Goal: Task Accomplishment & Management: Use online tool/utility

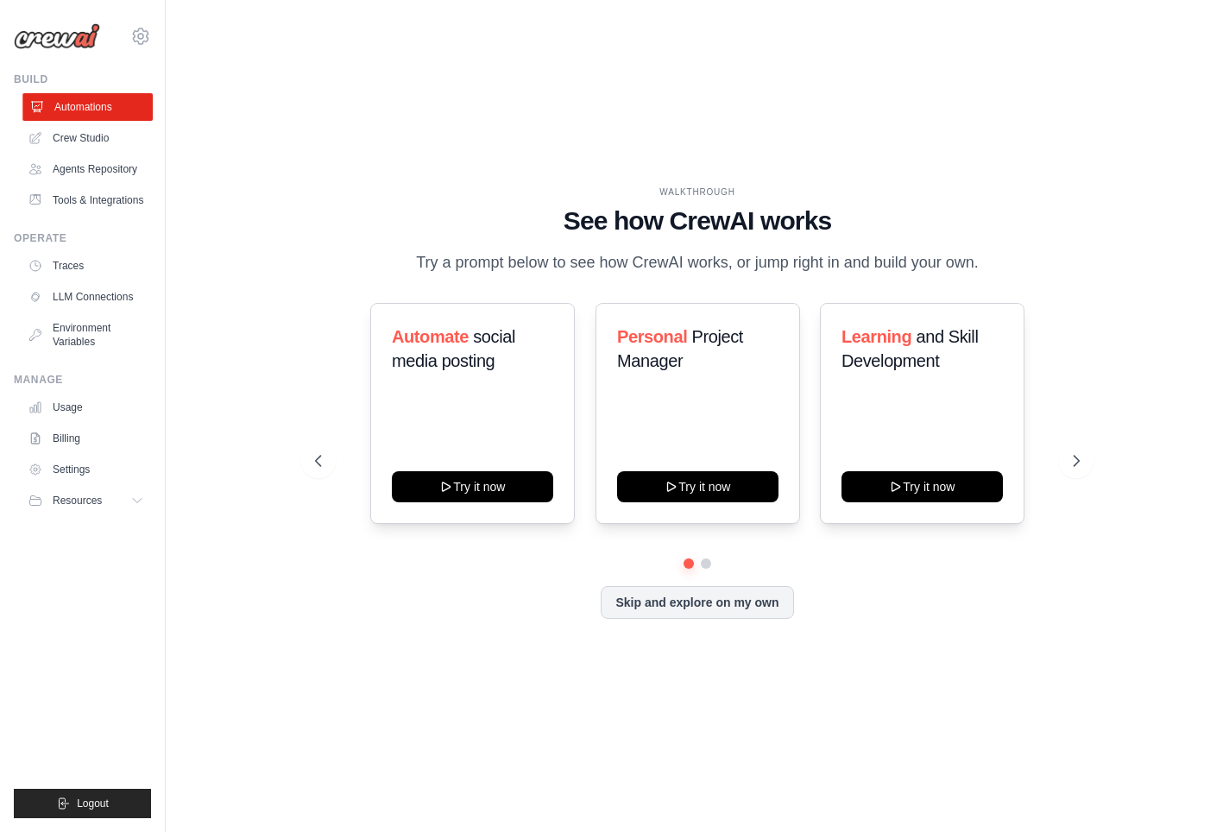
click at [98, 113] on link "Automations" at bounding box center [87, 107] width 130 height 28
click at [57, 129] on link "Crew Studio" at bounding box center [87, 138] width 130 height 28
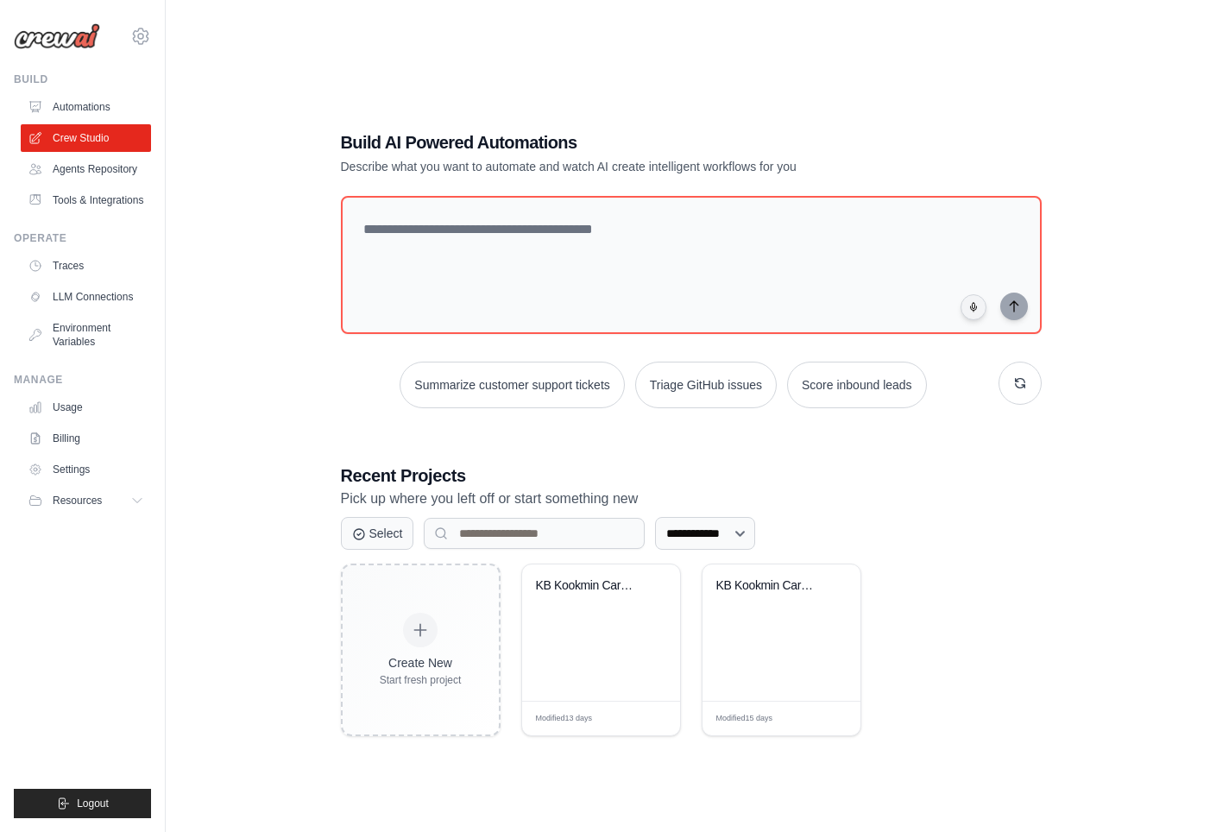
click at [502, 261] on textarea at bounding box center [691, 265] width 701 height 138
type textarea "**********"
click at [1122, 538] on div "**********" at bounding box center [690, 433] width 995 height 832
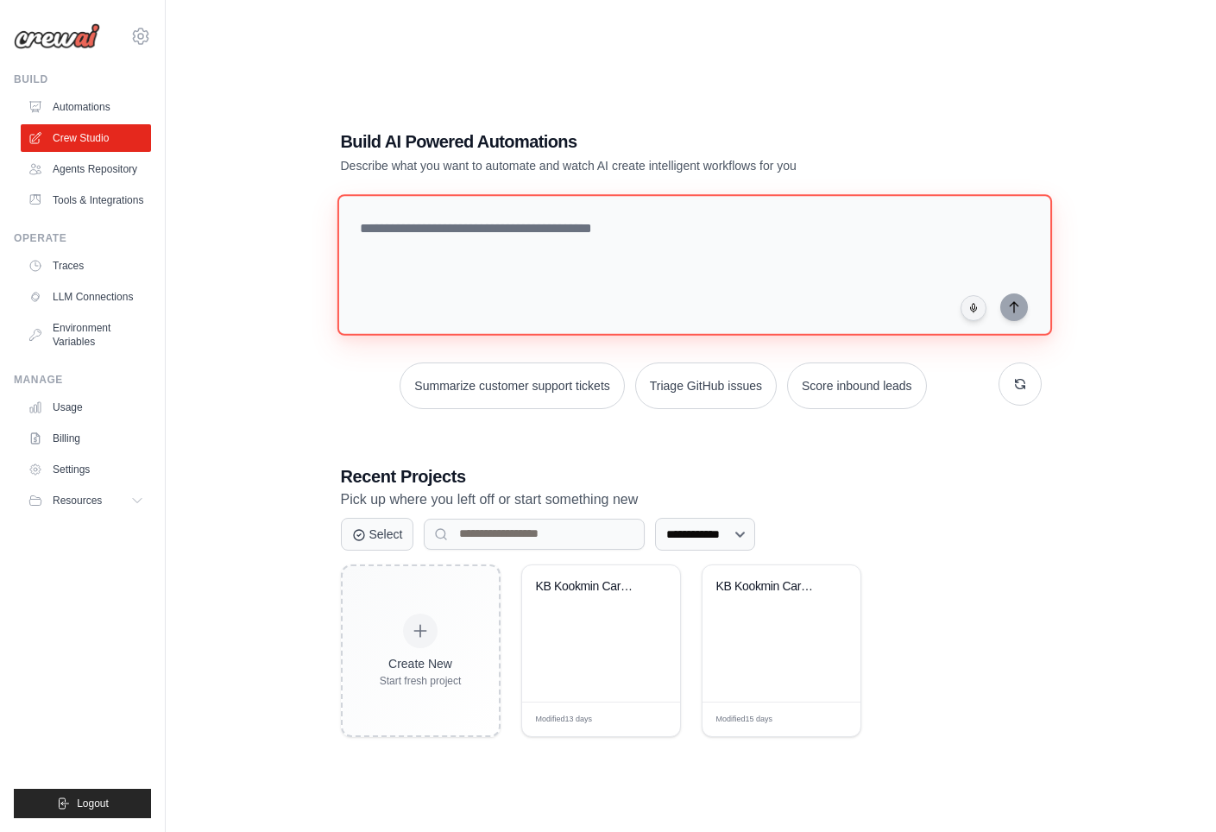
click at [515, 275] on textarea at bounding box center [694, 264] width 714 height 141
paste textarea "**********"
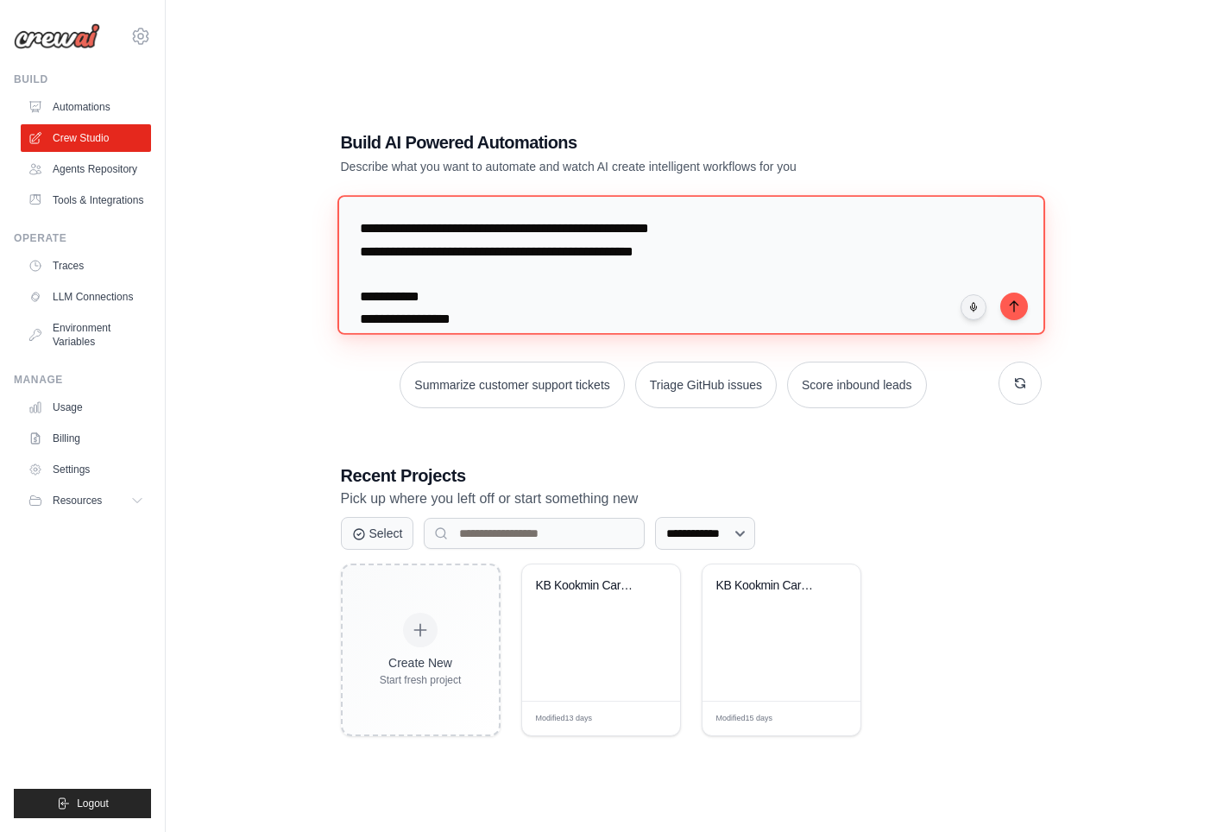
scroll to position [1321, 0]
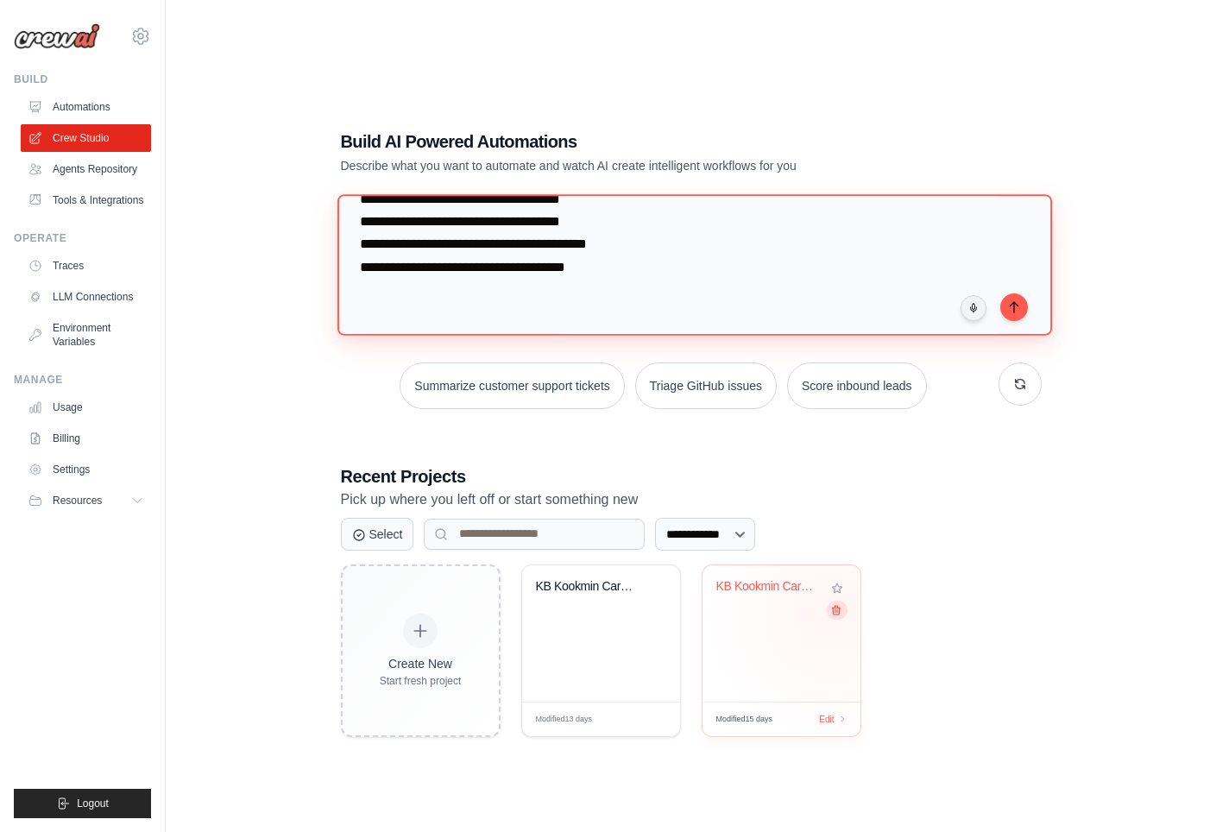
type textarea "**********"
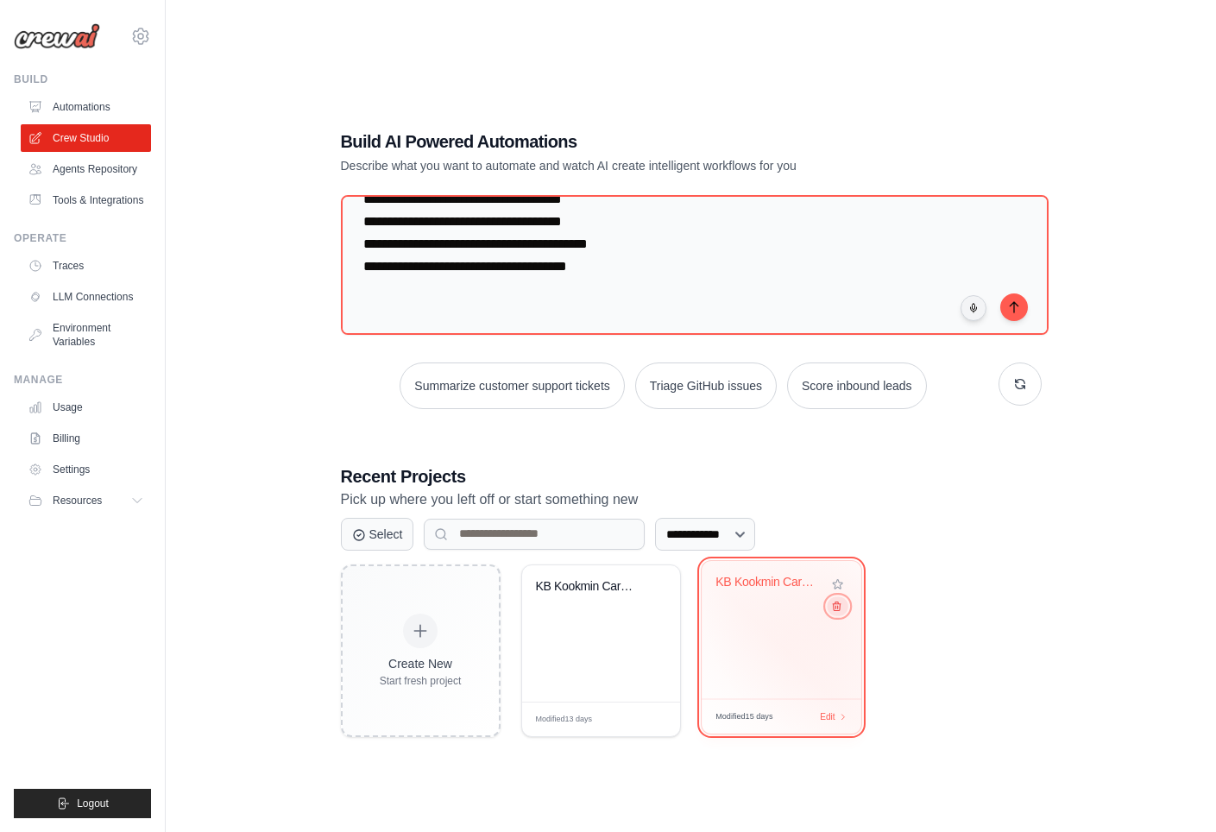
click at [832, 611] on icon at bounding box center [835, 606] width 11 height 11
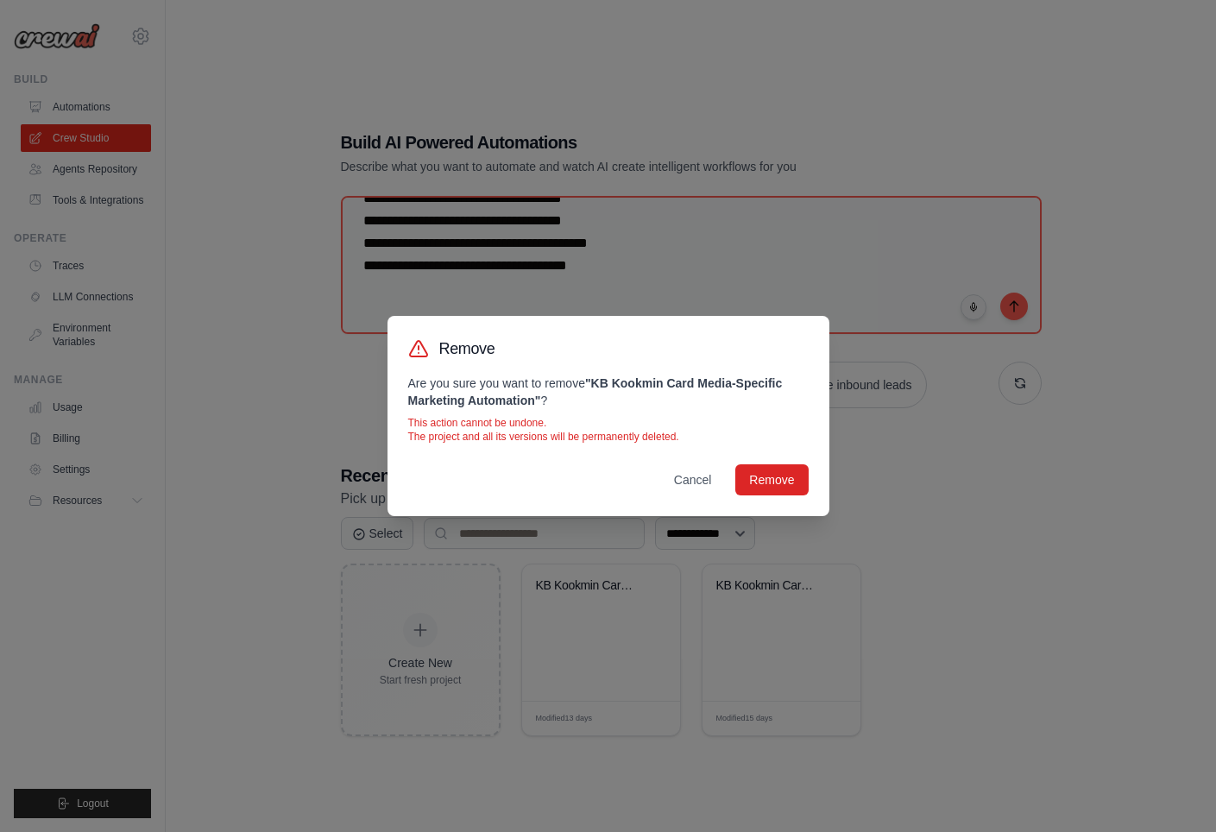
click at [995, 482] on div "Remove Are you sure you want to remove " KB Kookmin Card Media-Specific Marketi…" at bounding box center [608, 416] width 1216 height 832
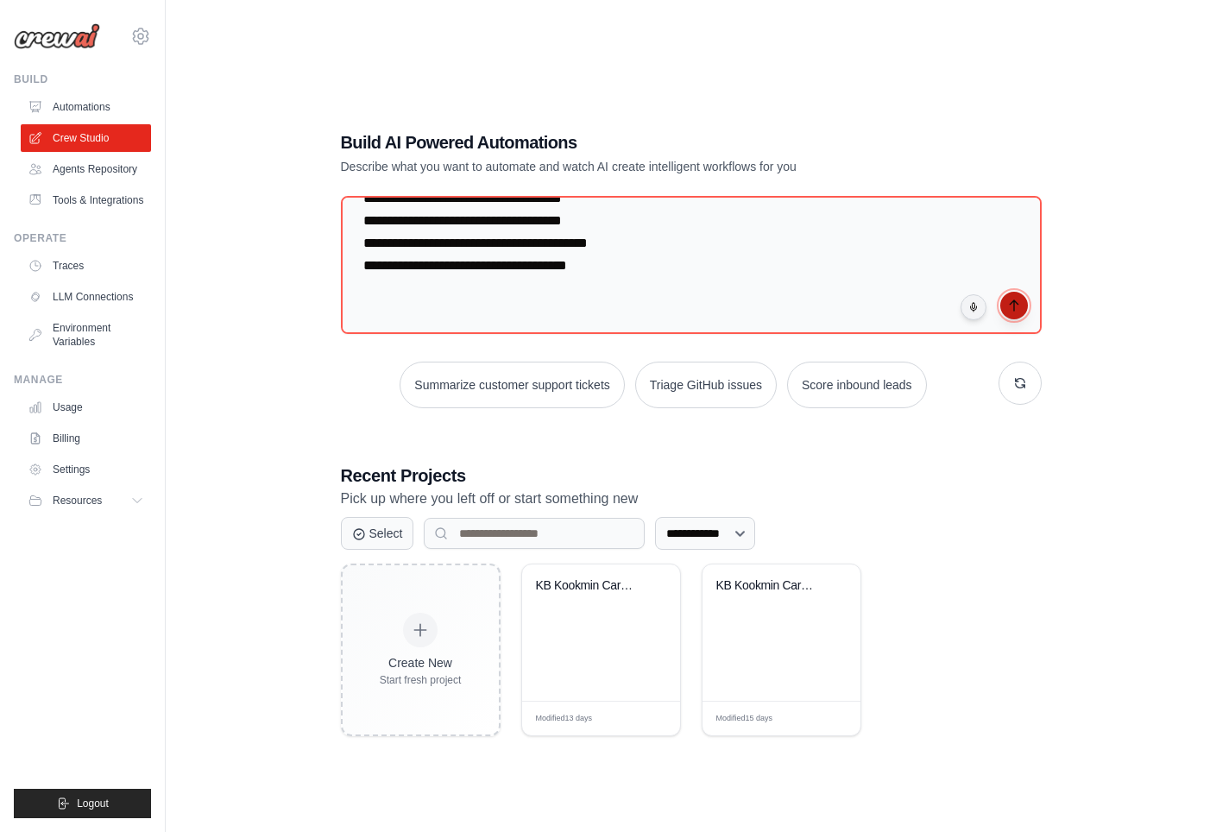
click at [1014, 311] on icon "submit" at bounding box center [1014, 306] width 14 height 14
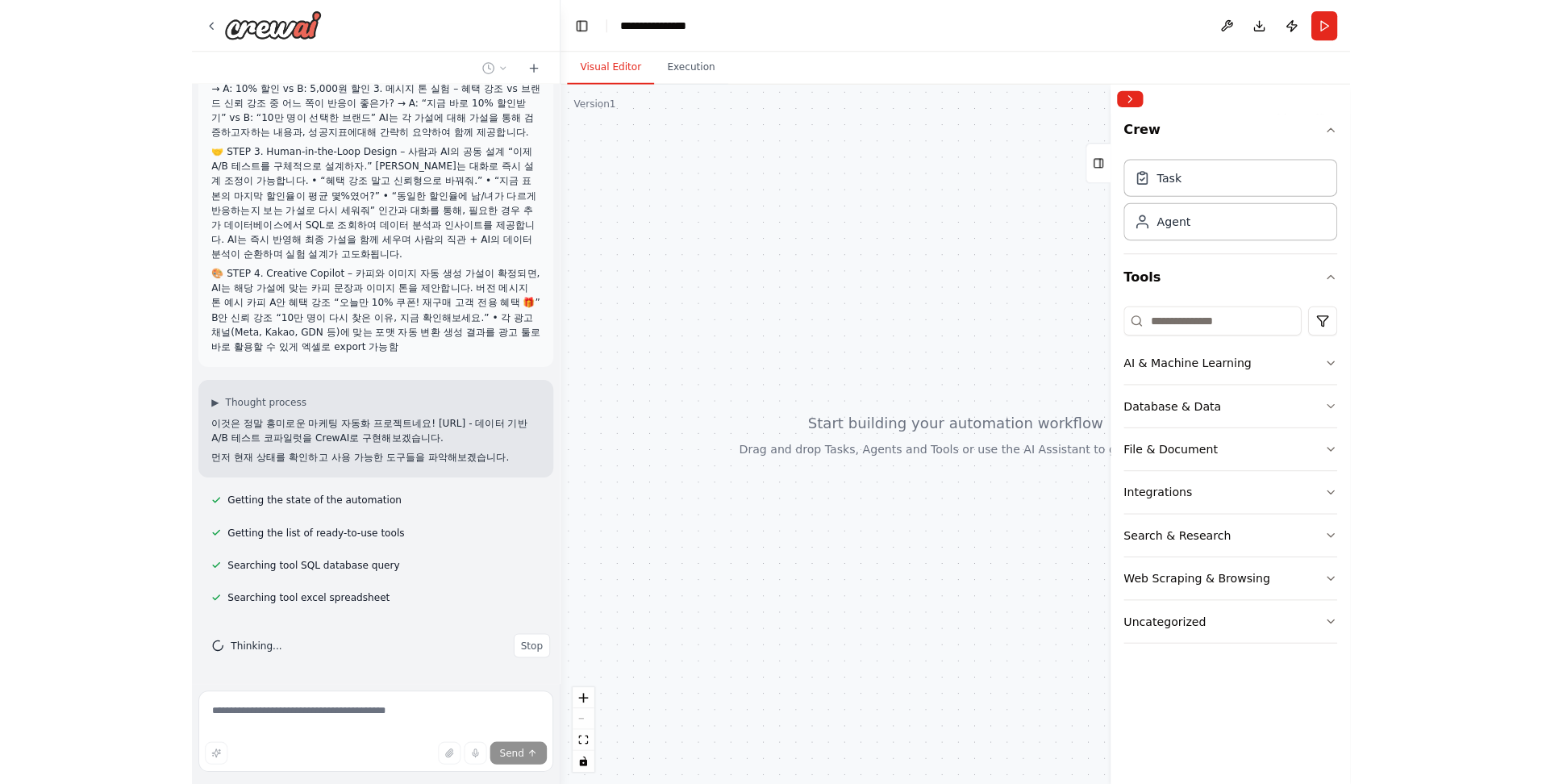
scroll to position [137, 0]
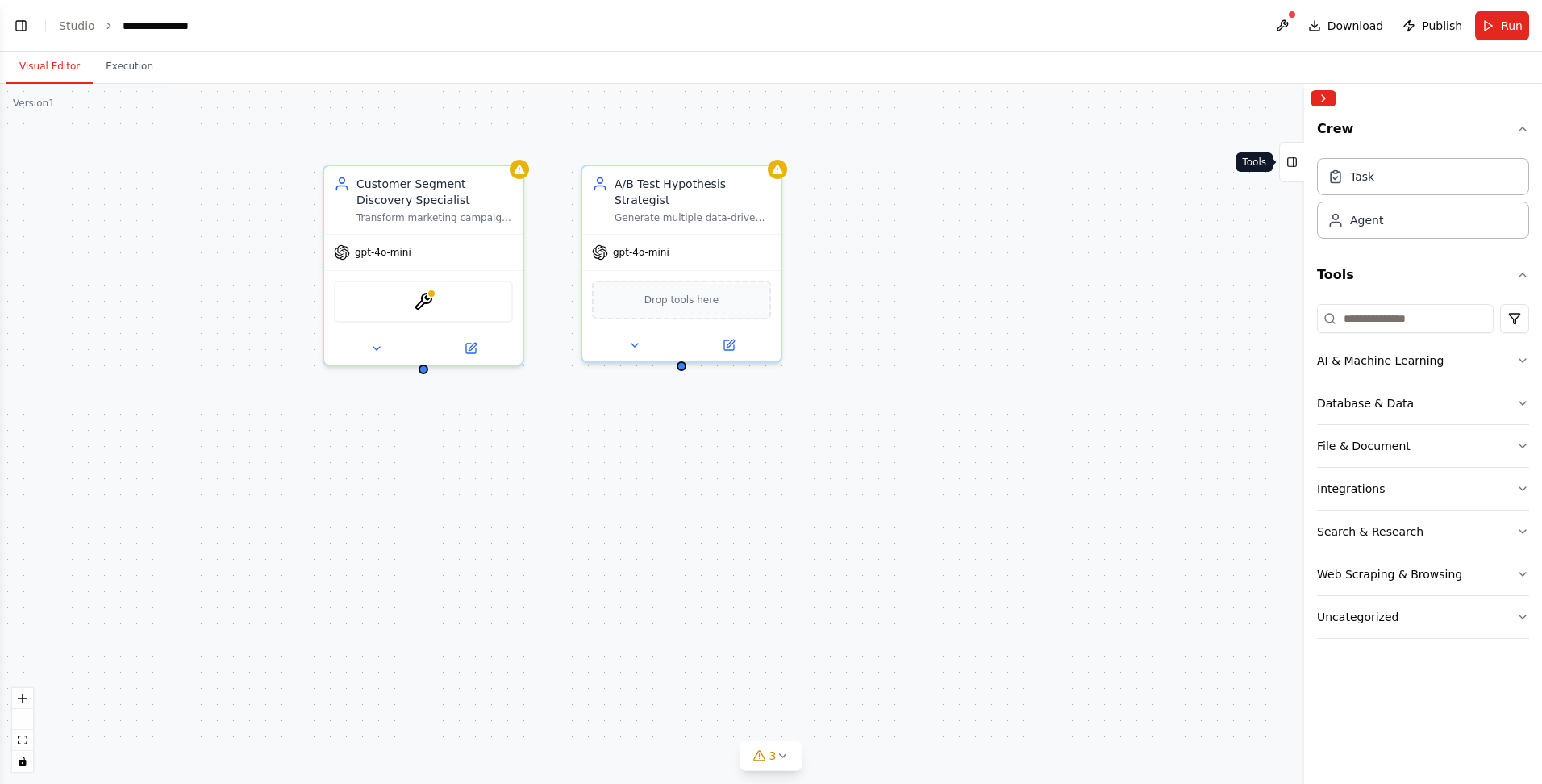
click at [1148, 166] on icon at bounding box center [1293, 162] width 0 height 8
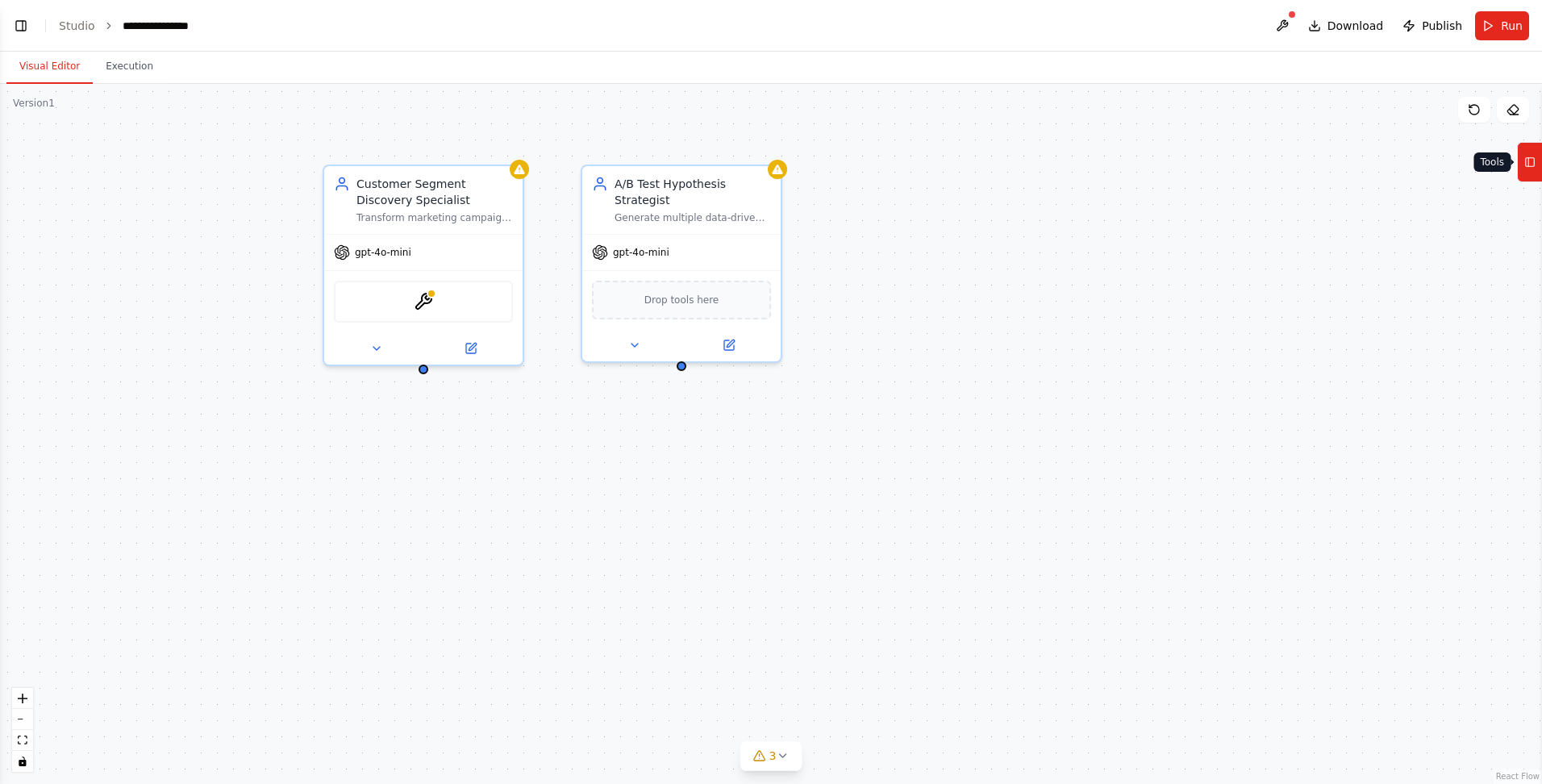
click at [1148, 164] on icon at bounding box center [1530, 163] width 11 height 26
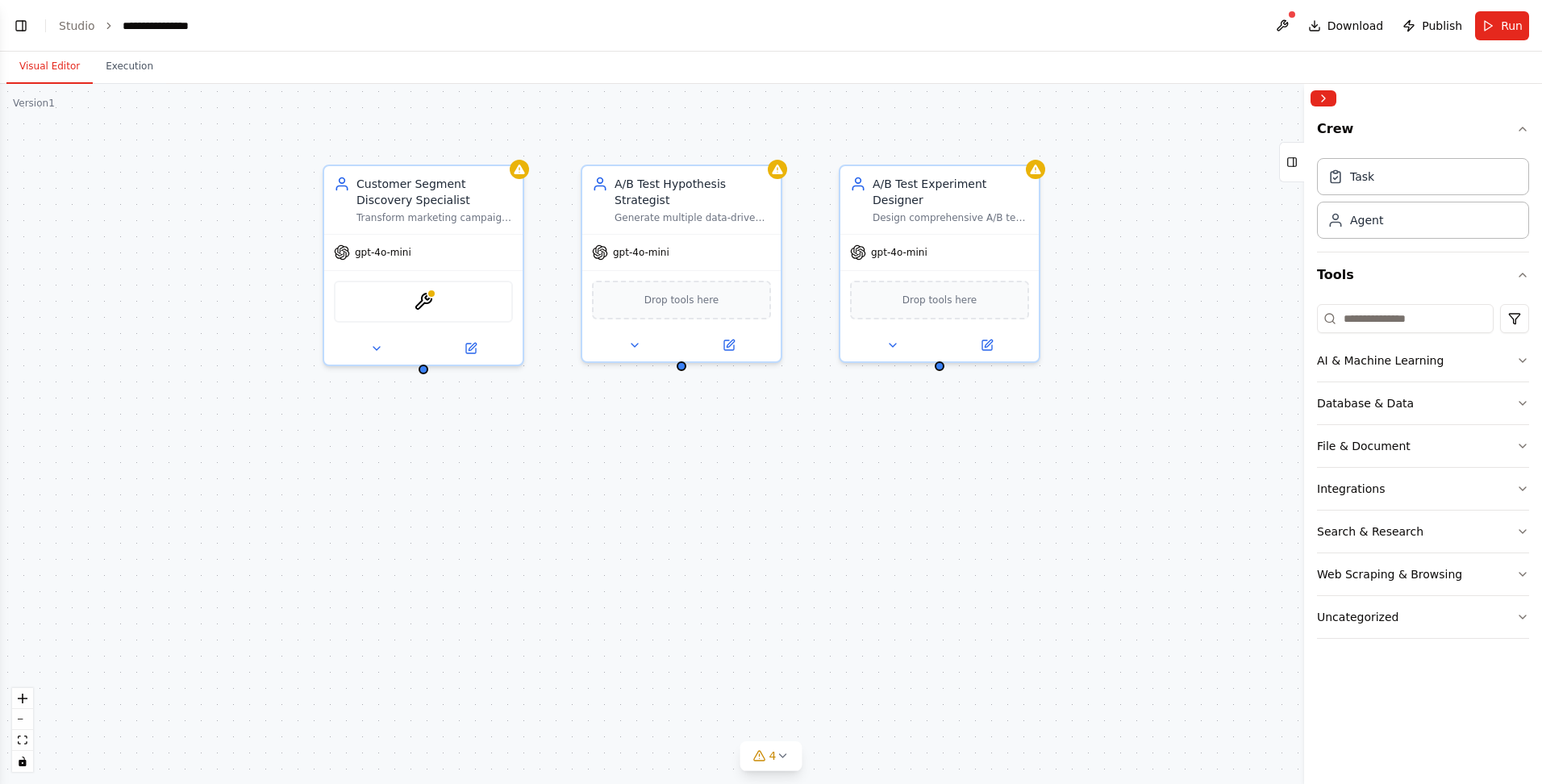
click at [52, 64] on button "Visual Editor" at bounding box center [50, 67] width 86 height 34
click at [108, 65] on button "Execution" at bounding box center [129, 67] width 74 height 34
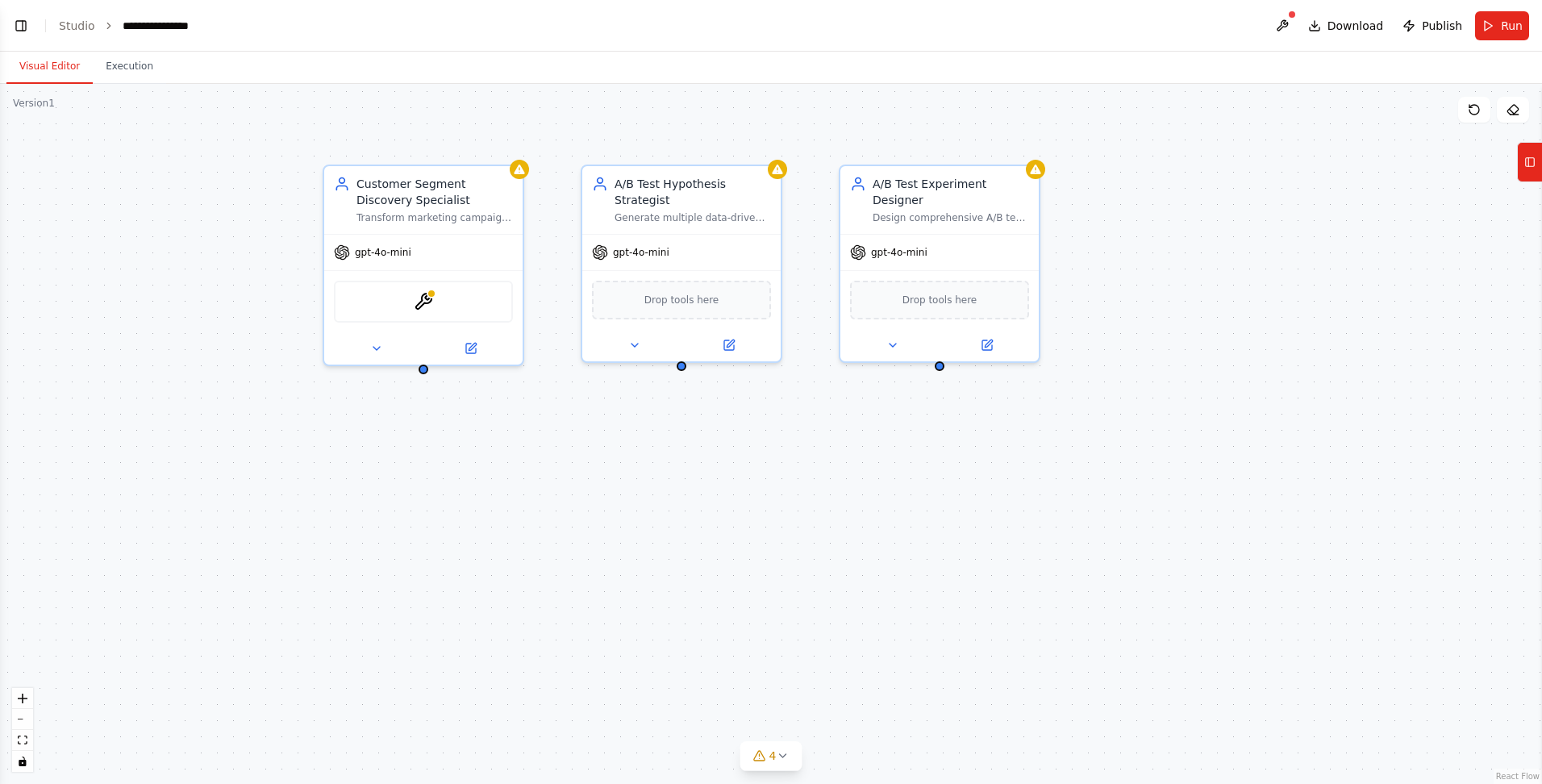
click at [50, 64] on button "Visual Editor" at bounding box center [50, 67] width 86 height 34
click at [26, 26] on button "Toggle Left Sidebar" at bounding box center [21, 26] width 22 height 22
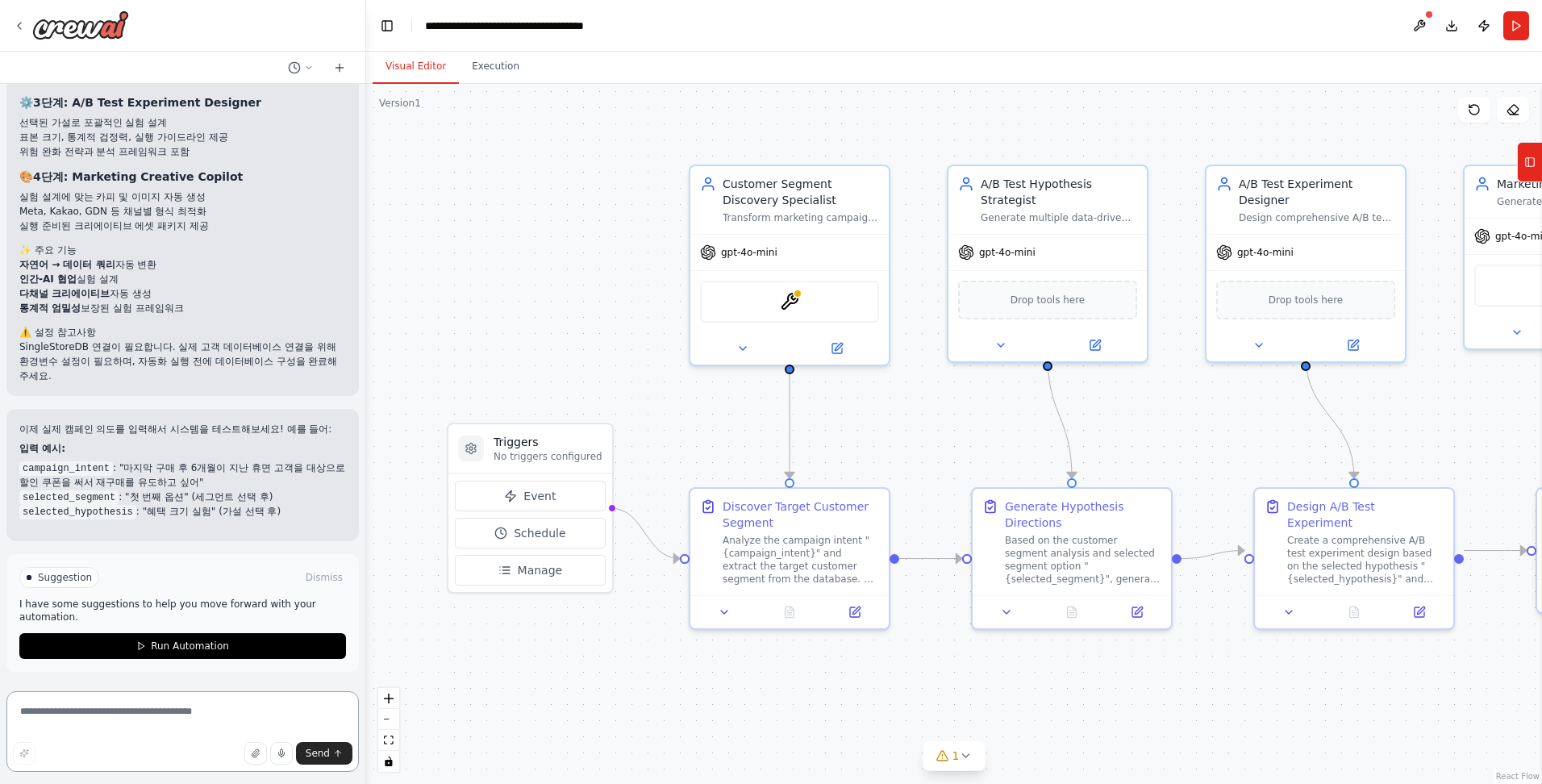
scroll to position [1955, 0]
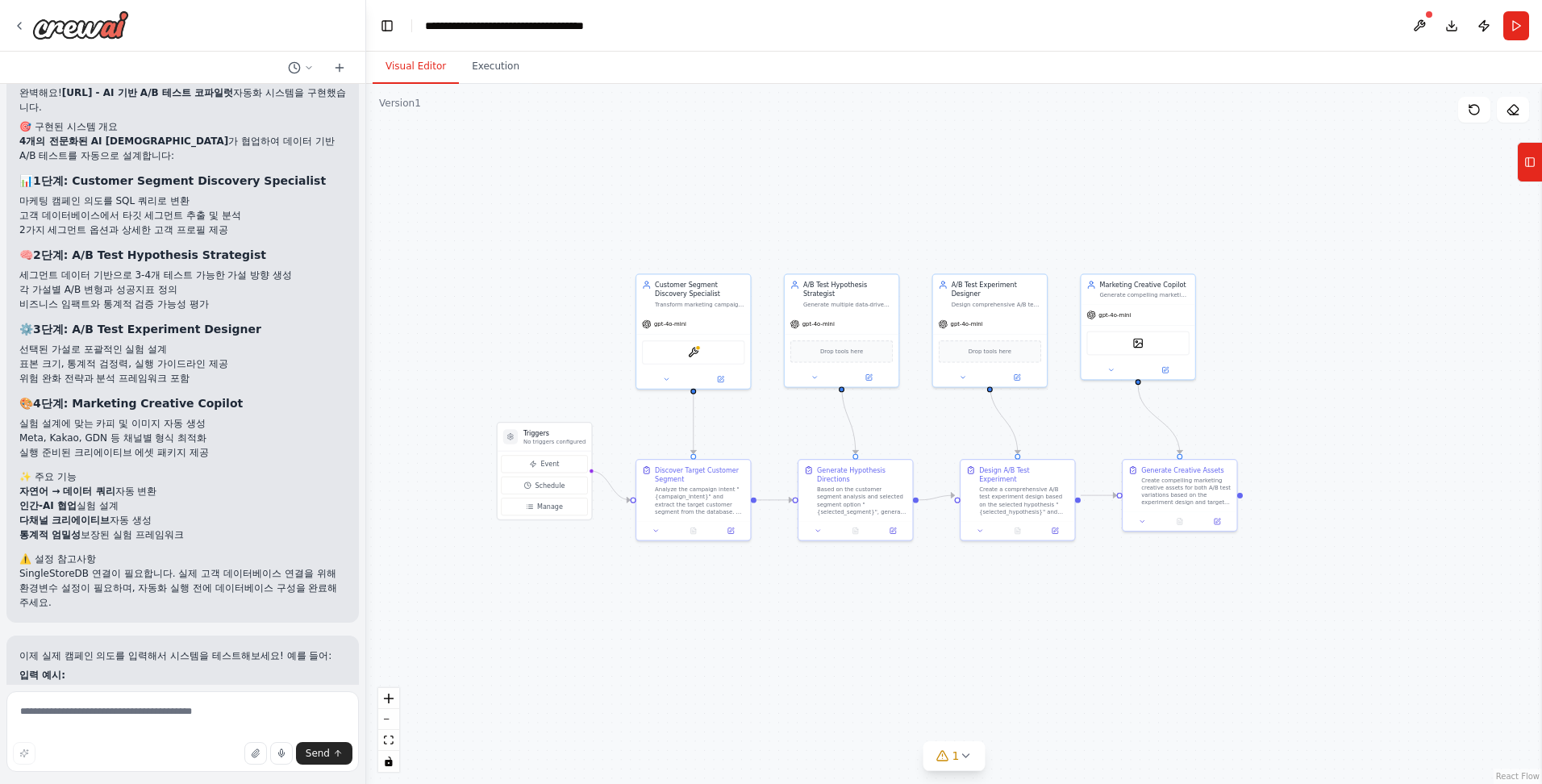
drag, startPoint x: 1259, startPoint y: 696, endPoint x: 1056, endPoint y: 630, distance: 213.5
click at [1056, 632] on div ".deletable-edge-delete-btn { width: 20px; height: 20px; border: 0px solid #ffff…" at bounding box center [954, 434] width 1176 height 700
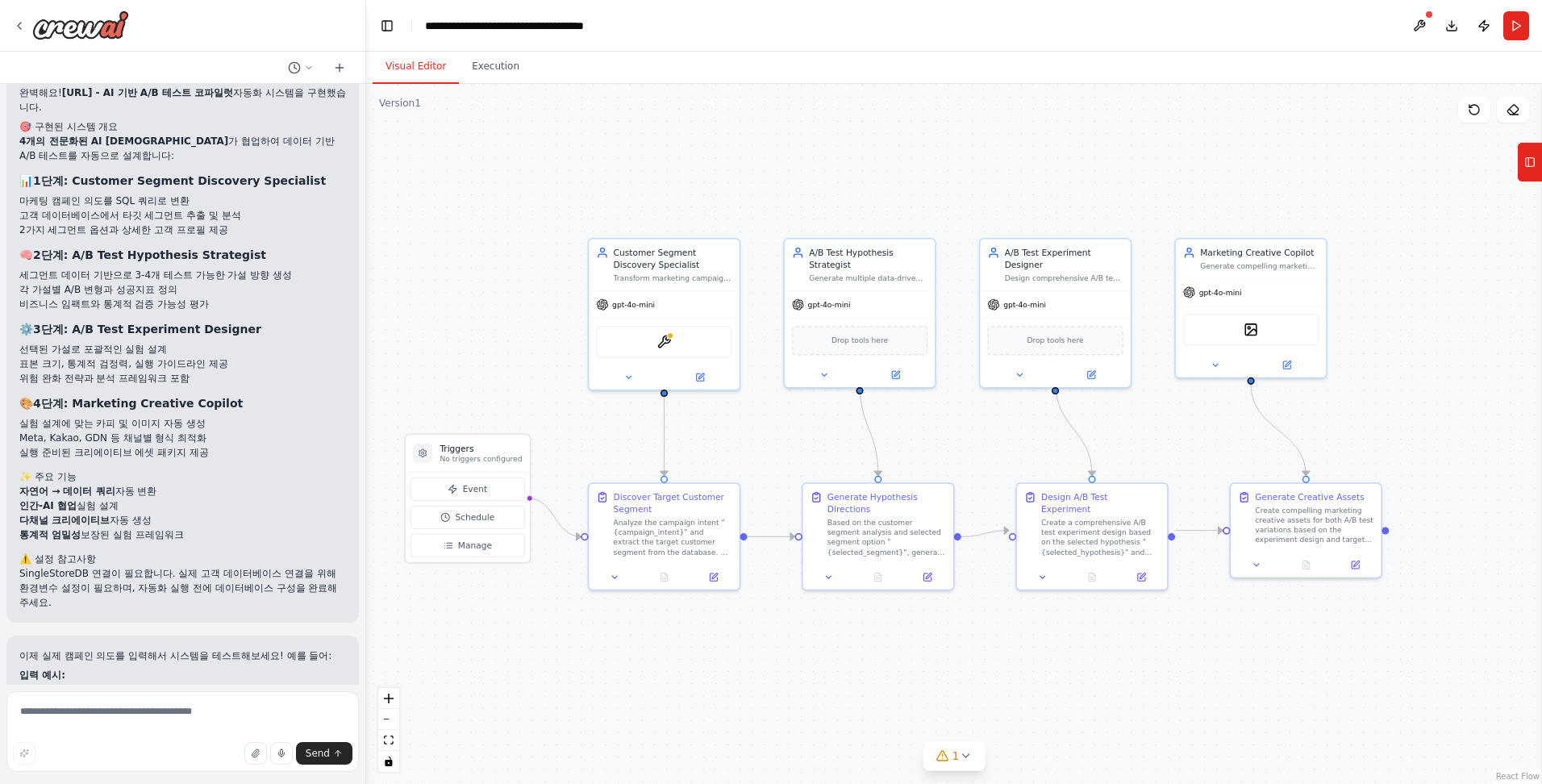
drag, startPoint x: 750, startPoint y: 403, endPoint x: 793, endPoint y: 416, distance: 44.9
click at [793, 416] on div ".deletable-edge-delete-btn { width: 20px; height: 20px; border: 0px solid #ffff…" at bounding box center [954, 434] width 1176 height 700
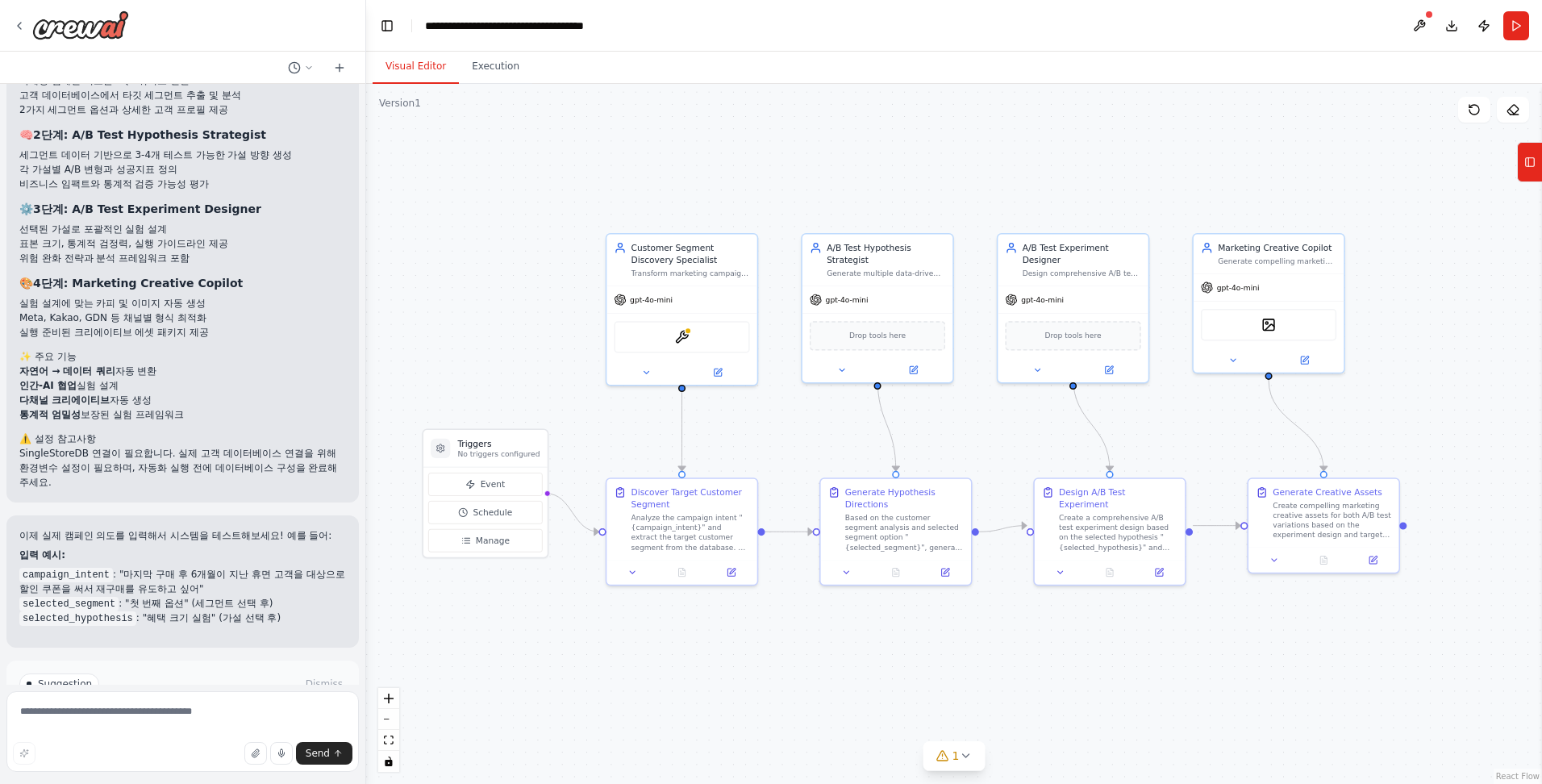
scroll to position [2197, 0]
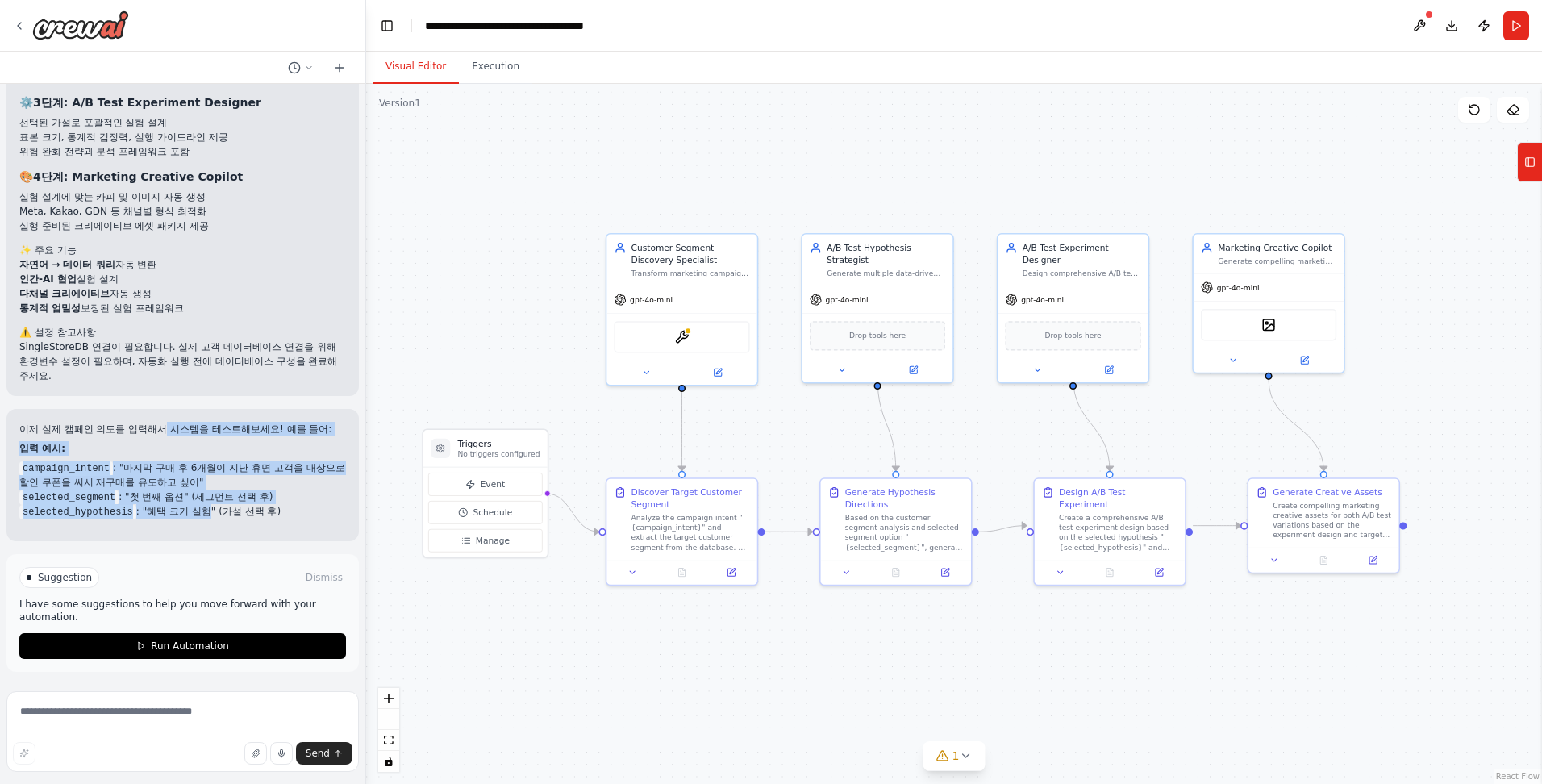
drag, startPoint x: 169, startPoint y: 423, endPoint x: 202, endPoint y: 516, distance: 98.7
click at [202, 516] on div "이제 실제 캠페인 의도를 입력해서 시스템을 테스트해보세요! 예를 들어: 입력 예시: campaign_intent : "마지막 구매 후 6개월이…" at bounding box center [182, 470] width 326 height 97
click at [202, 517] on li "selected_hypothesis : "혜택 크기 실험" (가설 선택 후)" at bounding box center [182, 511] width 326 height 15
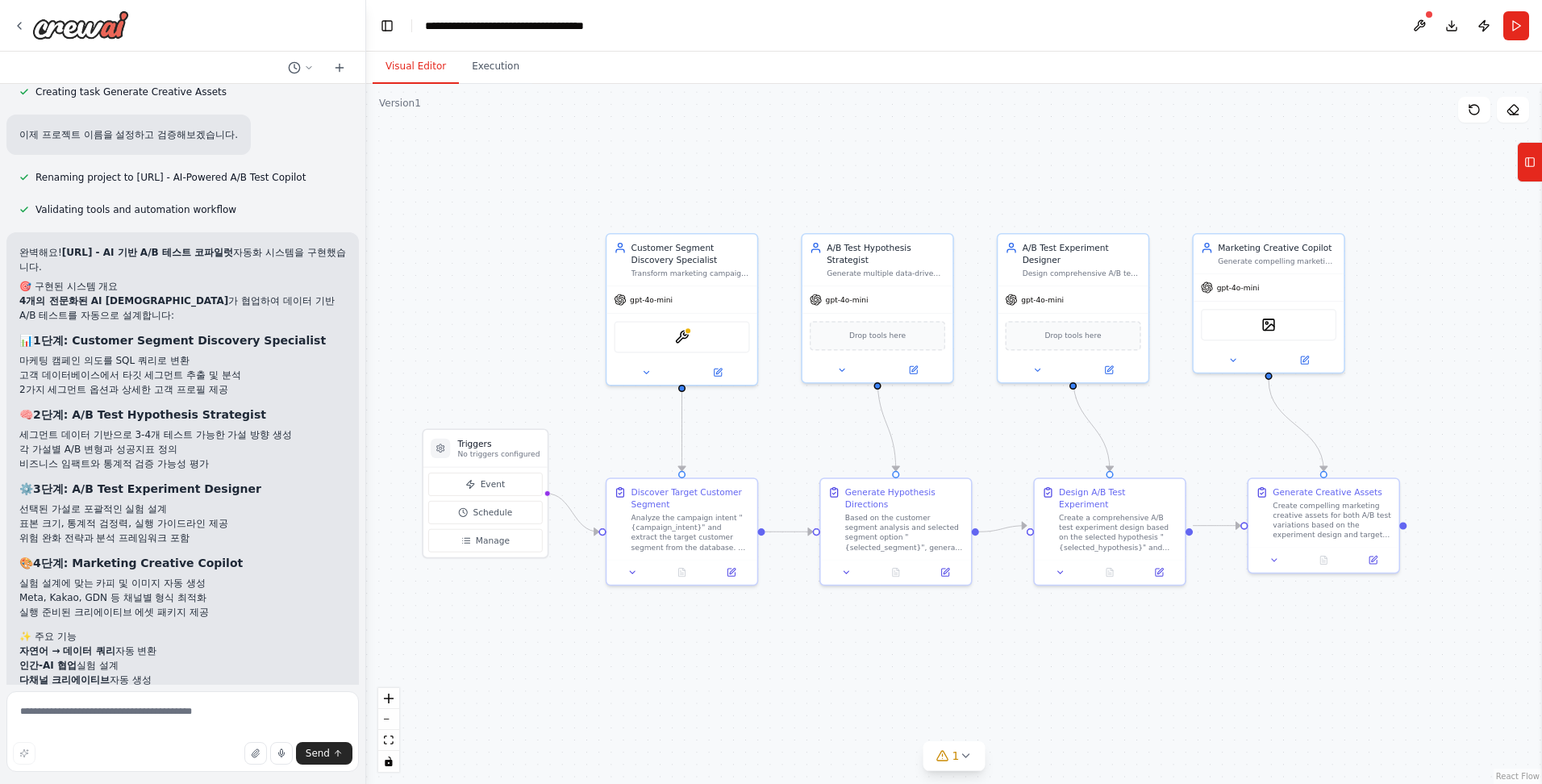
scroll to position [1793, 0]
click at [694, 337] on div "SingleStoreSearchTool" at bounding box center [681, 335] width 136 height 32
click at [683, 335] on img at bounding box center [681, 335] width 15 height 15
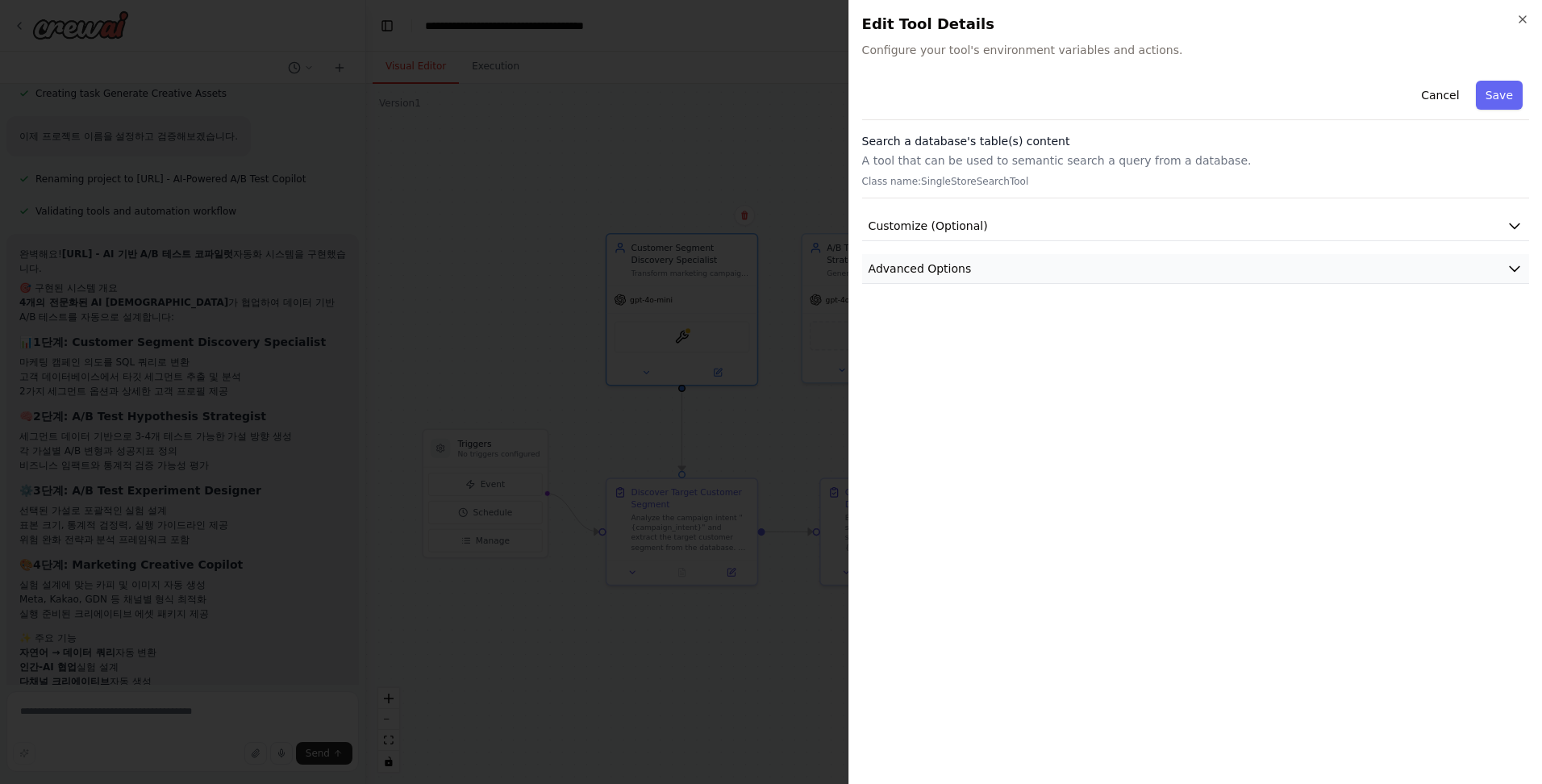
click at [978, 278] on button "Advanced Options" at bounding box center [1195, 269] width 667 height 30
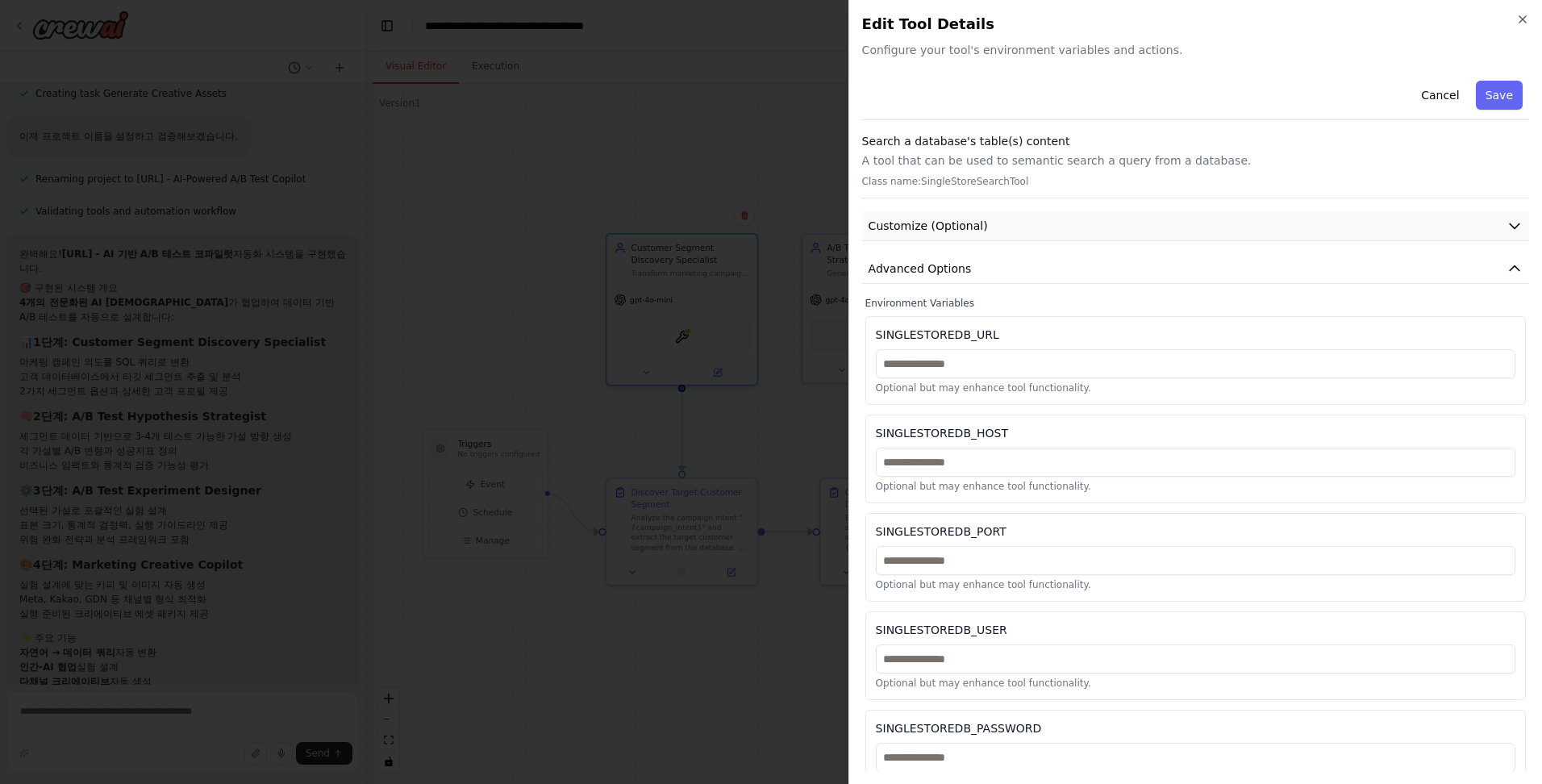
click at [964, 226] on span "Customize (Optional)" at bounding box center [928, 225] width 120 height 16
click at [944, 226] on span "Customize (Optional)" at bounding box center [928, 225] width 120 height 16
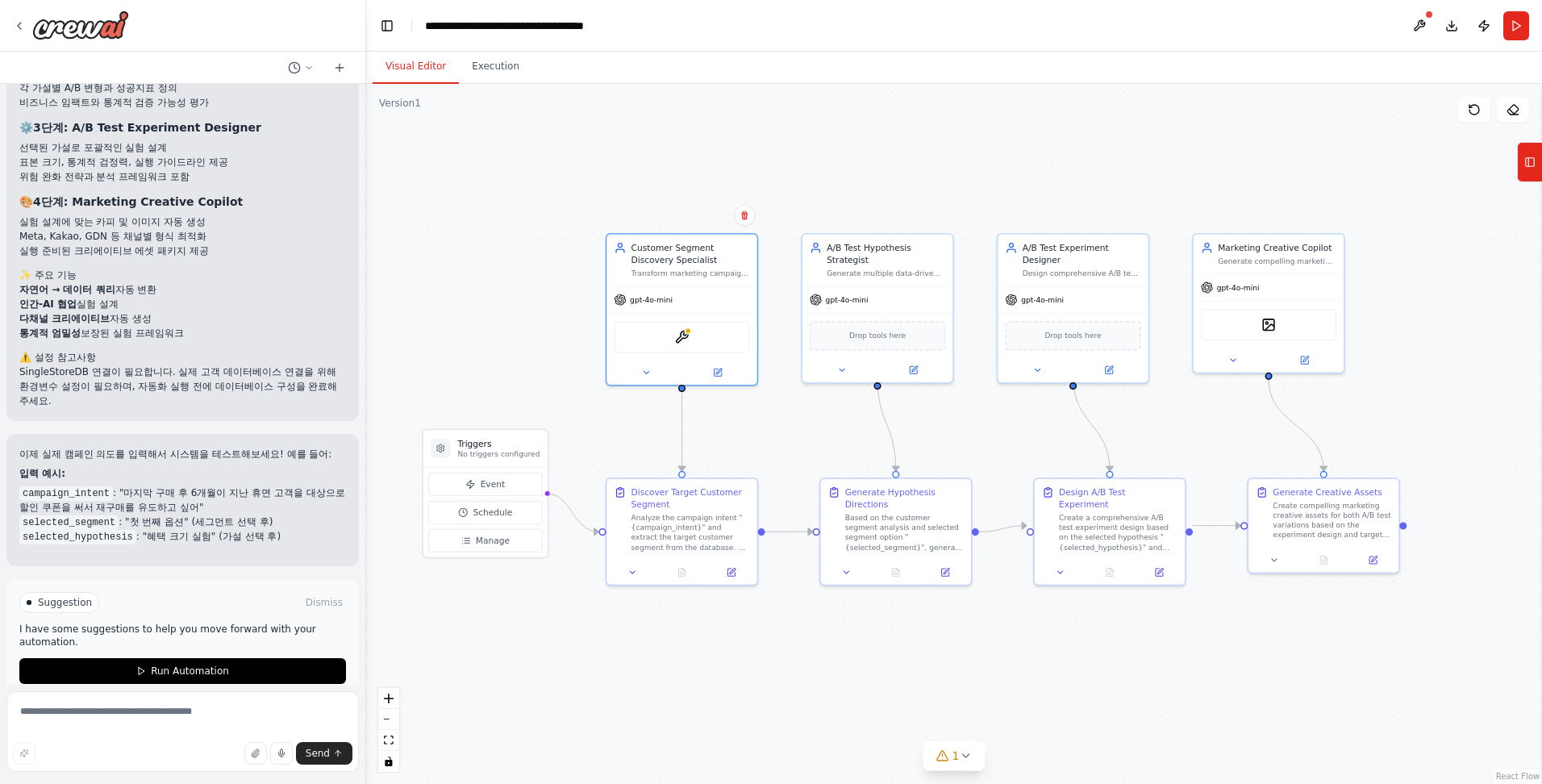
scroll to position [2197, 0]
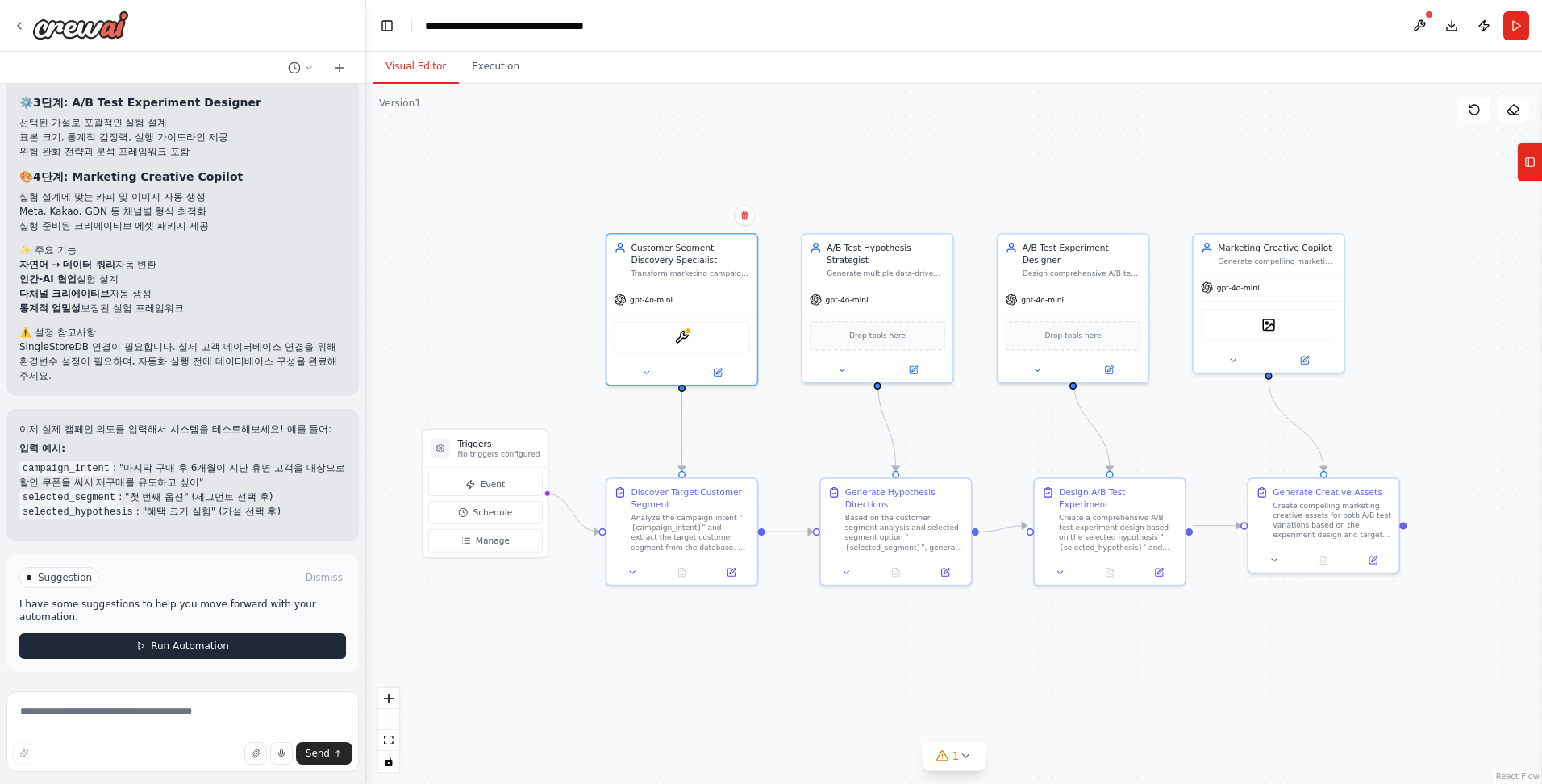
click at [183, 643] on span "Run Automation" at bounding box center [190, 646] width 79 height 13
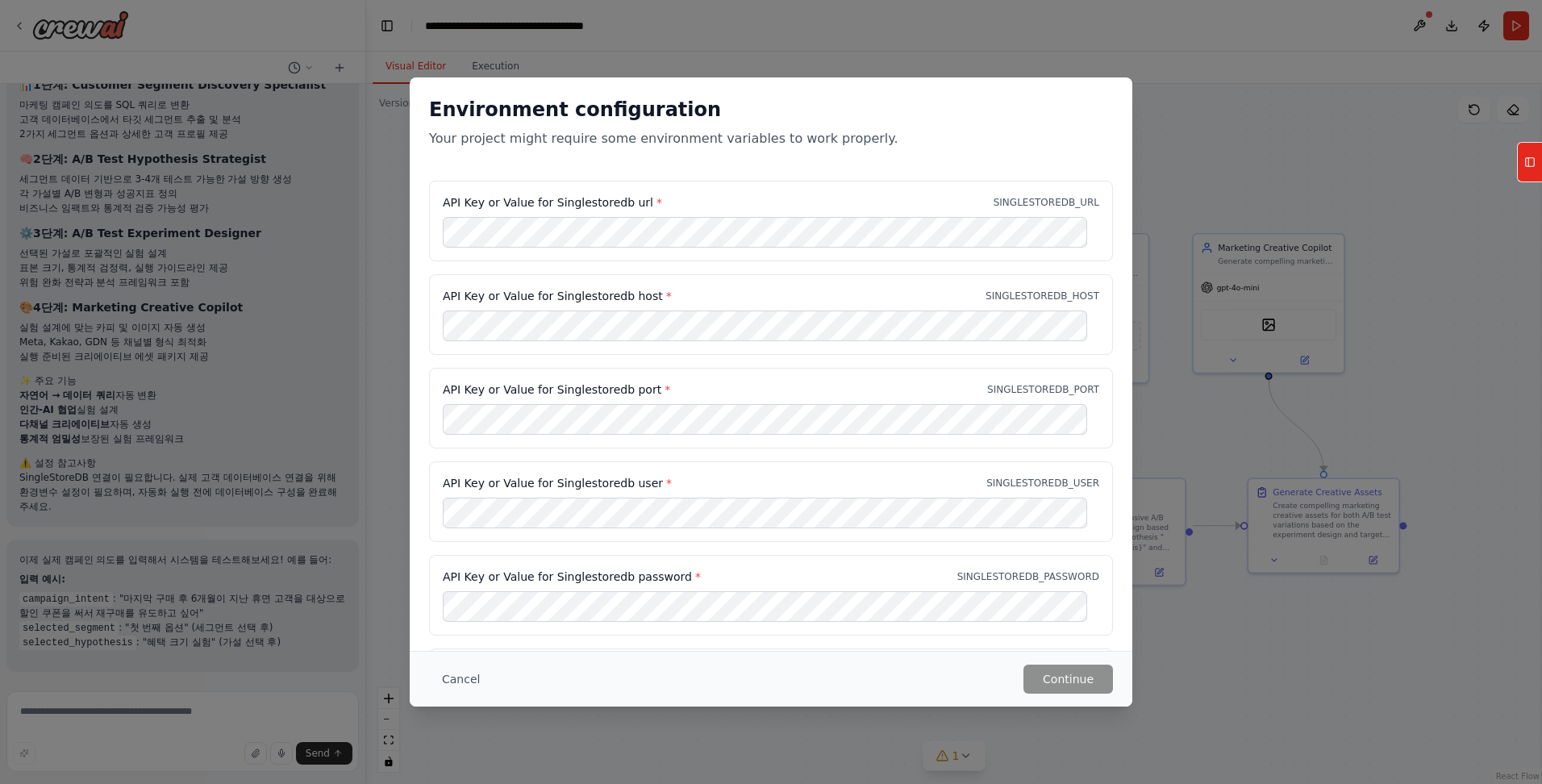
click at [556, 205] on label "API Key or Value for Singlestoredb url *" at bounding box center [552, 202] width 220 height 16
copy label "Singlestoredb"
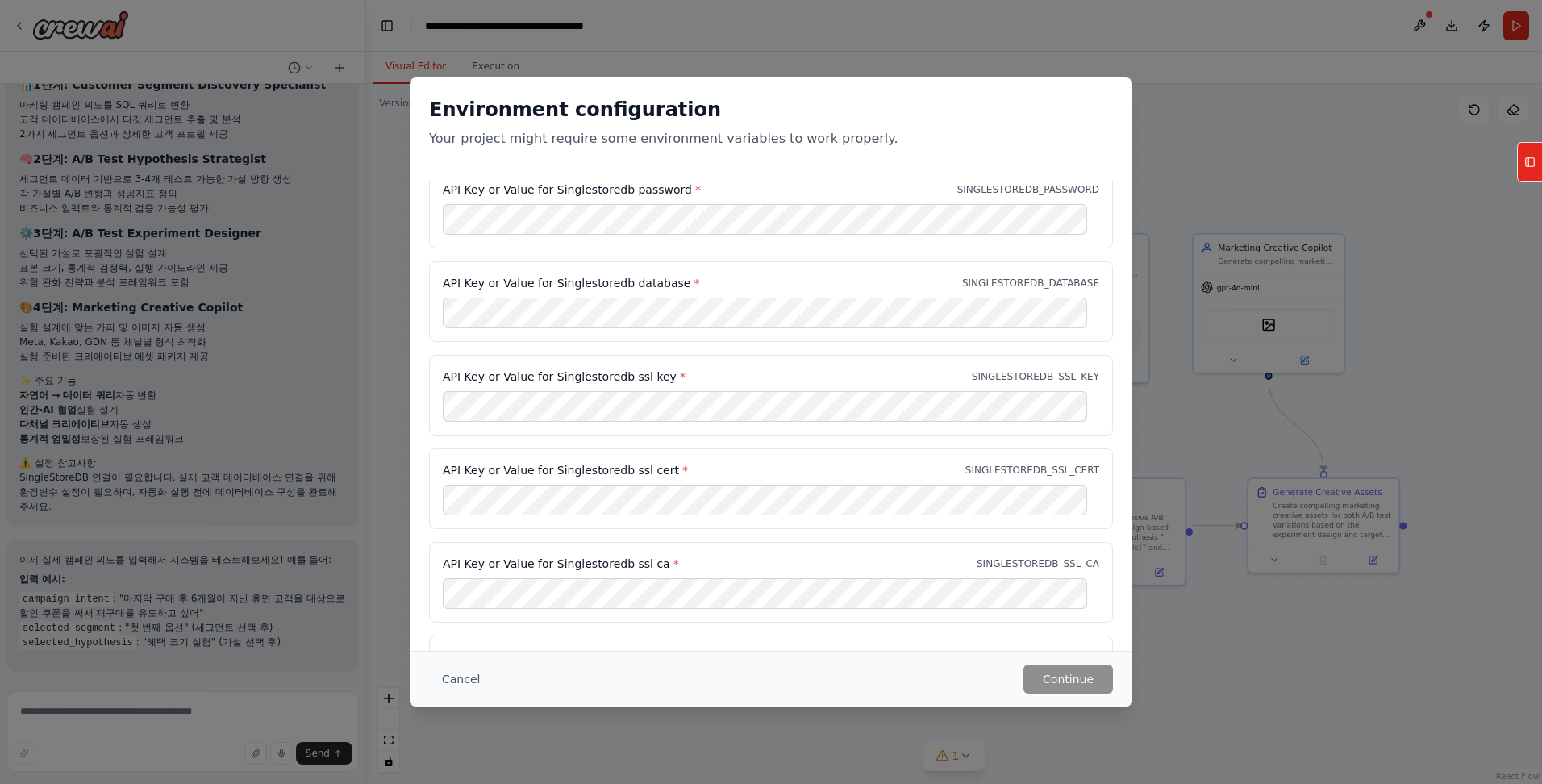
scroll to position [472, 0]
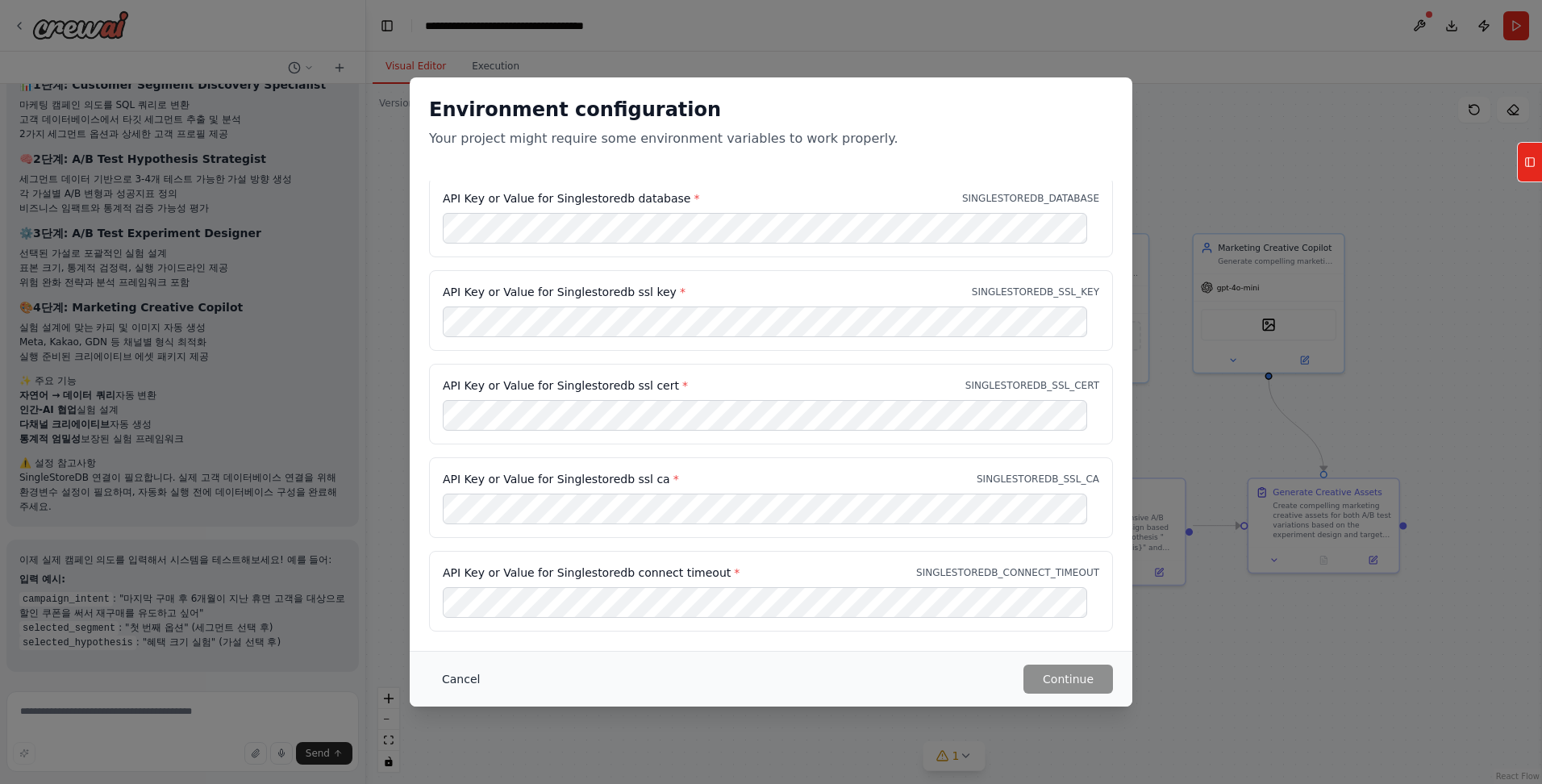
click at [461, 680] on button "Cancel" at bounding box center [461, 678] width 64 height 29
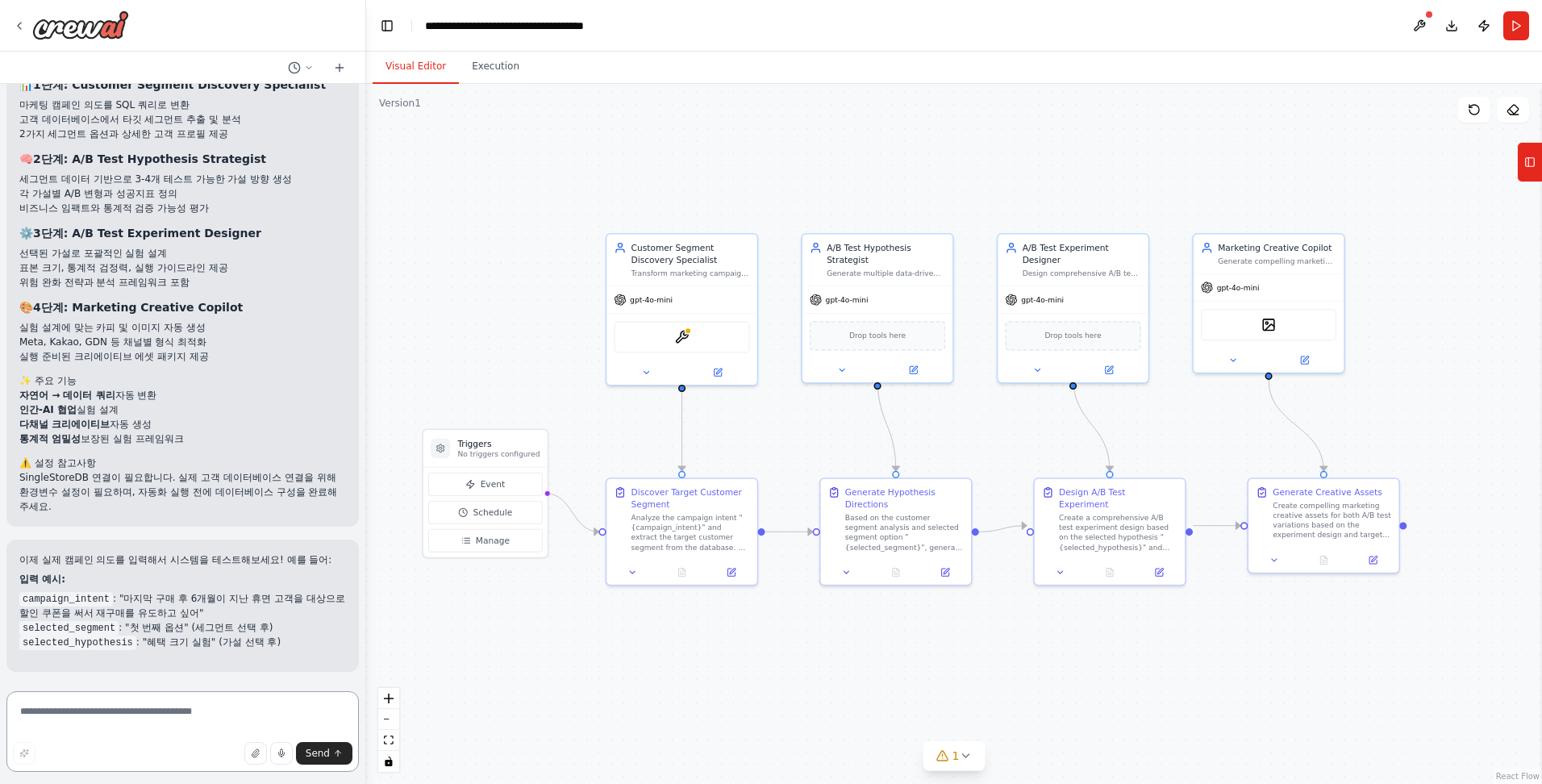
click at [144, 721] on textarea at bounding box center [182, 732] width 352 height 80
paste textarea "**********"
type textarea "**********"
click at [334, 753] on icon "submit" at bounding box center [337, 753] width 9 height 9
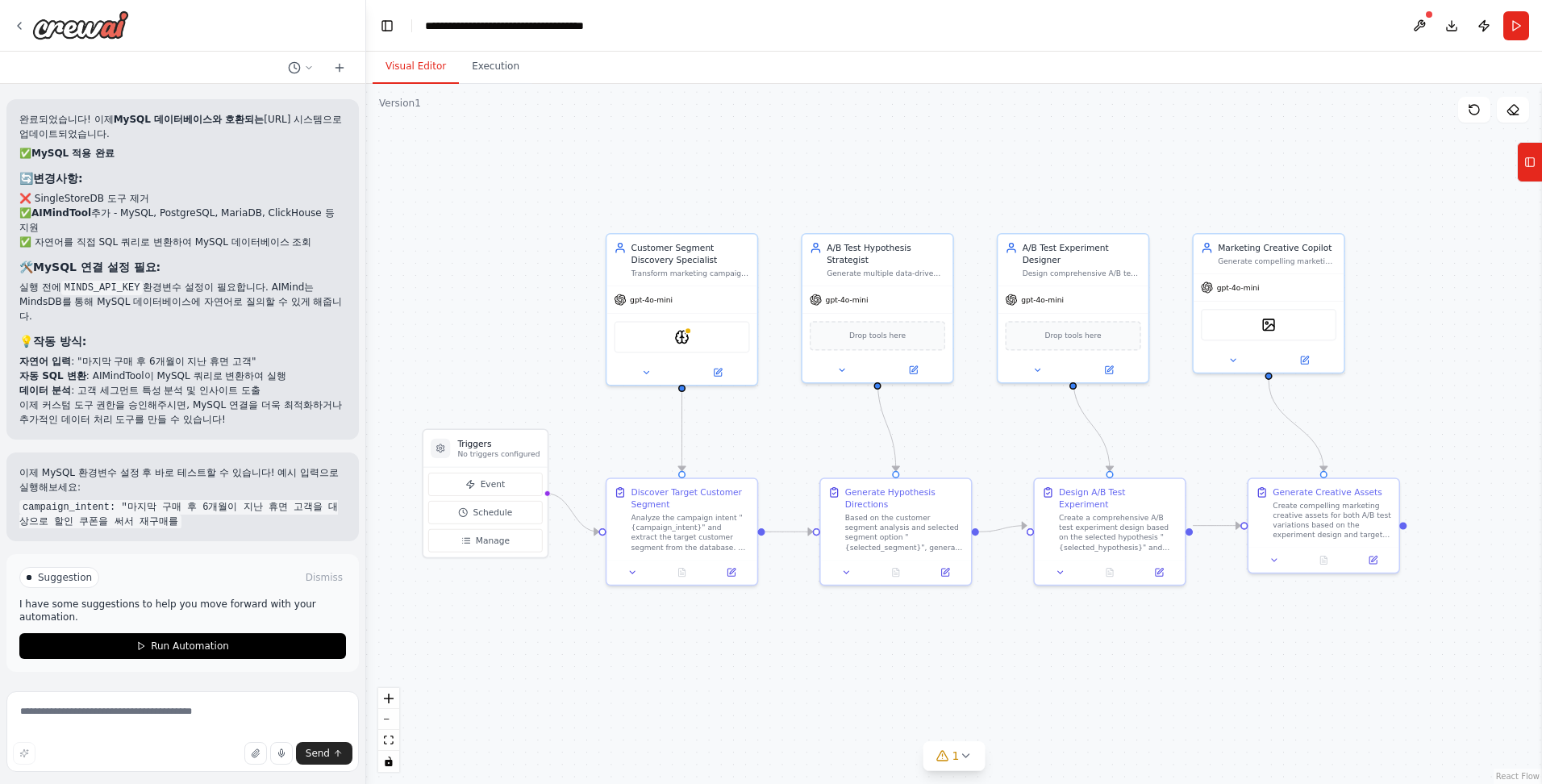
scroll to position [3233, 0]
drag, startPoint x: 152, startPoint y: 242, endPoint x: 138, endPoint y: 202, distance: 42.4
click at [138, 202] on ul "❌ SingleStoreDB 도구 제거 ✅ AIMindTool 추가 - MySQL, PostgreSQL, MariaDB, ClickHouse …" at bounding box center [182, 221] width 326 height 58
click at [274, 248] on li "✅ 자연어를 직접 SQL 쿼리로 변환하여 MySQL 데이터베이스 조회" at bounding box center [182, 242] width 326 height 15
click at [238, 643] on button "Run Automation" at bounding box center [182, 646] width 326 height 26
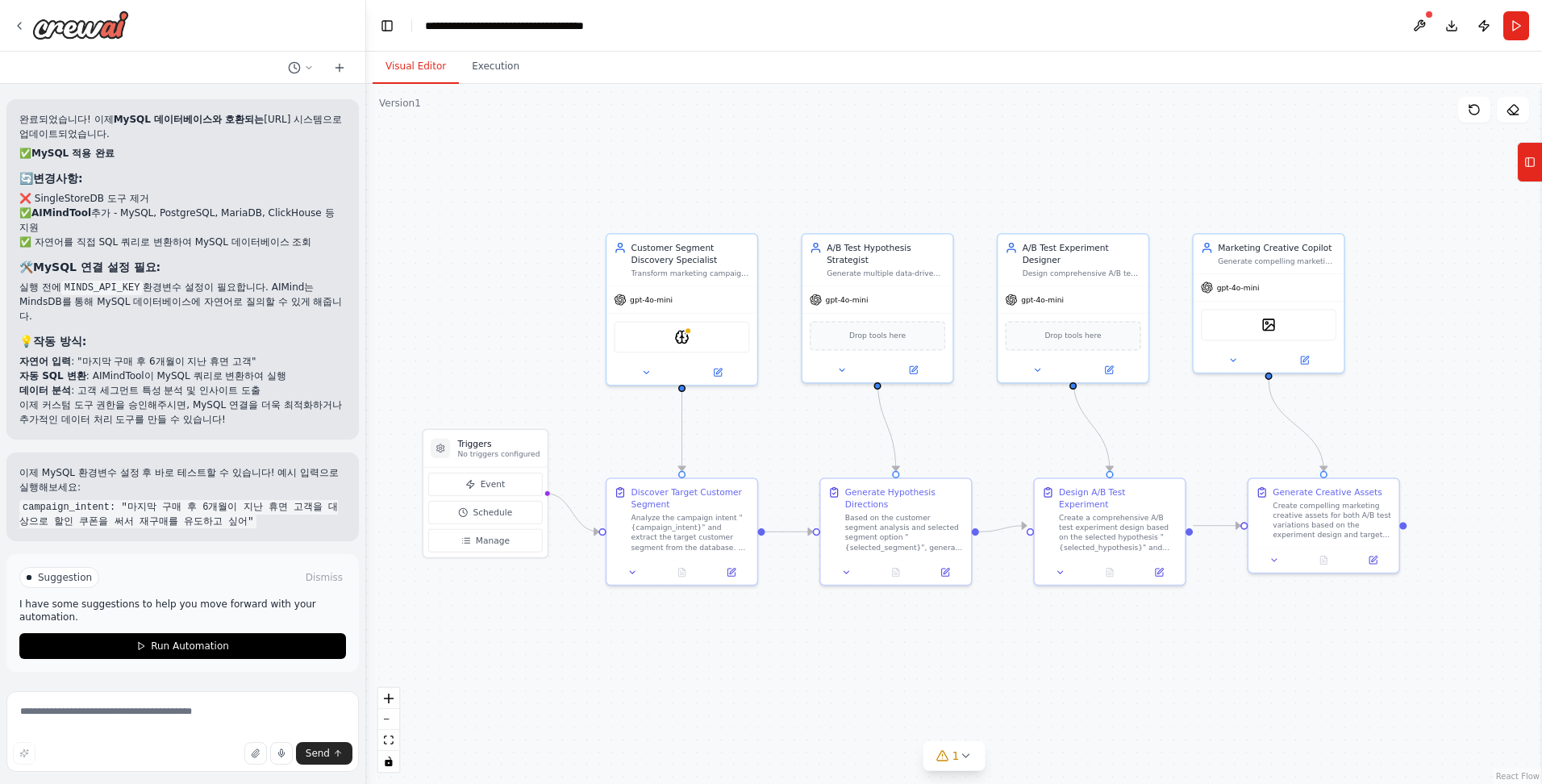
scroll to position [3102, 0]
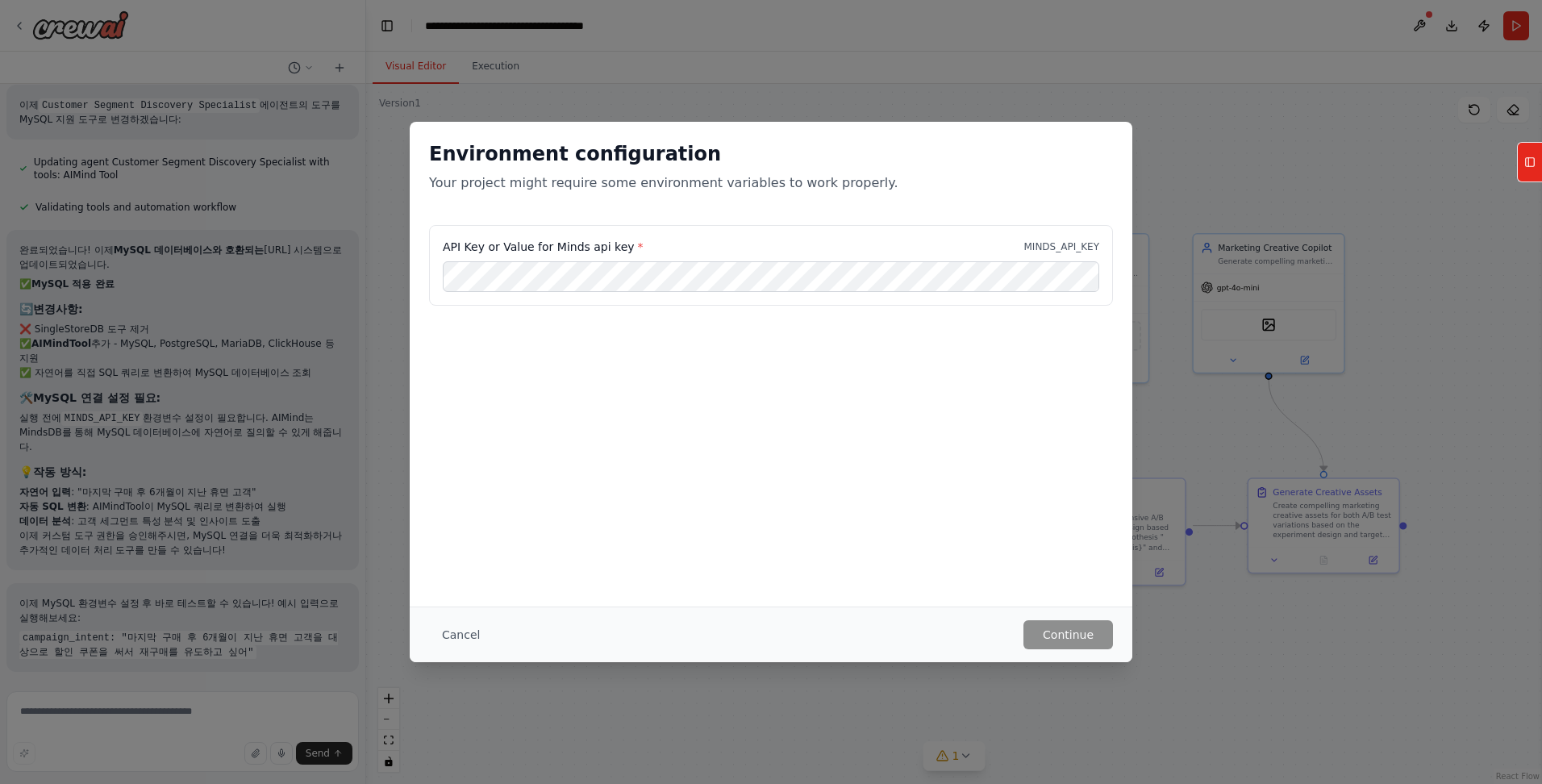
click at [465, 74] on div "Environment configuration Your project might require some environment variables…" at bounding box center [771, 392] width 1542 height 784
drag, startPoint x: 429, startPoint y: 625, endPoint x: 459, endPoint y: 640, distance: 33.5
click at [446, 635] on button "Cancel" at bounding box center [461, 634] width 64 height 29
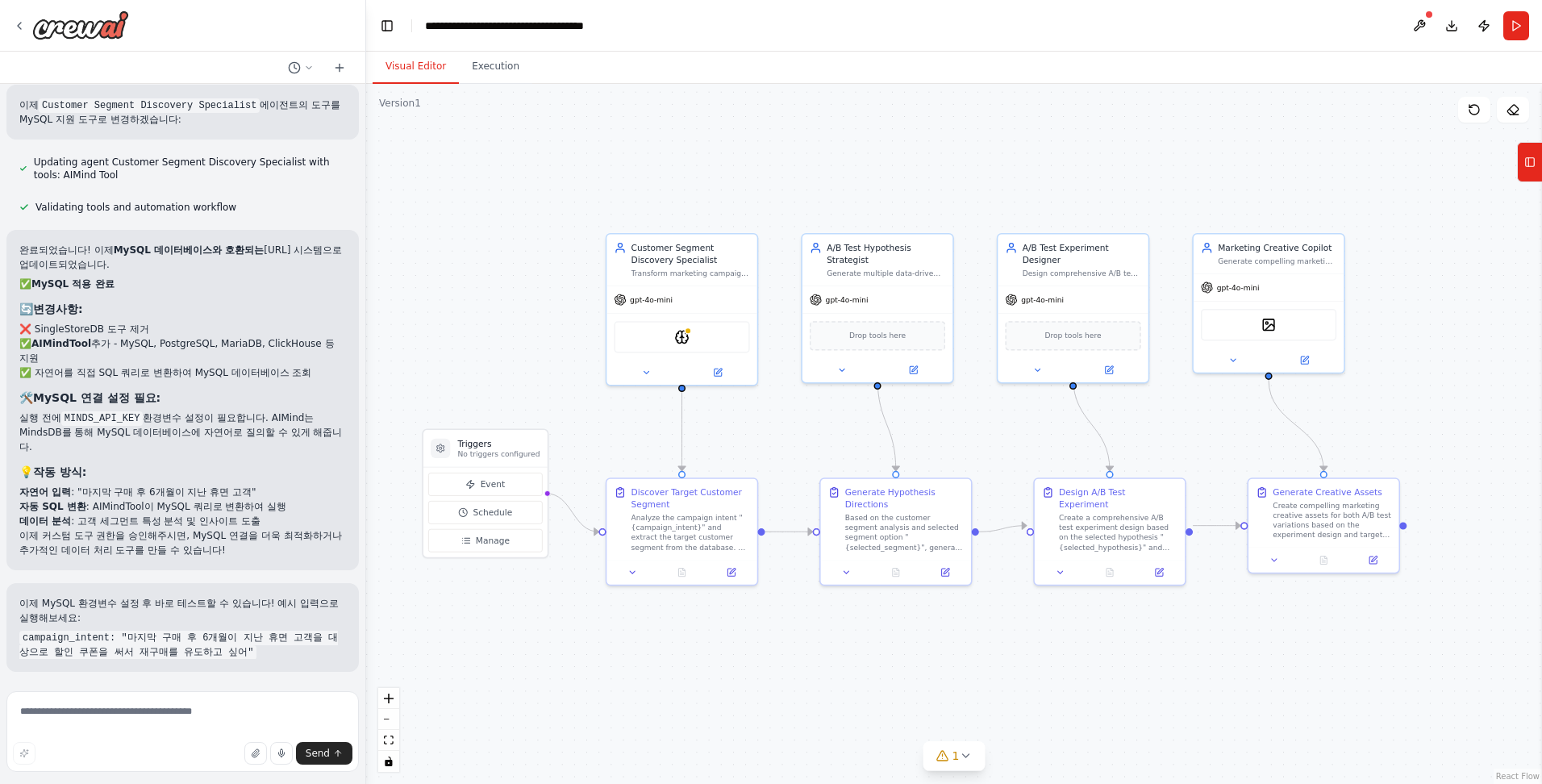
click at [460, 640] on div ".deletable-edge-delete-btn { width: 20px; height: 20px; border: 0px solid #ffff…" at bounding box center [954, 434] width 1176 height 700
click at [134, 717] on textarea at bounding box center [182, 732] width 352 height 80
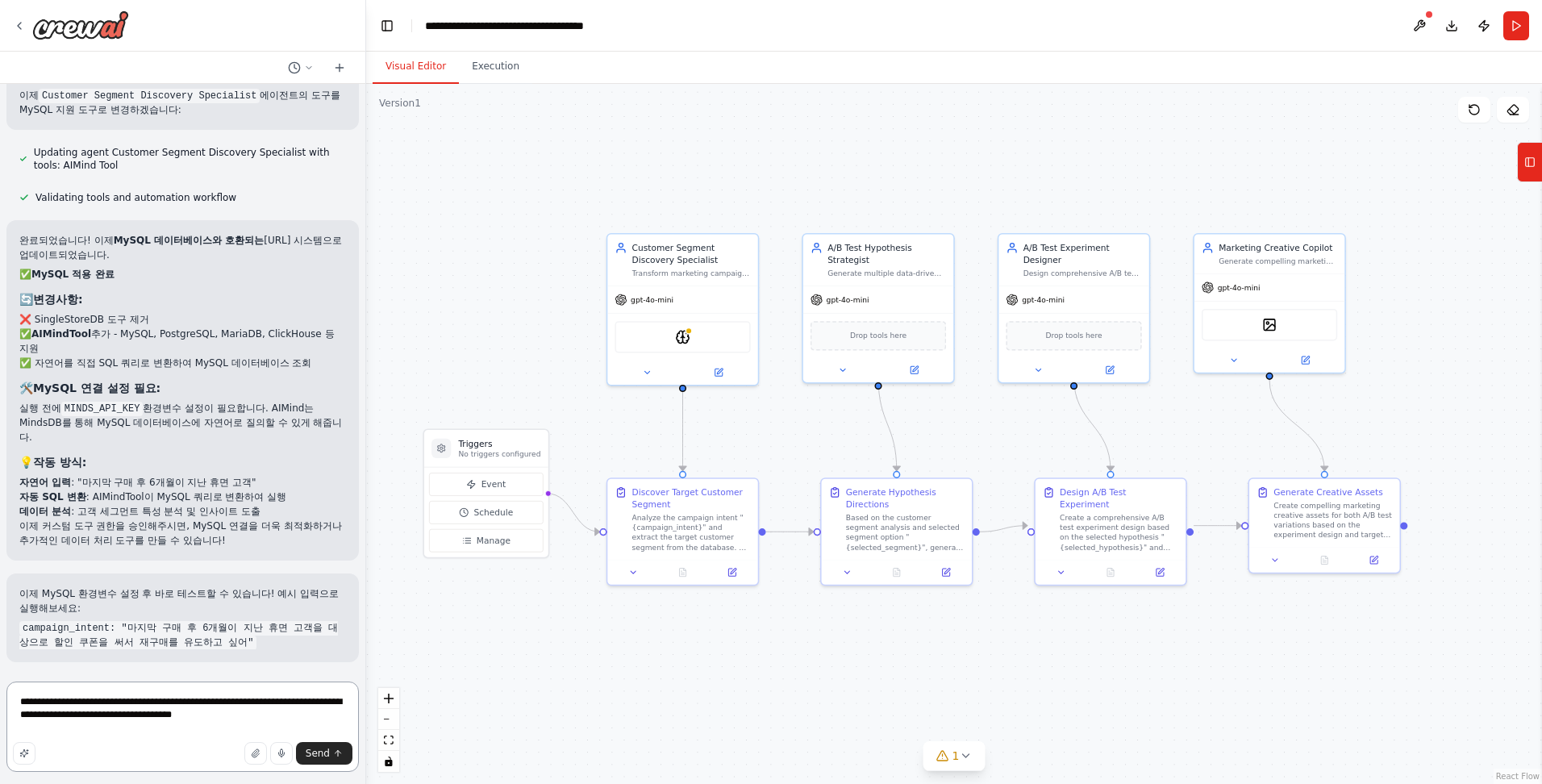
type textarea "**********"
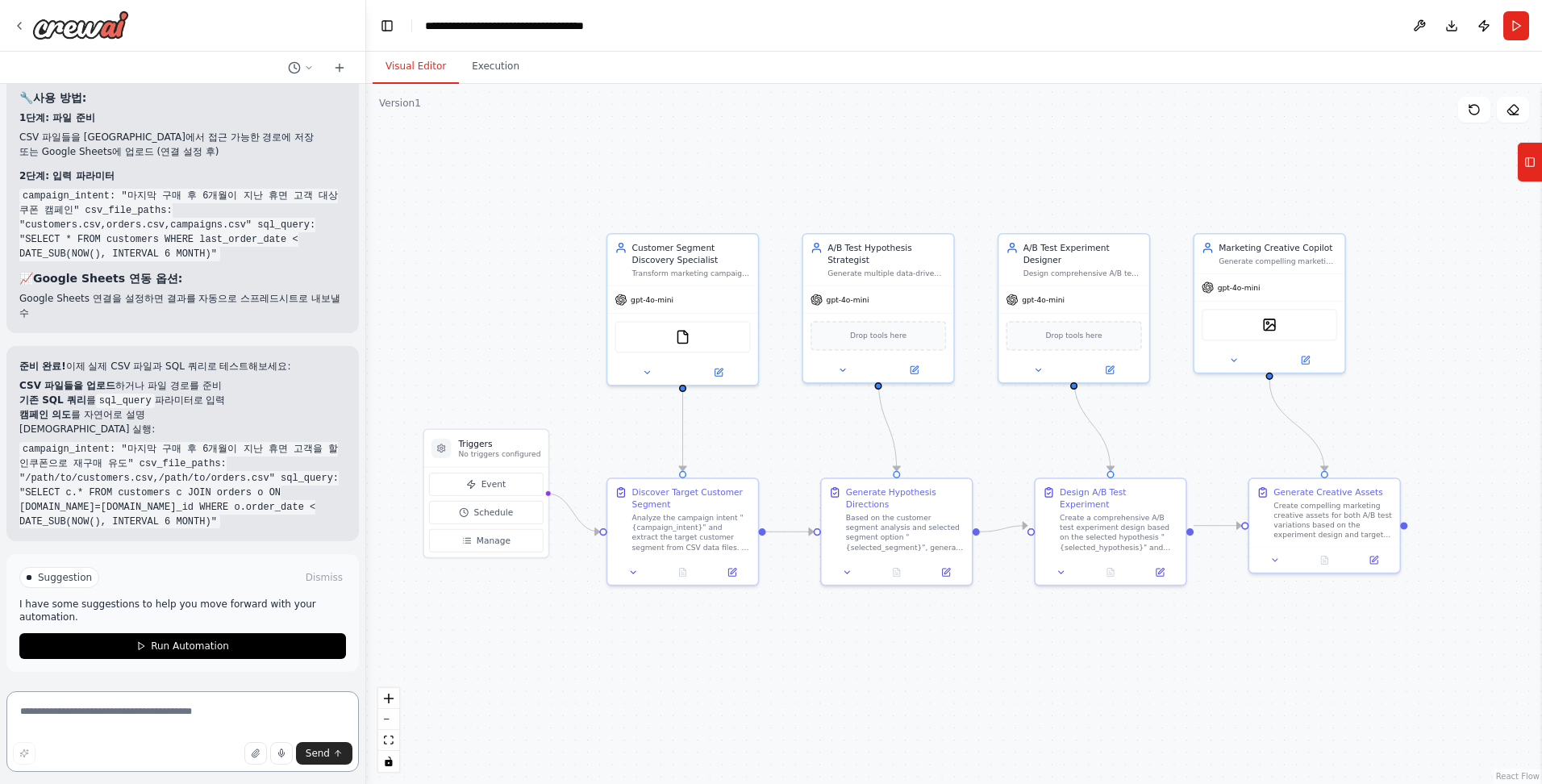
scroll to position [4999, 0]
click at [668, 341] on div "FileReadTool" at bounding box center [682, 335] width 136 height 32
click at [721, 376] on button at bounding box center [719, 370] width 69 height 15
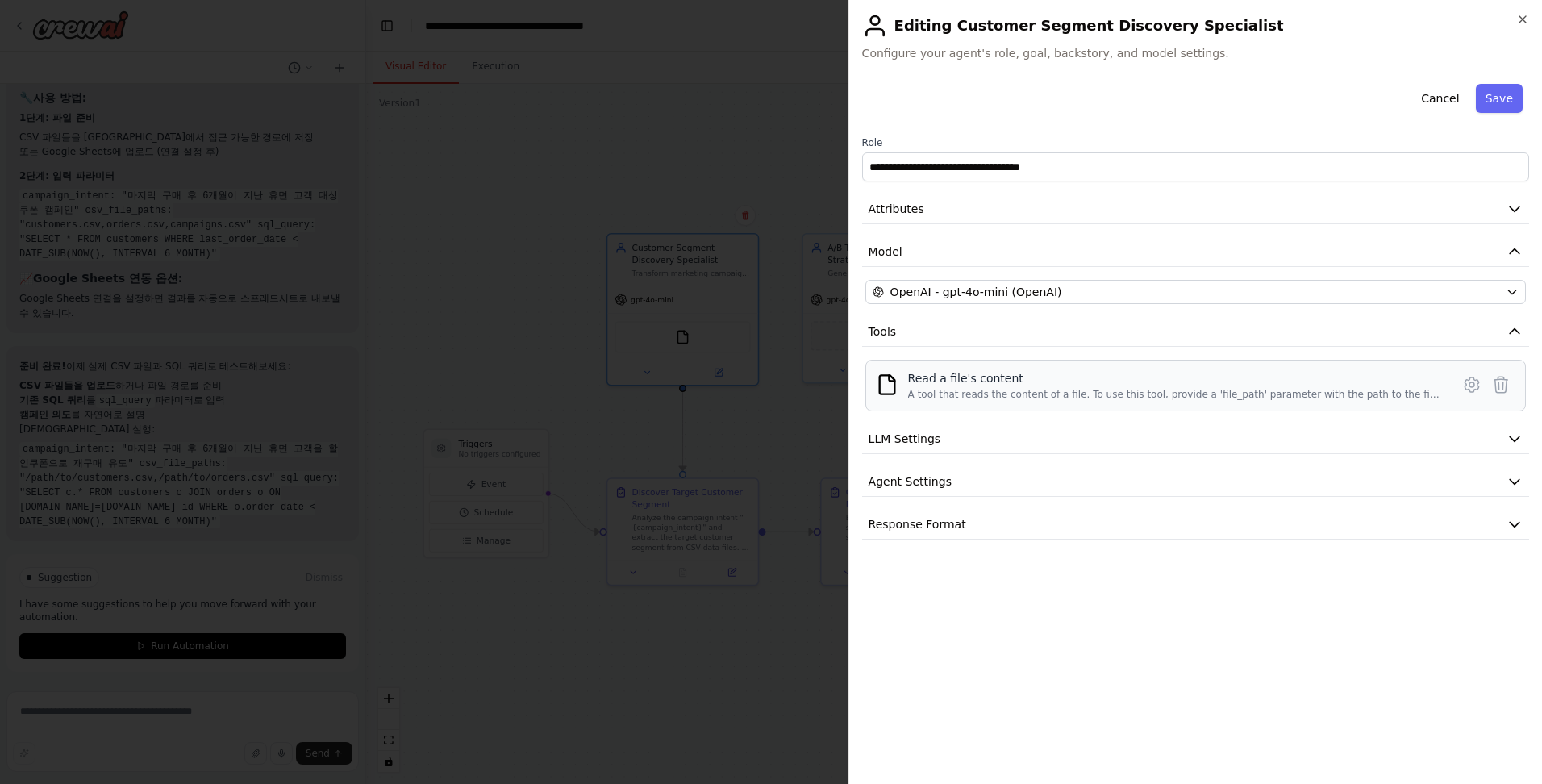
click at [933, 383] on div "Read a file's content" at bounding box center [1175, 378] width 533 height 16
click at [1148, 386] on icon at bounding box center [1471, 384] width 20 height 20
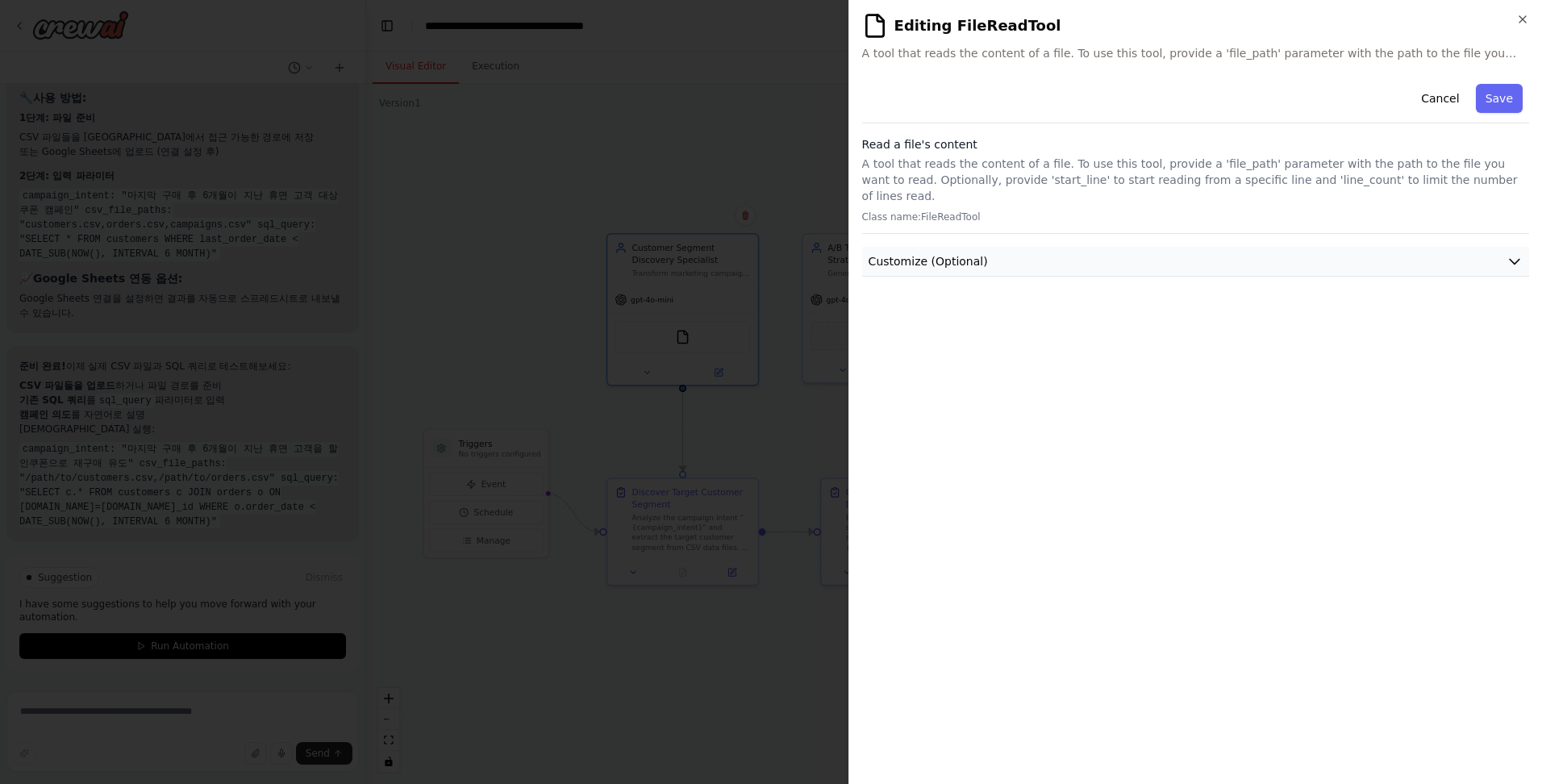
click at [983, 247] on button "Customize (Optional)" at bounding box center [1195, 262] width 667 height 30
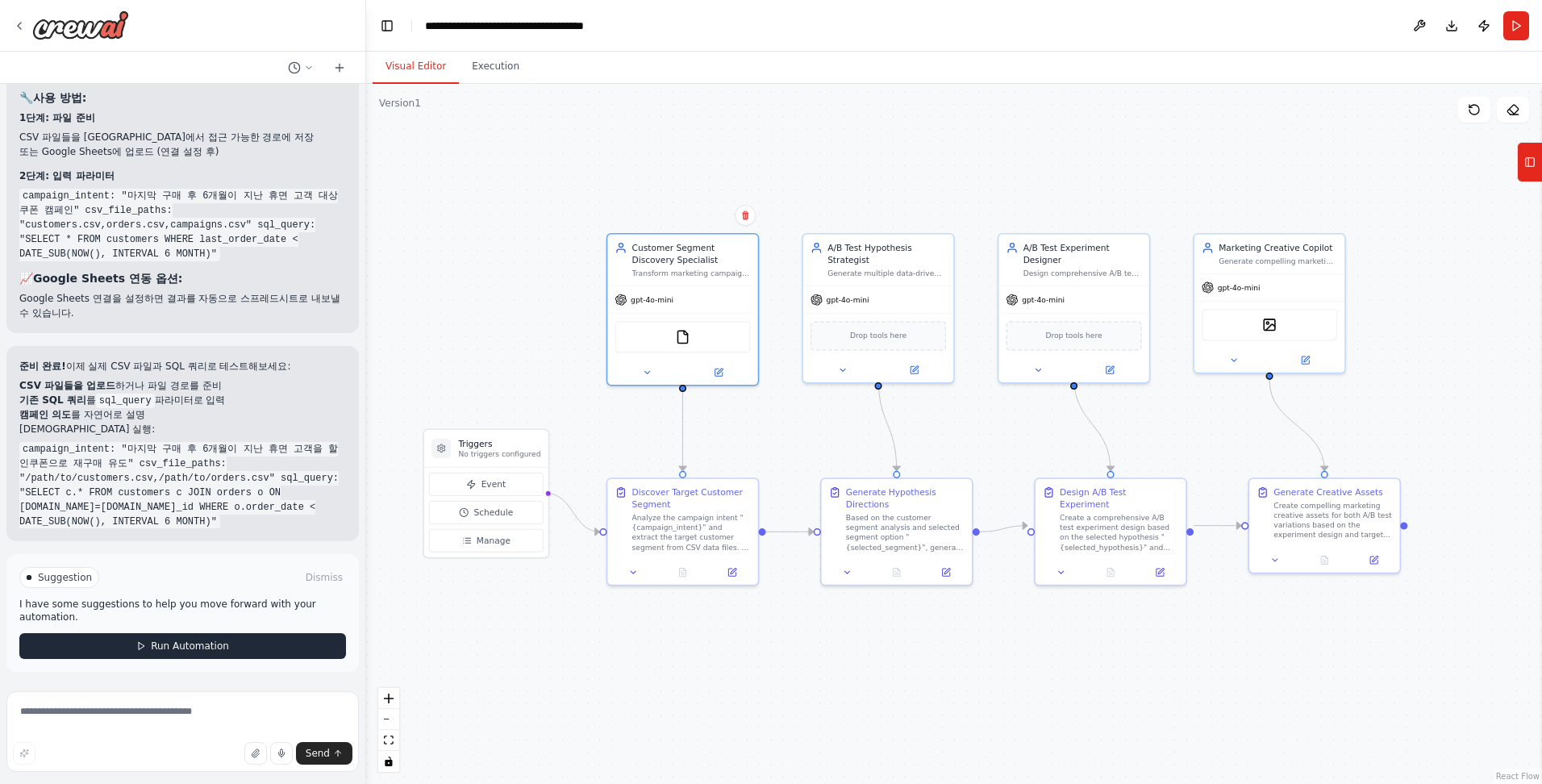
click at [160, 650] on span "Run Automation" at bounding box center [190, 646] width 79 height 13
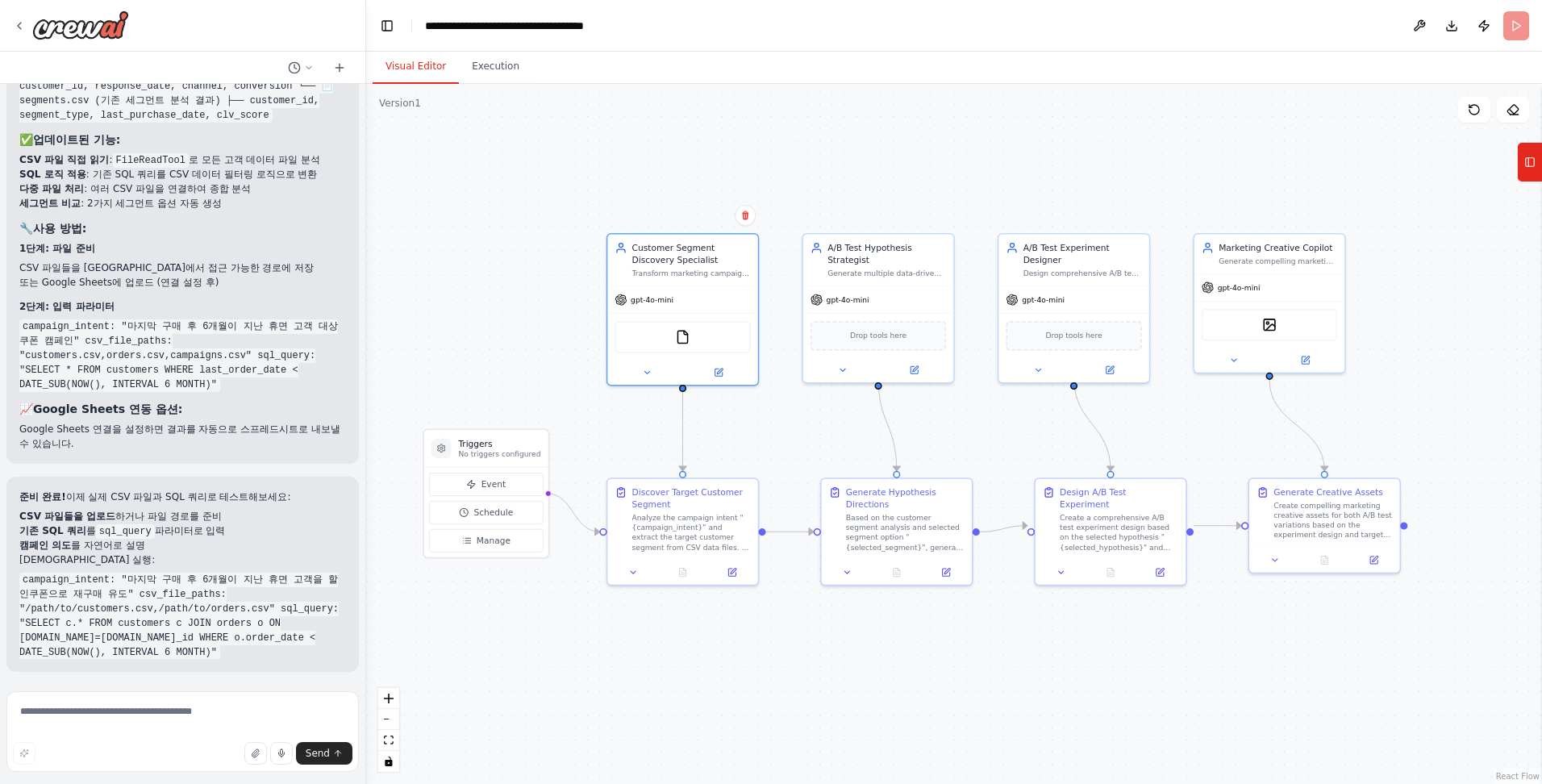
scroll to position [4868, 0]
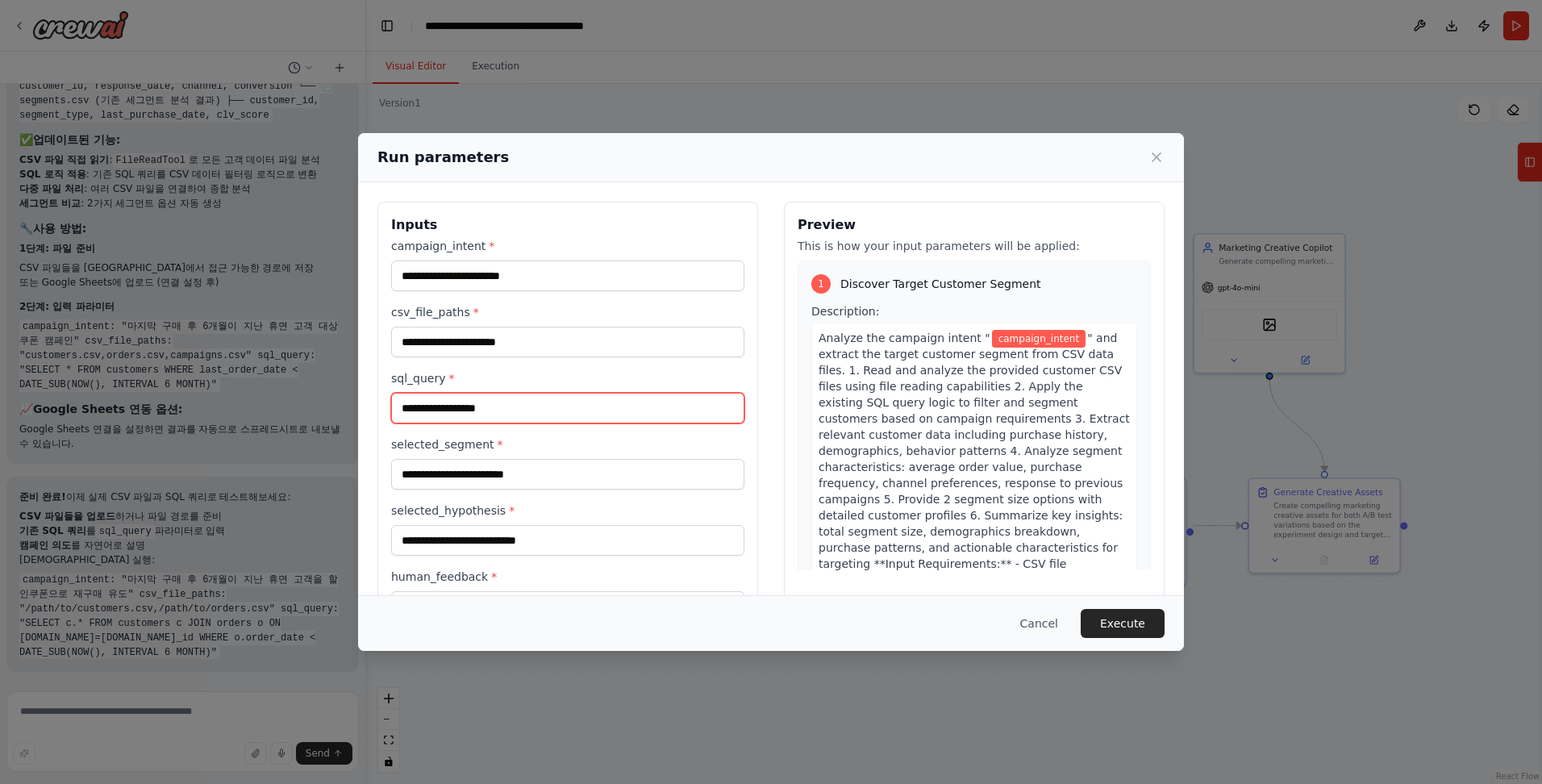
click at [554, 411] on input "sql_query *" at bounding box center [568, 407] width 353 height 31
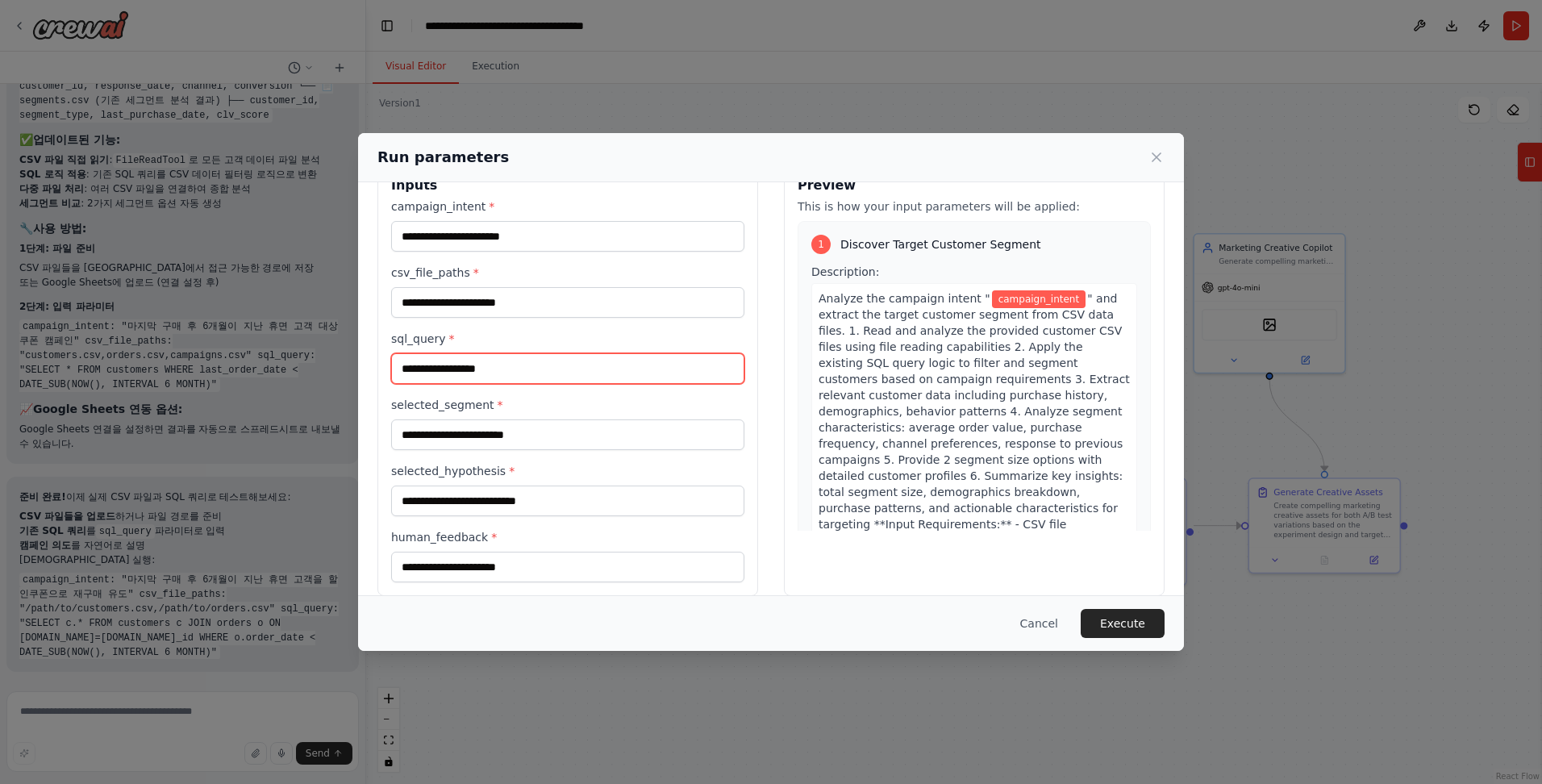
scroll to position [60, 0]
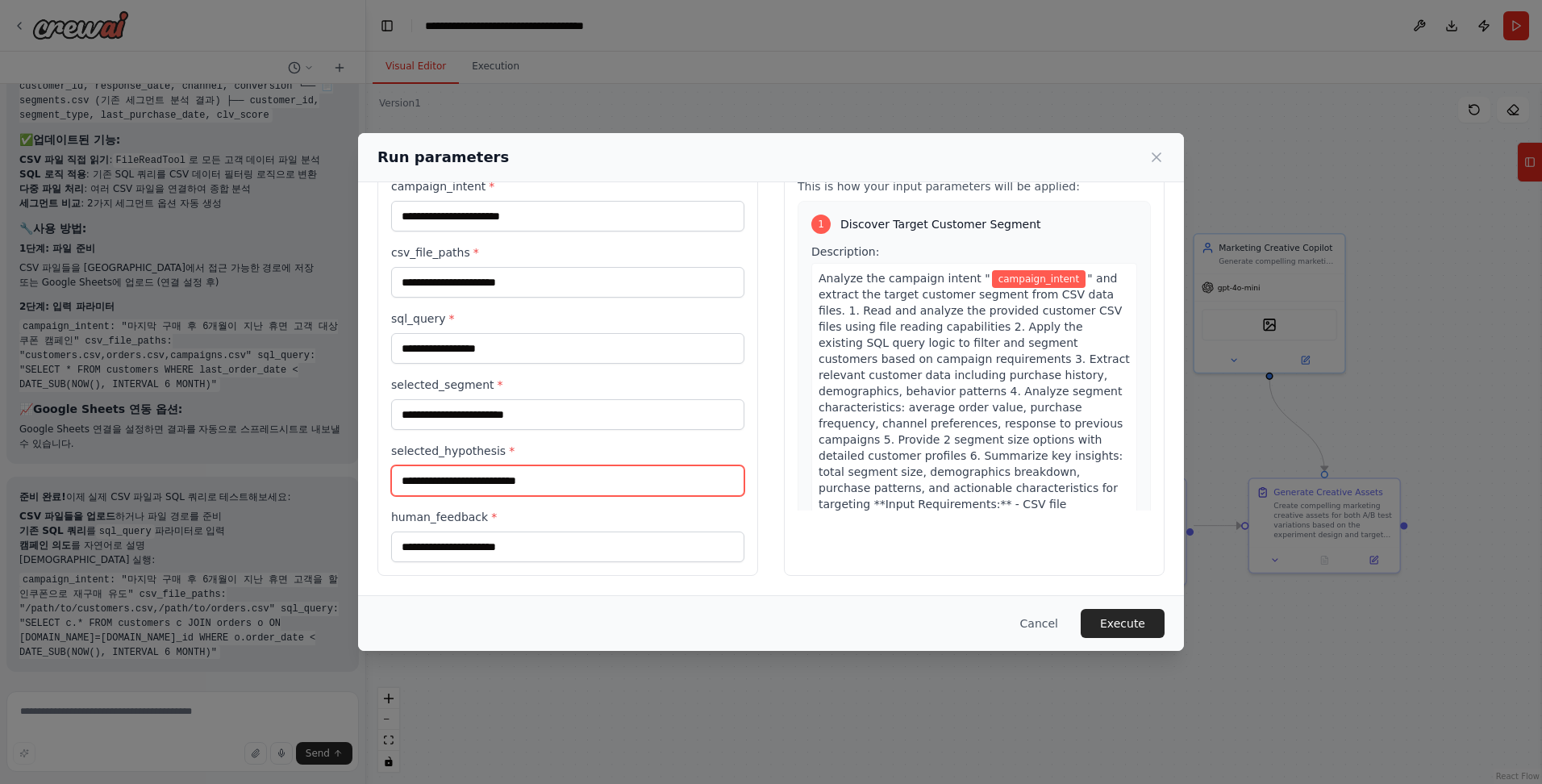
click at [539, 474] on input "selected_hypothesis *" at bounding box center [568, 480] width 353 height 31
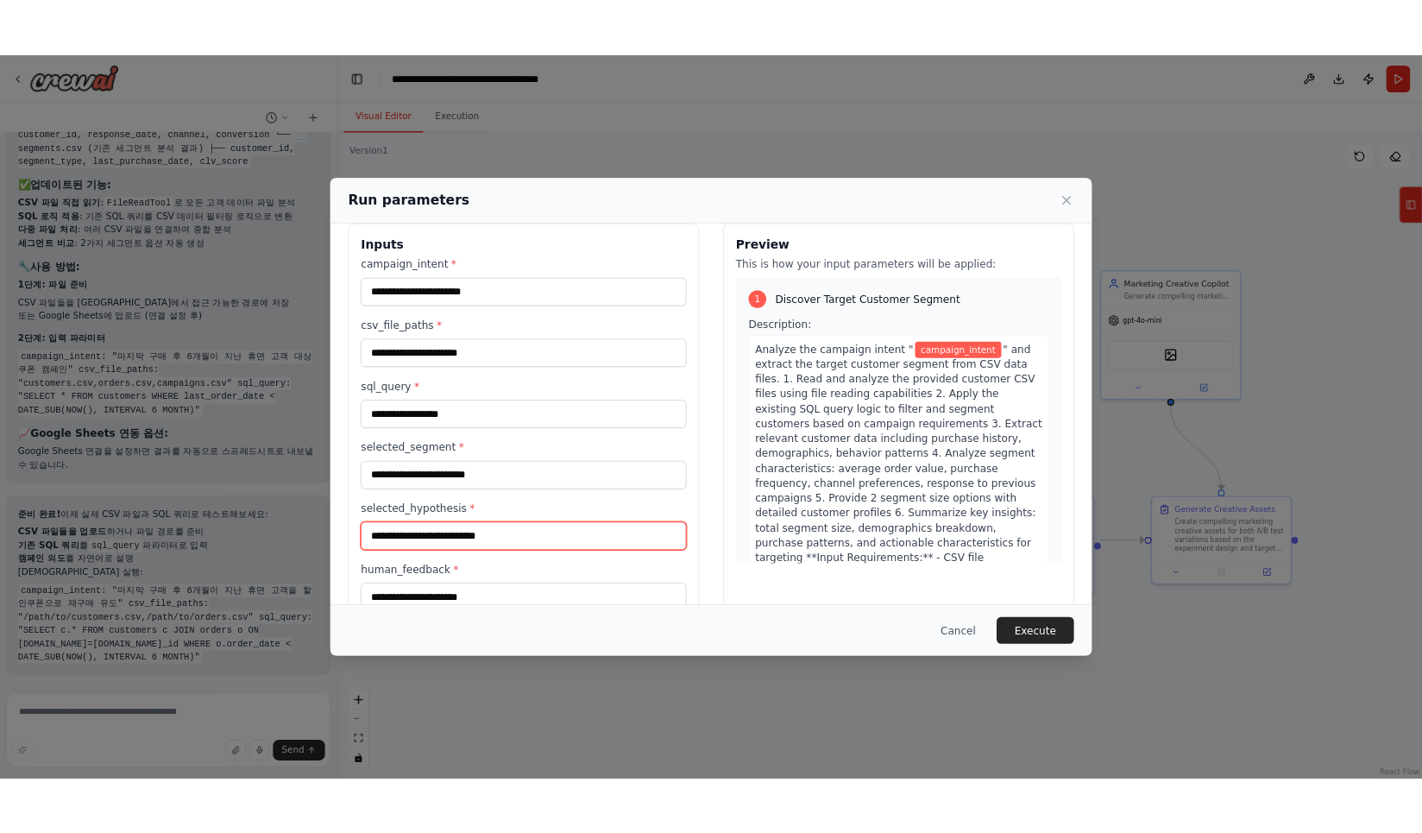
scroll to position [0, 0]
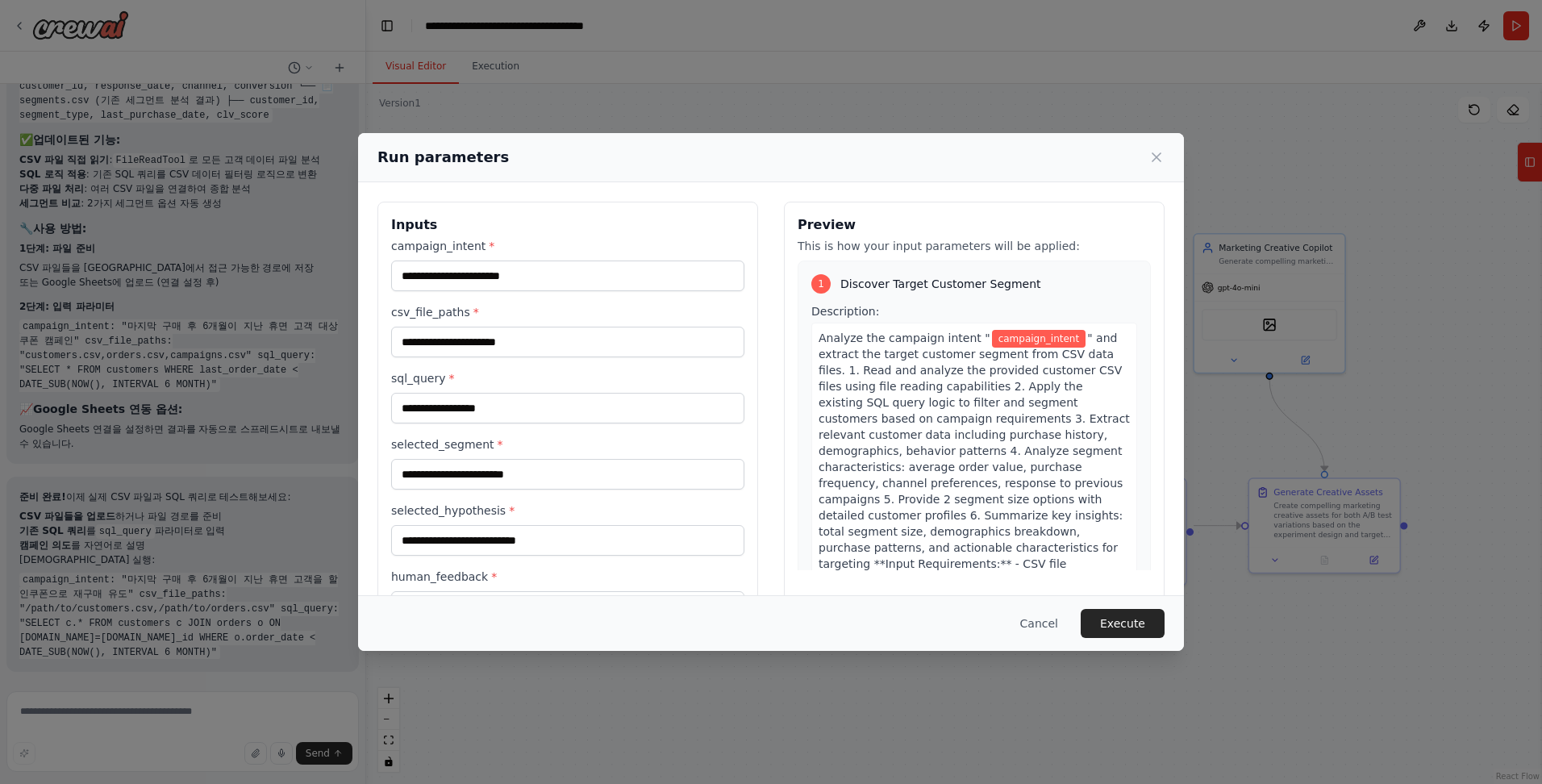
click at [1148, 156] on icon at bounding box center [1156, 157] width 16 height 16
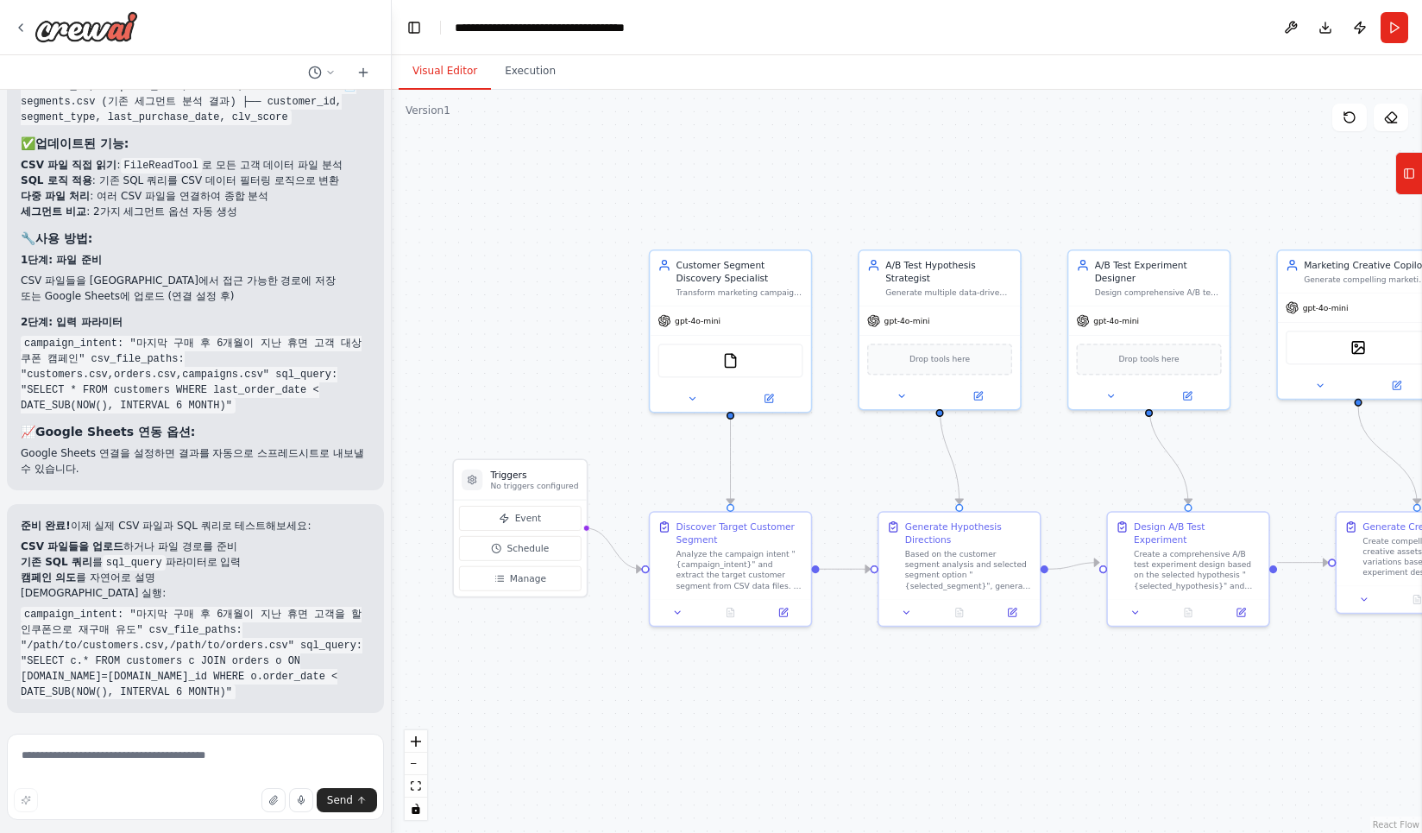
scroll to position [5216, 0]
click at [1228, 20] on header "**********" at bounding box center [907, 27] width 1030 height 55
drag, startPoint x: 1369, startPoint y: 664, endPoint x: 1353, endPoint y: 664, distance: 15.5
click at [1228, 664] on div ".deletable-edge-delete-btn { width: 20px; height: 20px; border: 0px solid #ffff…" at bounding box center [907, 461] width 1030 height 743
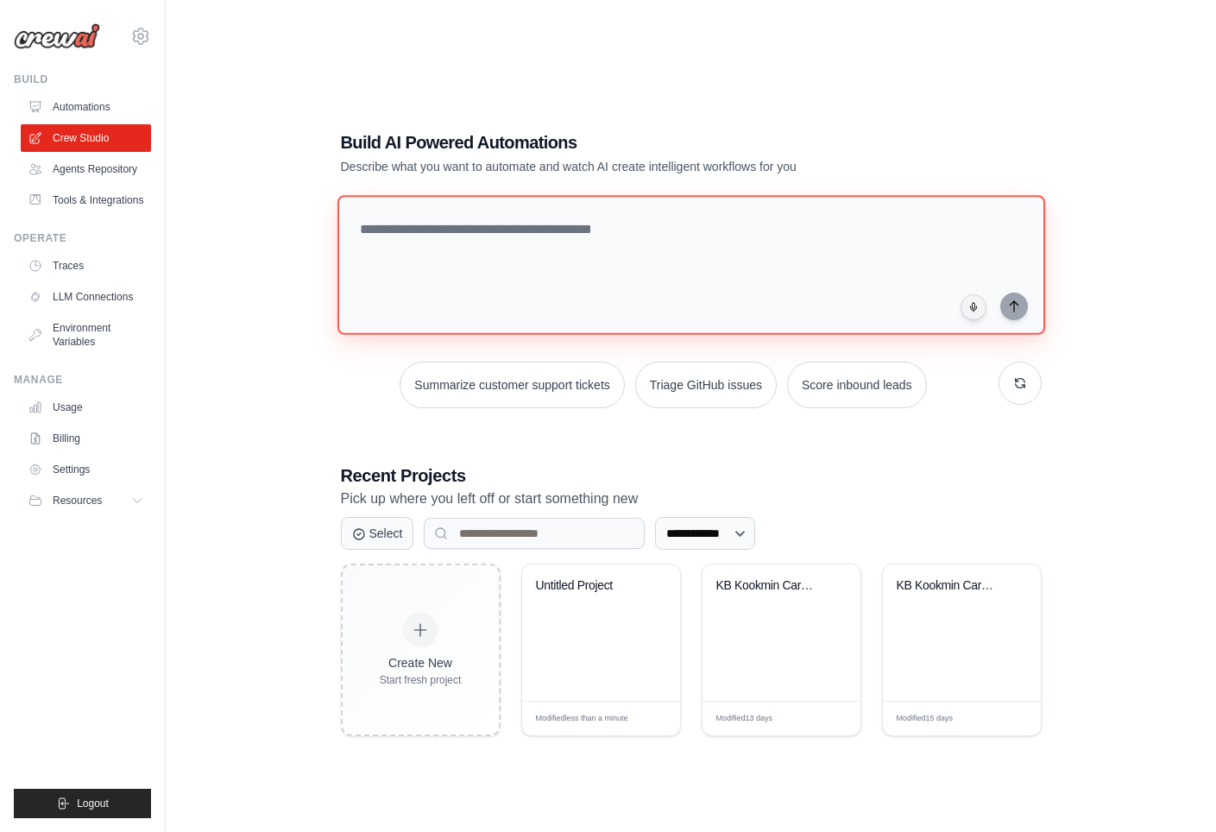
click at [553, 264] on textarea at bounding box center [691, 265] width 708 height 140
paste textarea "**********"
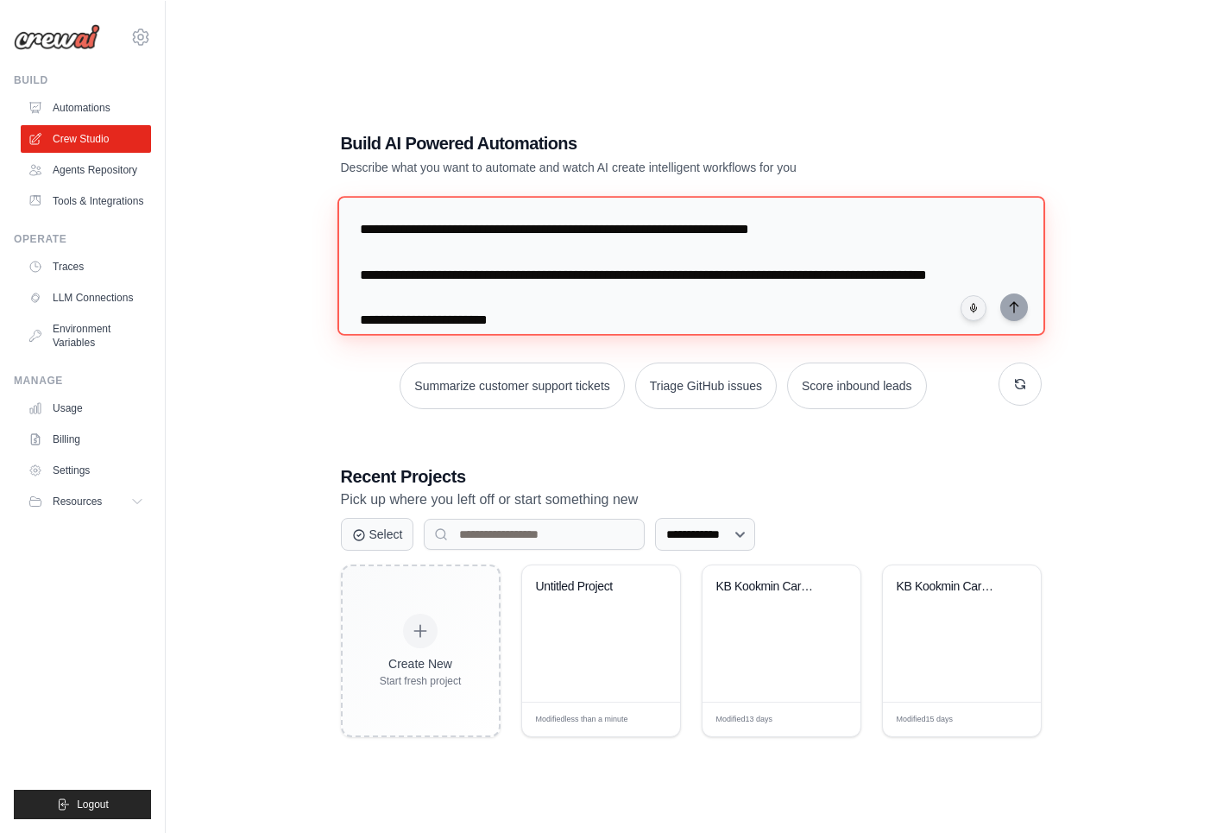
scroll to position [2668, 0]
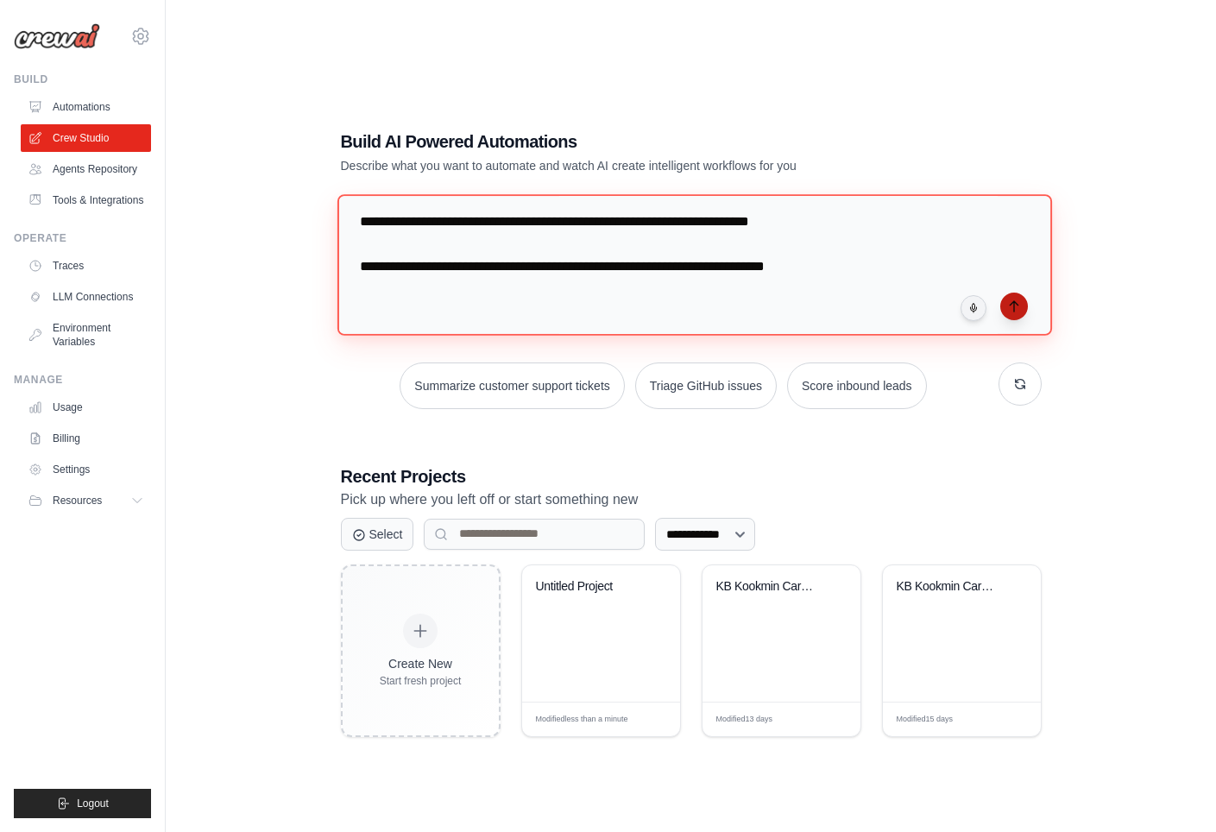
type textarea "**********"
click at [1007, 305] on icon "submit" at bounding box center [1014, 306] width 14 height 14
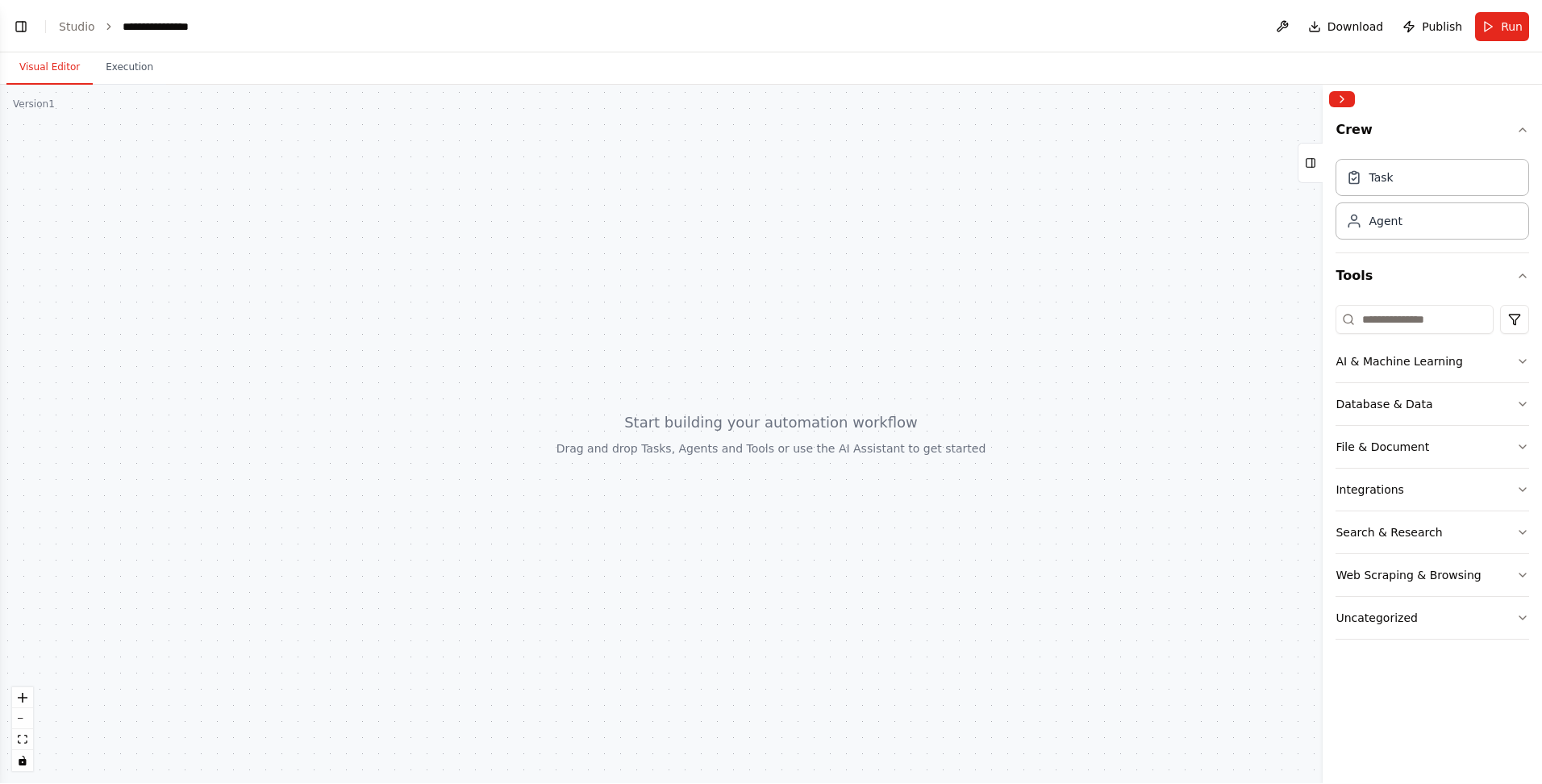
scroll to position [1250, 0]
click at [46, 72] on button "Visual Editor" at bounding box center [50, 67] width 86 height 34
click at [4, 24] on header "**********" at bounding box center [771, 25] width 1542 height 51
drag, startPoint x: 16, startPoint y: 23, endPoint x: 37, endPoint y: 15, distance: 22.5
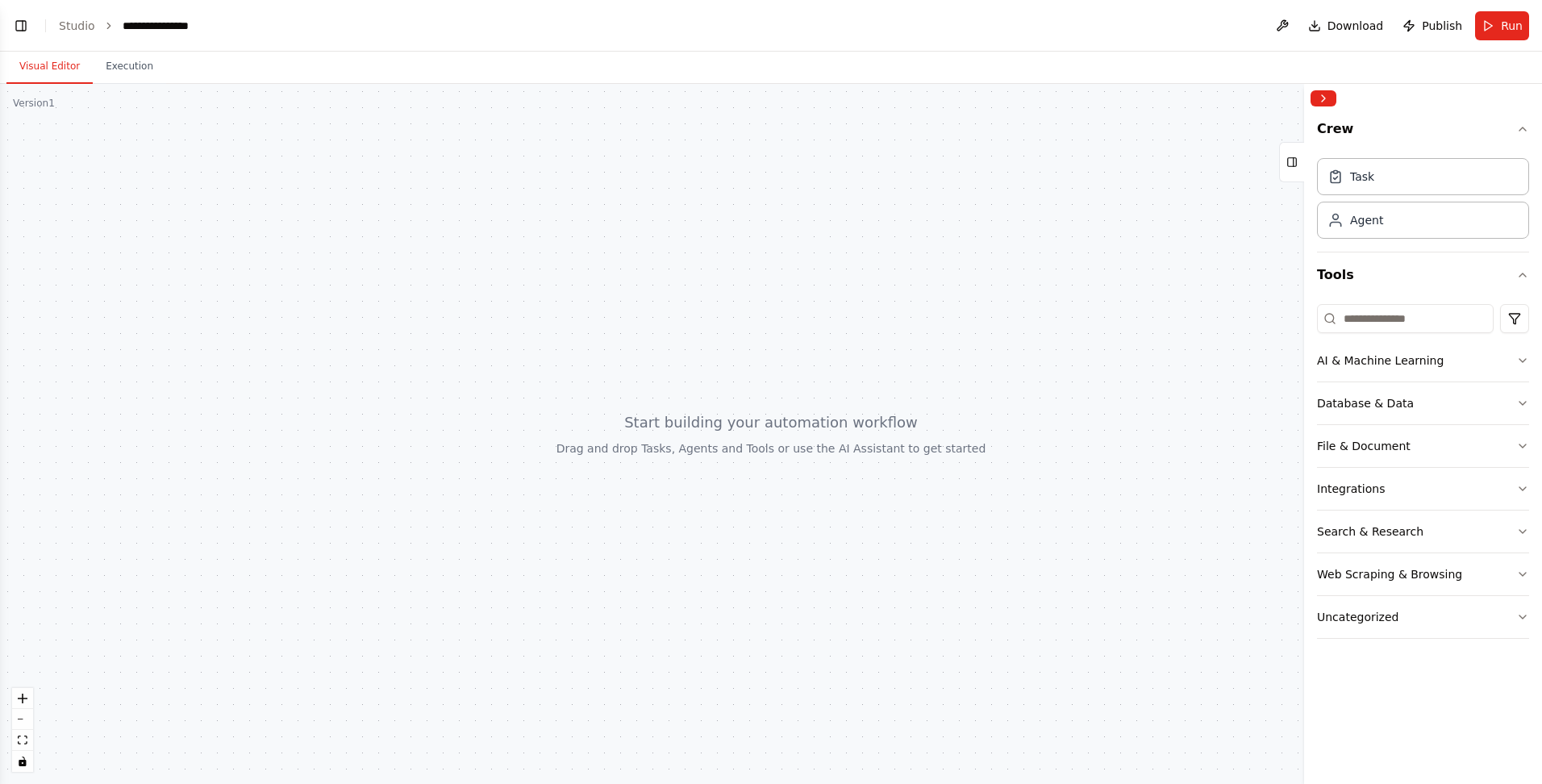
click at [17, 23] on button "Toggle Left Sidebar" at bounding box center [21, 26] width 22 height 22
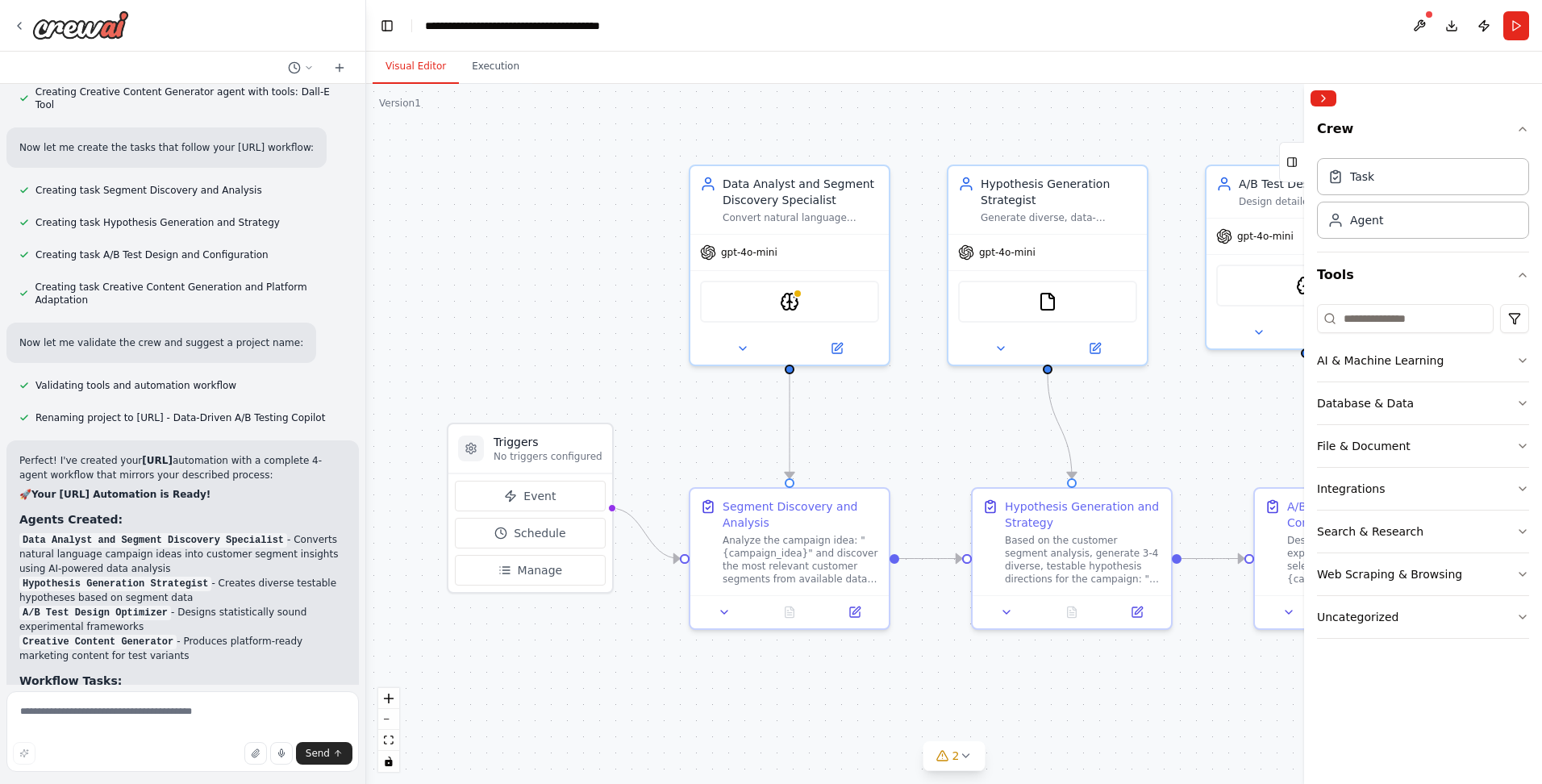
scroll to position [2780, 0]
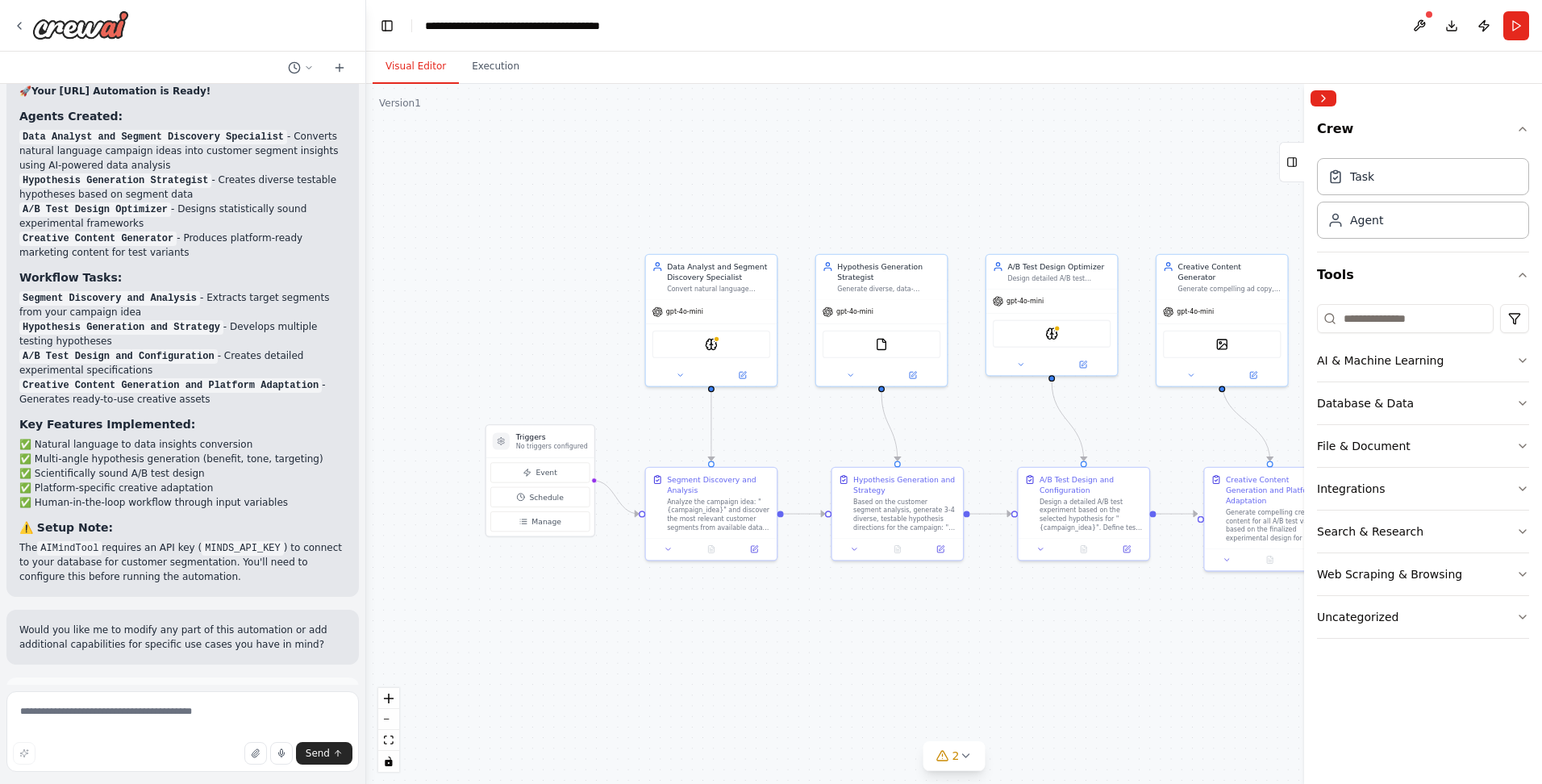
drag, startPoint x: 1150, startPoint y: 434, endPoint x: 947, endPoint y: 448, distance: 203.5
click at [407, 449] on div ".deletable-edge-delete-btn { width: 20px; height: 20px; border: 0px solid #ffff…" at bounding box center [954, 434] width 1176 height 700
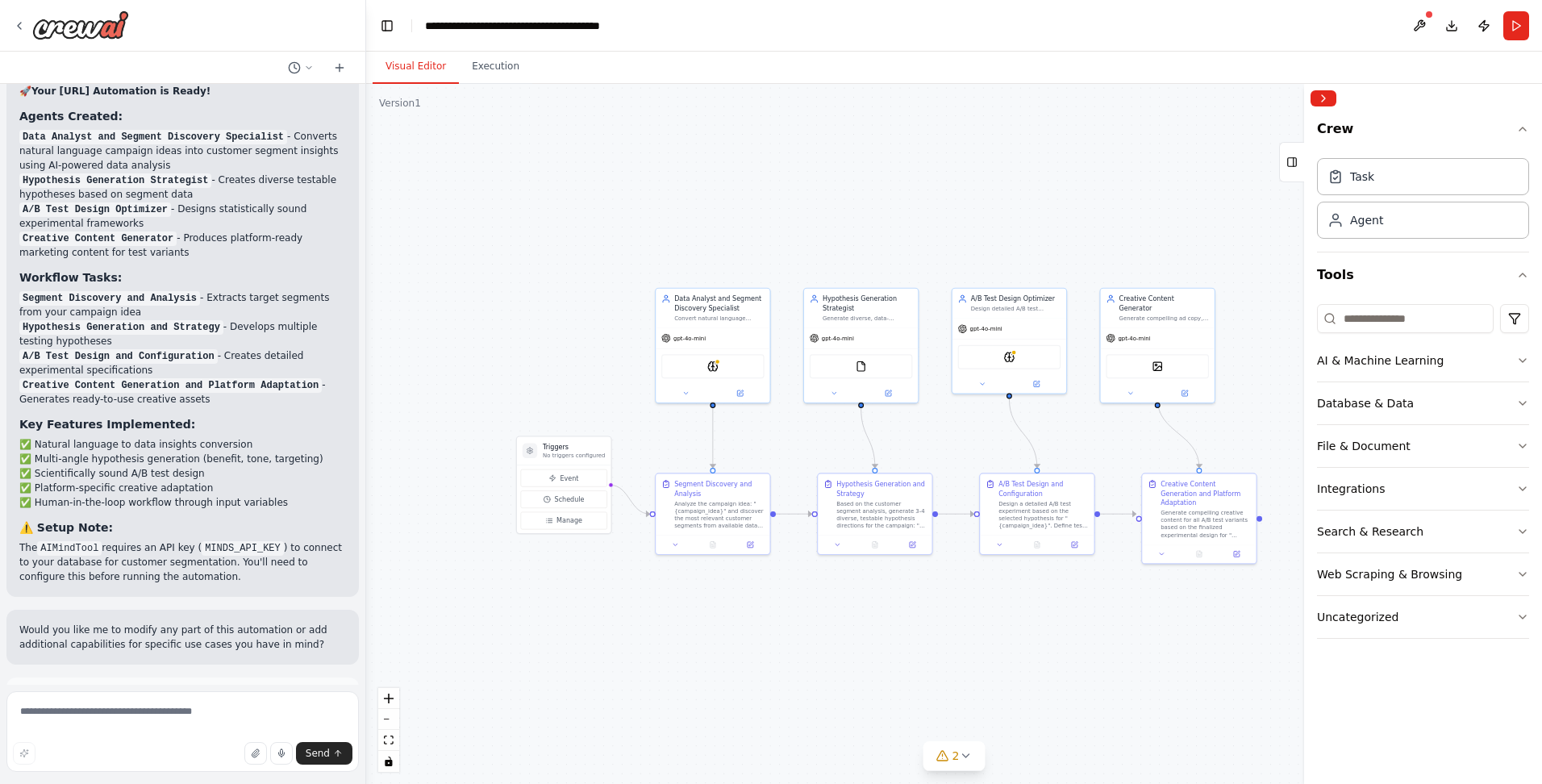
drag, startPoint x: 932, startPoint y: 444, endPoint x: 959, endPoint y: 438, distance: 27.7
click at [407, 438] on div ".deletable-edge-delete-btn { width: 20px; height: 20px; border: 0px solid #ffff…" at bounding box center [954, 434] width 1176 height 700
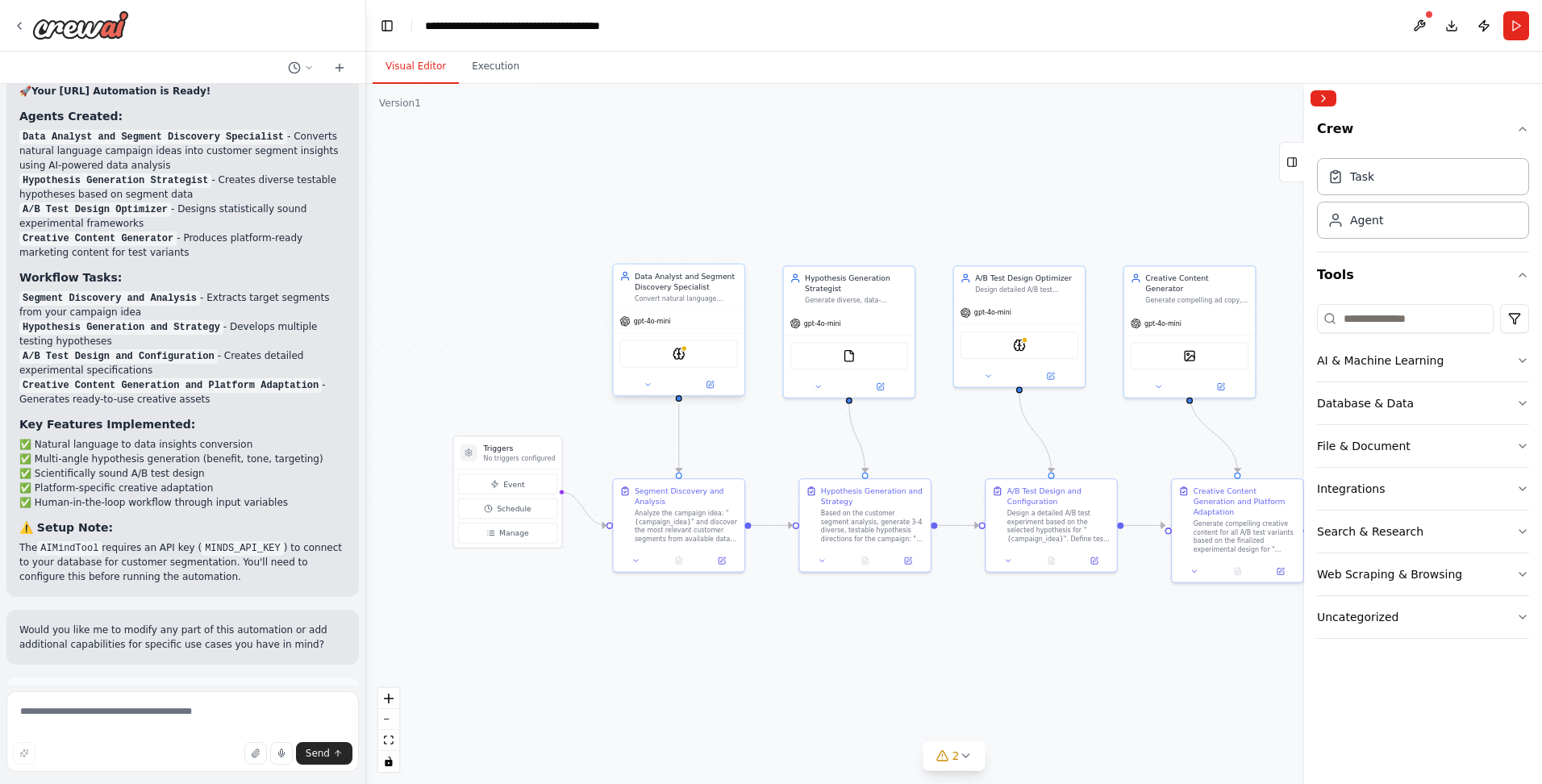
click at [407, 304] on div "Data Analyst and Segment Discovery Specialist Convert natural language campaign…" at bounding box center [679, 286] width 131 height 44
click at [407, 335] on div "AIMindTool" at bounding box center [679, 353] width 131 height 41
click at [407, 387] on icon at bounding box center [709, 384] width 7 height 7
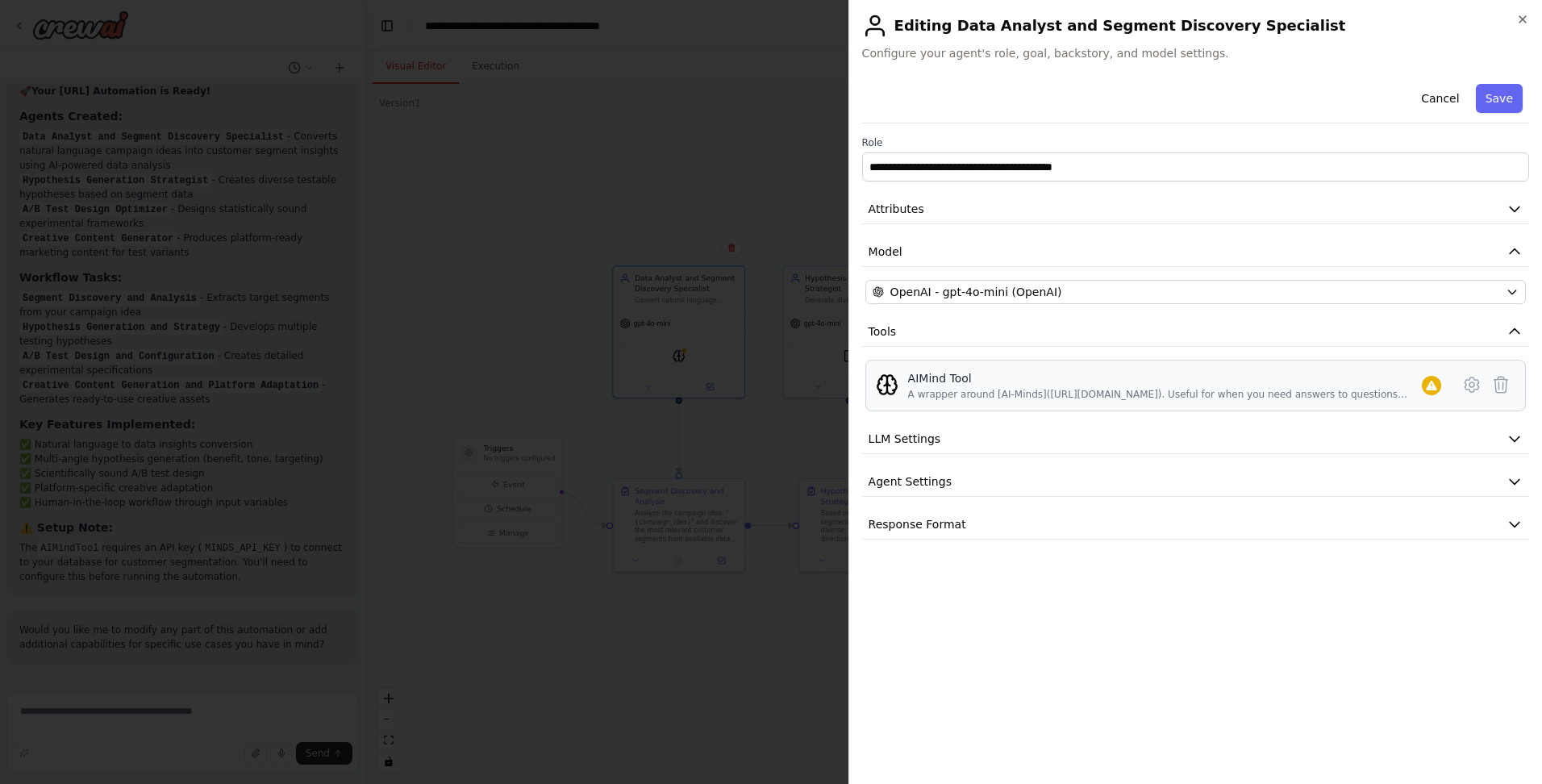
click at [407, 395] on div "A wrapper around [AI-Minds]([URL][DOMAIN_NAME]). Useful for when you need answe…" at bounding box center [1165, 394] width 514 height 13
click at [407, 404] on div "AIMind Tool A wrapper around [AI-Minds]([URL][DOMAIN_NAME]). Useful for when yo…" at bounding box center [1195, 385] width 661 height 51
click at [407, 377] on div "AIMind Tool" at bounding box center [1165, 378] width 514 height 16
click at [407, 378] on div "AIMind Tool" at bounding box center [1165, 378] width 514 height 16
click at [407, 379] on div "AIMind Tool" at bounding box center [1165, 378] width 514 height 16
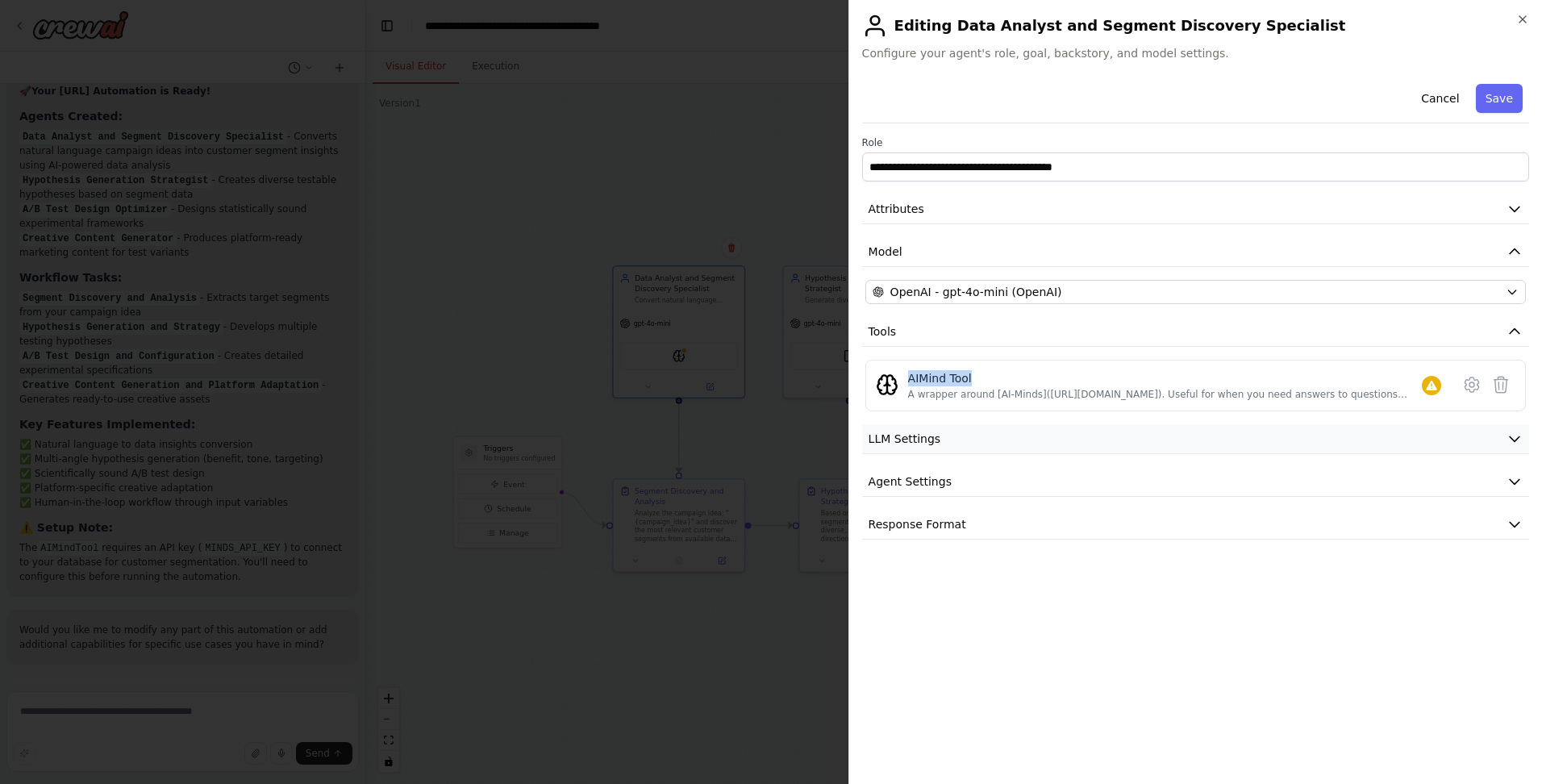
drag, startPoint x: 950, startPoint y: 379, endPoint x: 966, endPoint y: 443, distance: 66.0
click at [407, 443] on button "LLM Settings" at bounding box center [1195, 439] width 667 height 30
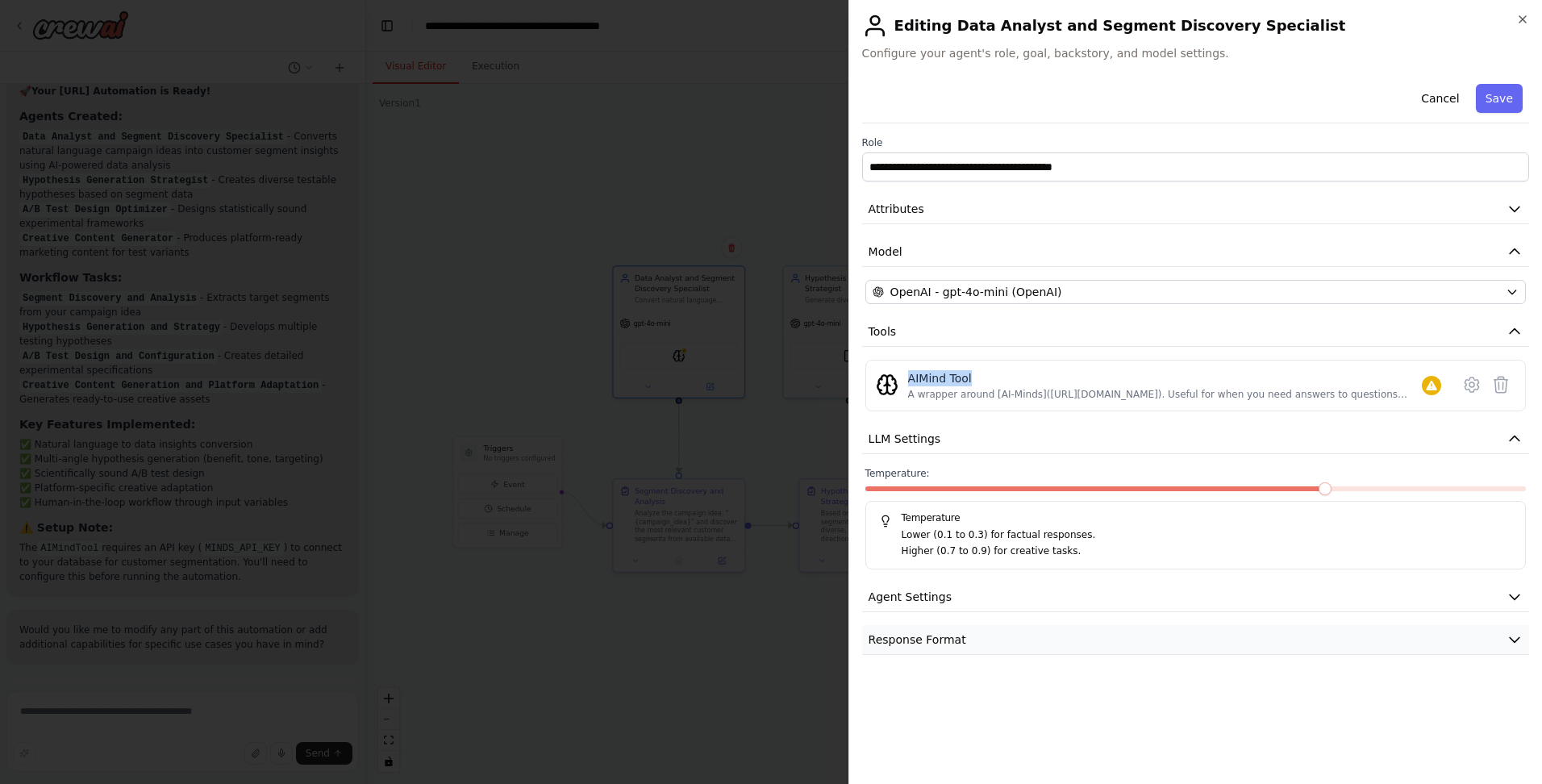
click at [407, 634] on span "Response Format" at bounding box center [917, 639] width 97 height 16
click at [407, 588] on button "Agent Settings" at bounding box center [1195, 597] width 667 height 30
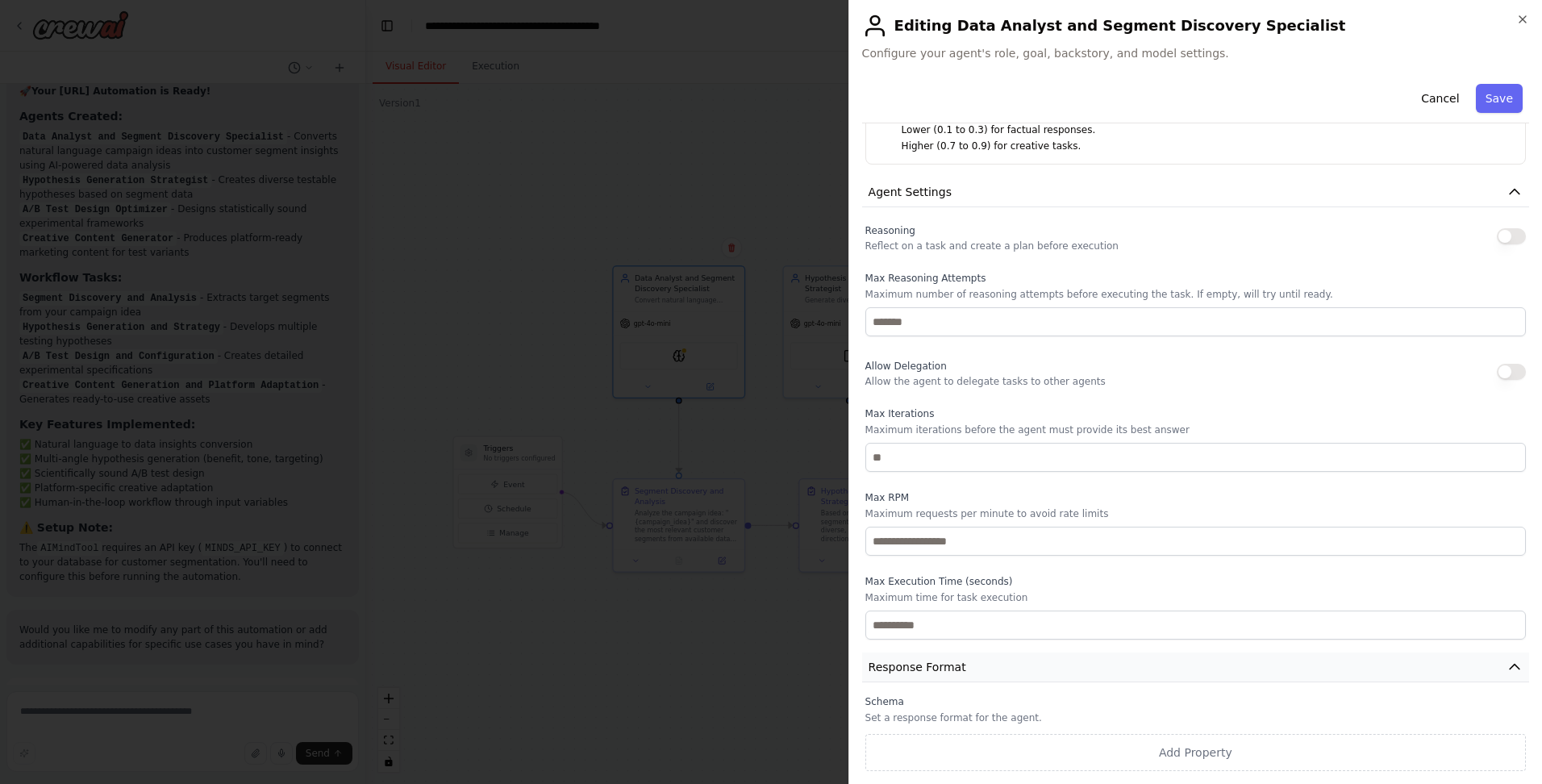
scroll to position [2, 0]
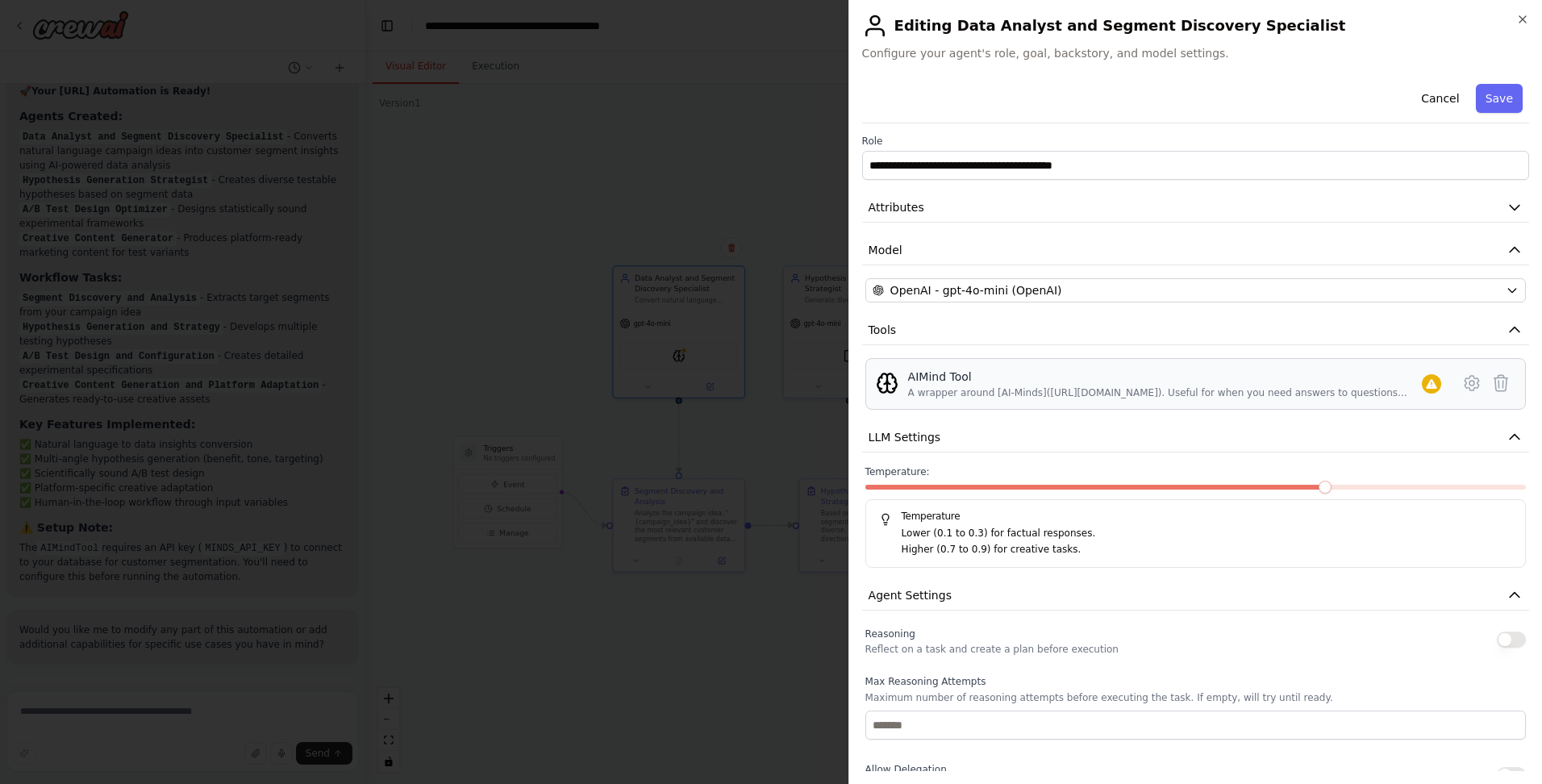
click at [407, 400] on div "AIMind Tool A wrapper around [AI-Minds]([URL][DOMAIN_NAME]). Useful for when yo…" at bounding box center [1195, 383] width 661 height 51
drag, startPoint x: 1055, startPoint y: 385, endPoint x: 1333, endPoint y: 374, distance: 278.2
click at [407, 386] on div "AIMind Tool A wrapper around [AI-Minds]([URL][DOMAIN_NAME]). Useful for when yo…" at bounding box center [1165, 383] width 514 height 31
click at [407, 381] on icon at bounding box center [1471, 383] width 20 height 20
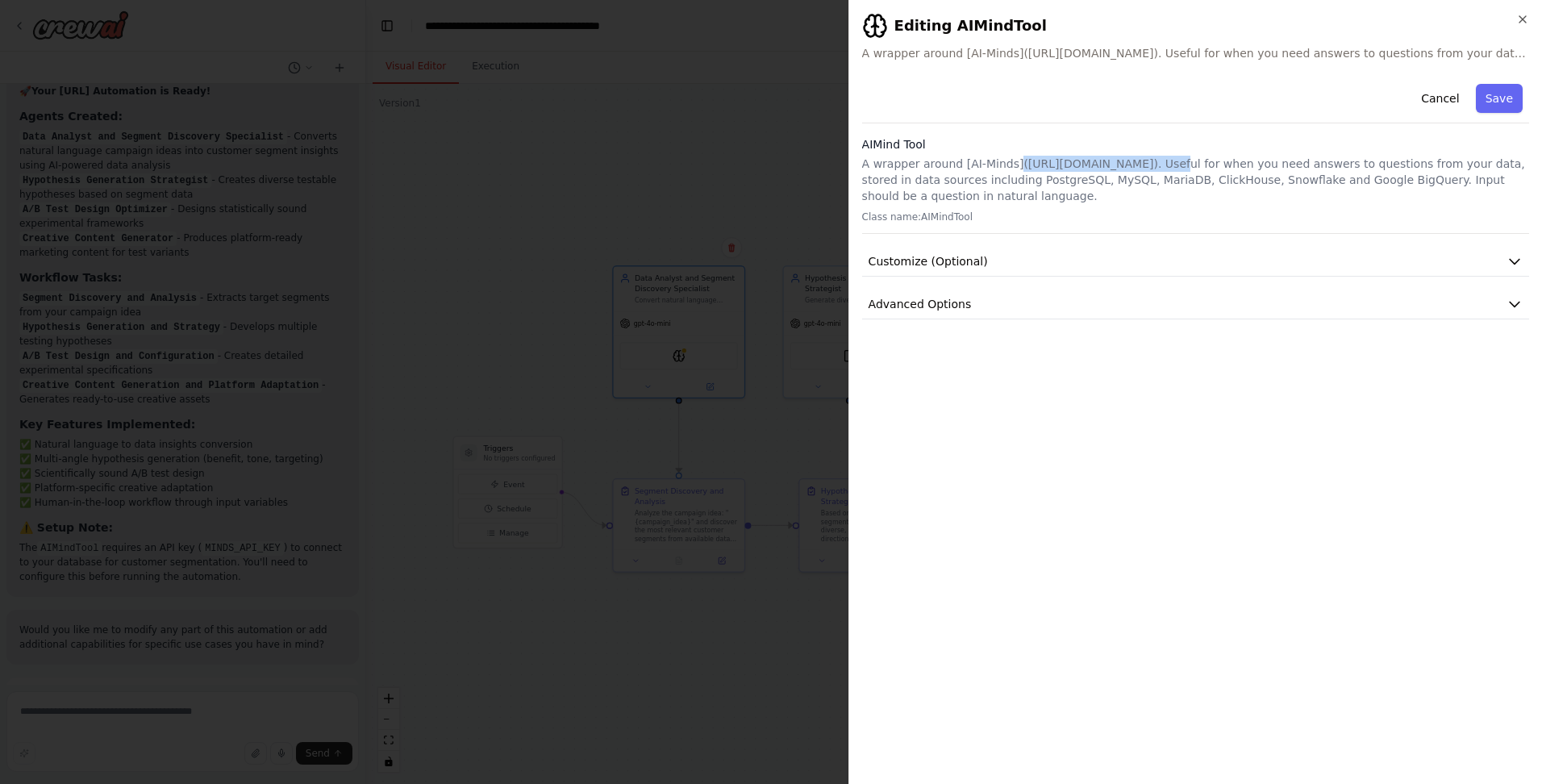
drag, startPoint x: 1014, startPoint y: 164, endPoint x: 1159, endPoint y: 167, distance: 145.0
click at [407, 167] on p "A wrapper around [AI-Minds]([URL][DOMAIN_NAME]). Useful for when you need answe…" at bounding box center [1195, 180] width 667 height 49
click at [407, 263] on button "Customize (Optional)" at bounding box center [1195, 262] width 667 height 30
click at [407, 417] on span "Advanced Options" at bounding box center [920, 416] width 103 height 16
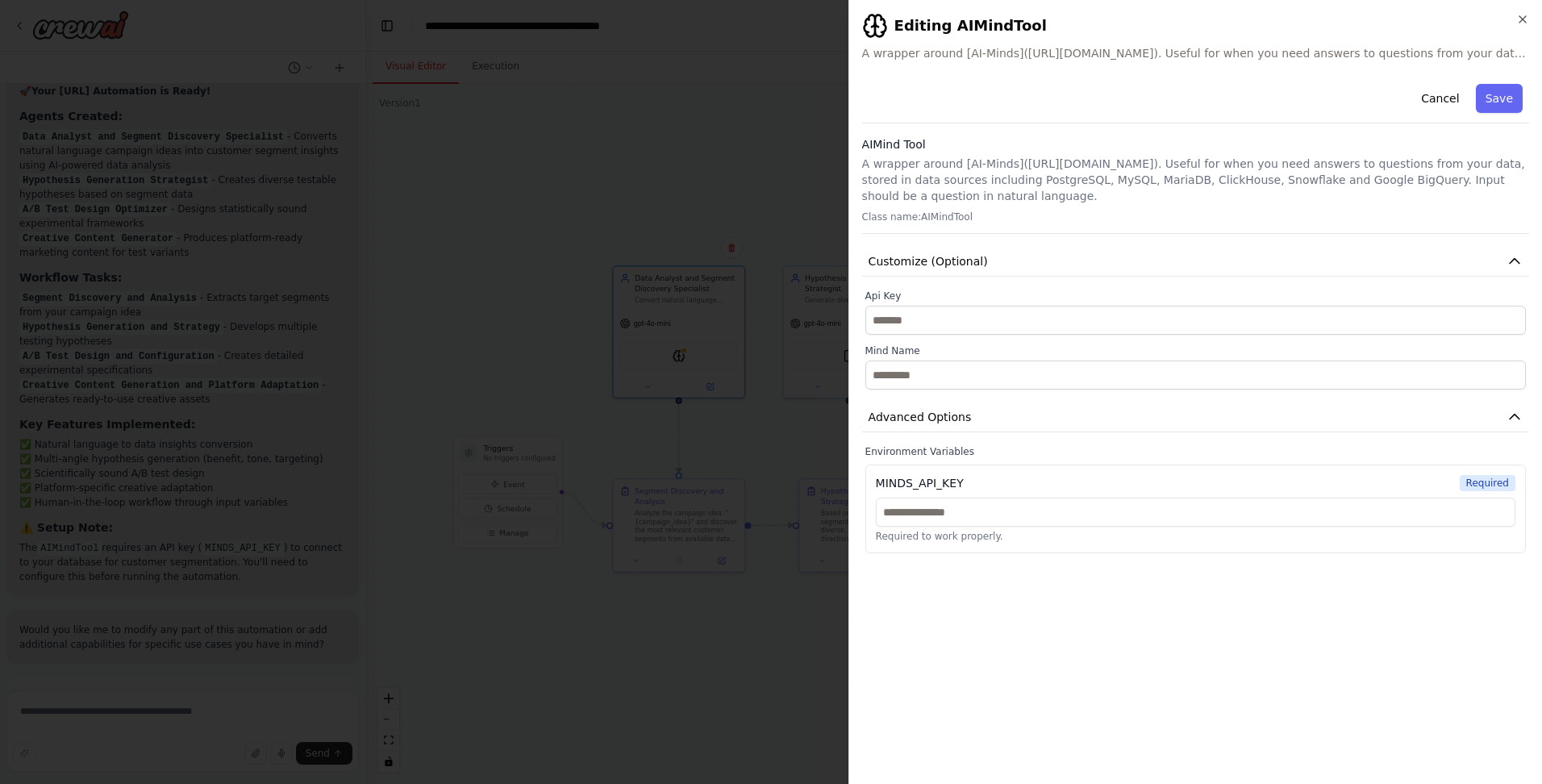
click at [407, 11] on div "**********" at bounding box center [1195, 392] width 693 height 784
click at [407, 16] on icon "button" at bounding box center [1522, 20] width 13 height 13
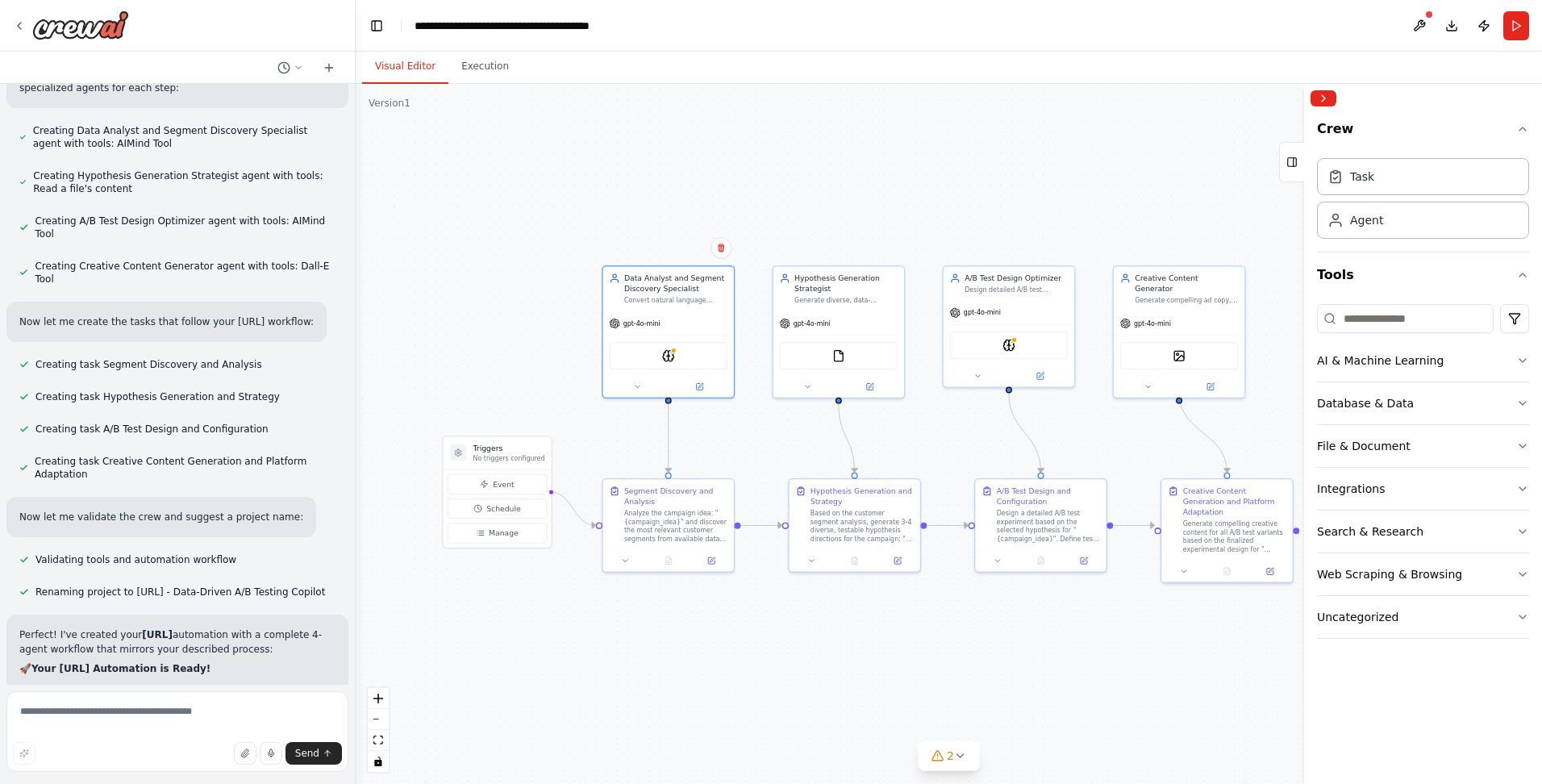
scroll to position [2071, 0]
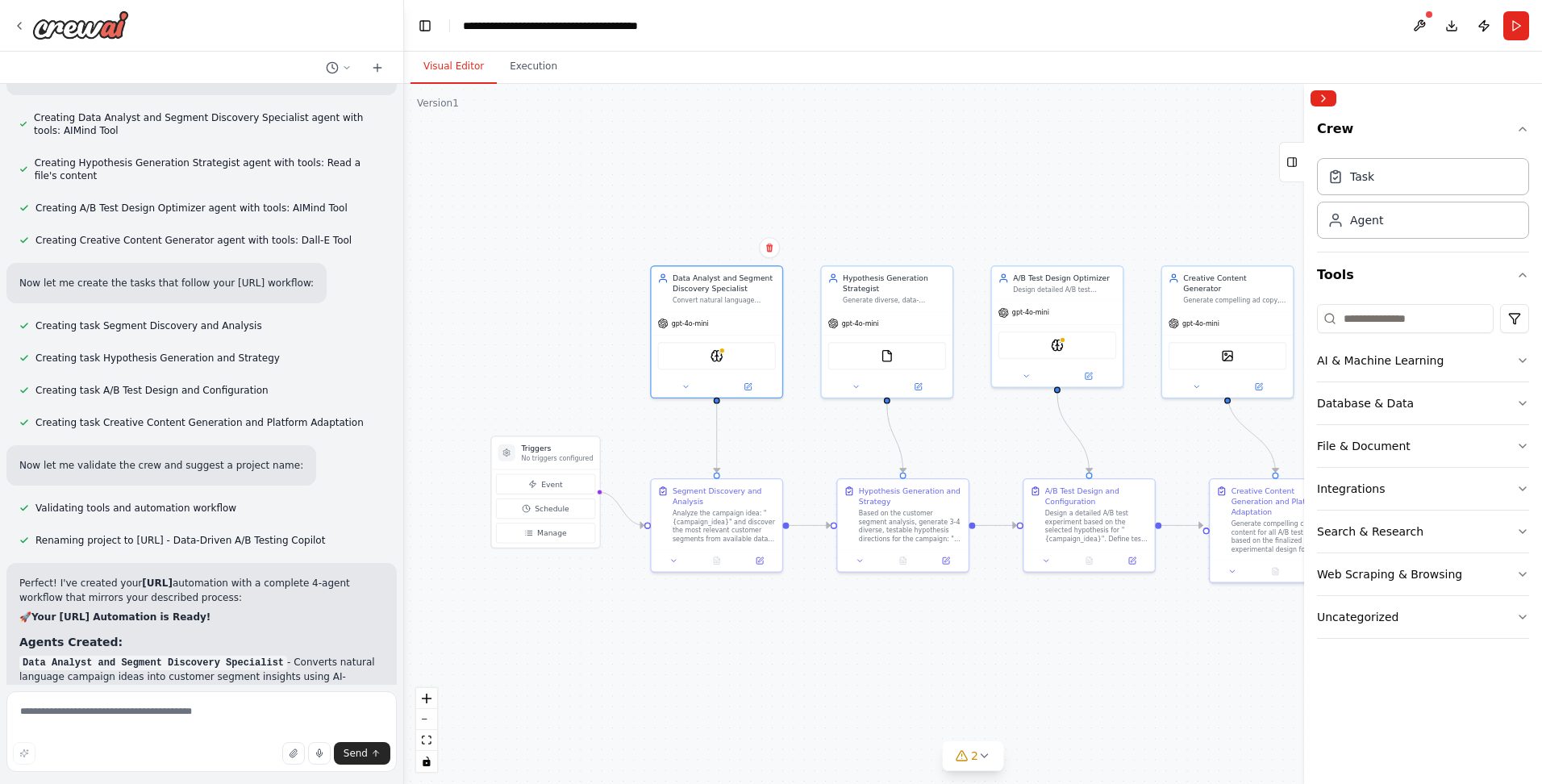
drag, startPoint x: 362, startPoint y: 567, endPoint x: 404, endPoint y: 384, distance: 187.8
click at [404, 384] on div "🧠 Project: [URL] – A Data-Driven A/B Testing Copilot Designed with AI “When a h…" at bounding box center [771, 392] width 1542 height 784
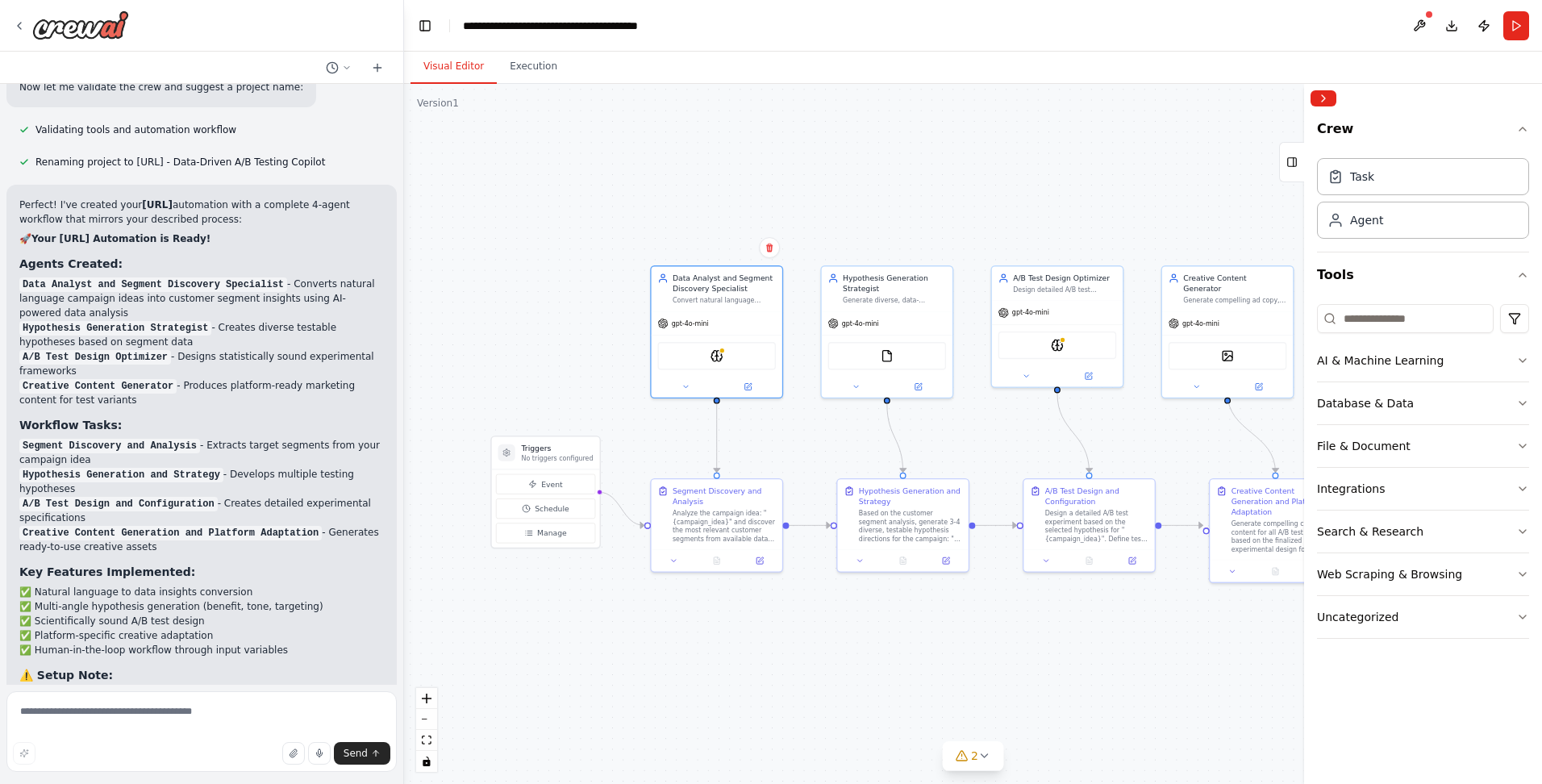
scroll to position [2633, 0]
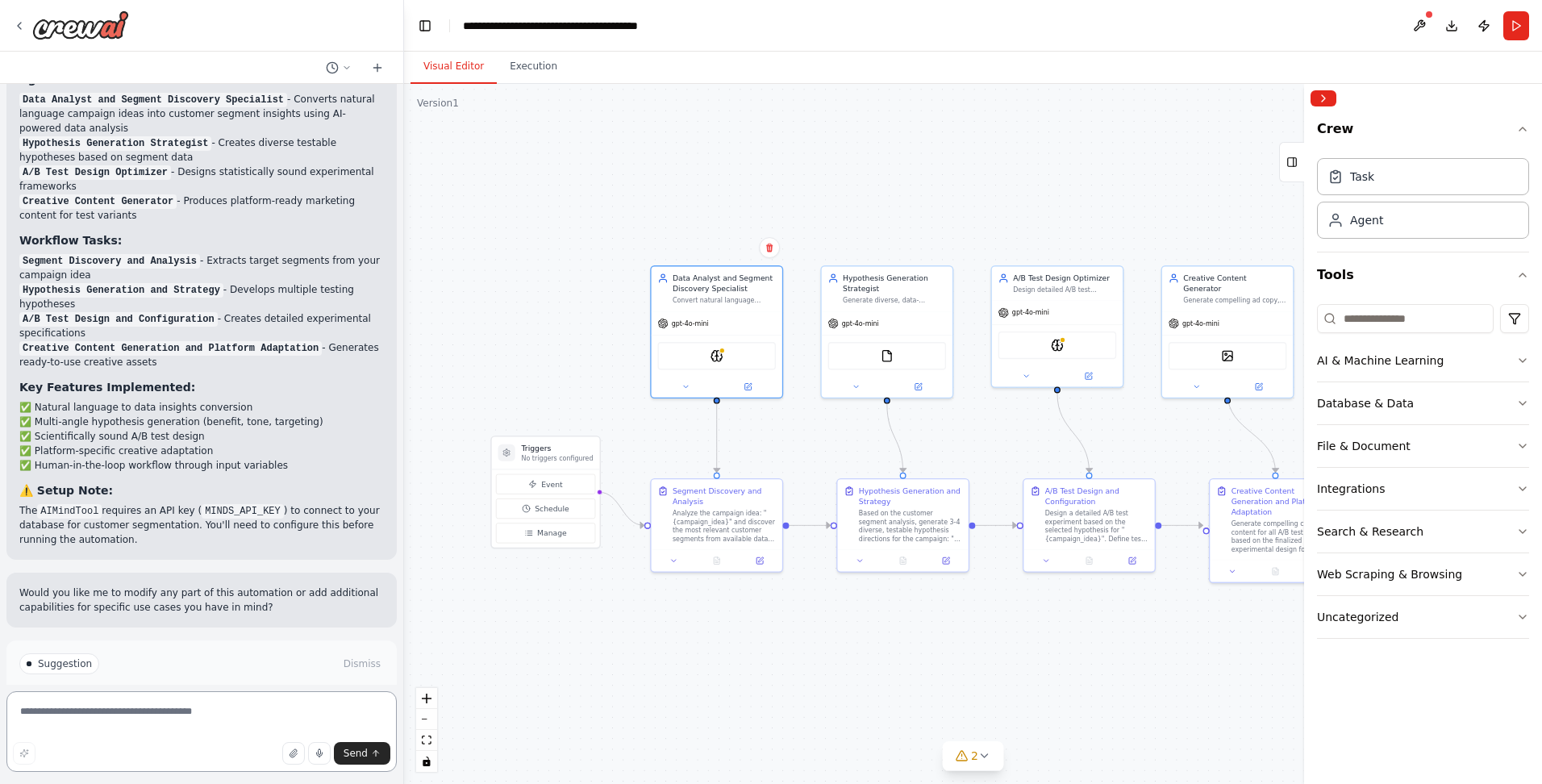
click at [193, 715] on textarea at bounding box center [202, 732] width 391 height 80
click at [407, 311] on div "gpt-4o-mini" at bounding box center [887, 321] width 131 height 23
click at [407, 357] on img at bounding box center [887, 354] width 13 height 13
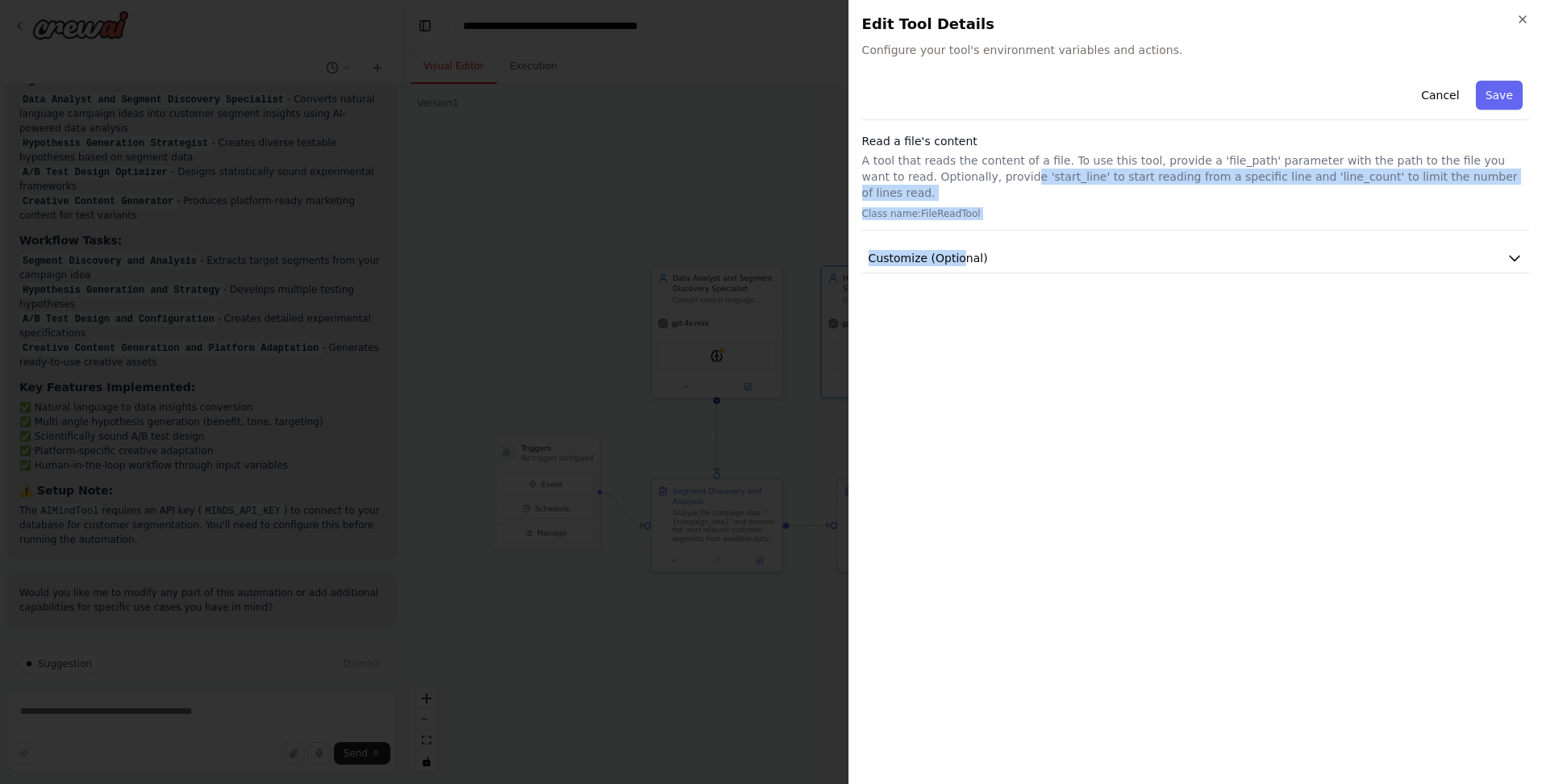
drag, startPoint x: 950, startPoint y: 186, endPoint x: 959, endPoint y: 221, distance: 36.1
click at [407, 221] on div "Cancel Save Read a file's content A tool that reads the content of a file. To u…" at bounding box center [1195, 173] width 667 height 199
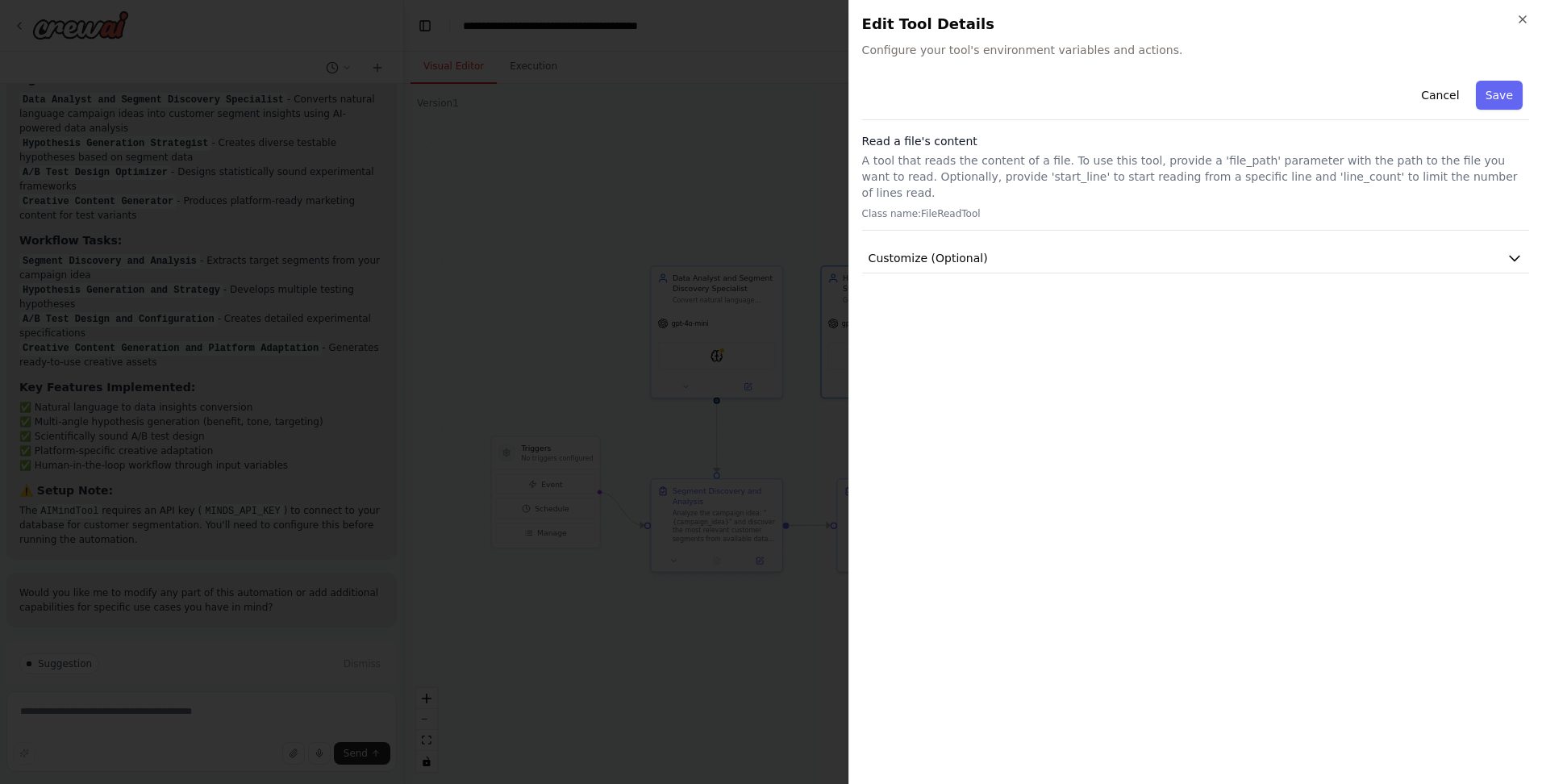
drag, startPoint x: 959, startPoint y: 221, endPoint x: 972, endPoint y: 259, distance: 40.2
click at [407, 259] on div "Cancel Save Read a file's content A tool that reads the content of a file. To u…" at bounding box center [1195, 422] width 667 height 697
click at [407, 250] on span "Customize (Optional)" at bounding box center [928, 258] width 120 height 16
click at [407, 173] on p "A tool that reads the content of a file. To use this tool, provide a 'file_path…" at bounding box center [1195, 177] width 667 height 49
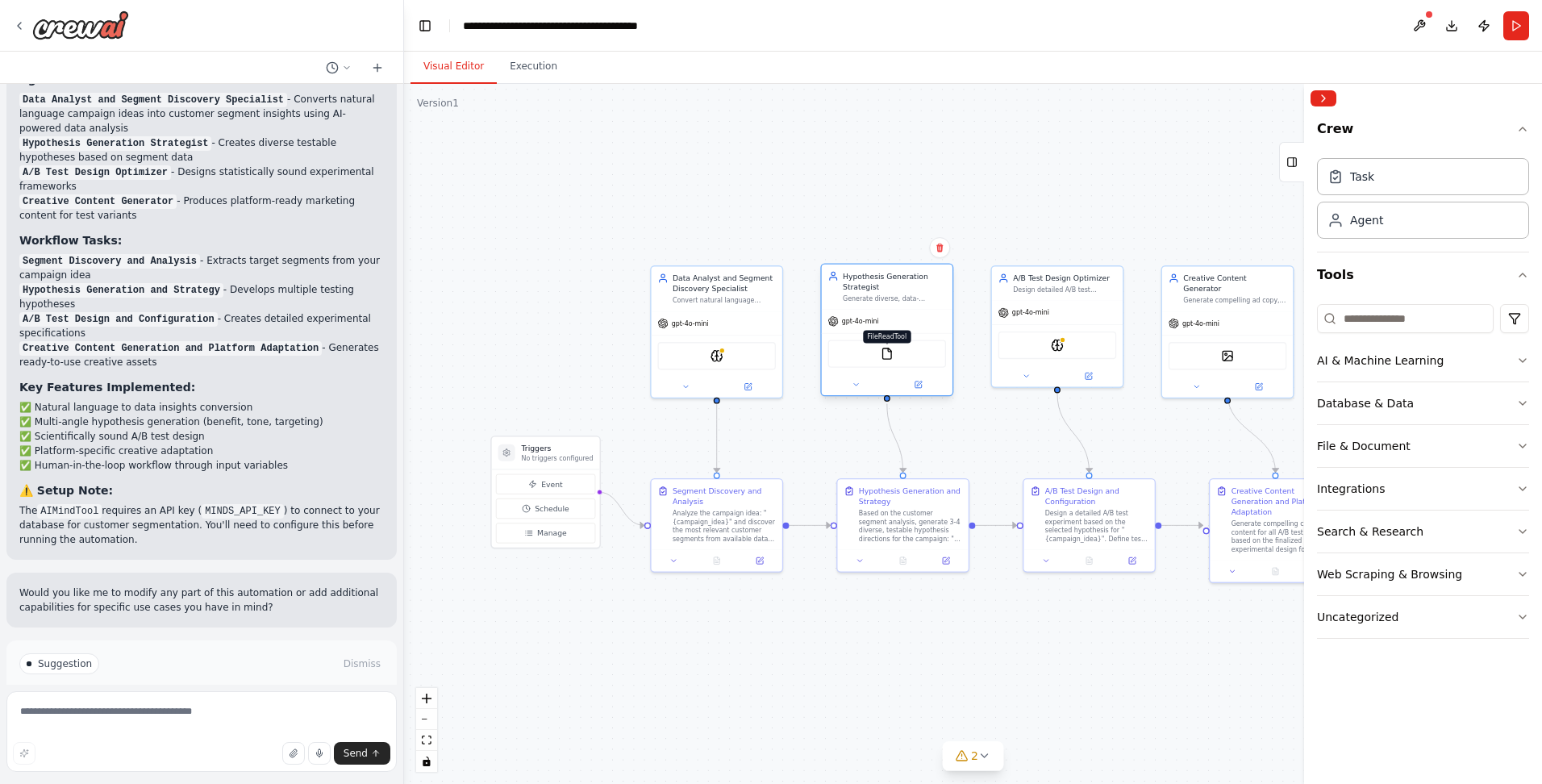
click at [407, 355] on img at bounding box center [887, 354] width 13 height 13
click at [407, 532] on div "Based on the customer segment analysis, generate 3-4 diverse, testable hypothes…" at bounding box center [910, 524] width 103 height 34
click at [407, 546] on div "Hypothesis Generation and Strategy Based on the customer segment analysis, gene…" at bounding box center [903, 512] width 131 height 70
click at [407, 565] on div at bounding box center [903, 558] width 131 height 21
click at [407, 560] on button at bounding box center [945, 559] width 36 height 13
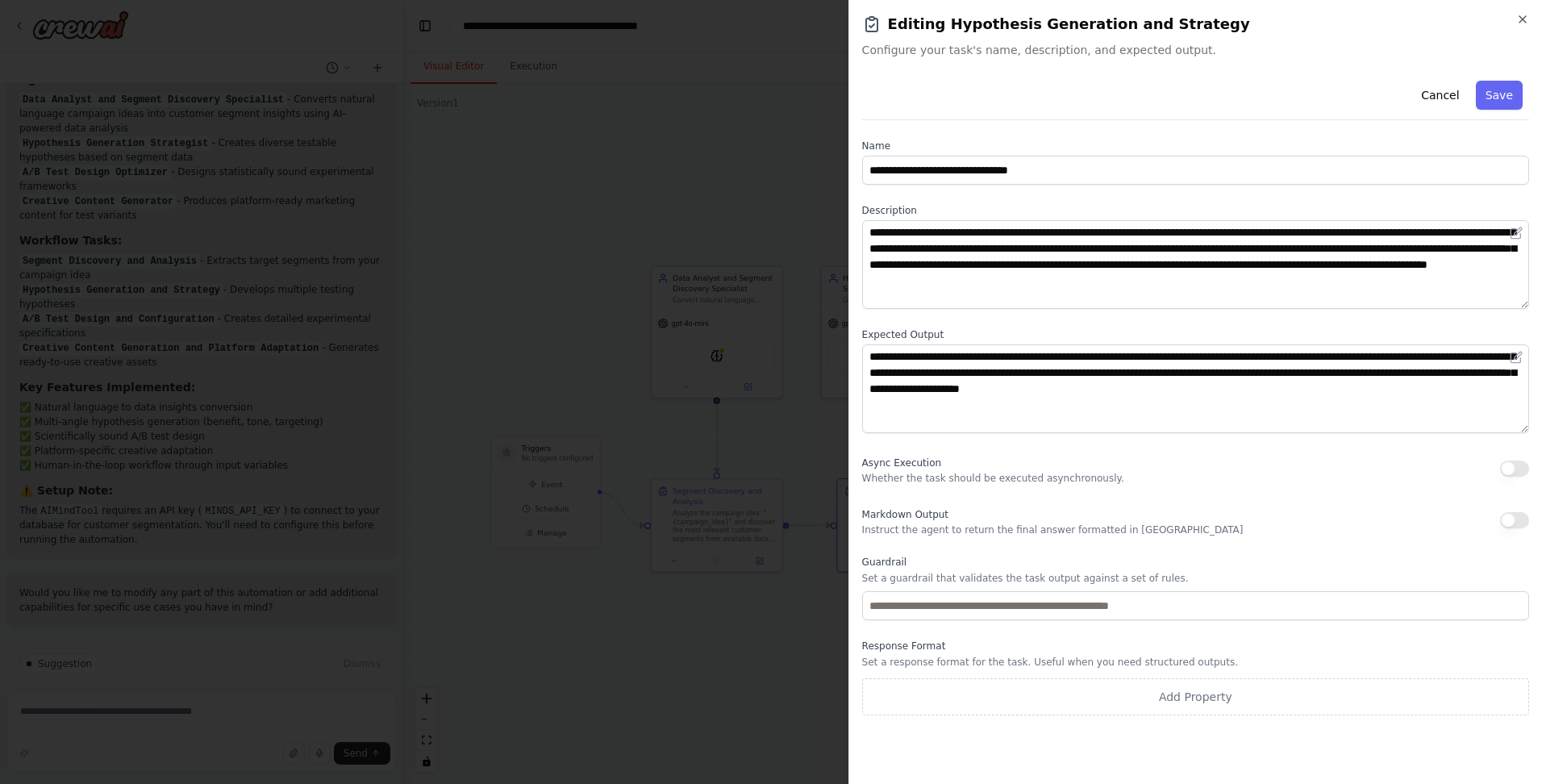
click at [407, 11] on div "**********" at bounding box center [1195, 392] width 693 height 784
click at [407, 16] on icon "button" at bounding box center [1522, 20] width 13 height 13
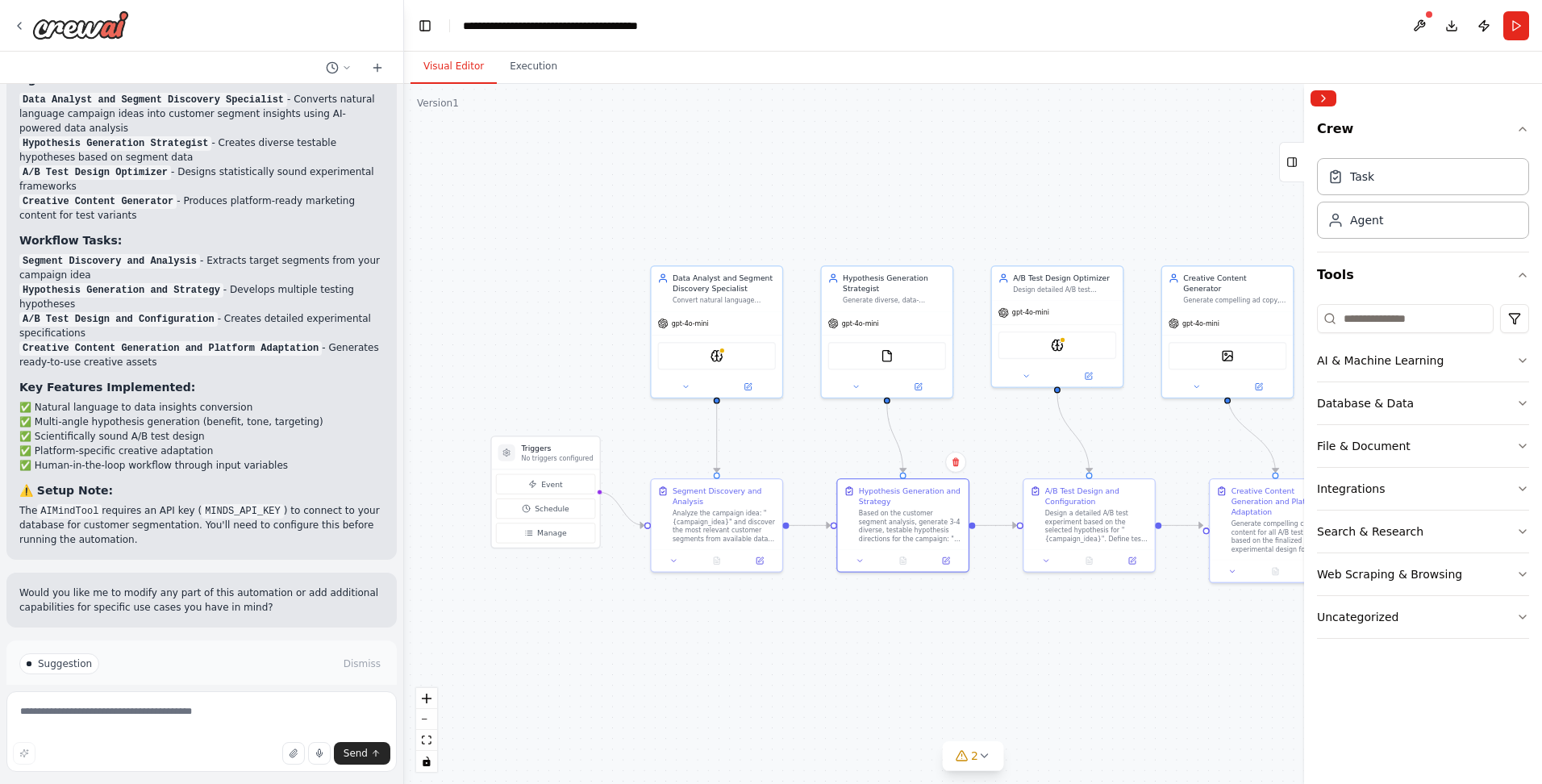
click at [407, 186] on div ".deletable-edge-delete-btn { width: 20px; height: 20px; border: 0px solid #ffff…" at bounding box center [973, 434] width 1138 height 700
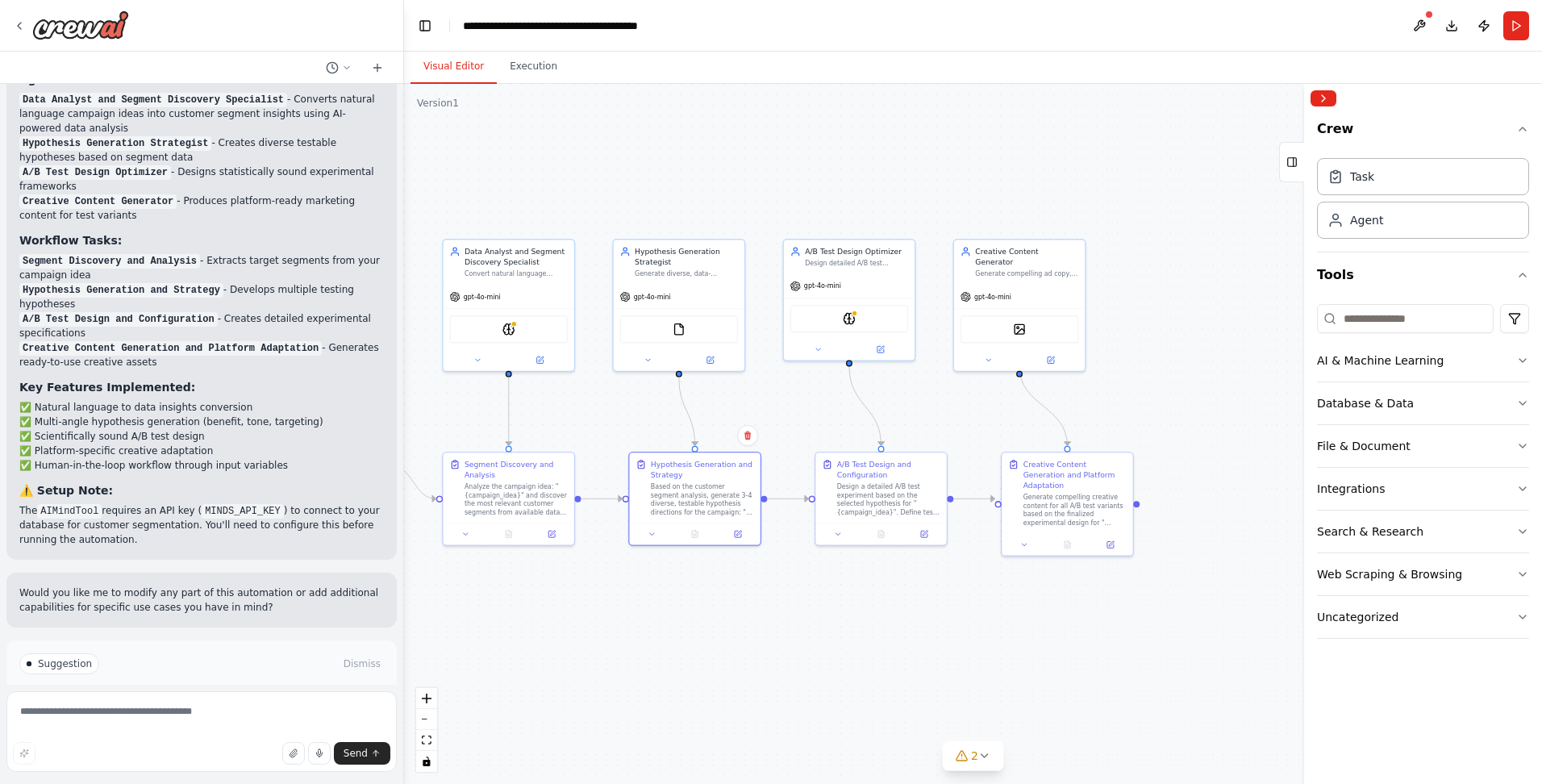
drag, startPoint x: 1117, startPoint y: 184, endPoint x: 913, endPoint y: 157, distance: 205.8
click at [407, 157] on div ".deletable-edge-delete-btn { width: 20px; height: 20px; border: 0px solid #ffff…" at bounding box center [973, 434] width 1138 height 700
click at [407, 18] on button at bounding box center [1420, 25] width 26 height 29
click at [407, 22] on div at bounding box center [1420, 25] width 26 height 29
click at [407, 30] on div at bounding box center [1420, 25] width 26 height 29
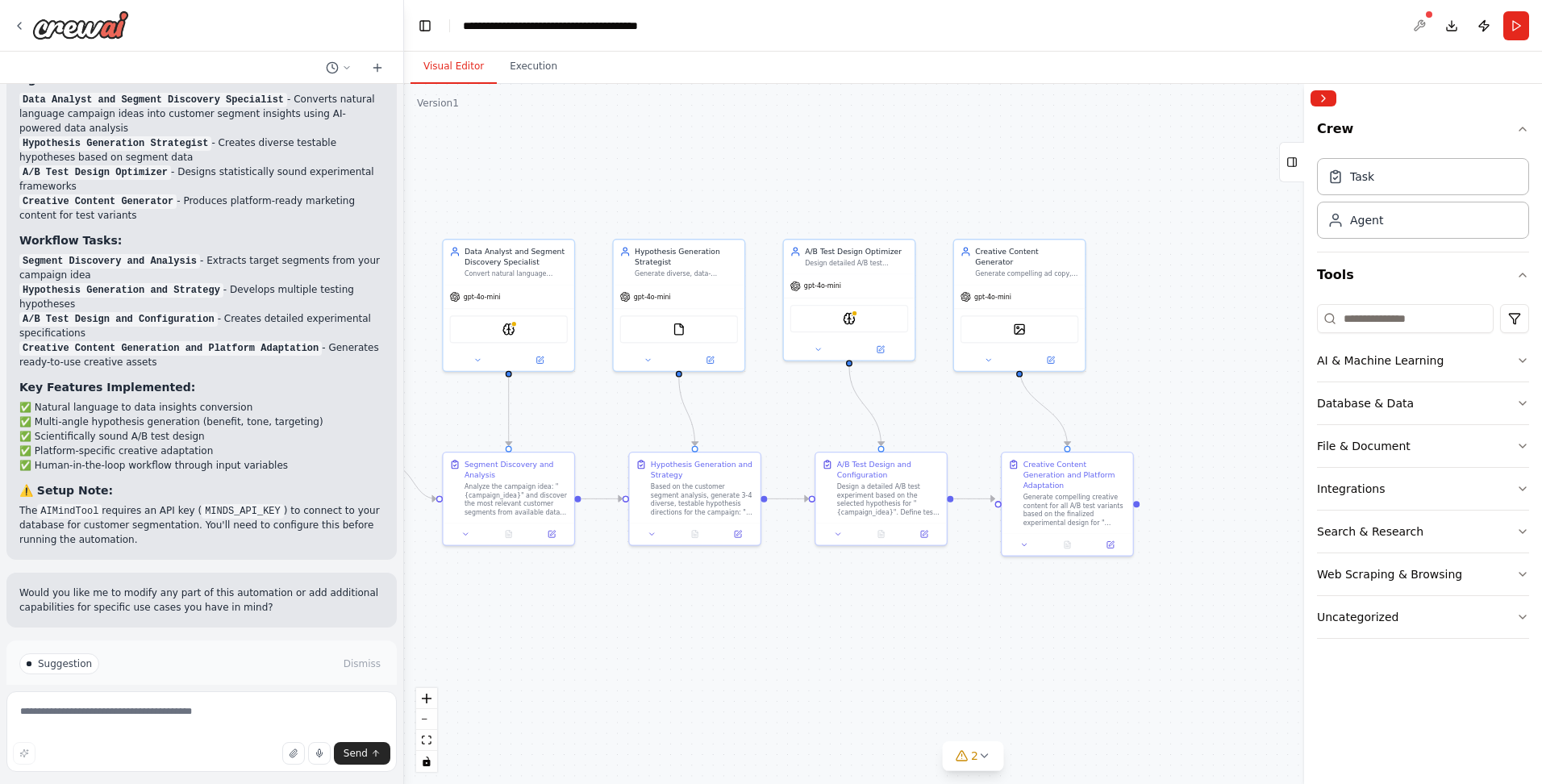
click at [407, 23] on div at bounding box center [1420, 25] width 26 height 29
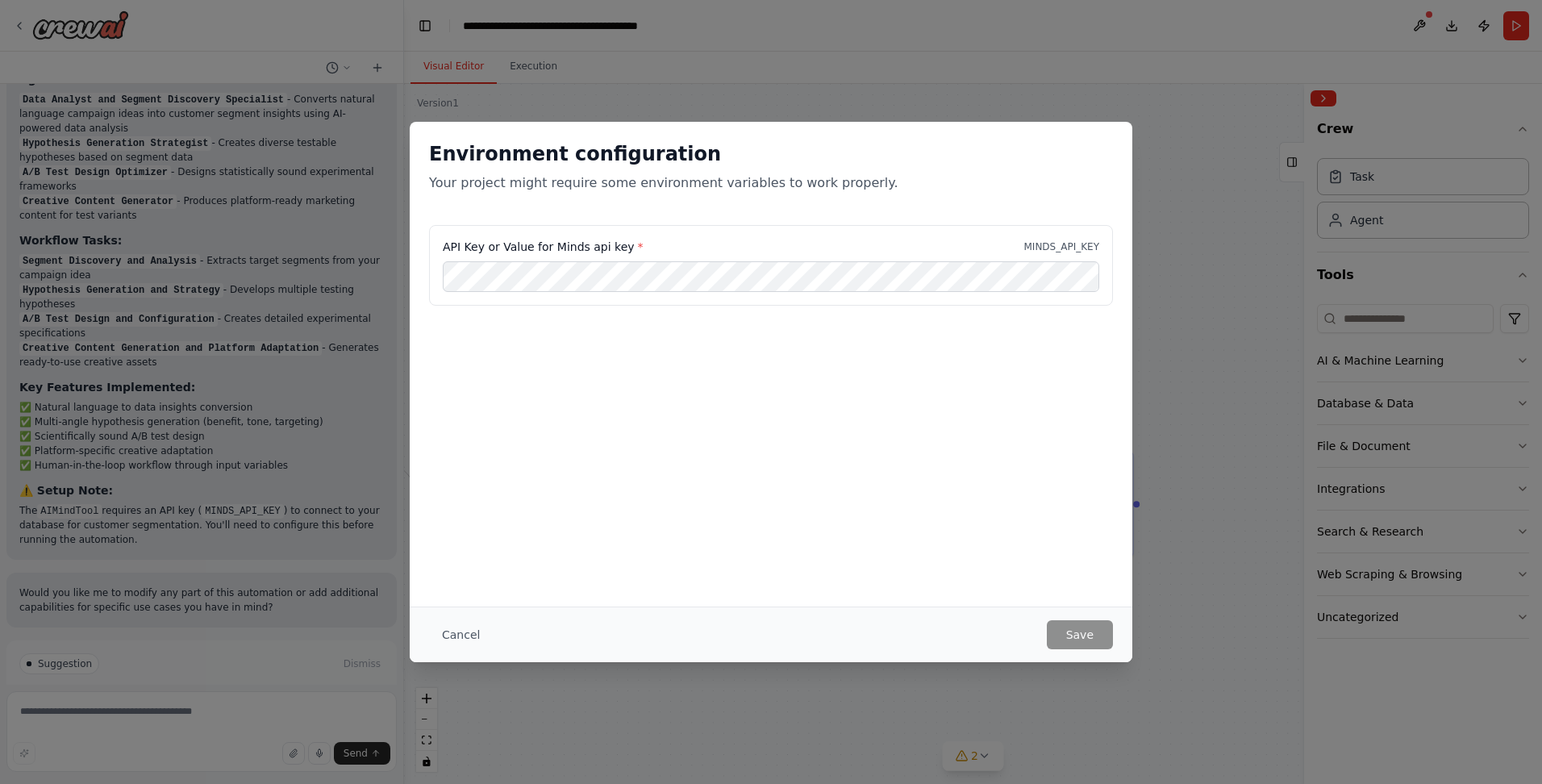
click at [407, 154] on div "Environment configuration Your project might require some environment variables…" at bounding box center [771, 392] width 1542 height 784
click at [407, 636] on button "Cancel" at bounding box center [461, 634] width 64 height 29
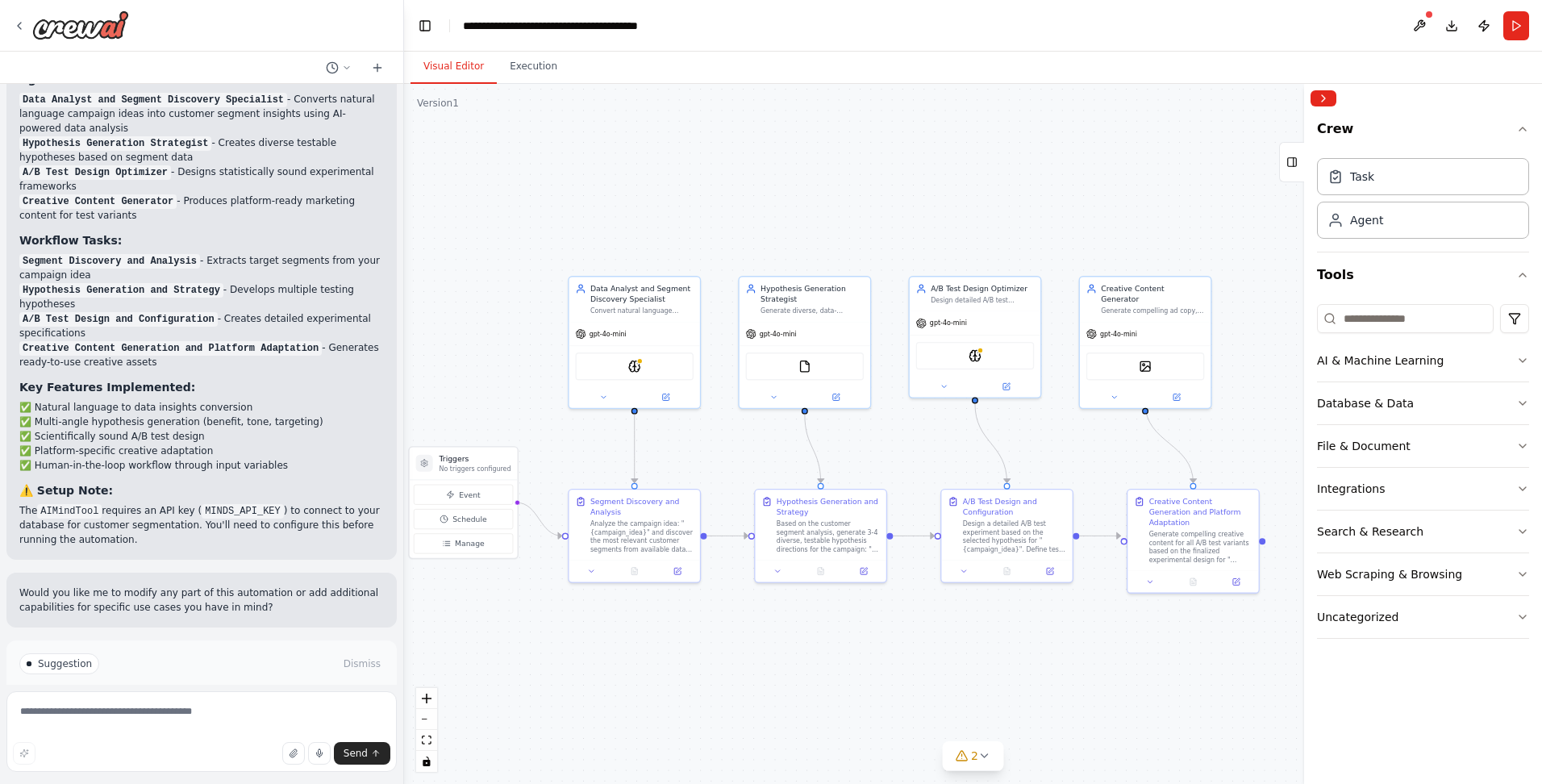
drag, startPoint x: 615, startPoint y: 649, endPoint x: 697, endPoint y: 670, distance: 84.6
click at [407, 670] on div ".deletable-edge-delete-btn { width: 20px; height: 20px; border: 0px solid #ffff…" at bounding box center [973, 434] width 1138 height 700
click at [122, 718] on textarea at bounding box center [202, 732] width 391 height 80
type textarea "*"
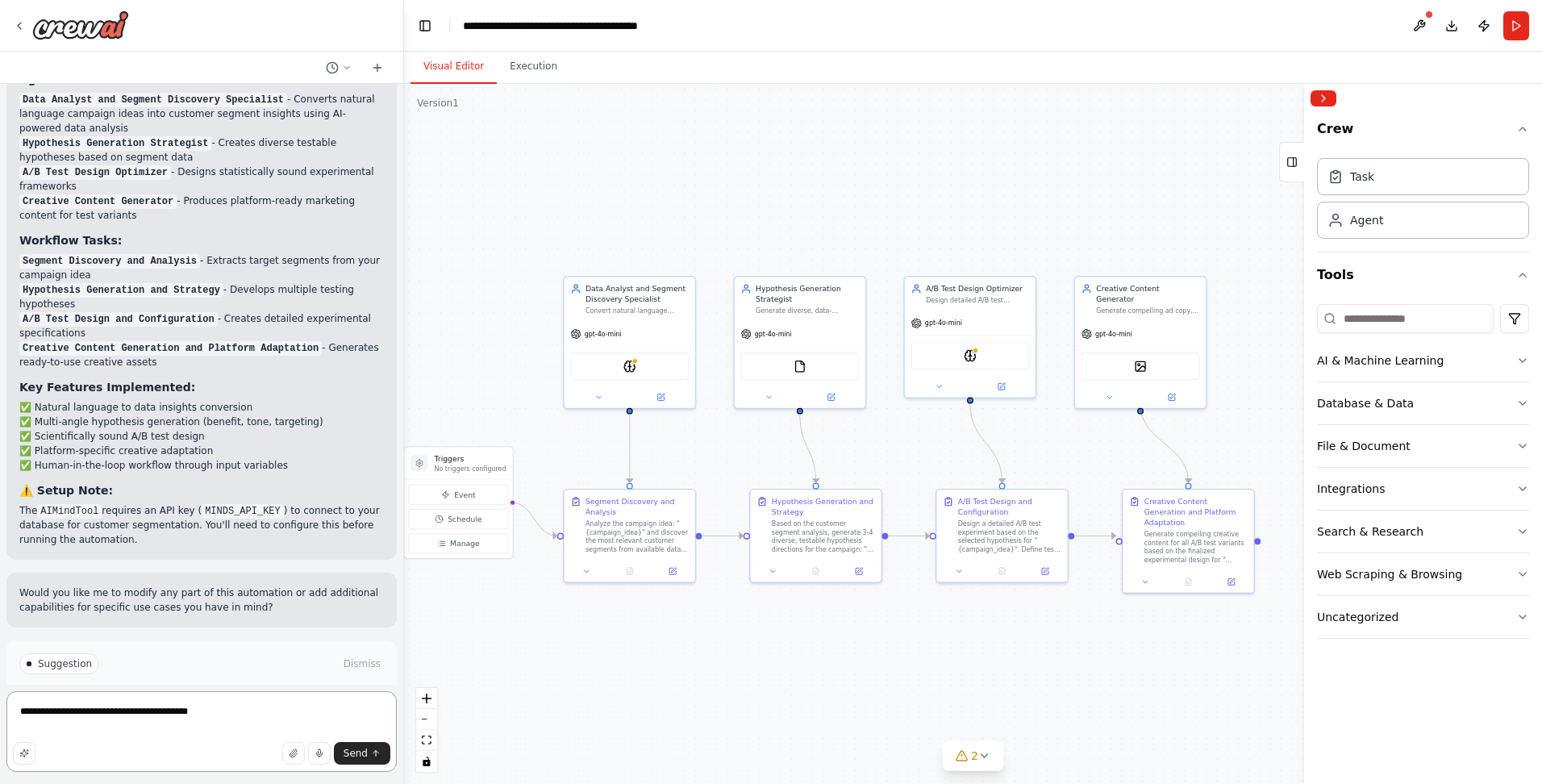
type textarea "**********"
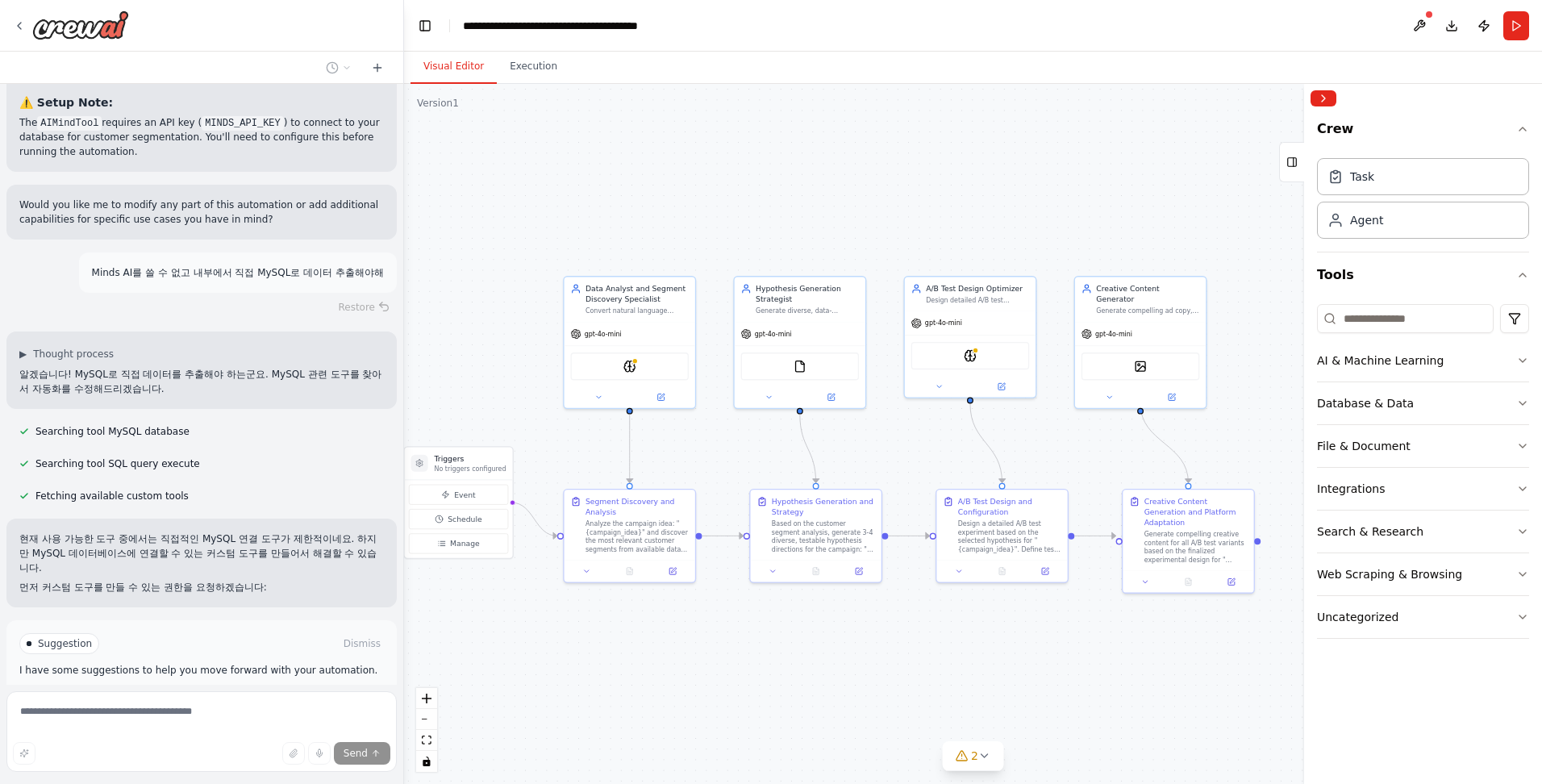
scroll to position [3064, 0]
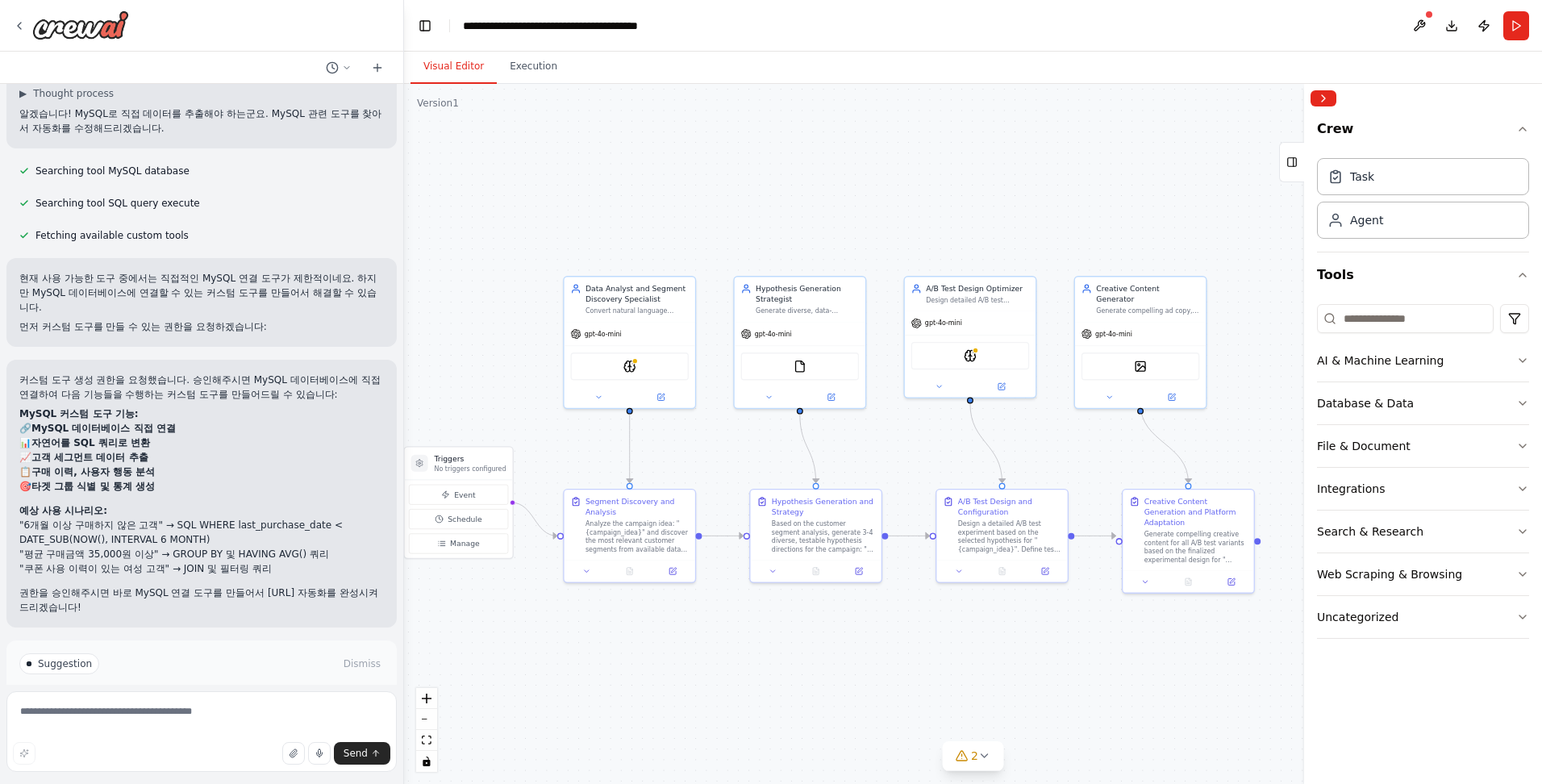
click at [207, 706] on button "Enable coding skills" at bounding box center [202, 720] width 364 height 26
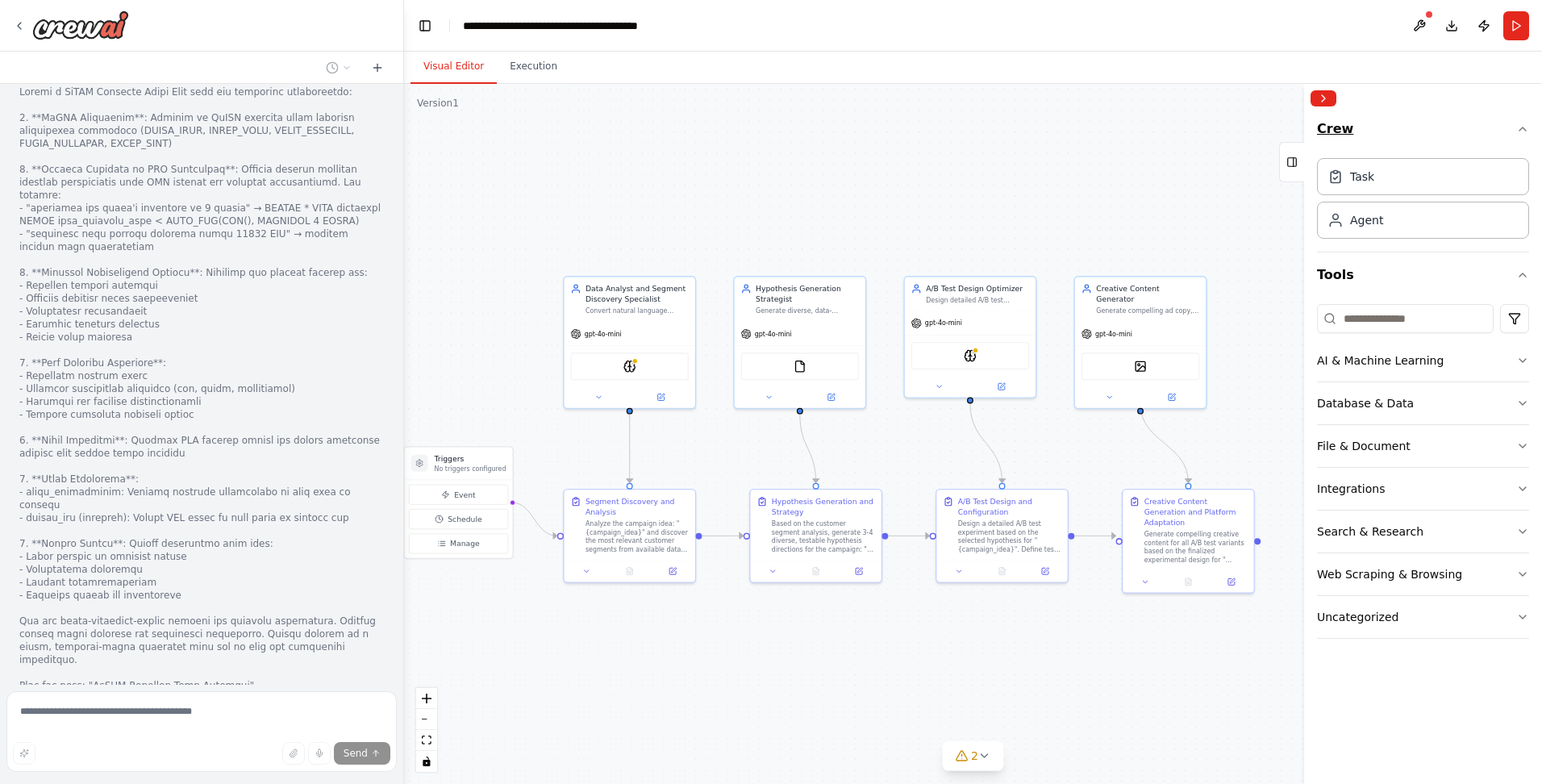
scroll to position [3964, 0]
click at [47, 306] on div at bounding box center [202, 388] width 364 height 606
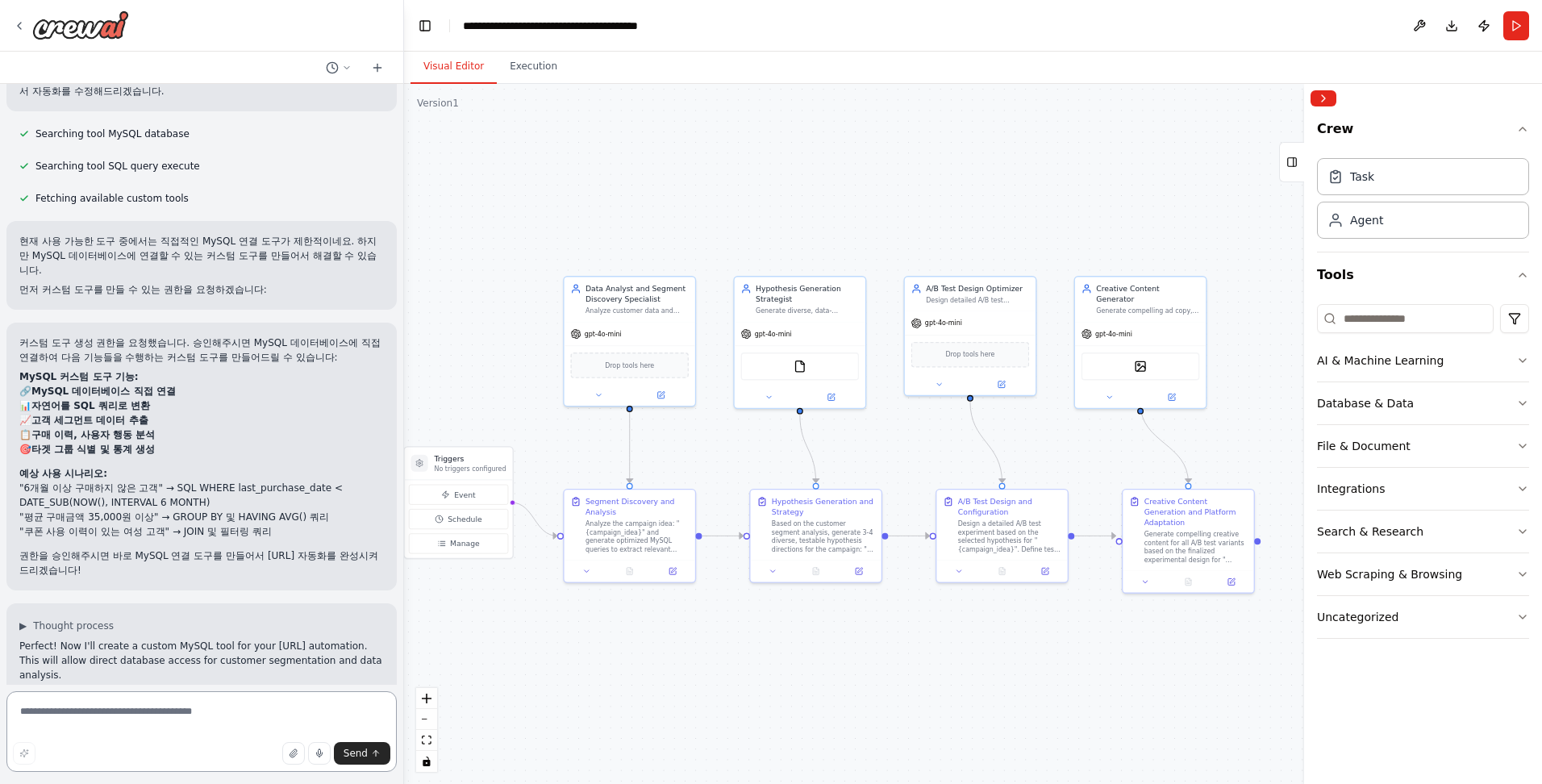
scroll to position [2997, 0]
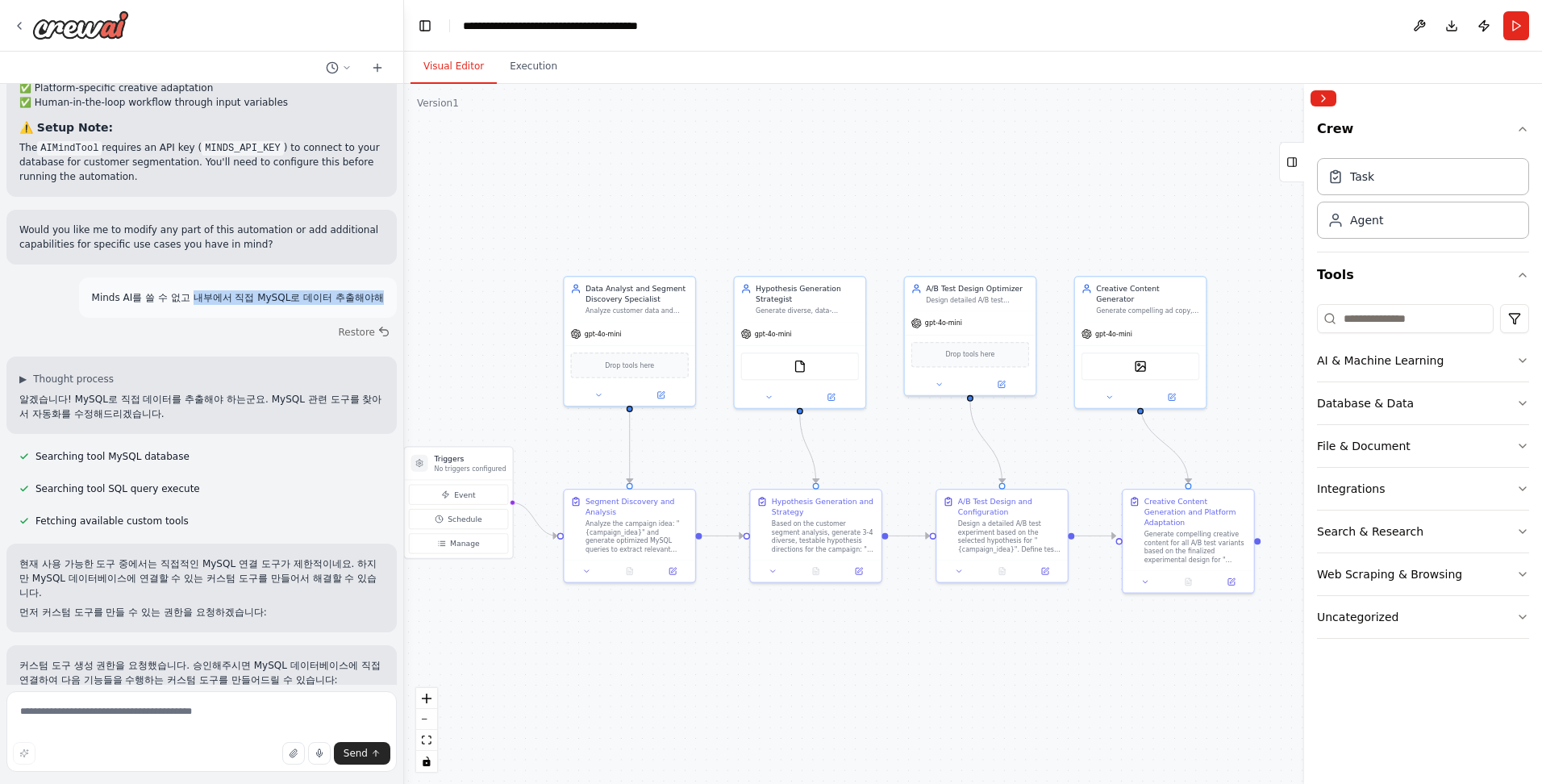
drag, startPoint x: 183, startPoint y: 223, endPoint x: 385, endPoint y: 226, distance: 202.0
click at [385, 226] on div "🧠 Project: [URL] – A Data-Driven A/B Testing Copilot Designed with AI “When a h…" at bounding box center [201, 384] width 403 height 601
copy p "내부에서 직접 MySQL로 데이터 추출해야해"
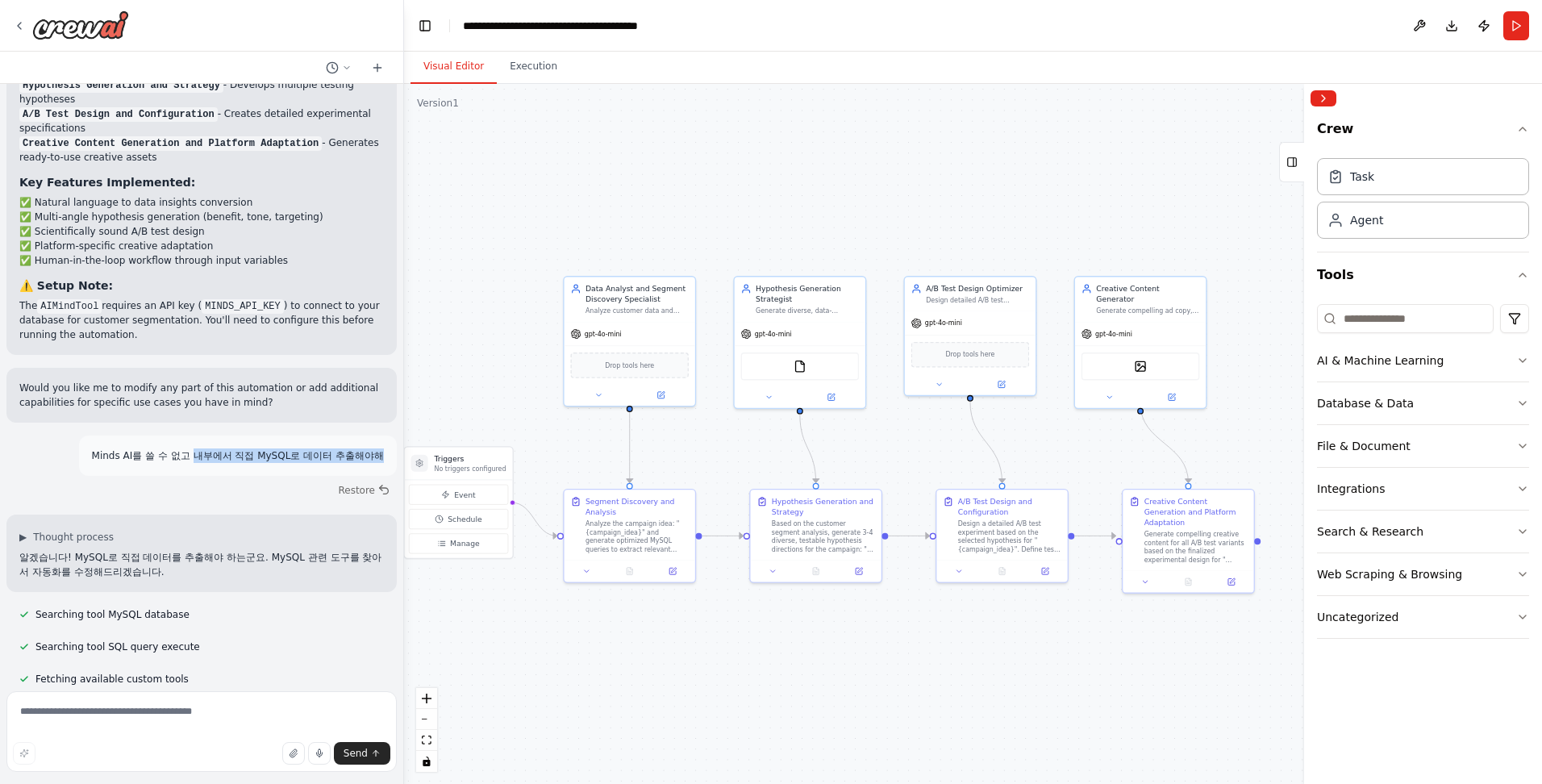
scroll to position [2835, 0]
drag, startPoint x: 333, startPoint y: 408, endPoint x: 364, endPoint y: 406, distance: 31.1
click at [334, 438] on div "Minds AI를 쓸 수 없고 내부에서 직접 MySQL로 데이터 추출해야해 Restore" at bounding box center [202, 471] width 391 height 66
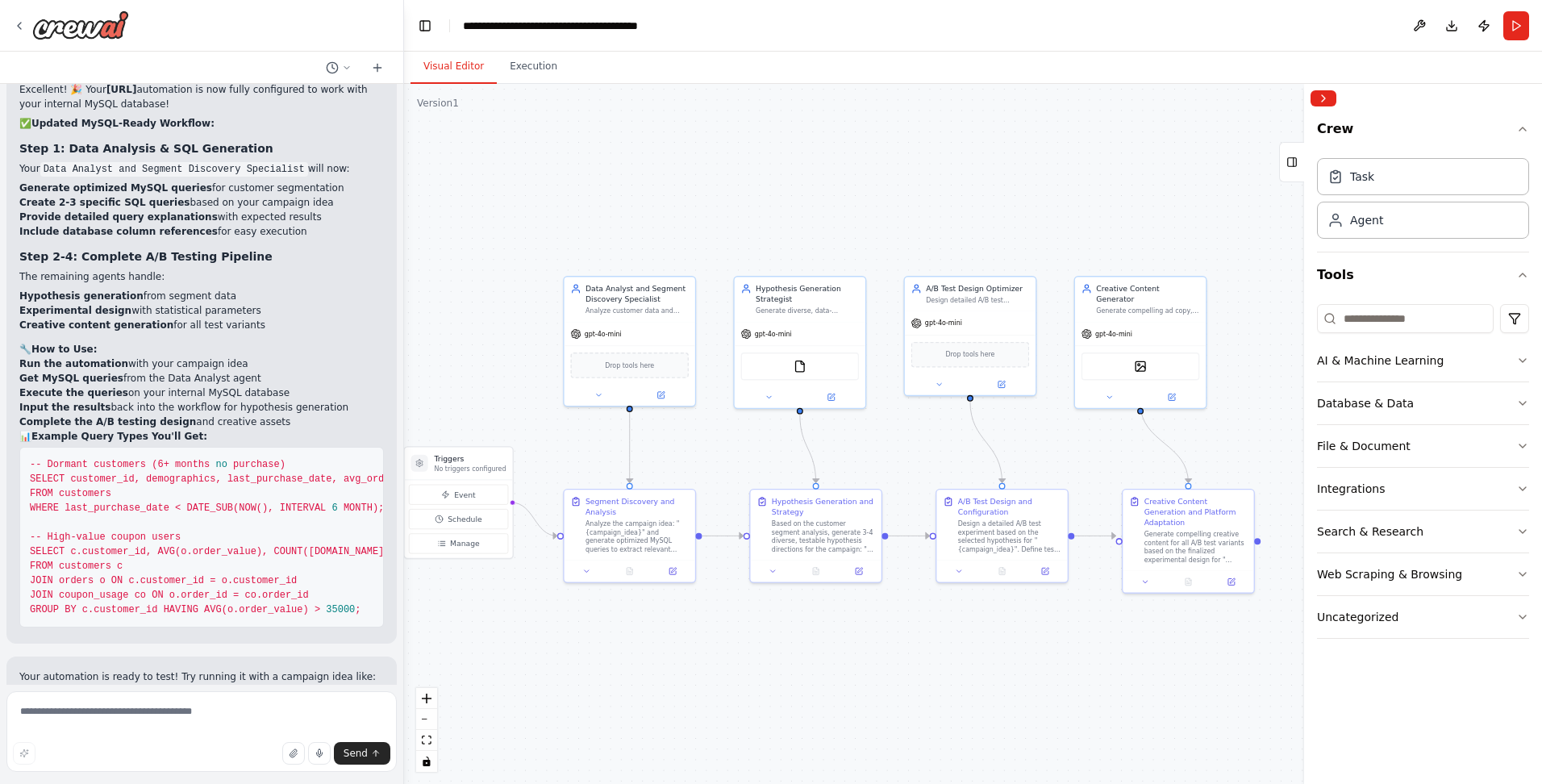
scroll to position [5238, 0]
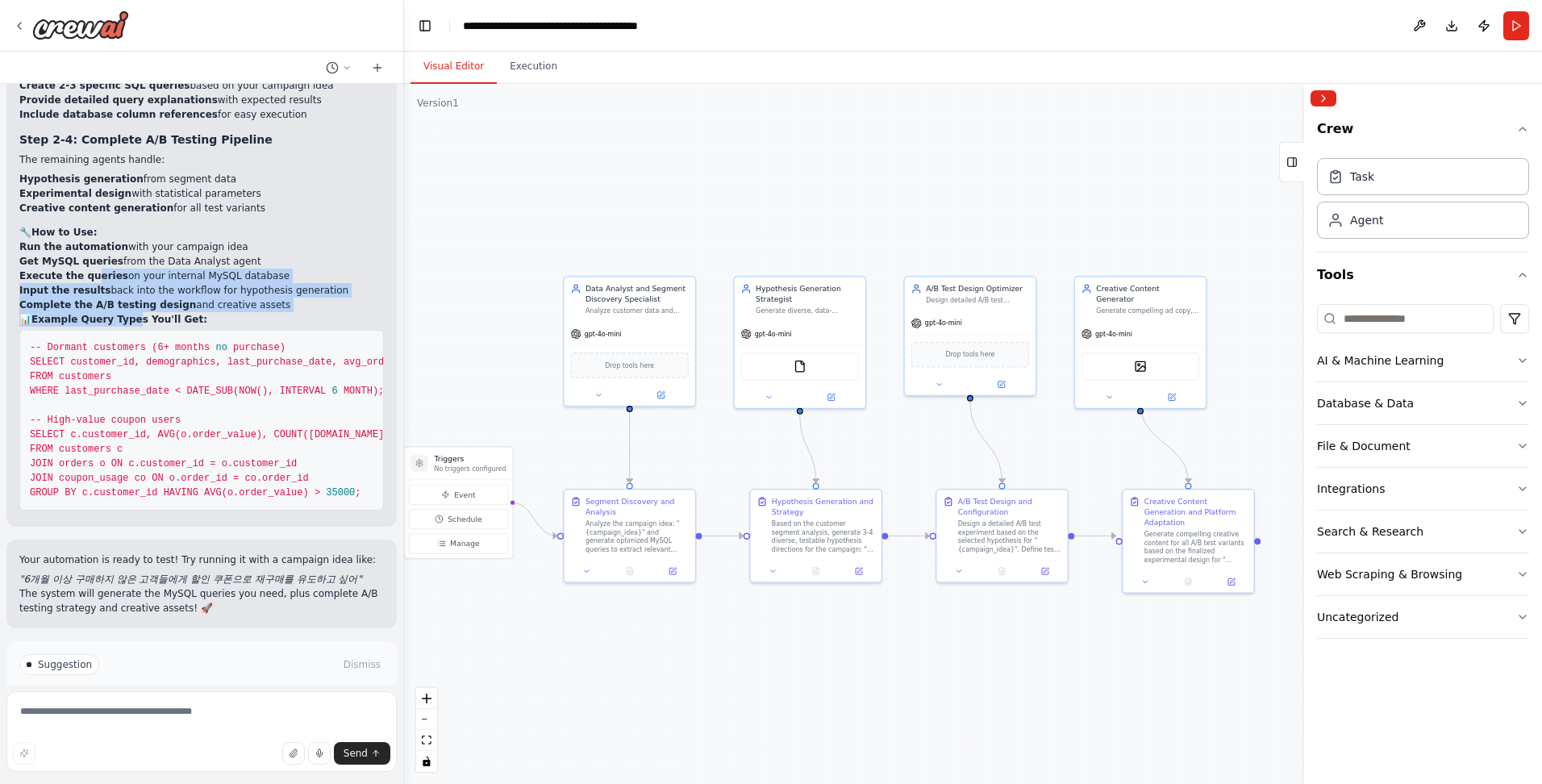
drag, startPoint x: 87, startPoint y: 190, endPoint x: 132, endPoint y: 238, distance: 65.8
click at [132, 238] on div "Excellent! 🎉 Your [URL] automation is now fully configured to work with your in…" at bounding box center [202, 237] width 364 height 545
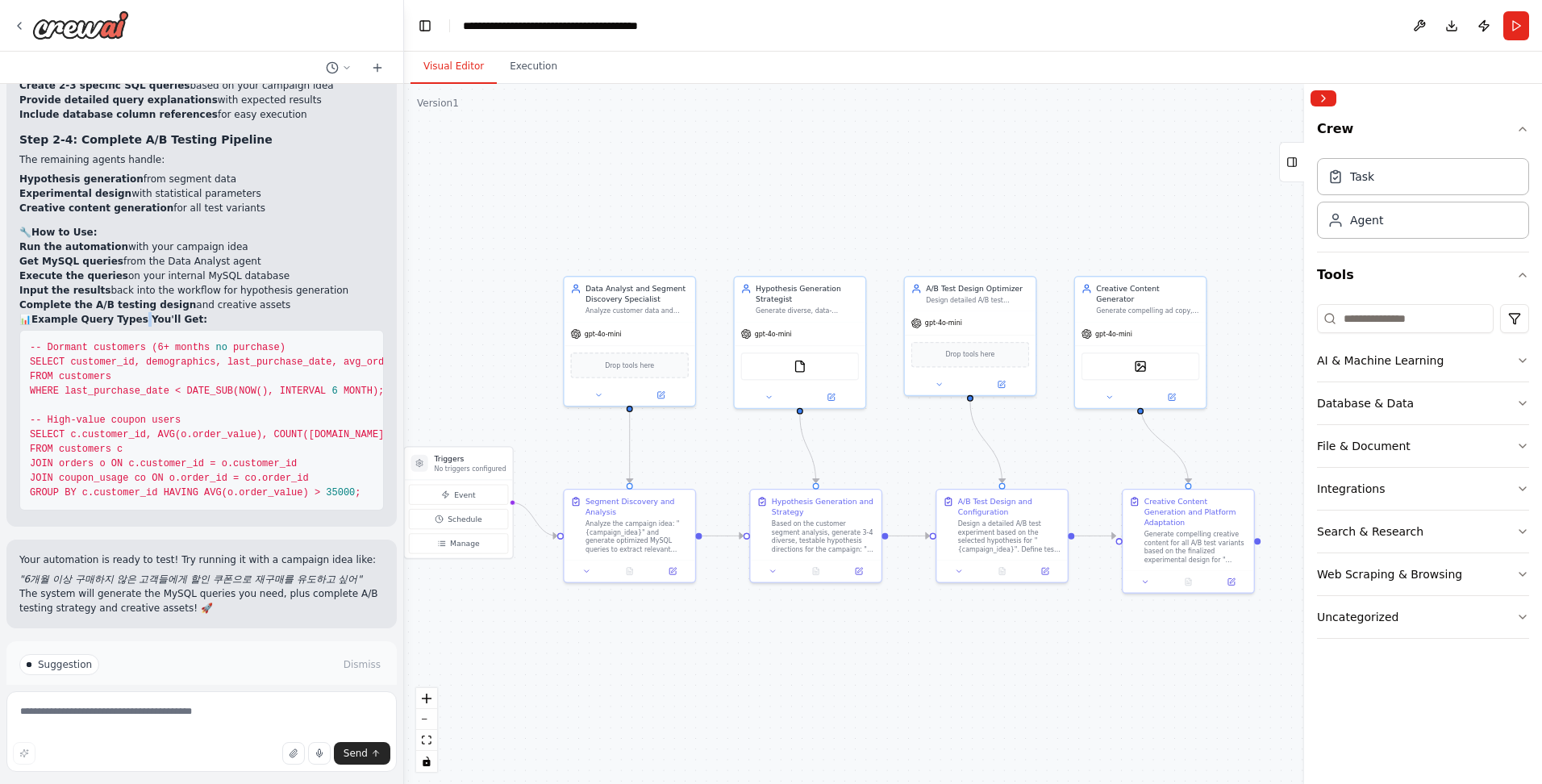
click at [137, 314] on strong "Example Query Types You'll Get:" at bounding box center [120, 320] width 176 height 11
click at [182, 586] on p "The system will generate the MySQL queries you need, plus complete A/B testing …" at bounding box center [202, 600] width 364 height 29
click at [226, 714] on span "Run Automation" at bounding box center [209, 720] width 79 height 13
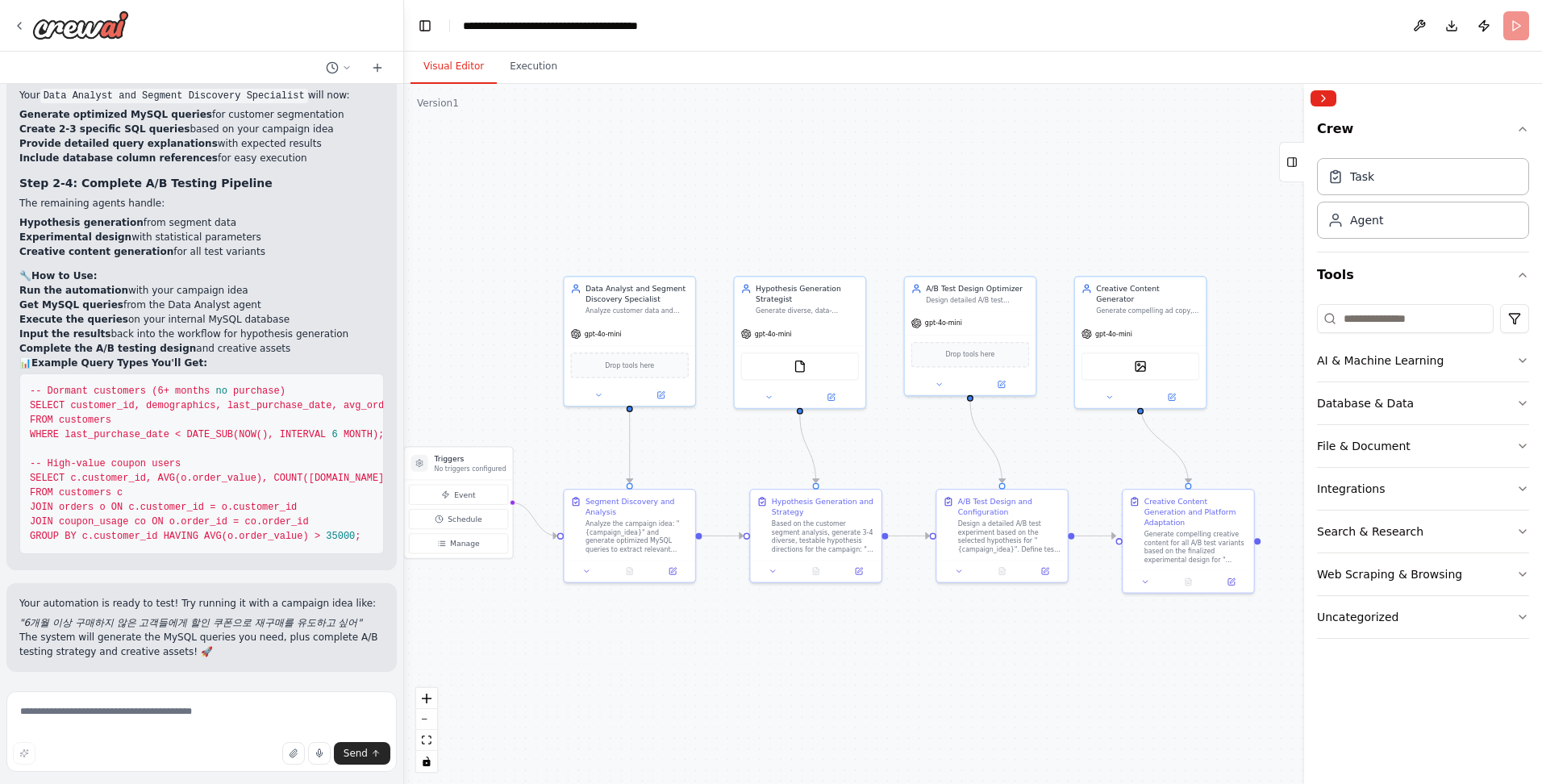
scroll to position [5120, 0]
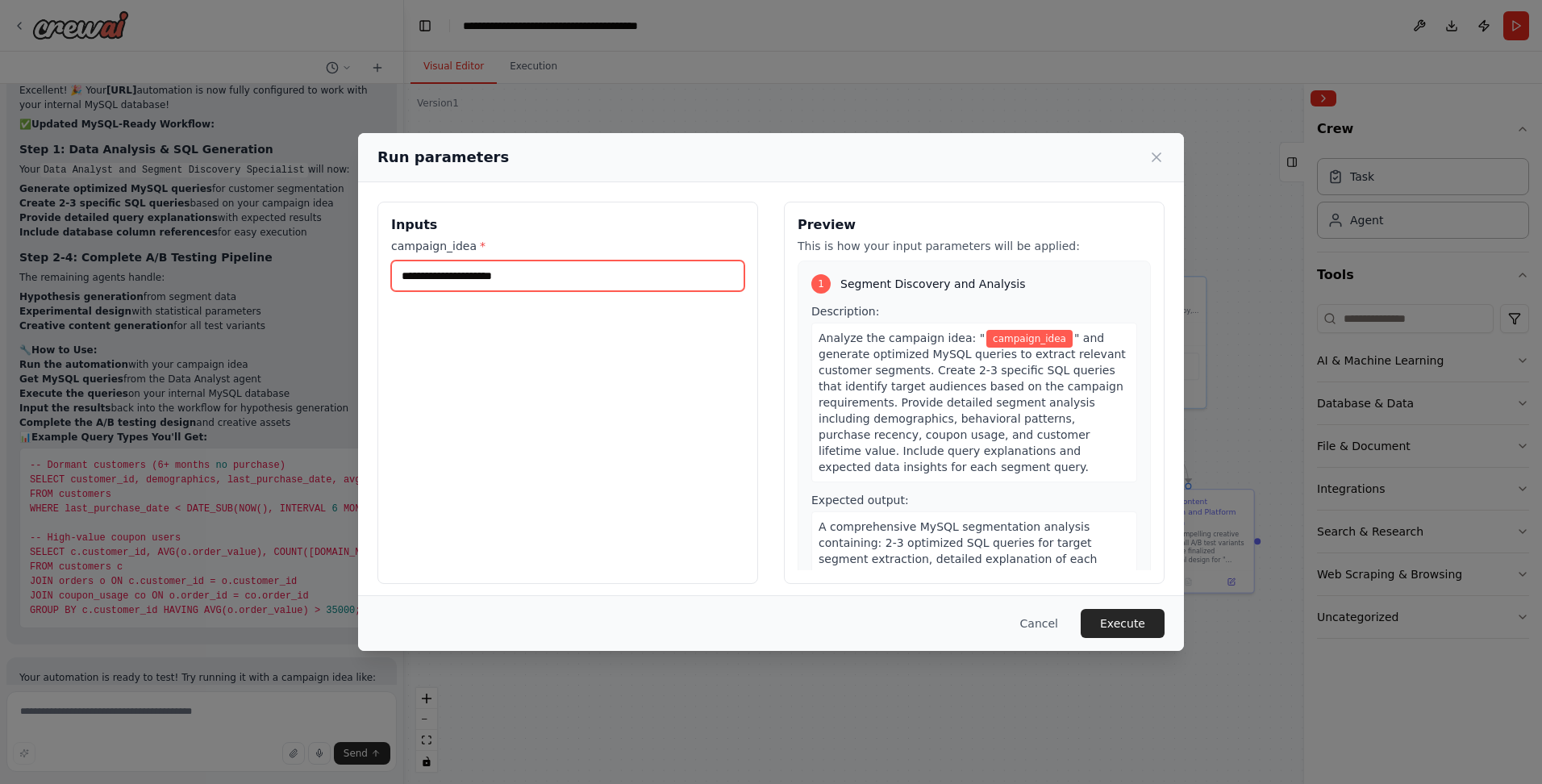
click at [407, 280] on input "campaign_idea *" at bounding box center [568, 276] width 353 height 31
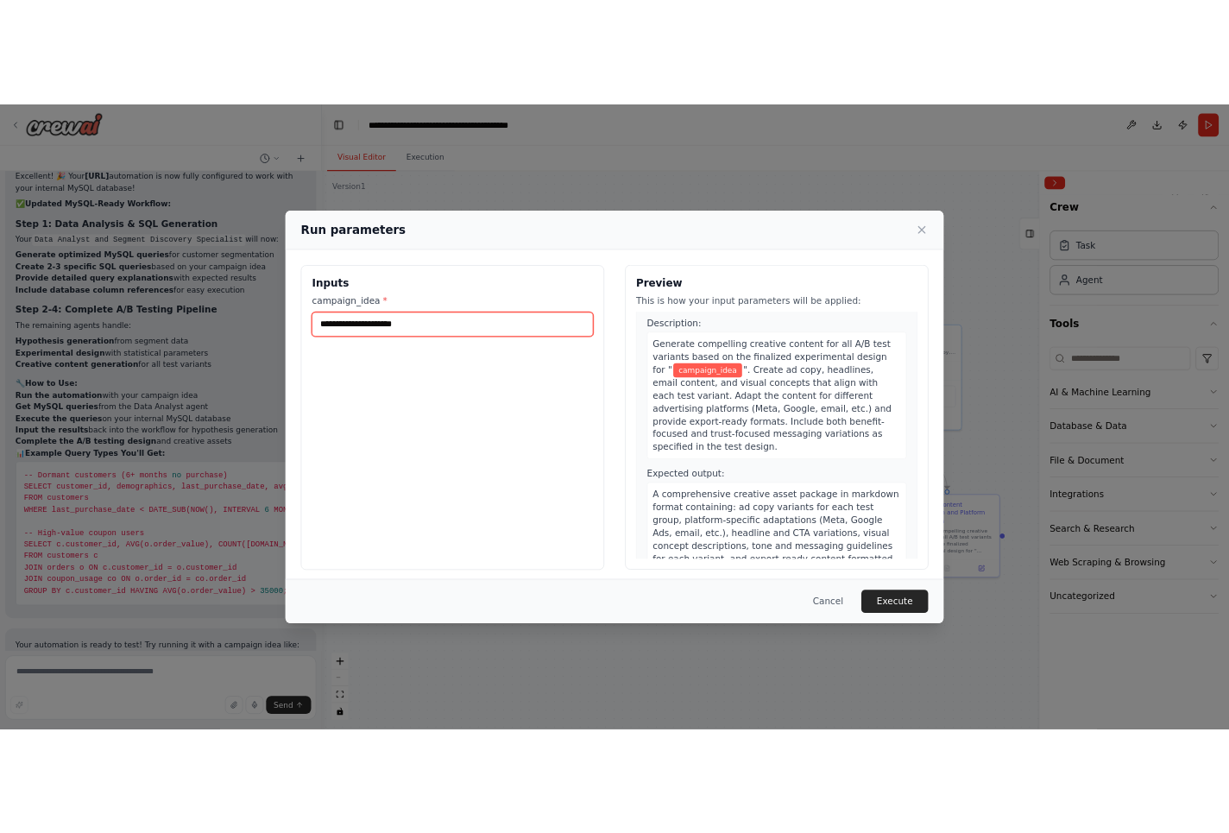
scroll to position [0, 0]
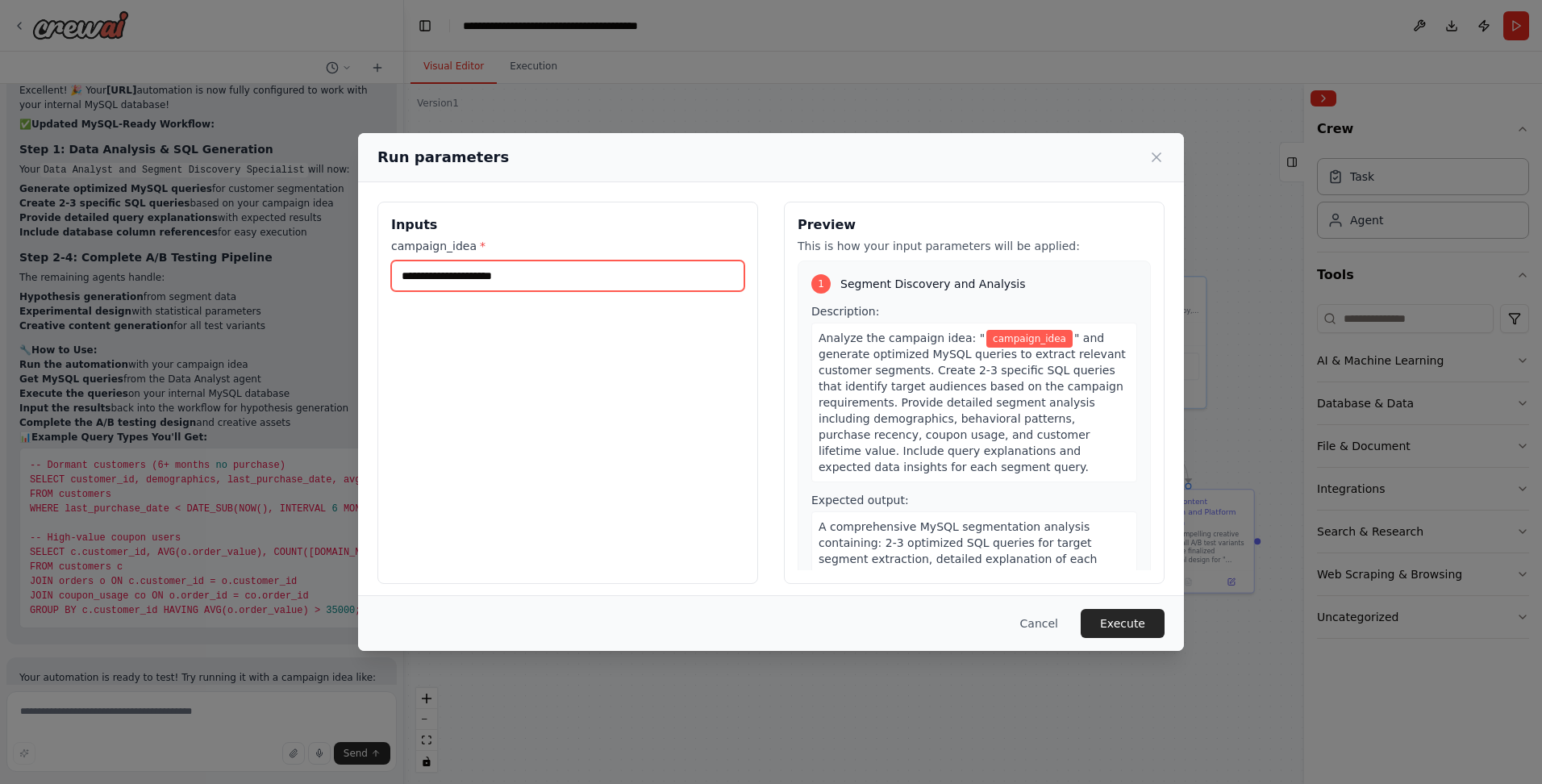
click at [407, 289] on input "campaign_idea *" at bounding box center [568, 276] width 353 height 31
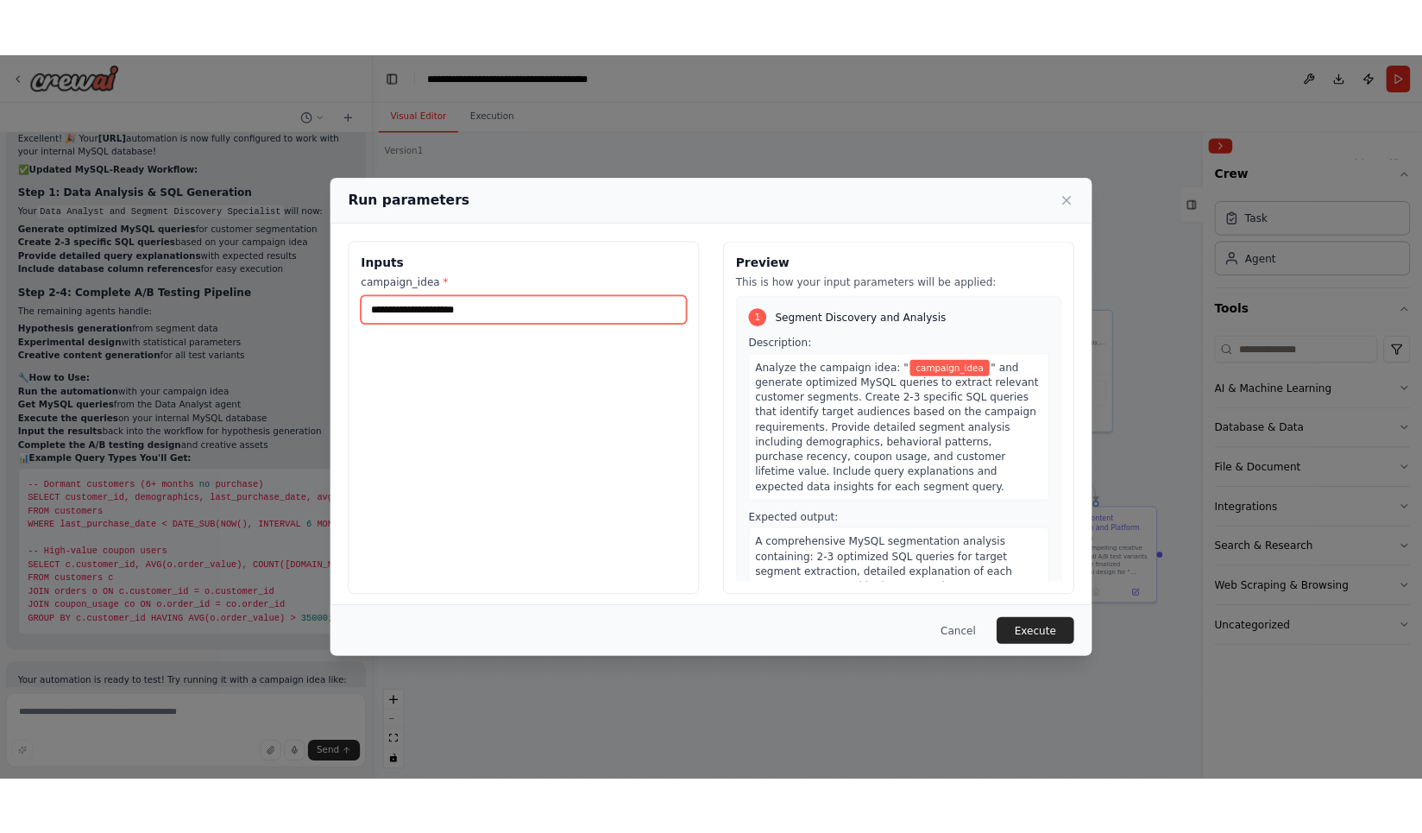
scroll to position [5485, 0]
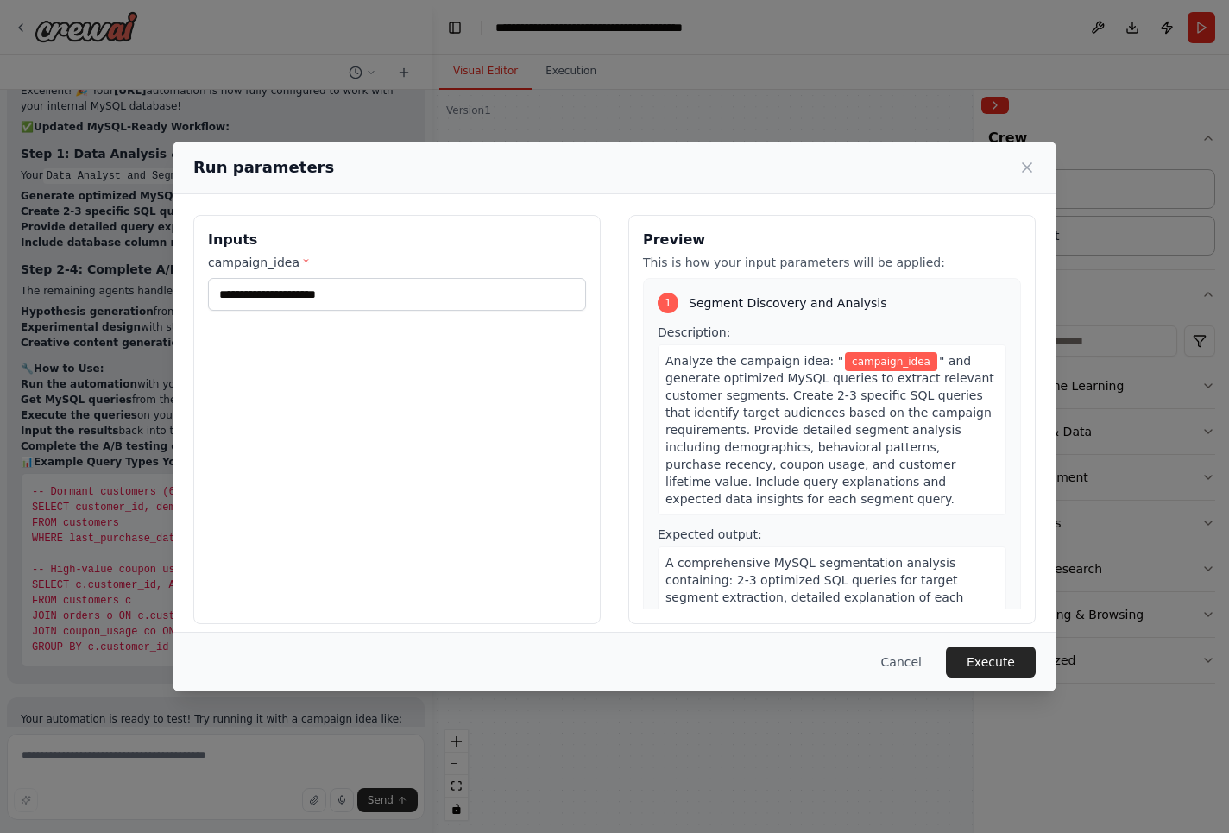
click at [436, 74] on div "Run parameters Inputs campaign_idea * Preview This is how your input parameters…" at bounding box center [614, 416] width 1229 height 833
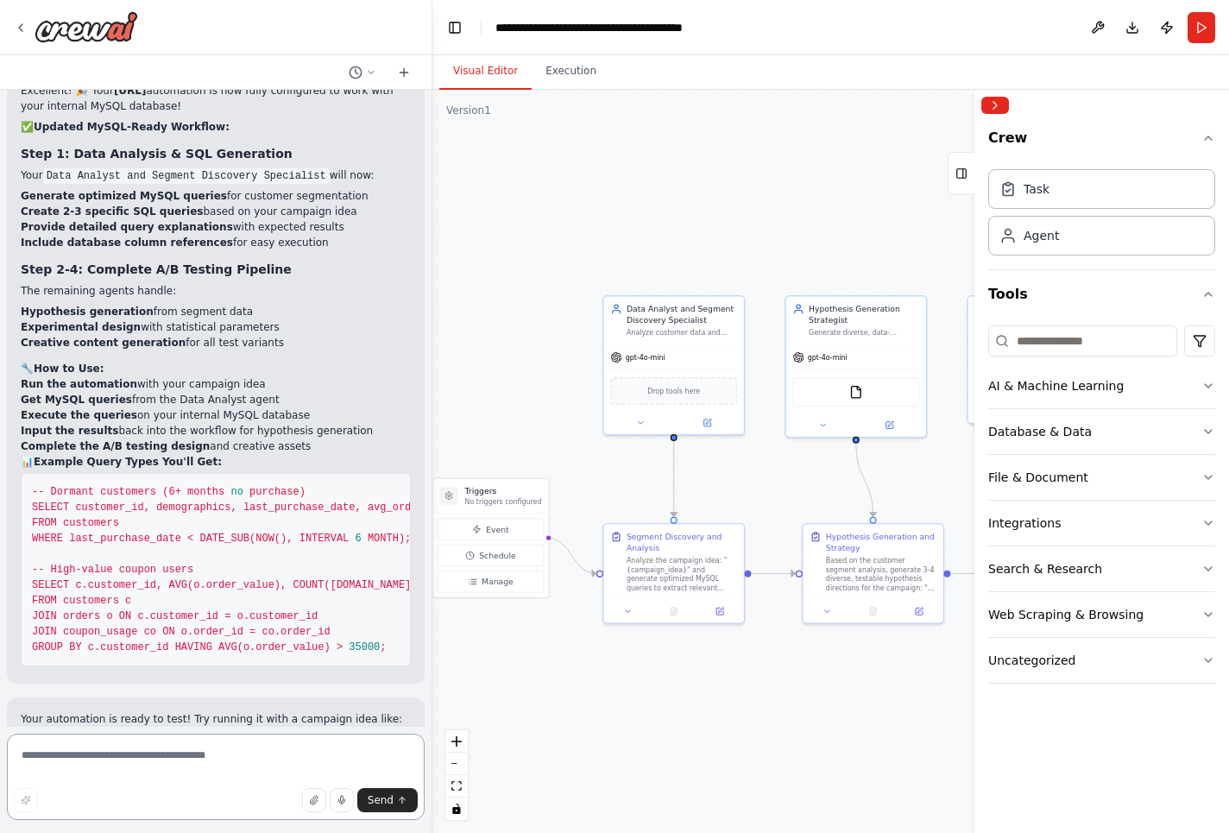
click at [245, 747] on textarea at bounding box center [216, 776] width 418 height 86
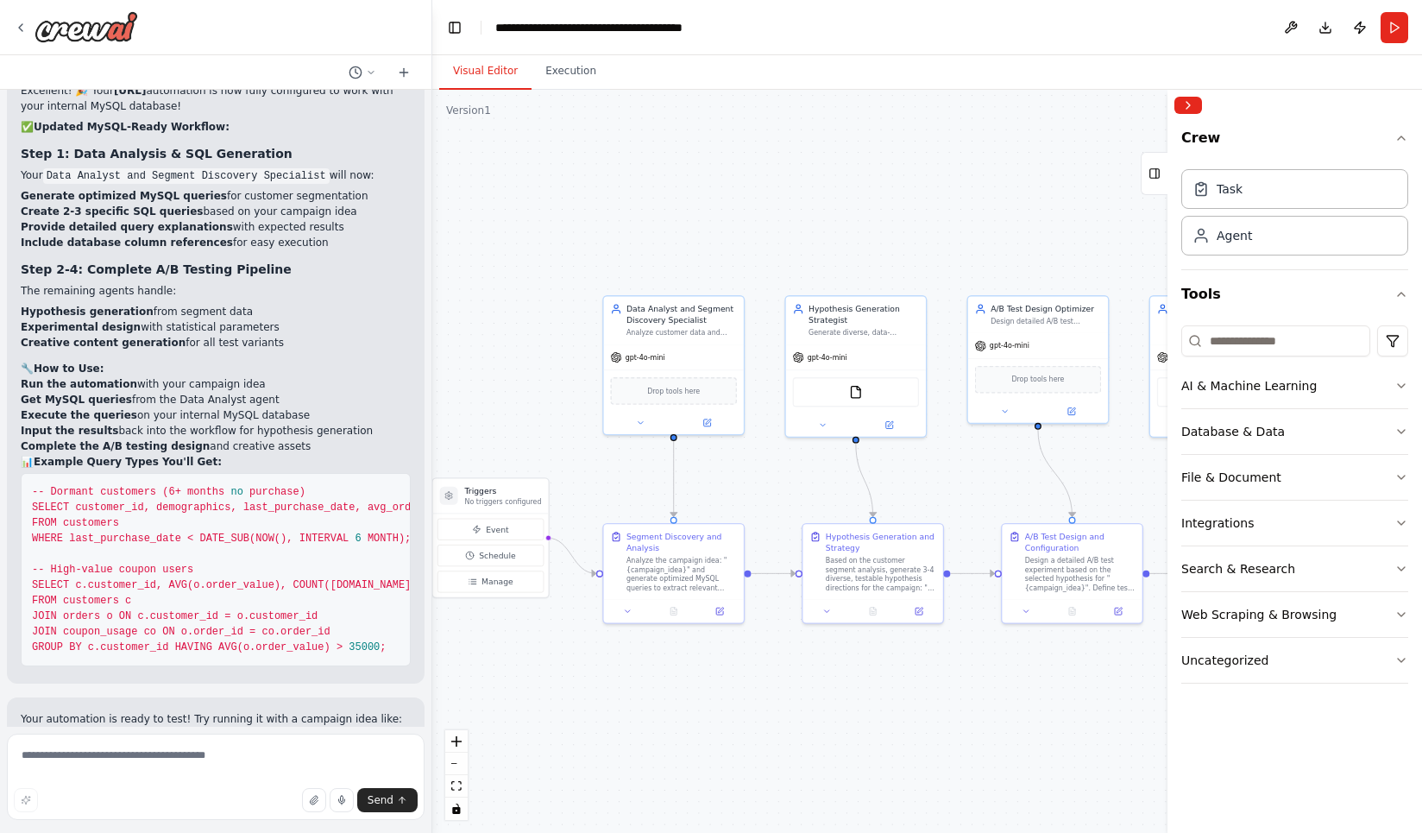
click at [253, 747] on p "The system will generate the MySQL queries you need, plus complete A/B testing …" at bounding box center [216, 762] width 390 height 31
click at [238, 764] on textarea at bounding box center [216, 776] width 418 height 86
click at [436, 62] on div "Visual Editor Execution" at bounding box center [927, 72] width 990 height 35
click at [436, 20] on button "Run" at bounding box center [1395, 27] width 28 height 31
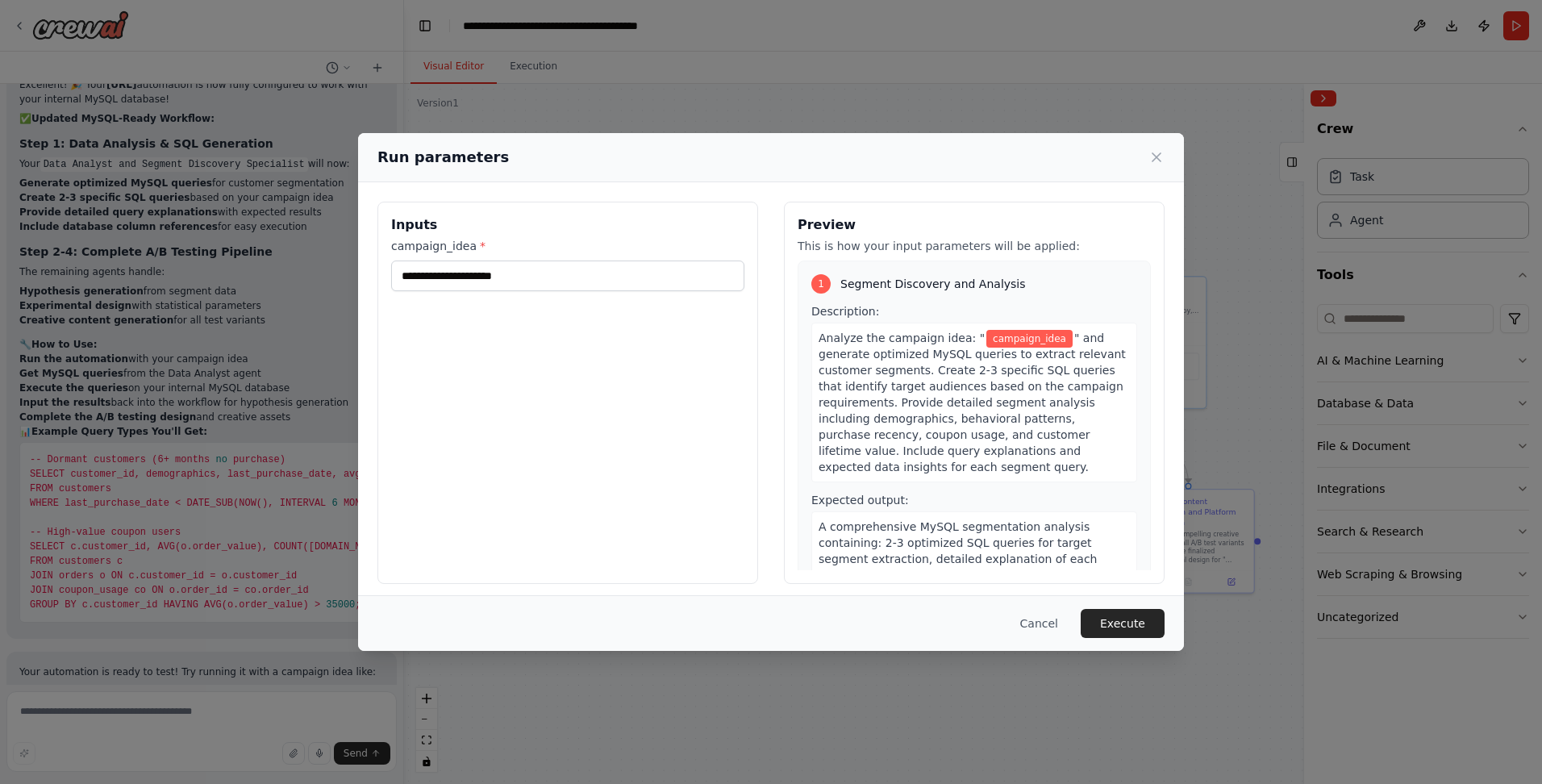
scroll to position [5120, 0]
click at [407, 421] on div "Inputs campaign_idea *" at bounding box center [567, 392] width 380 height 382
click at [407, 283] on input "campaign_idea *" at bounding box center [568, 276] width 353 height 31
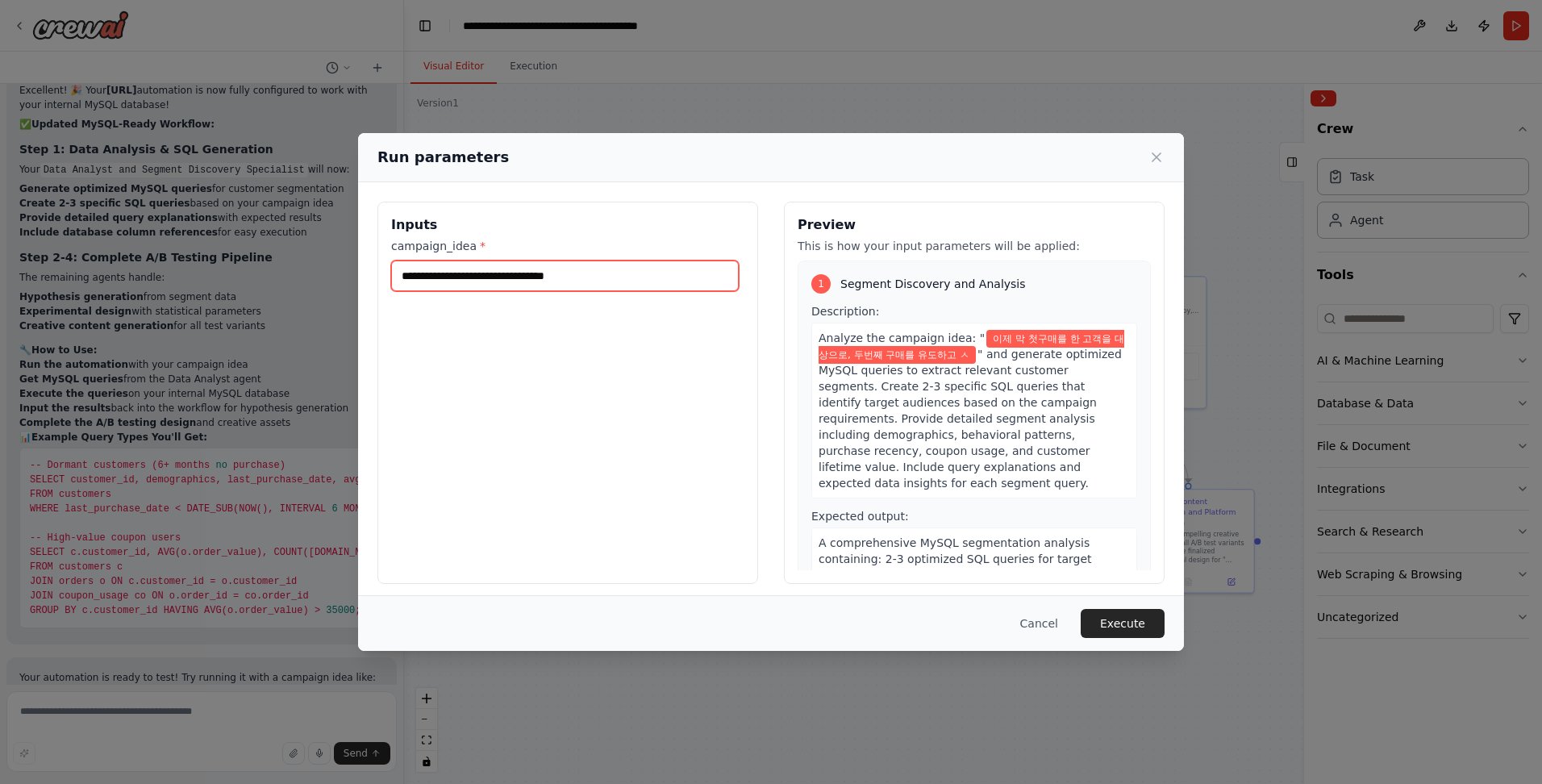
scroll to position [0, 0]
type input "**********"
click at [407, 626] on button "Execute" at bounding box center [1122, 622] width 84 height 29
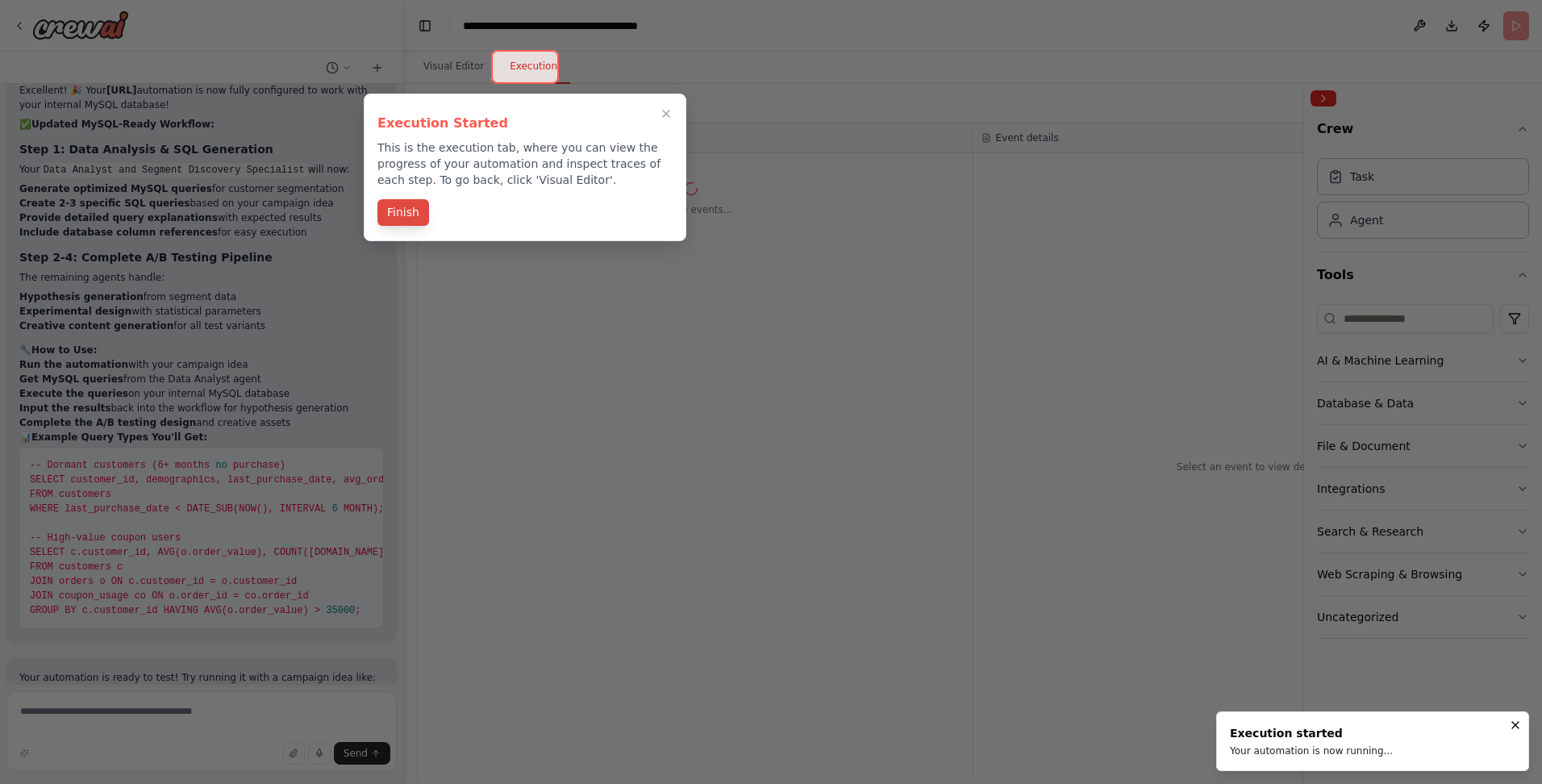
click at [407, 208] on button "Finish" at bounding box center [403, 212] width 51 height 26
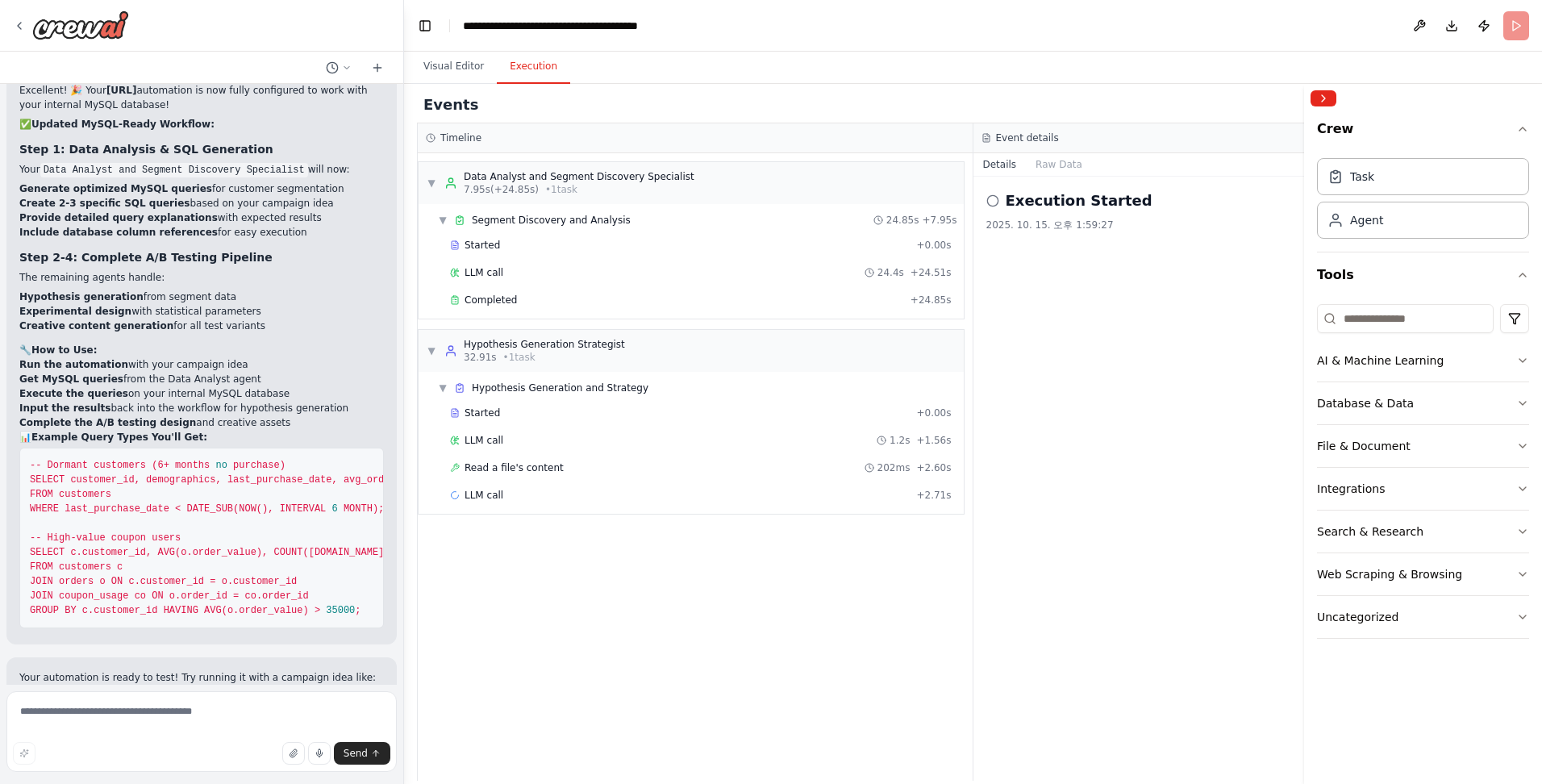
drag, startPoint x: 222, startPoint y: 616, endPoint x: 464, endPoint y: 618, distance: 242.0
click at [222, 690] on p ""6개월 이상 구매하지 않은 고객들에게 할인 쿠폰으로 재구매를 유도하고 싶어"" at bounding box center [202, 697] width 364 height 15
click at [244, 704] on p "The system will generate the MySQL queries you need, plus complete A/B testing …" at bounding box center [202, 718] width 364 height 29
click at [407, 294] on span "Completed" at bounding box center [491, 300] width 52 height 13
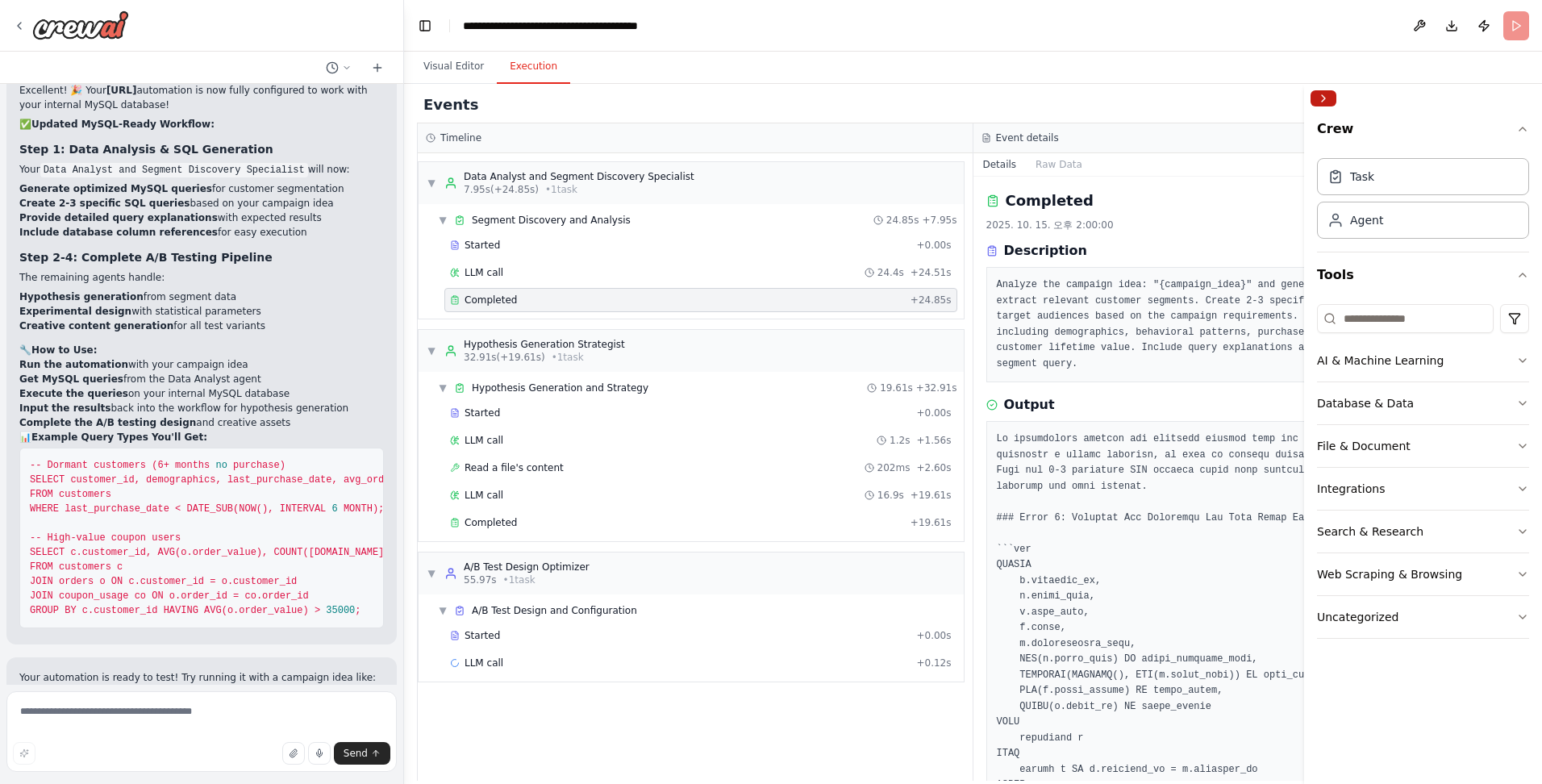
click at [407, 95] on button "Collapse right sidebar" at bounding box center [1323, 98] width 26 height 16
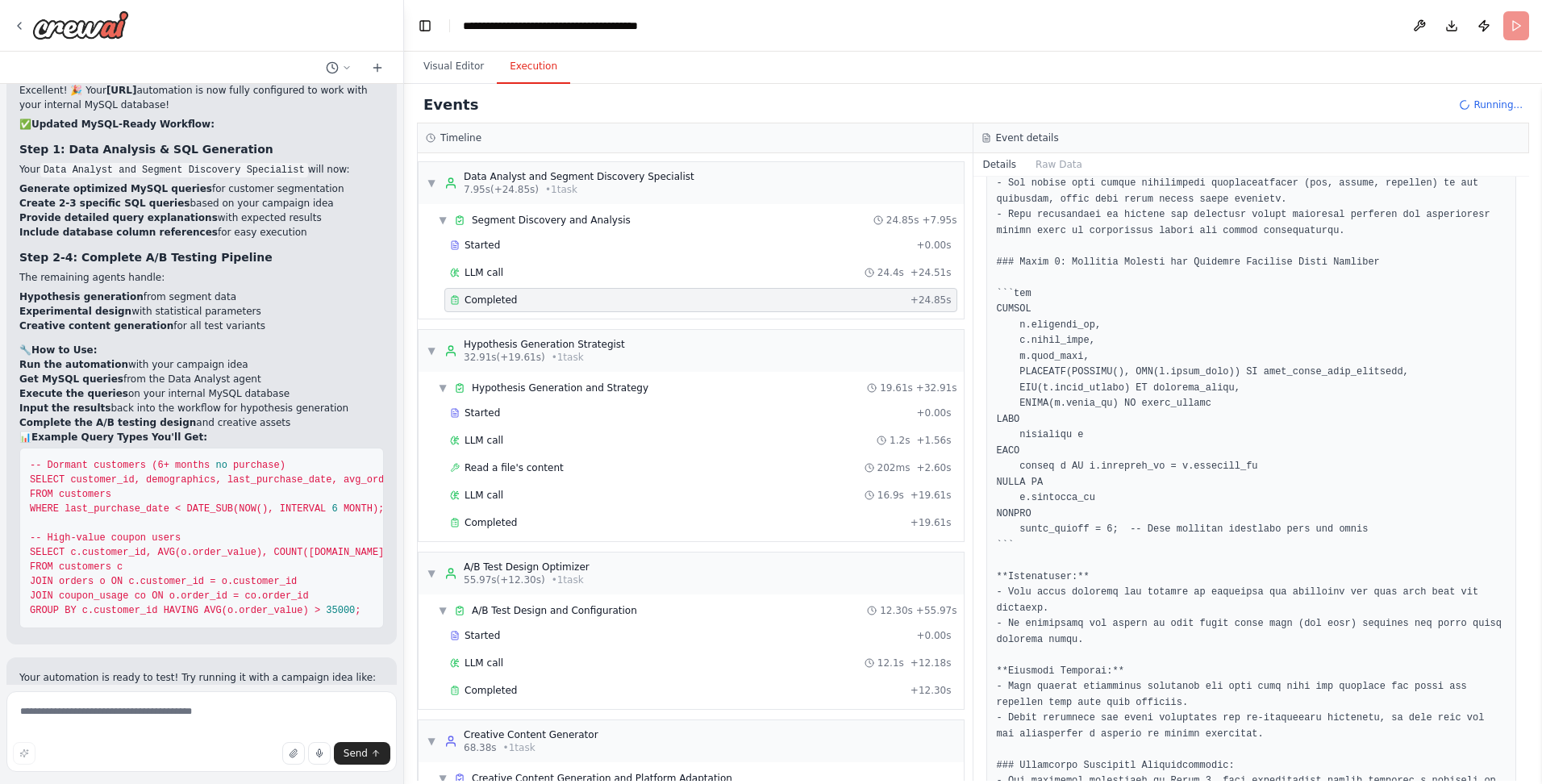
scroll to position [1747, 0]
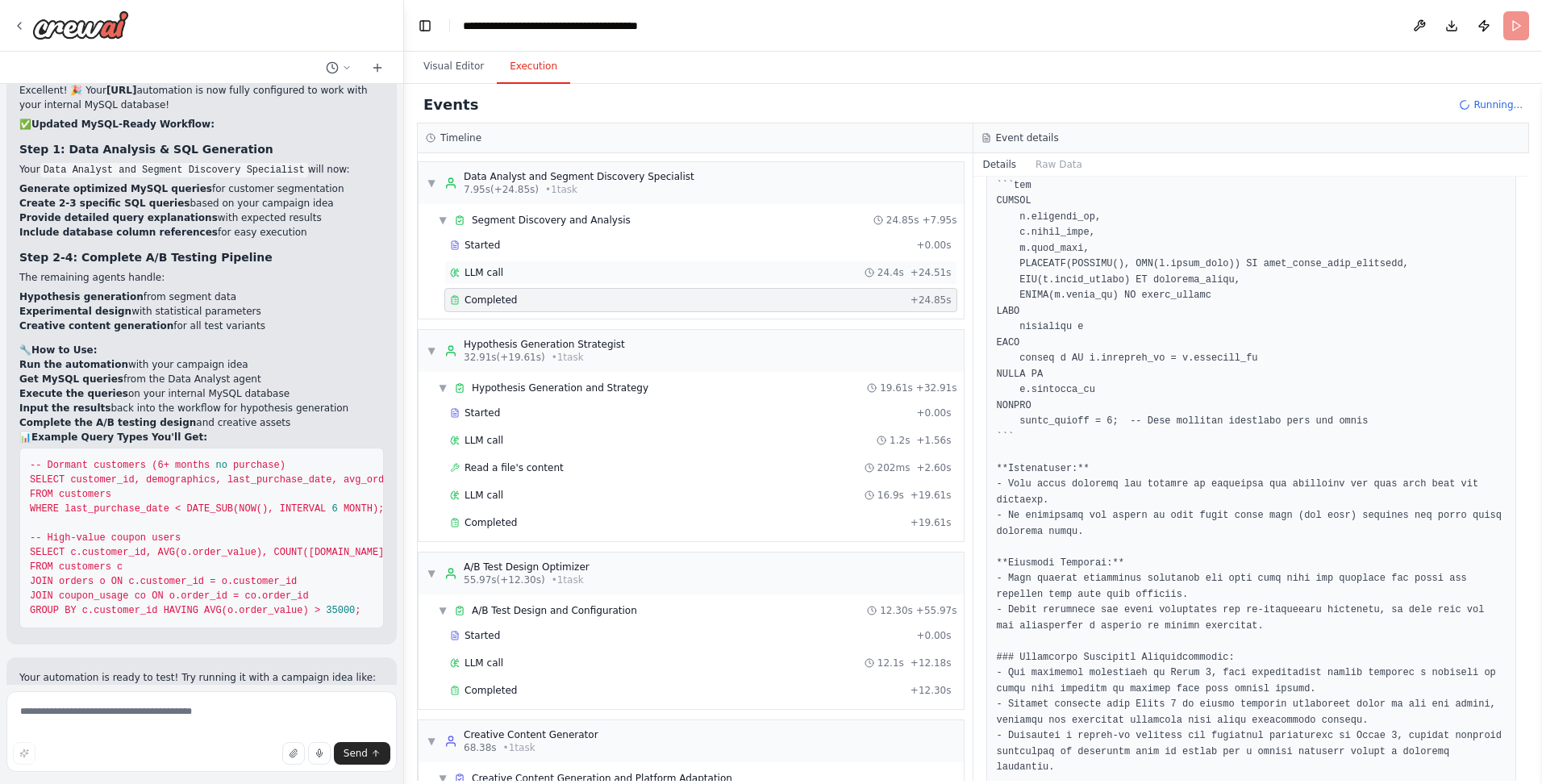
click at [407, 276] on span "LLM call" at bounding box center [483, 273] width 38 height 13
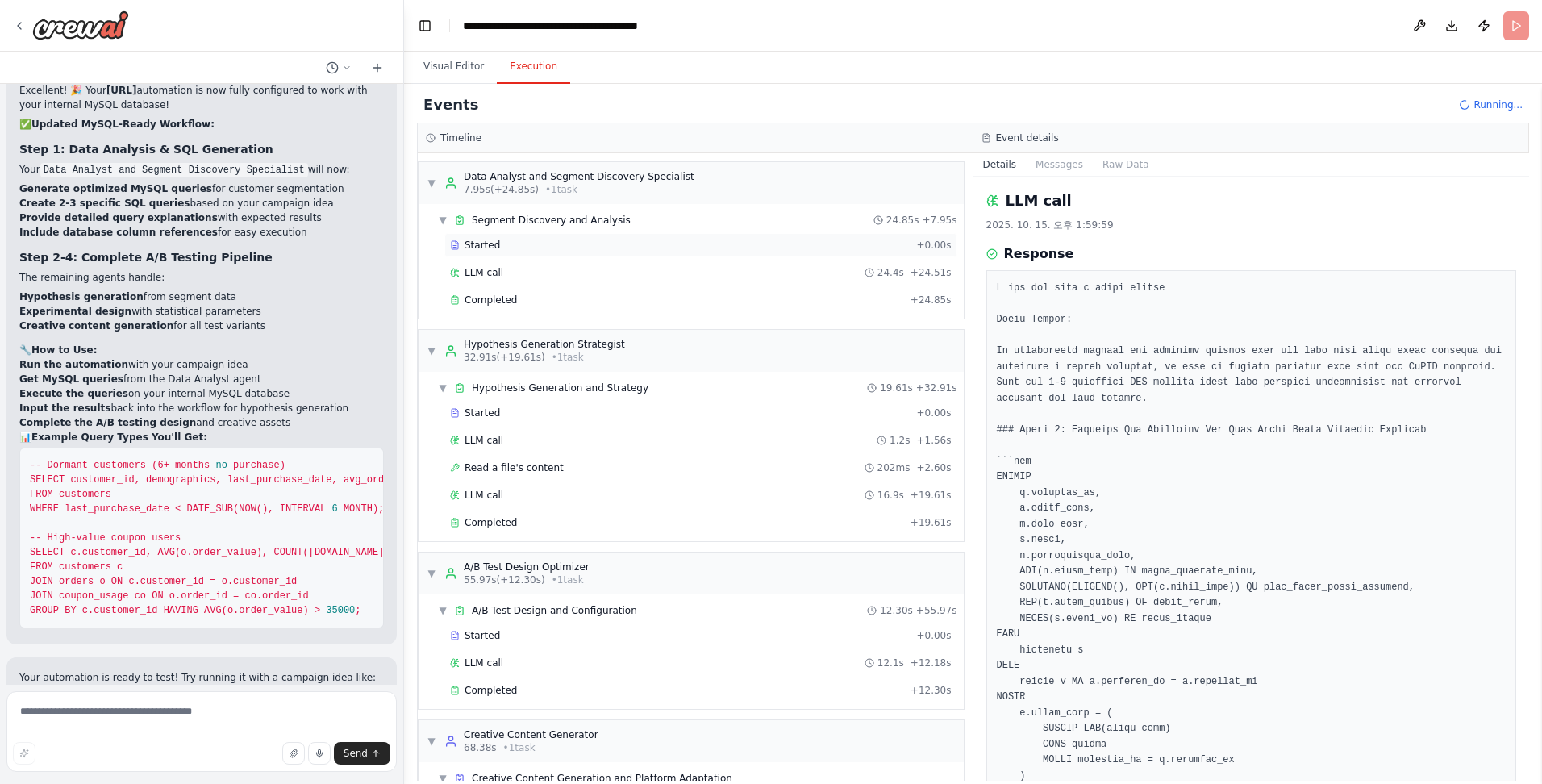
click at [407, 247] on div "Started" at bounding box center [680, 245] width 460 height 13
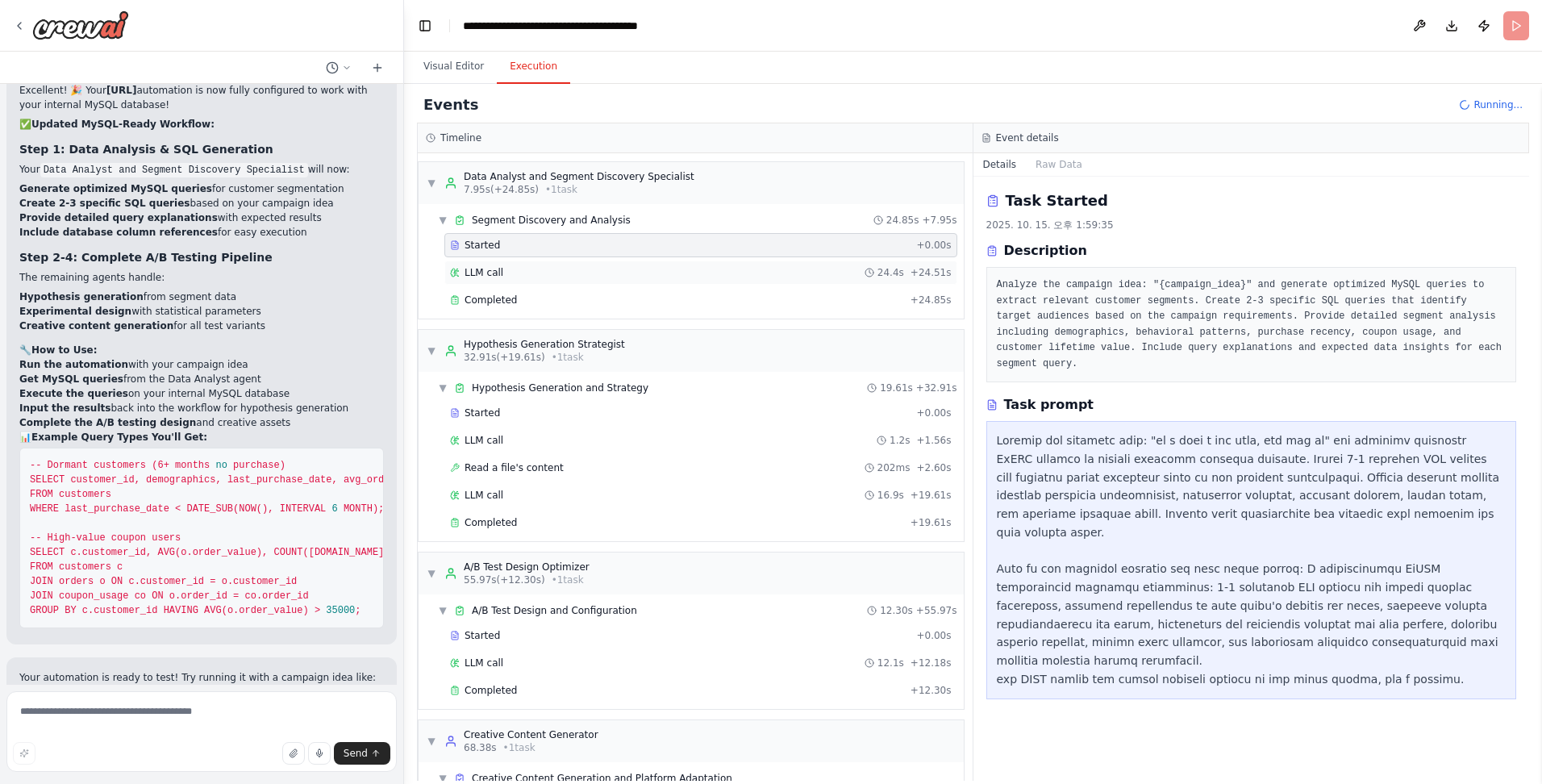
click at [407, 266] on div "LLM call 24.4s + 24.51s" at bounding box center [700, 273] width 513 height 24
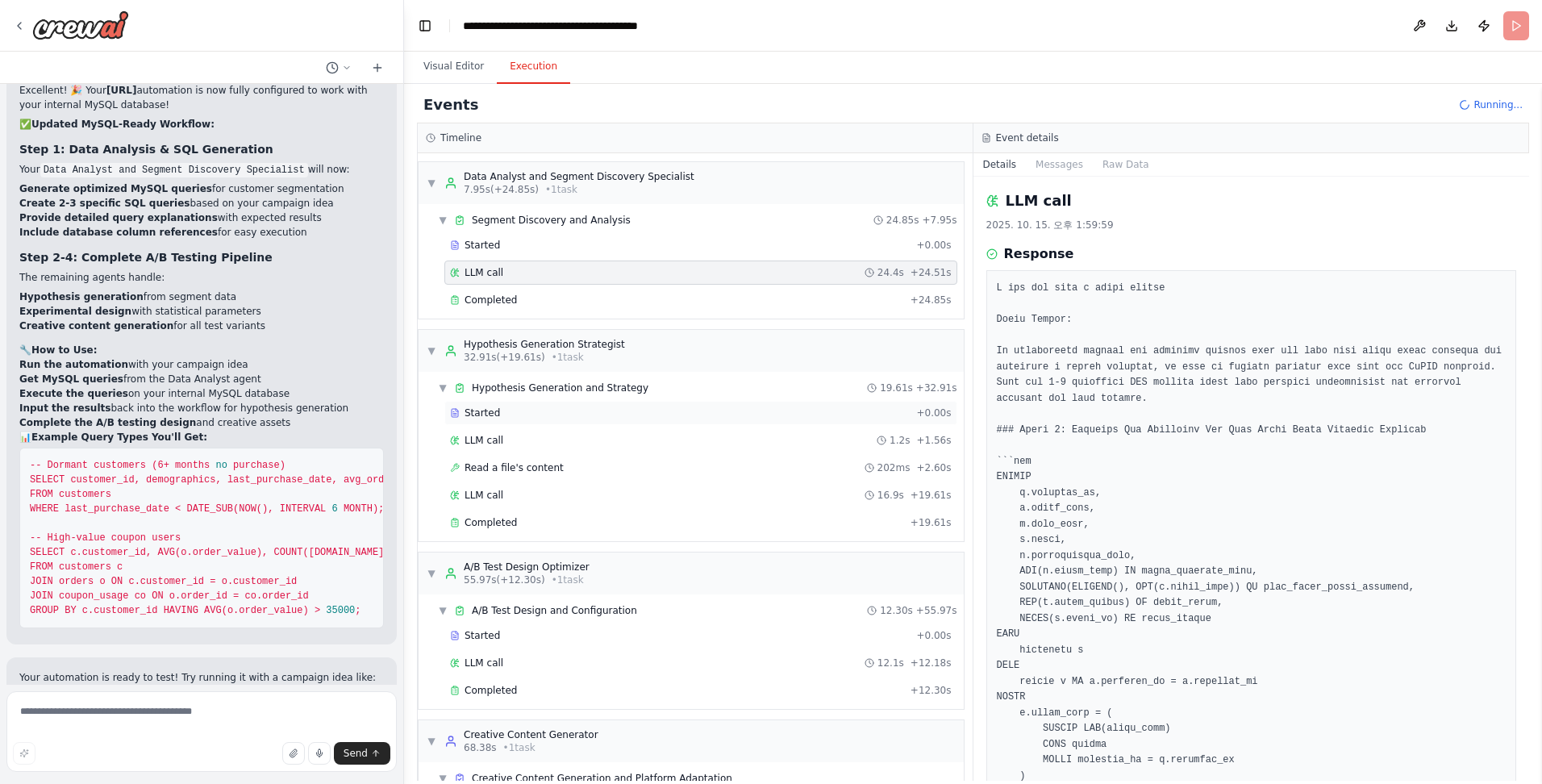
click at [407, 406] on div "Started" at bounding box center [680, 413] width 460 height 13
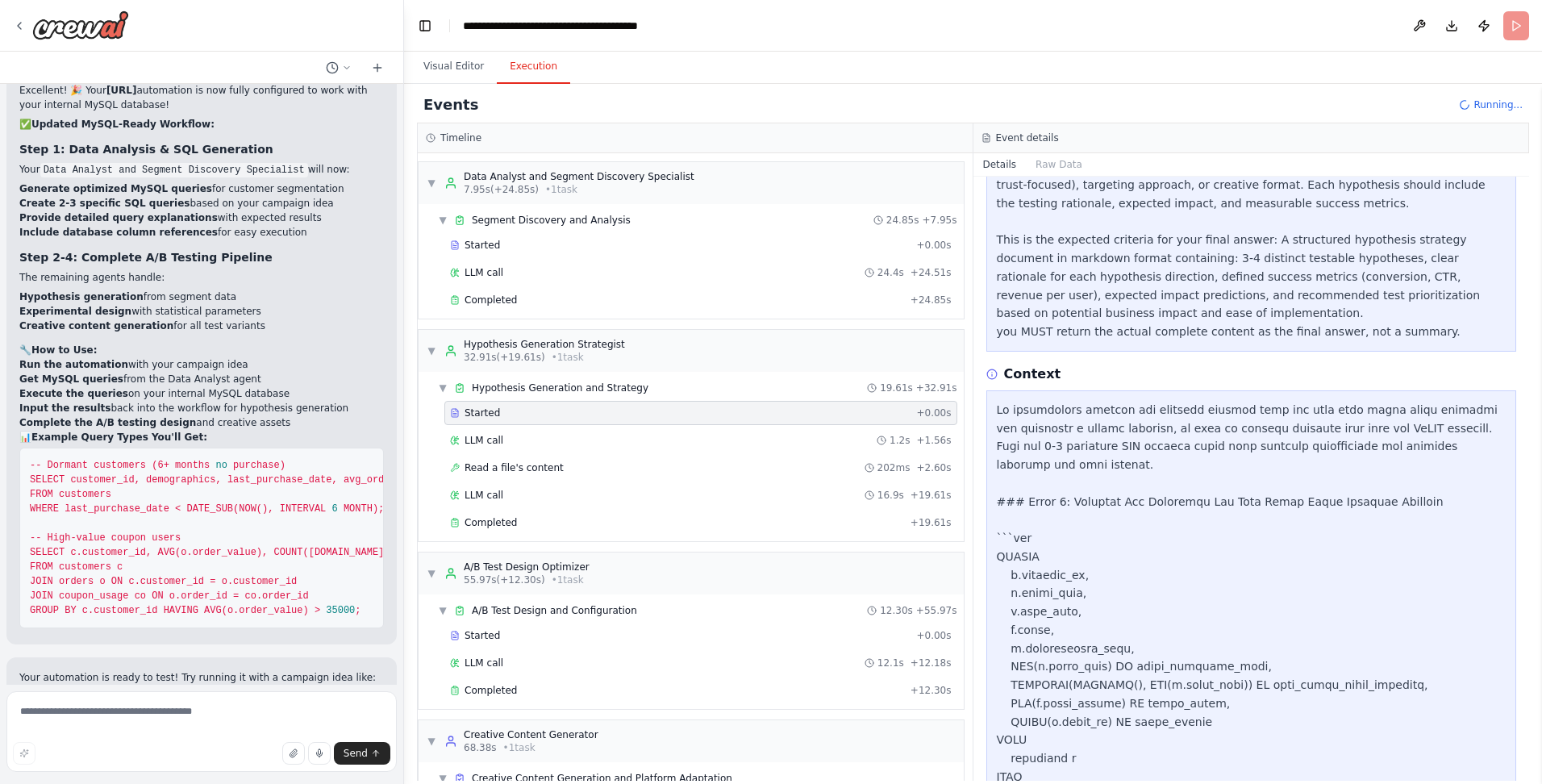
scroll to position [0, 0]
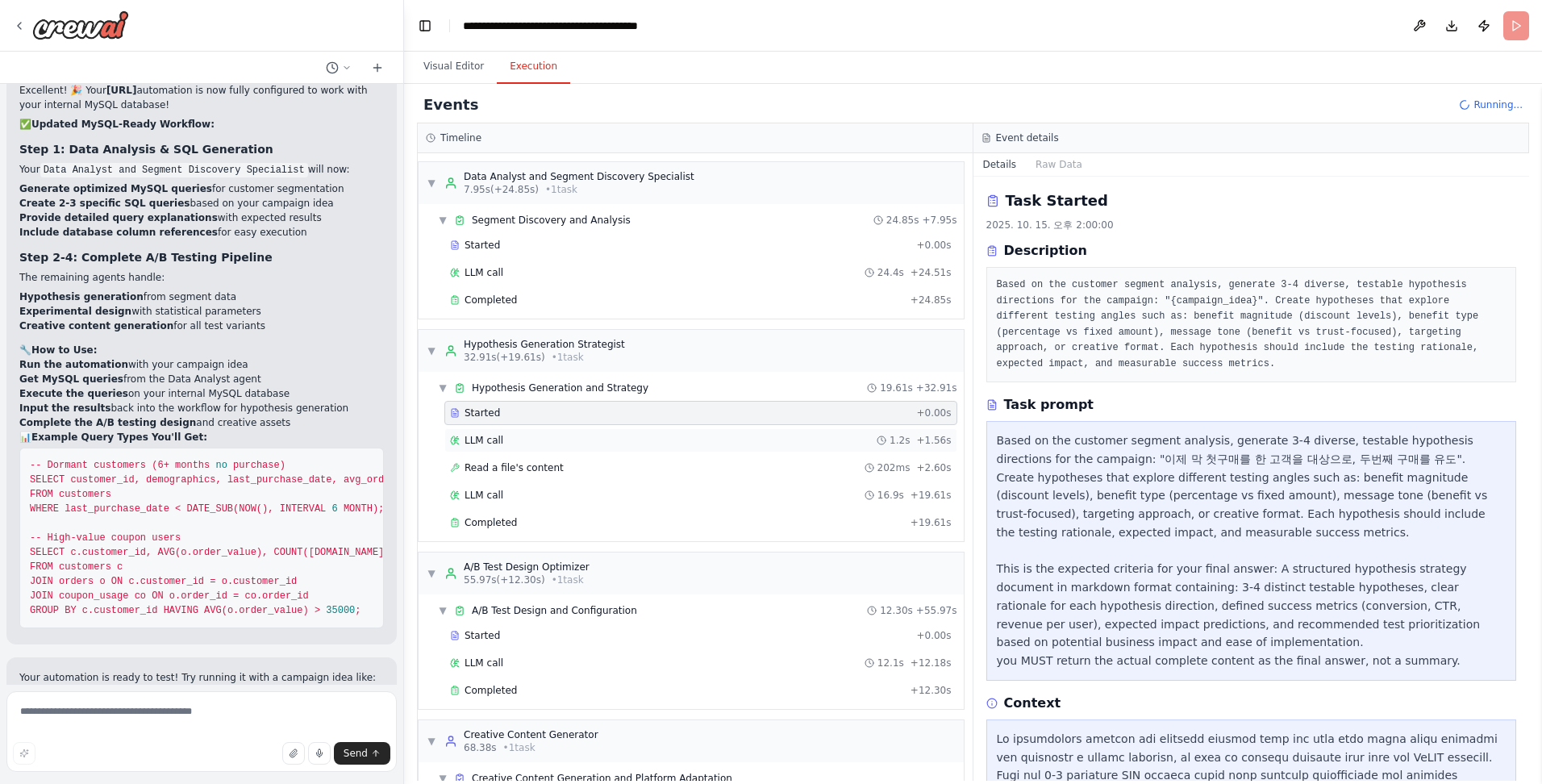
click at [407, 441] on span "LLM call" at bounding box center [483, 440] width 38 height 13
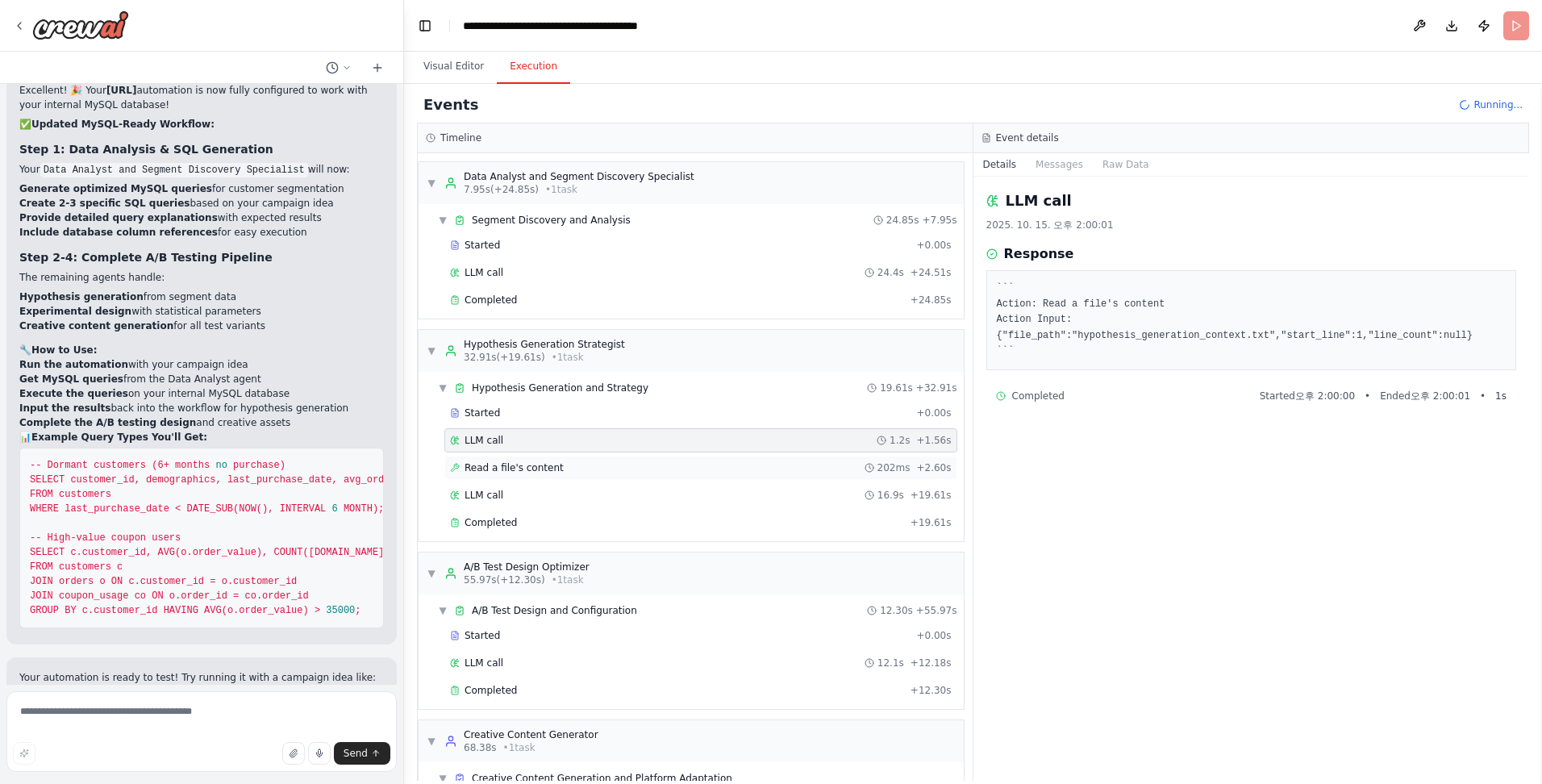
click at [407, 463] on span "Read a file's content" at bounding box center [514, 468] width 99 height 13
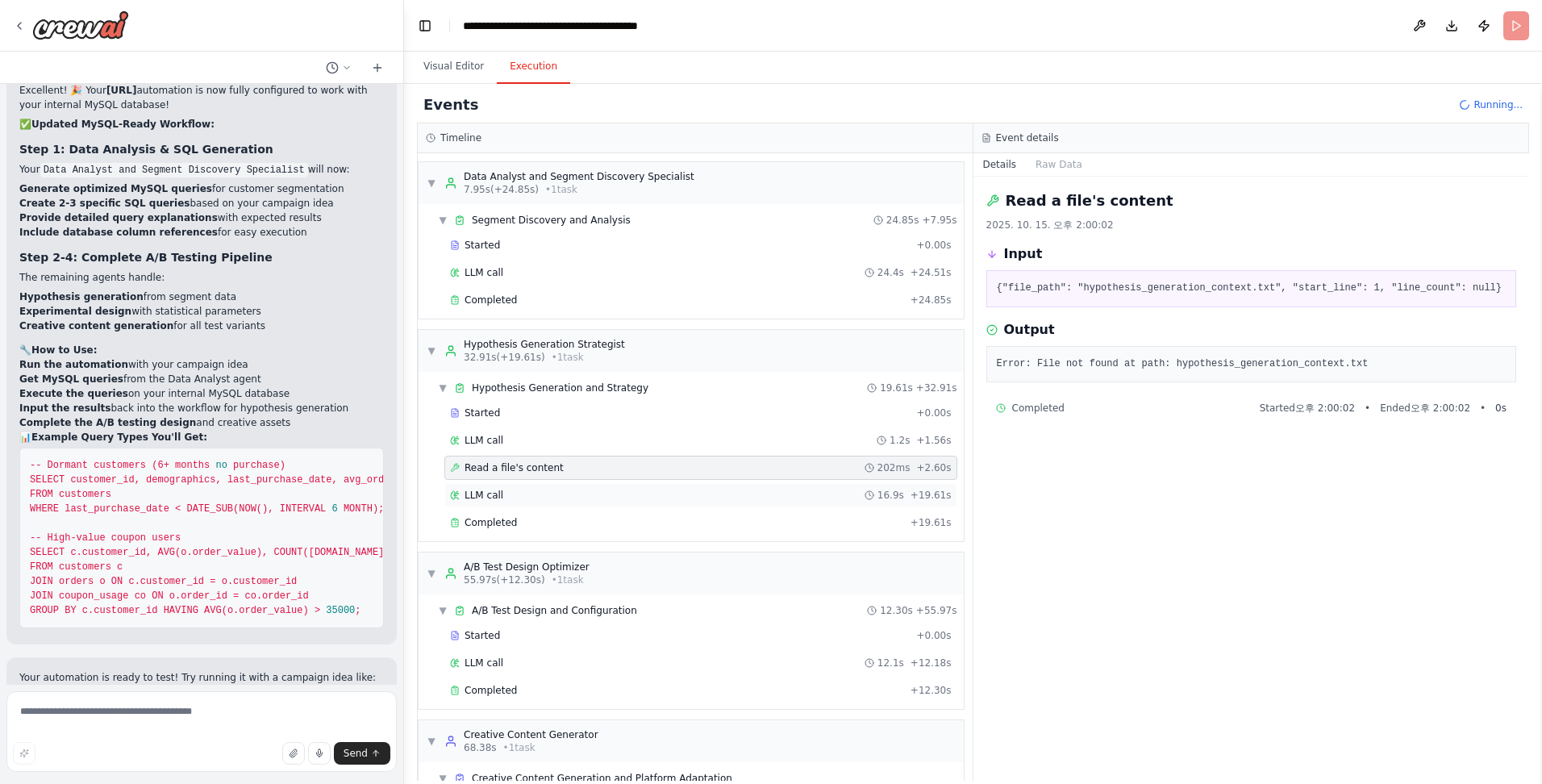
click at [407, 489] on div "LLM call 16.9s + 19.61s" at bounding box center [701, 495] width 502 height 13
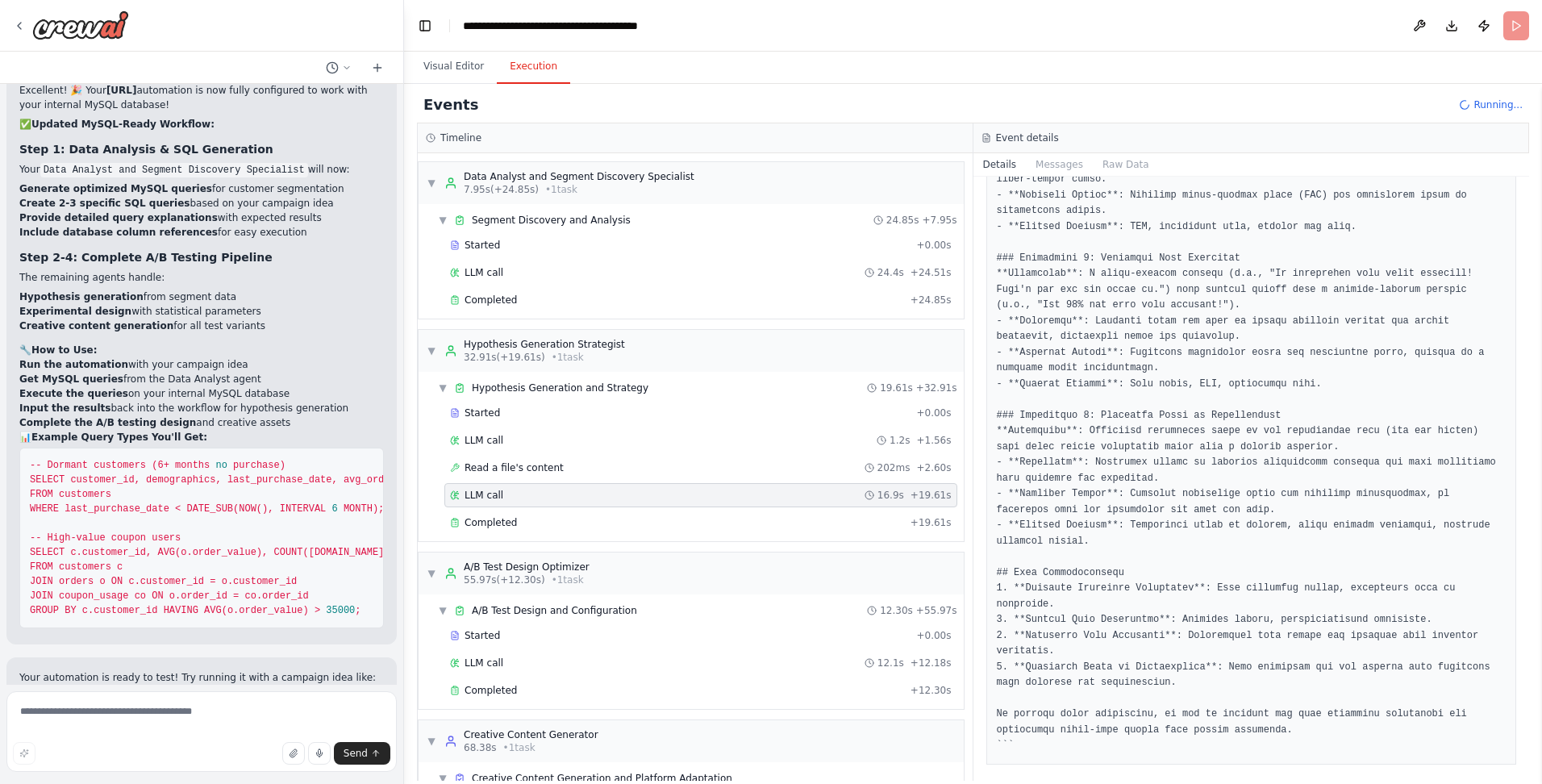
scroll to position [484, 0]
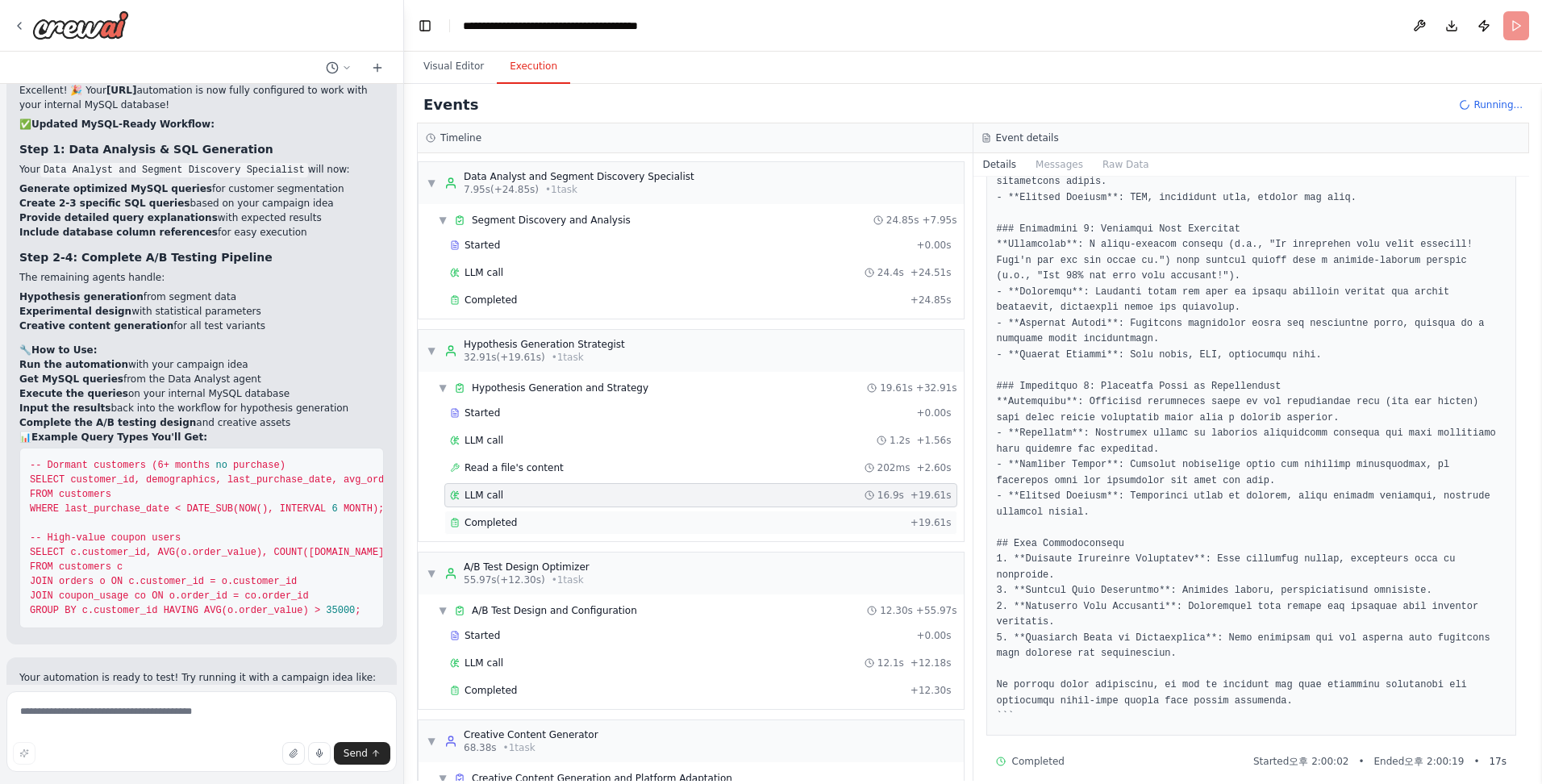
click at [407, 513] on div "Completed + 19.61s" at bounding box center [700, 522] width 513 height 24
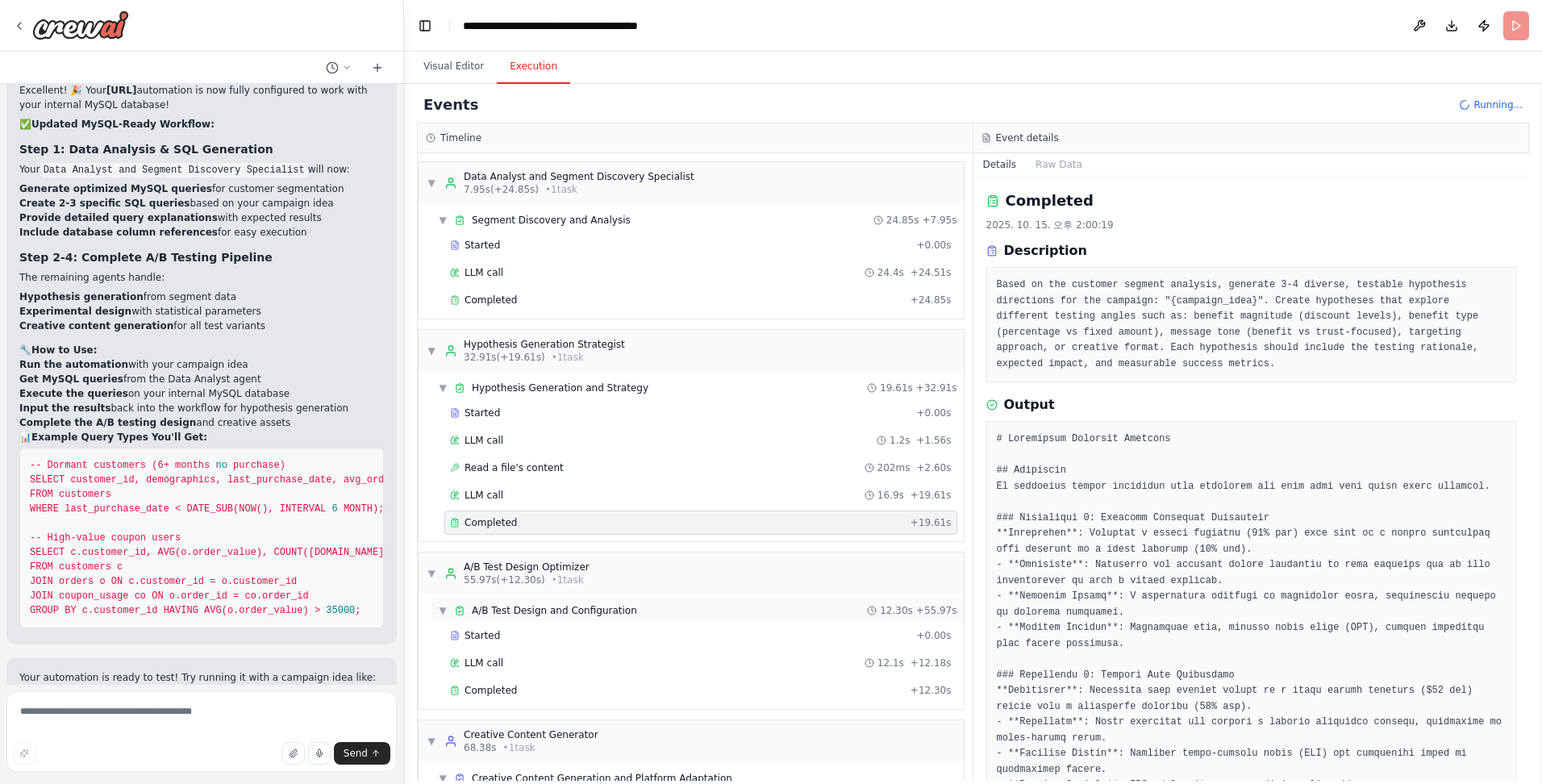
click at [407, 611] on div "▼ A/B Test Design and Configuration 12.30s + 55.97s" at bounding box center [698, 610] width 533 height 26
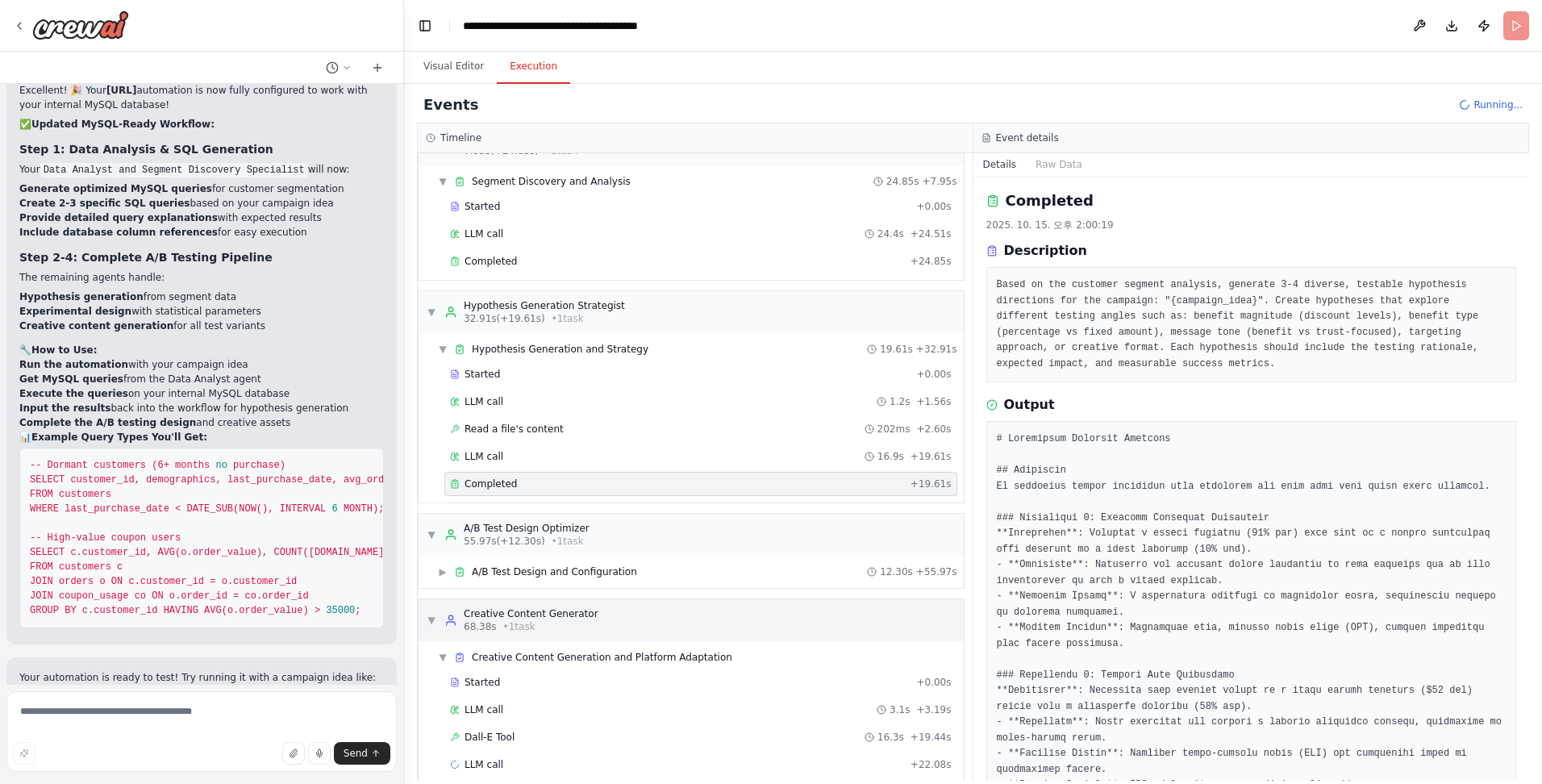
scroll to position [60, 0]
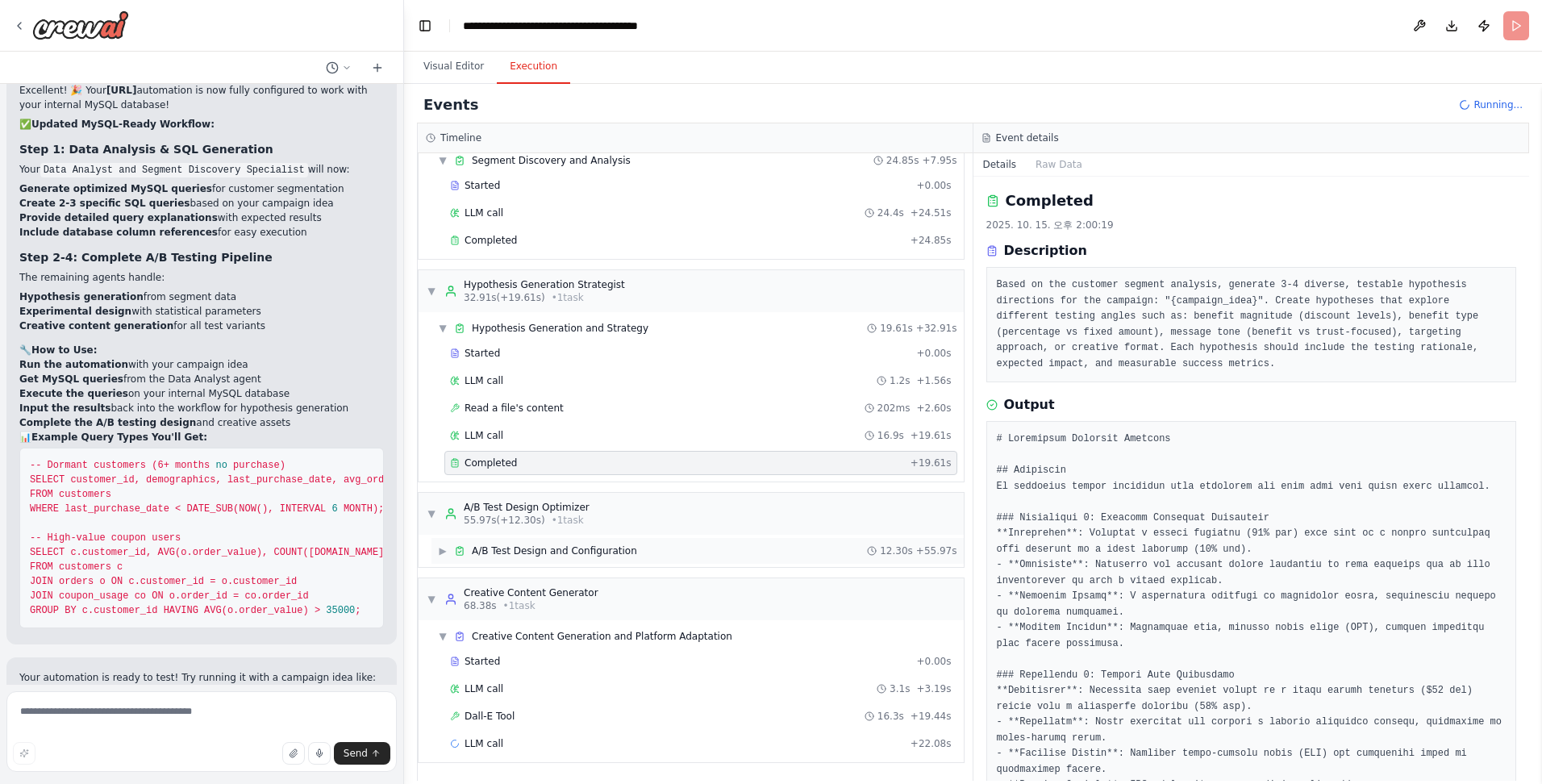
click at [407, 549] on span "A/B Test Design and Configuration" at bounding box center [554, 550] width 165 height 13
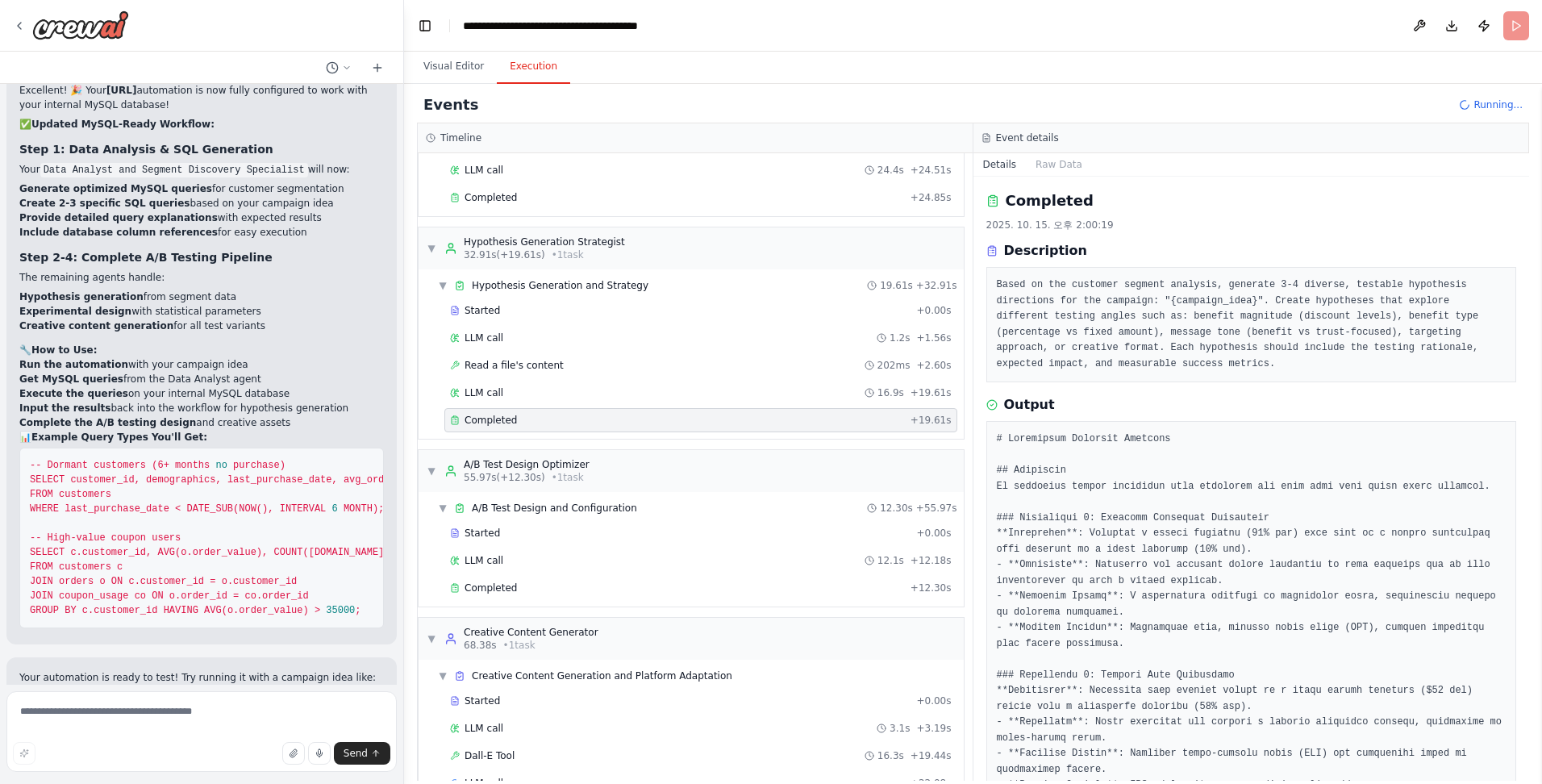
scroll to position [142, 0]
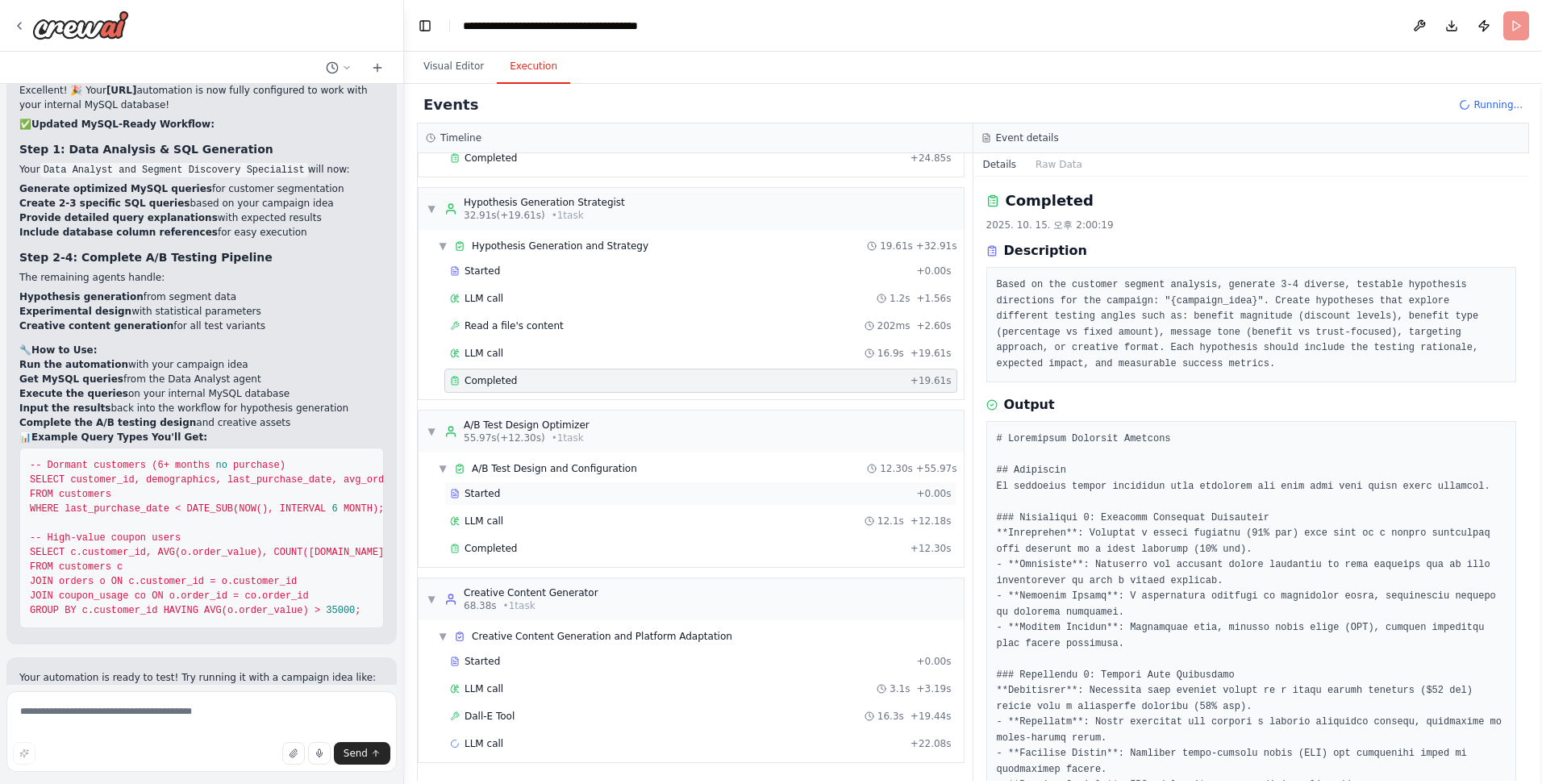
click at [407, 492] on div "Started" at bounding box center [680, 493] width 460 height 13
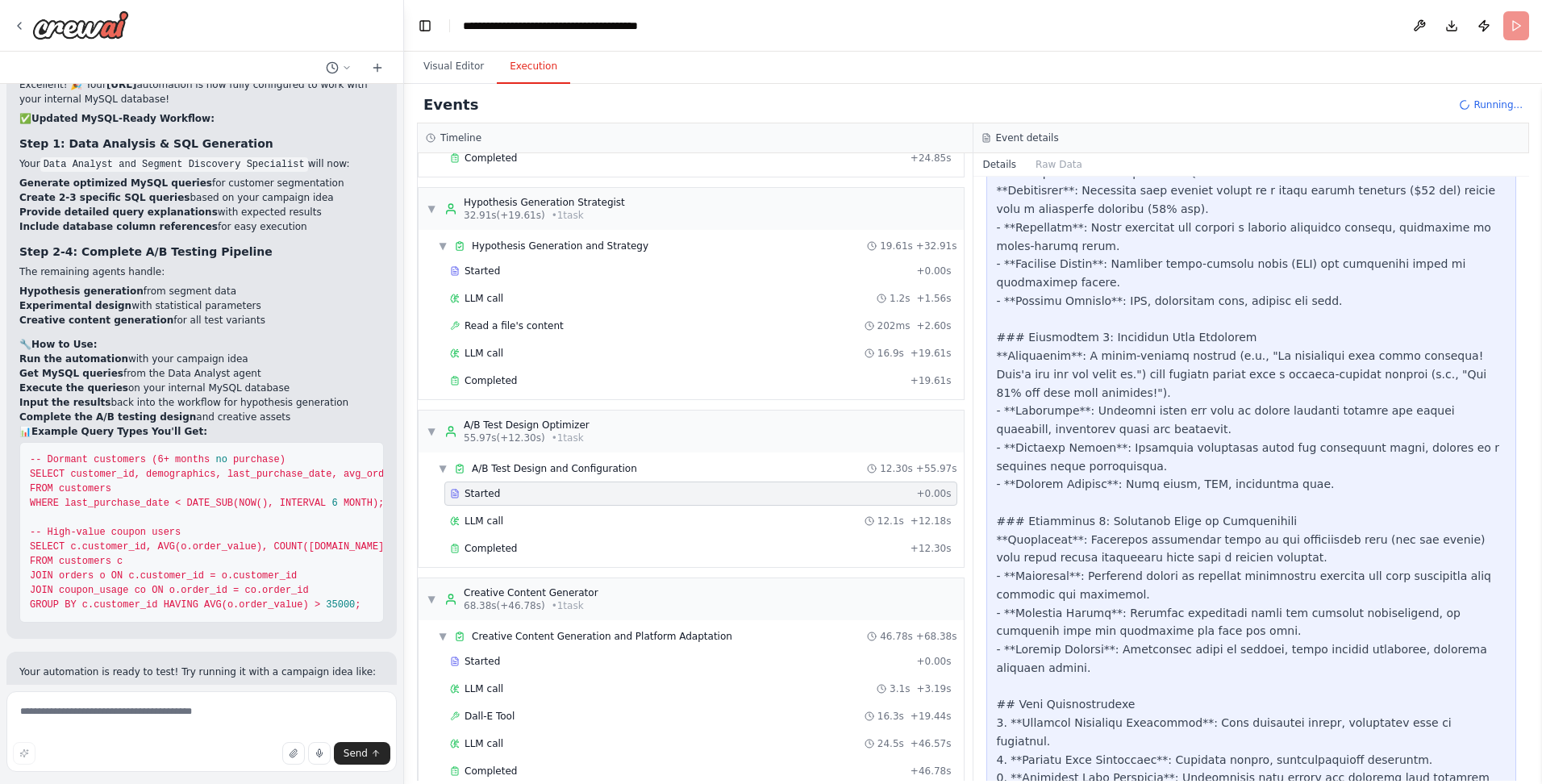
scroll to position [923, 0]
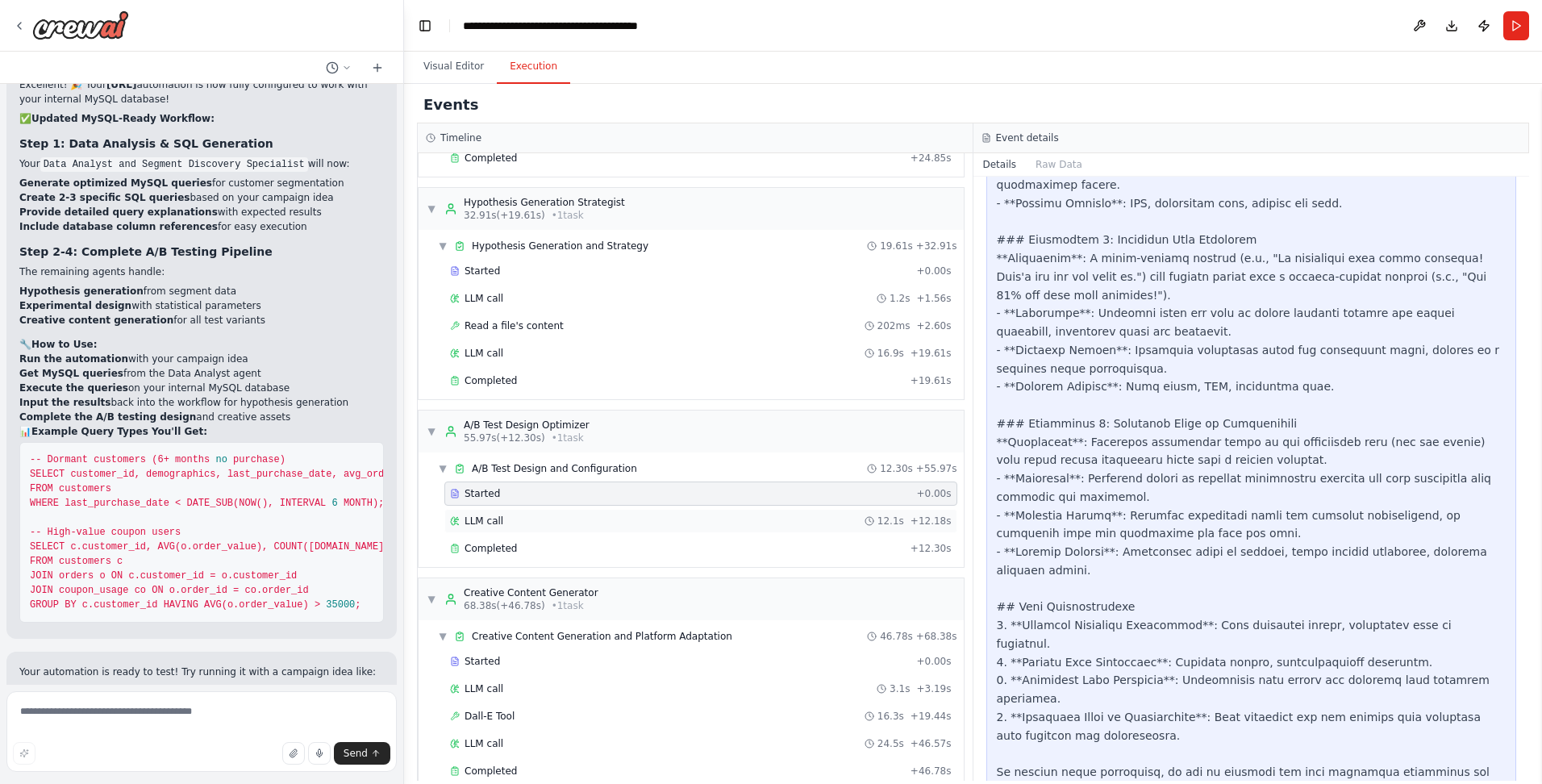
click at [407, 516] on div "LLM call 12.1s + 12.18s" at bounding box center [701, 521] width 502 height 13
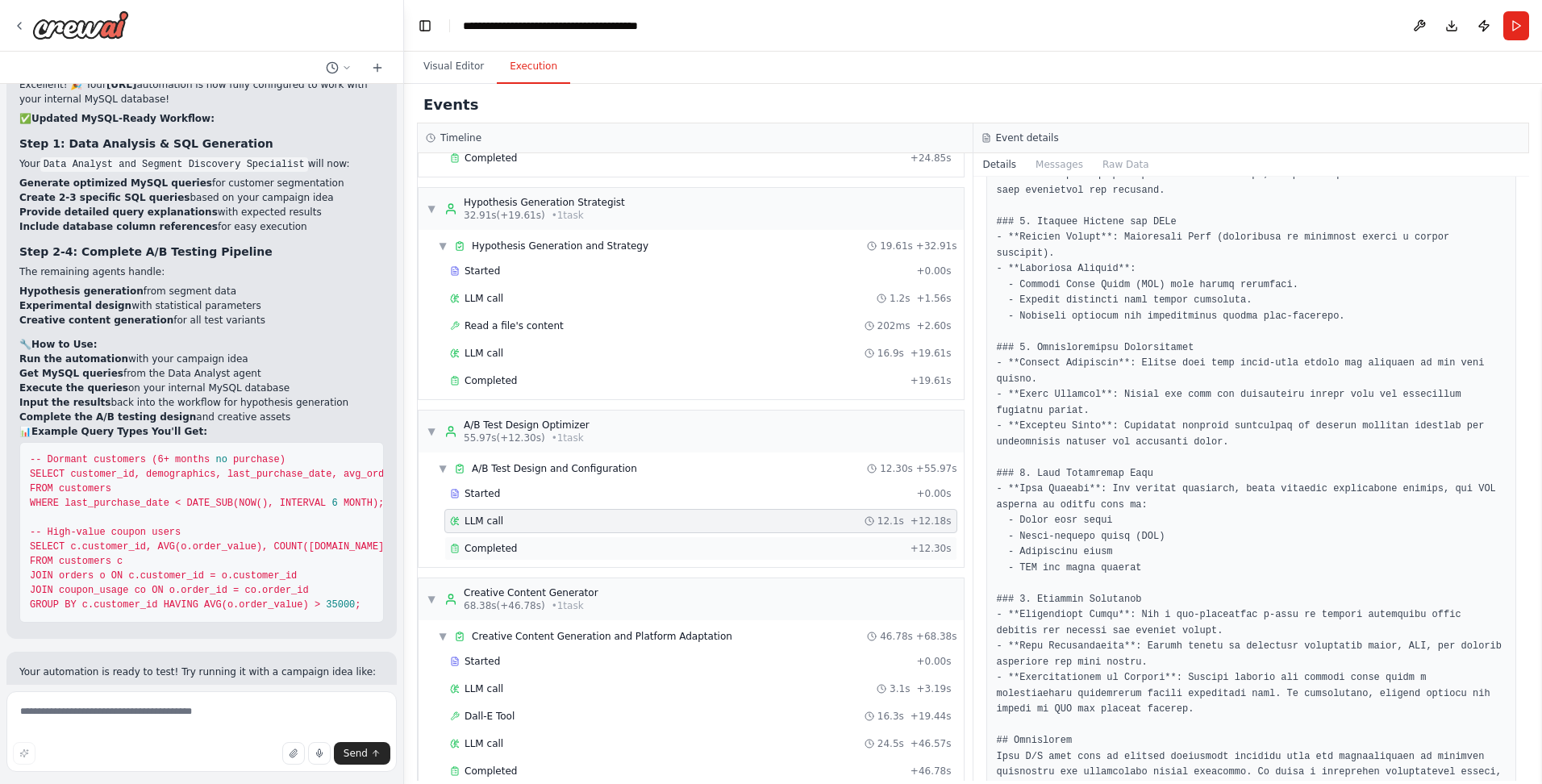
scroll to position [940, 0]
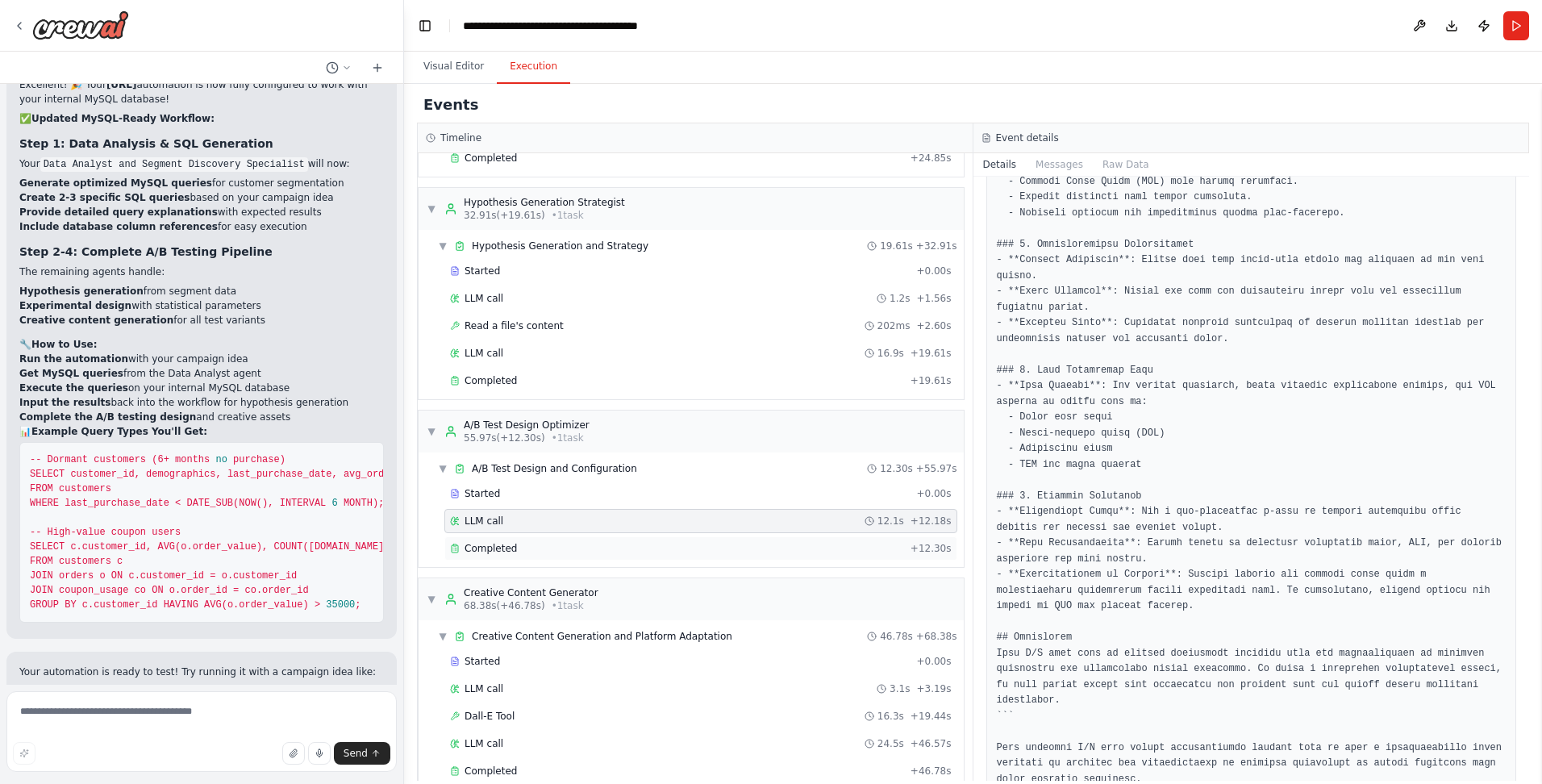
click at [407, 544] on div "Completed" at bounding box center [678, 549] width 454 height 13
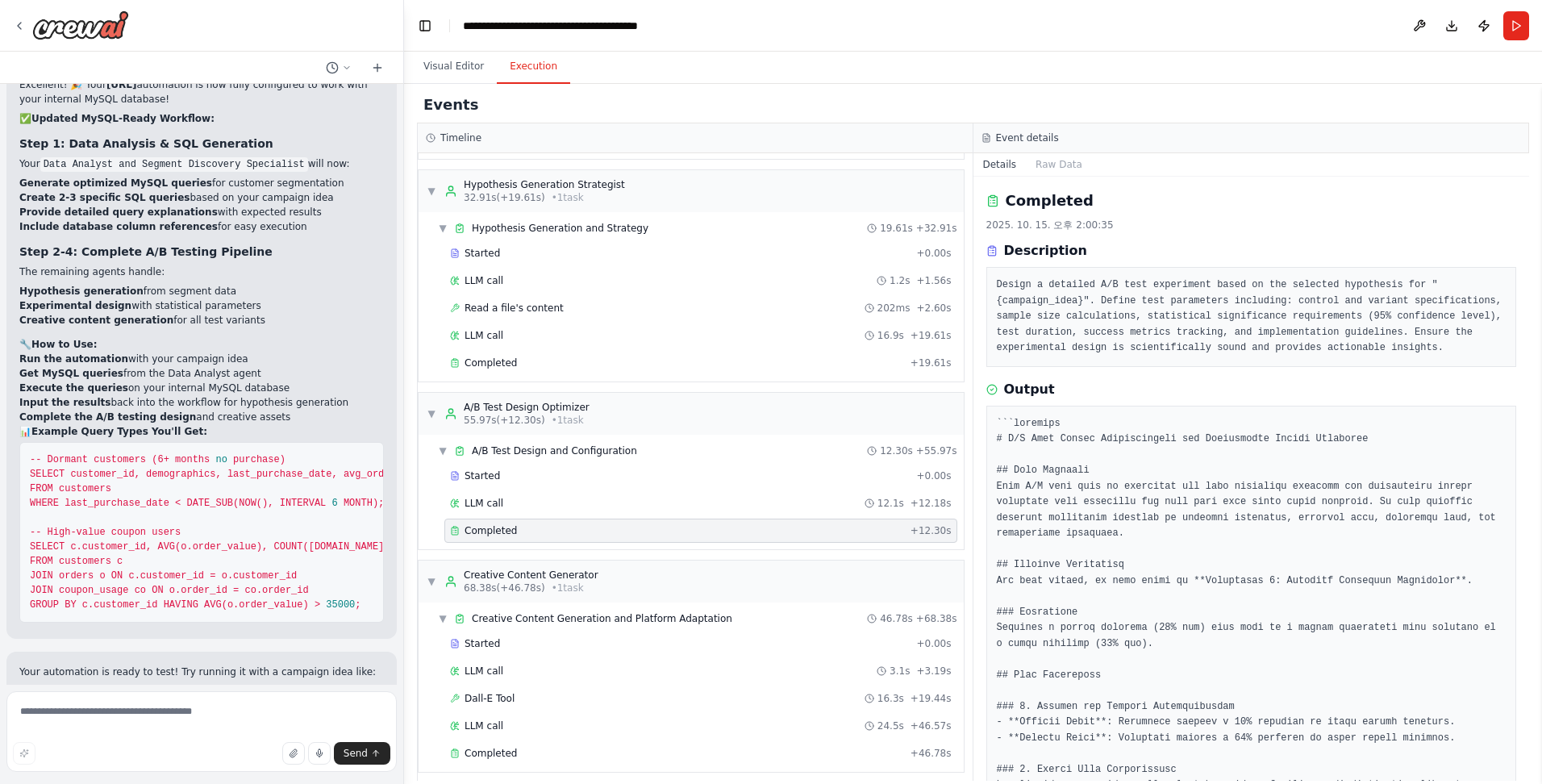
scroll to position [169, 0]
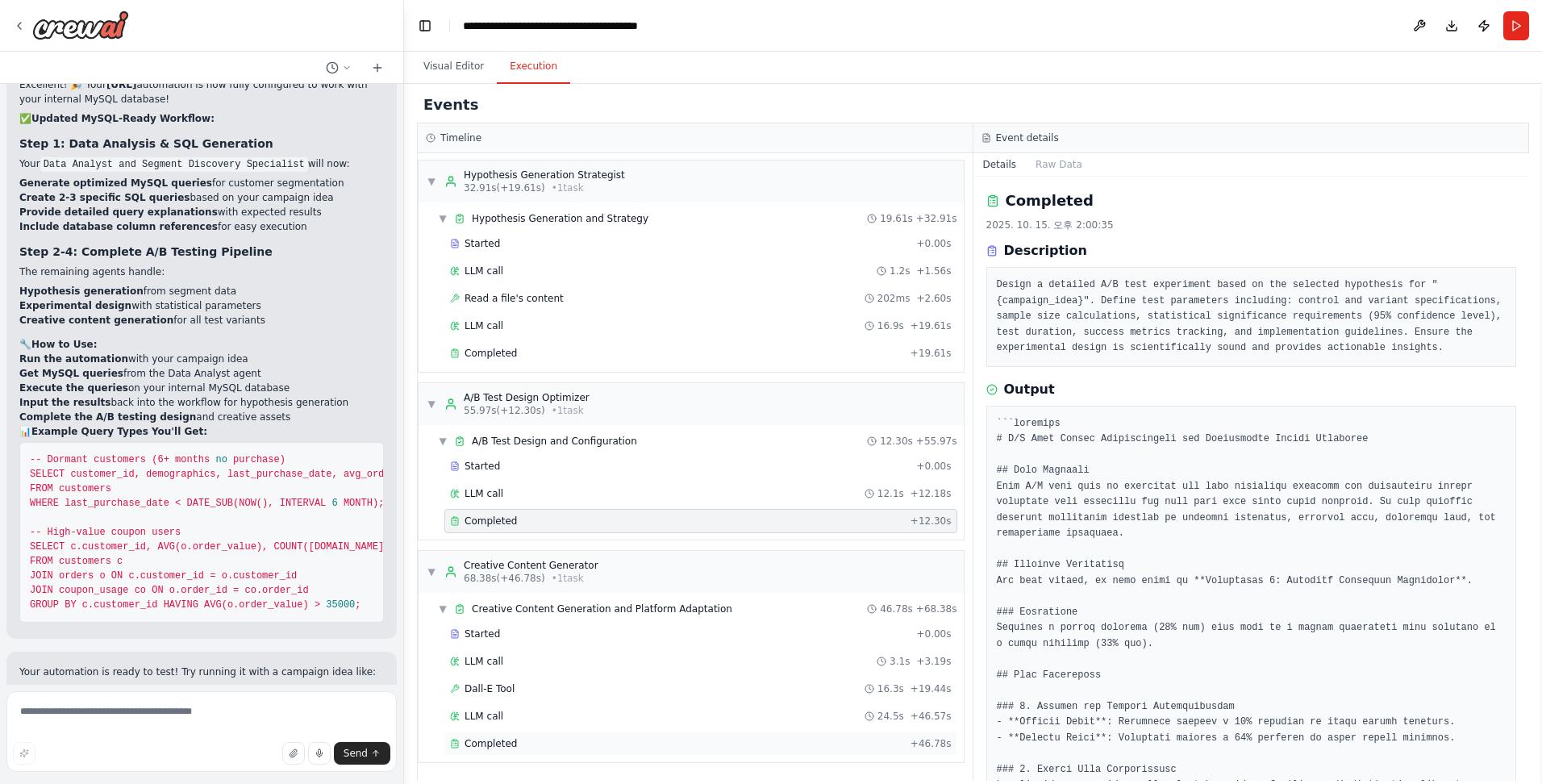
click at [407, 745] on div "Completed" at bounding box center [678, 744] width 454 height 13
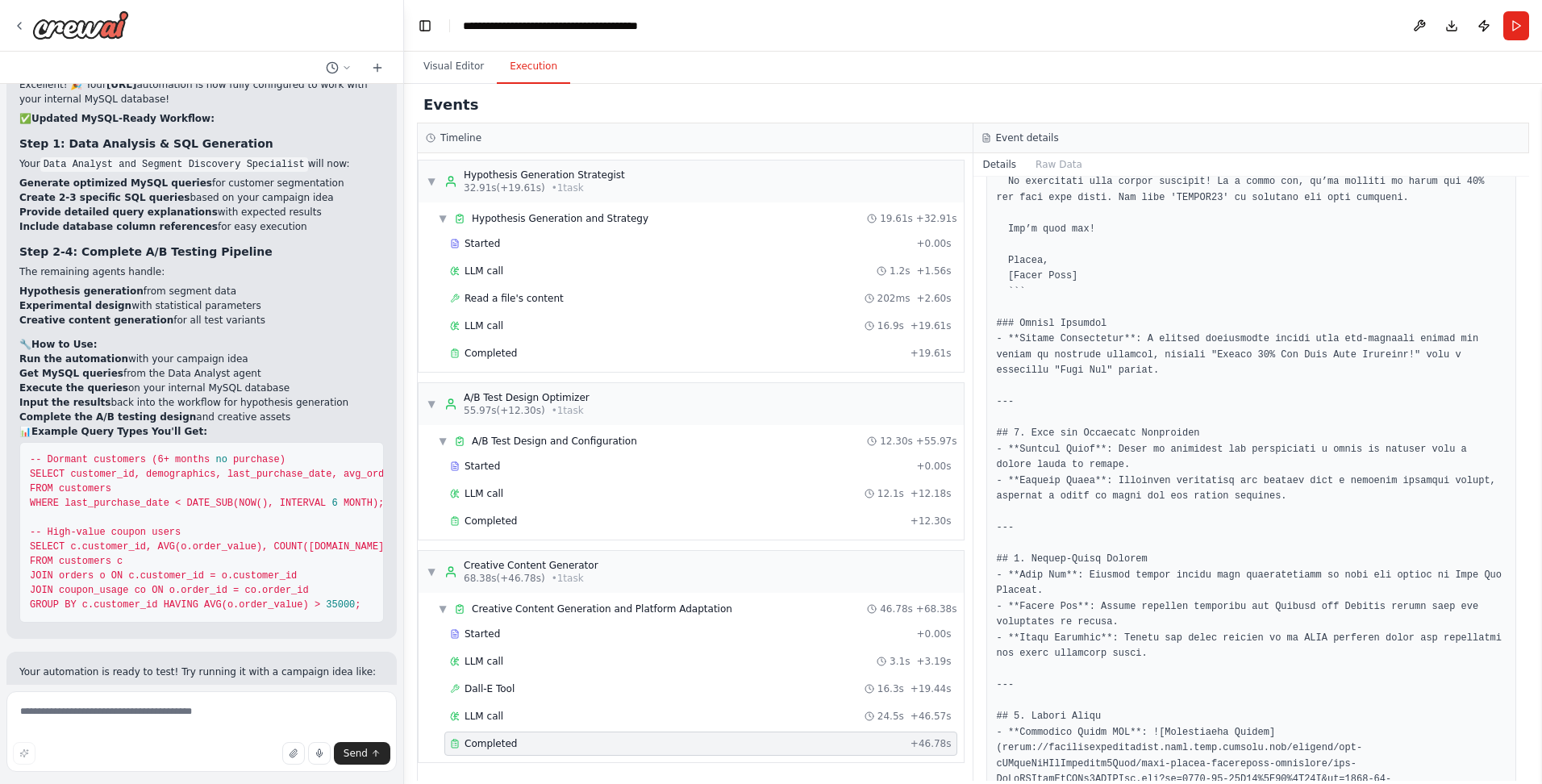
scroll to position [1338, 0]
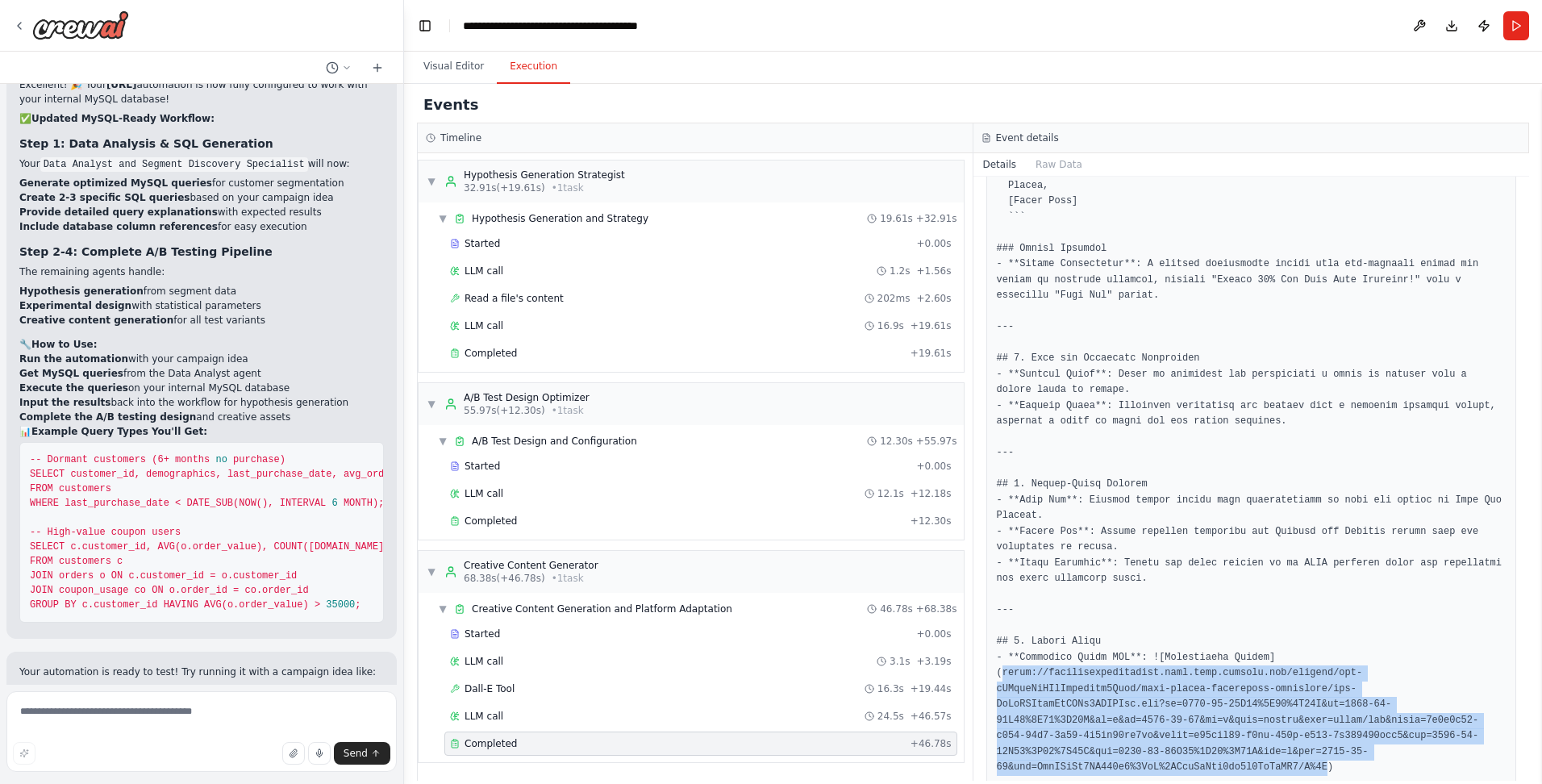
drag, startPoint x: 1001, startPoint y: 597, endPoint x: 1485, endPoint y: 673, distance: 489.9
copy pre "[URL][DOMAIN_NAME][DATE][DATE]"
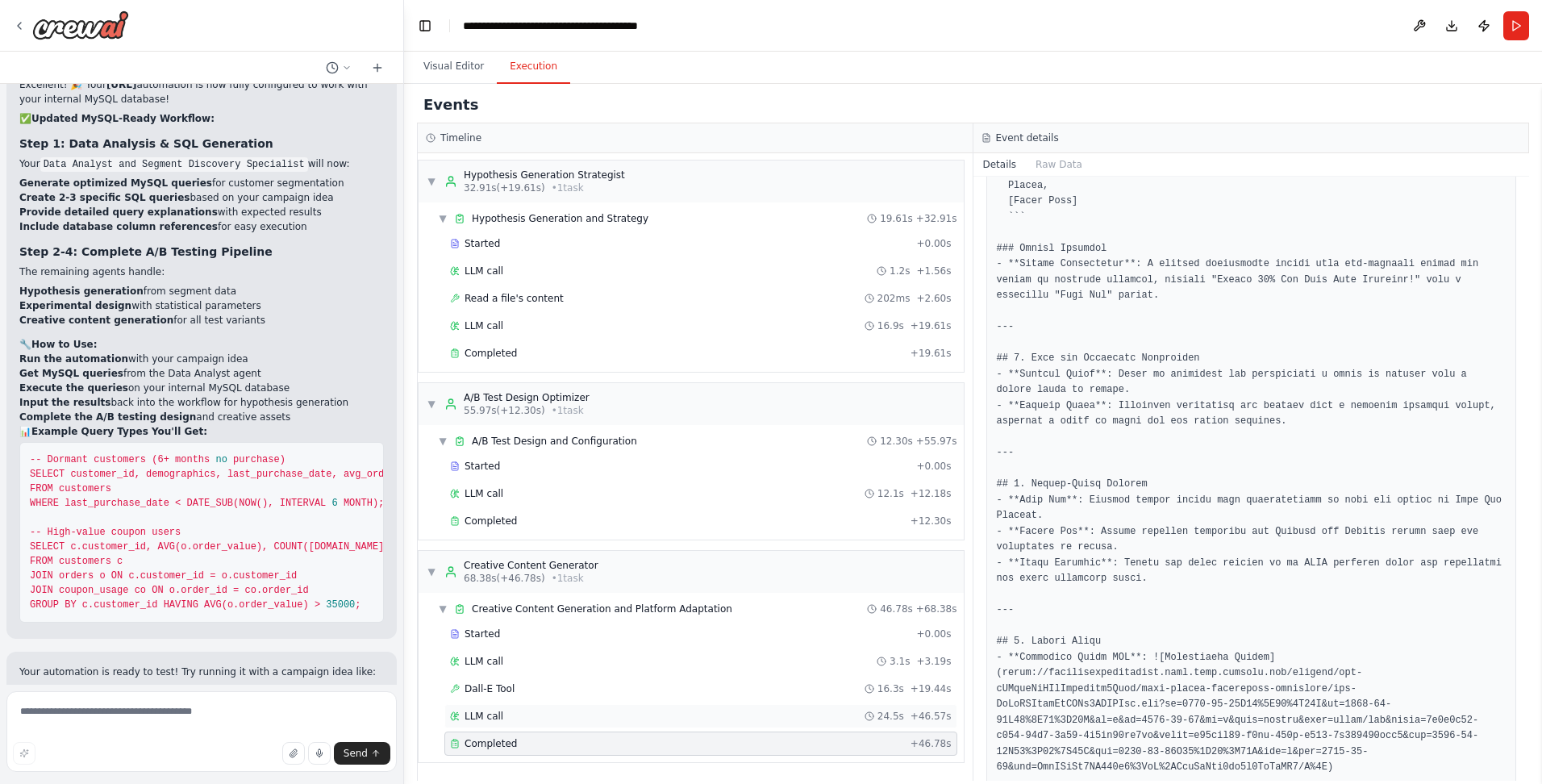
click at [407, 710] on div "LLM call 24.5s + 46.57s" at bounding box center [701, 716] width 502 height 13
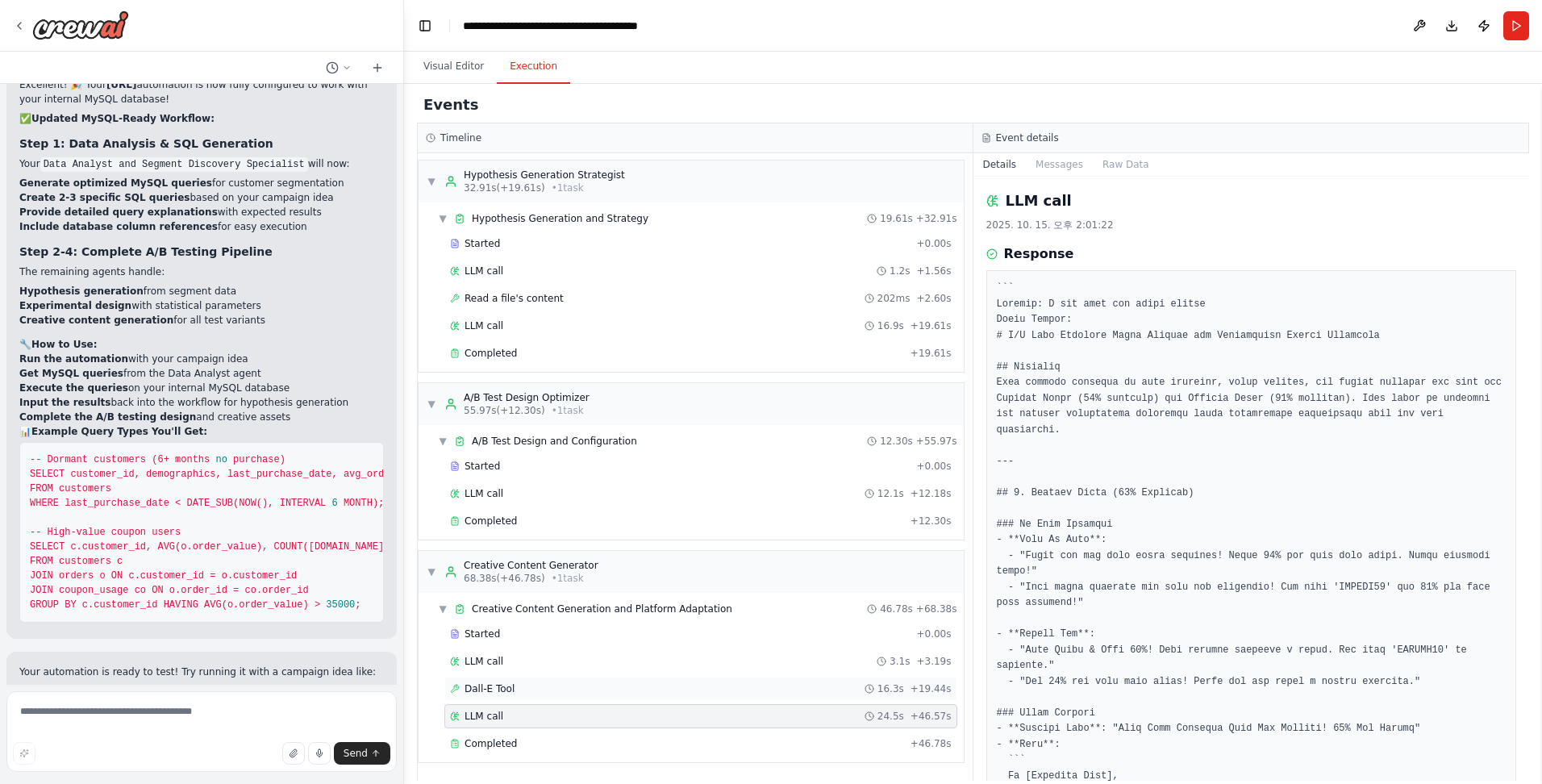
click at [407, 677] on div "Dall-E Tool 16.3s + 19.44s" at bounding box center [700, 689] width 513 height 24
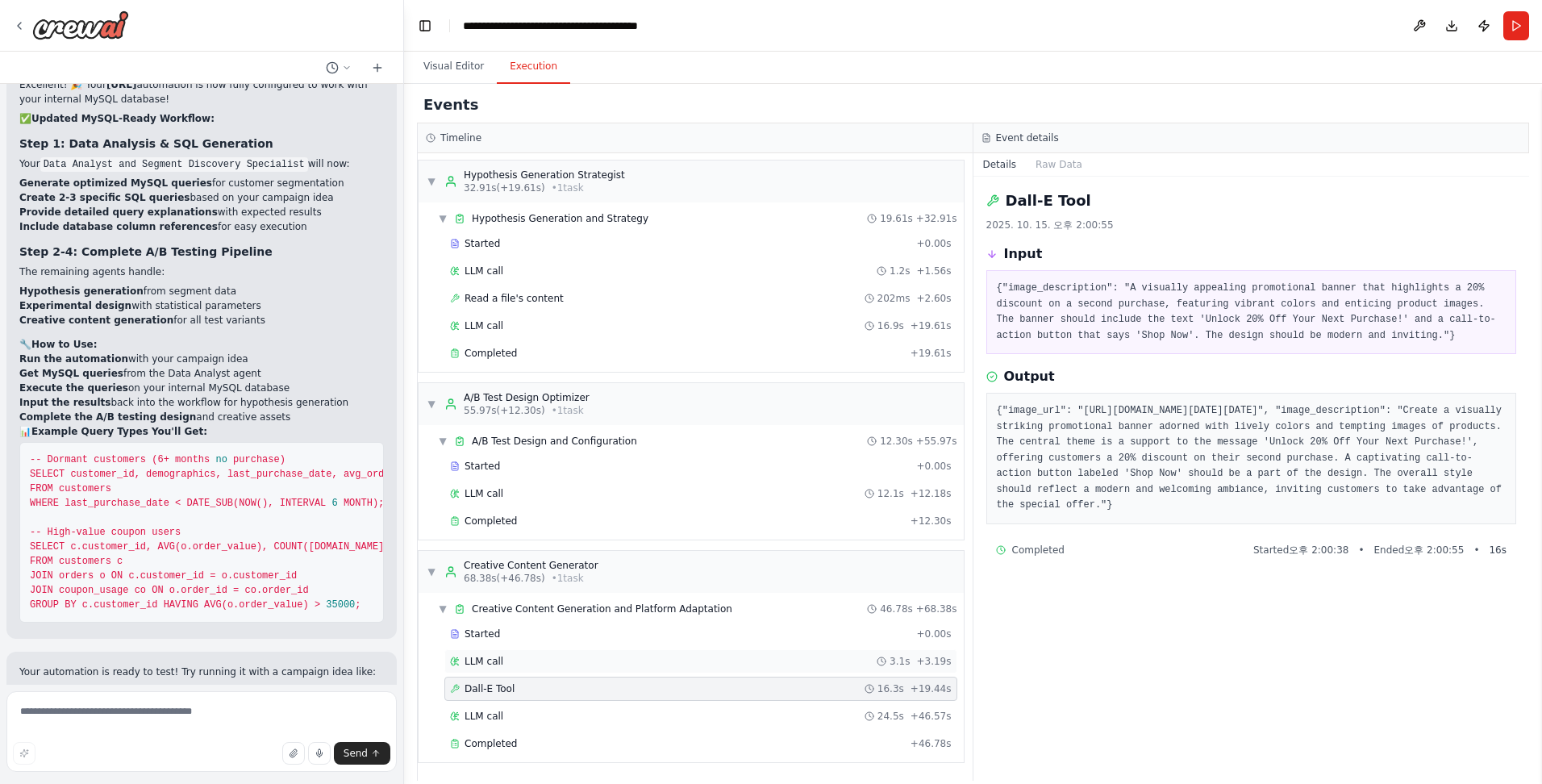
click at [407, 658] on div "LLM call 3.1s + 3.19s" at bounding box center [701, 662] width 502 height 13
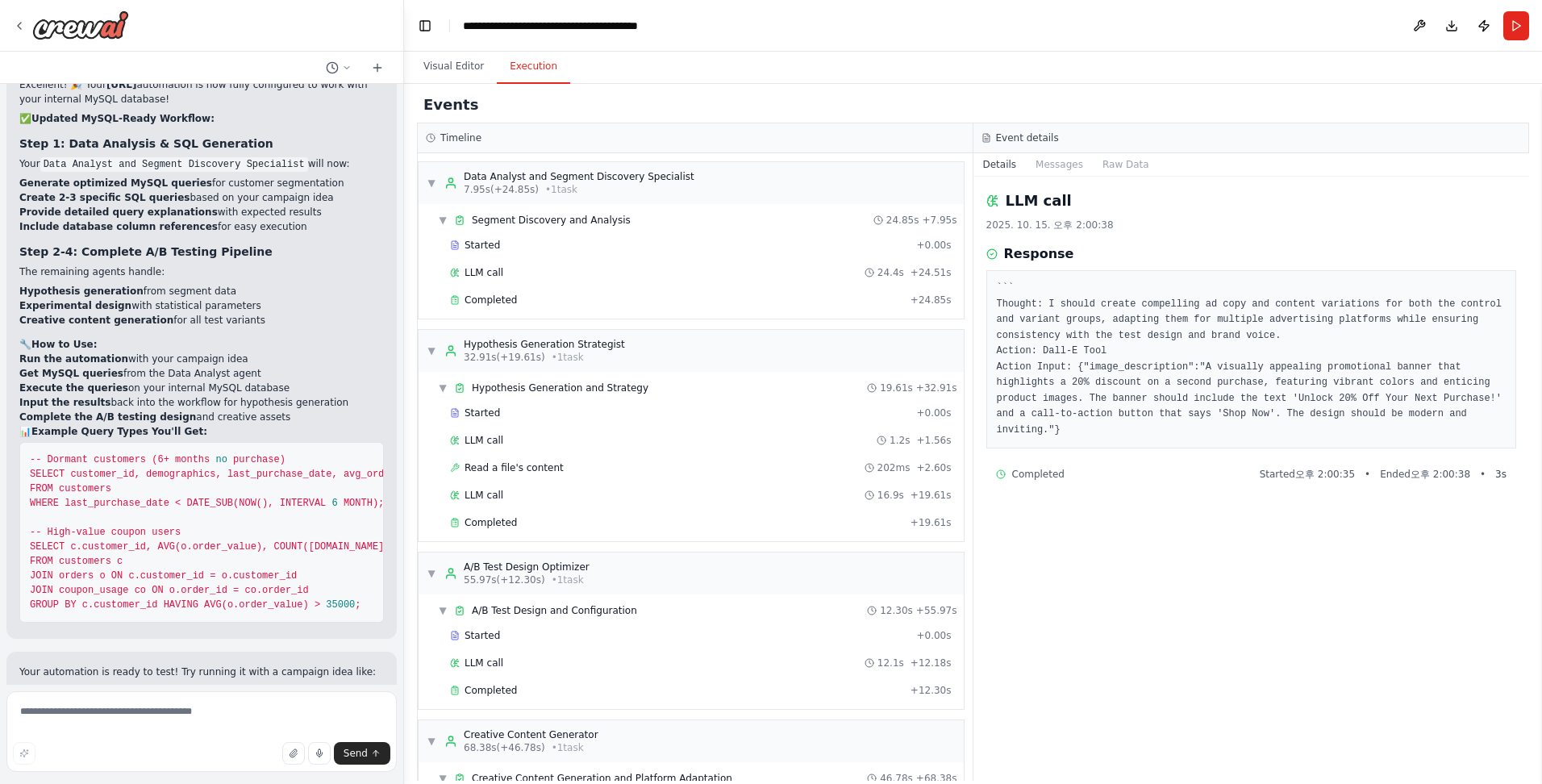
scroll to position [169, 0]
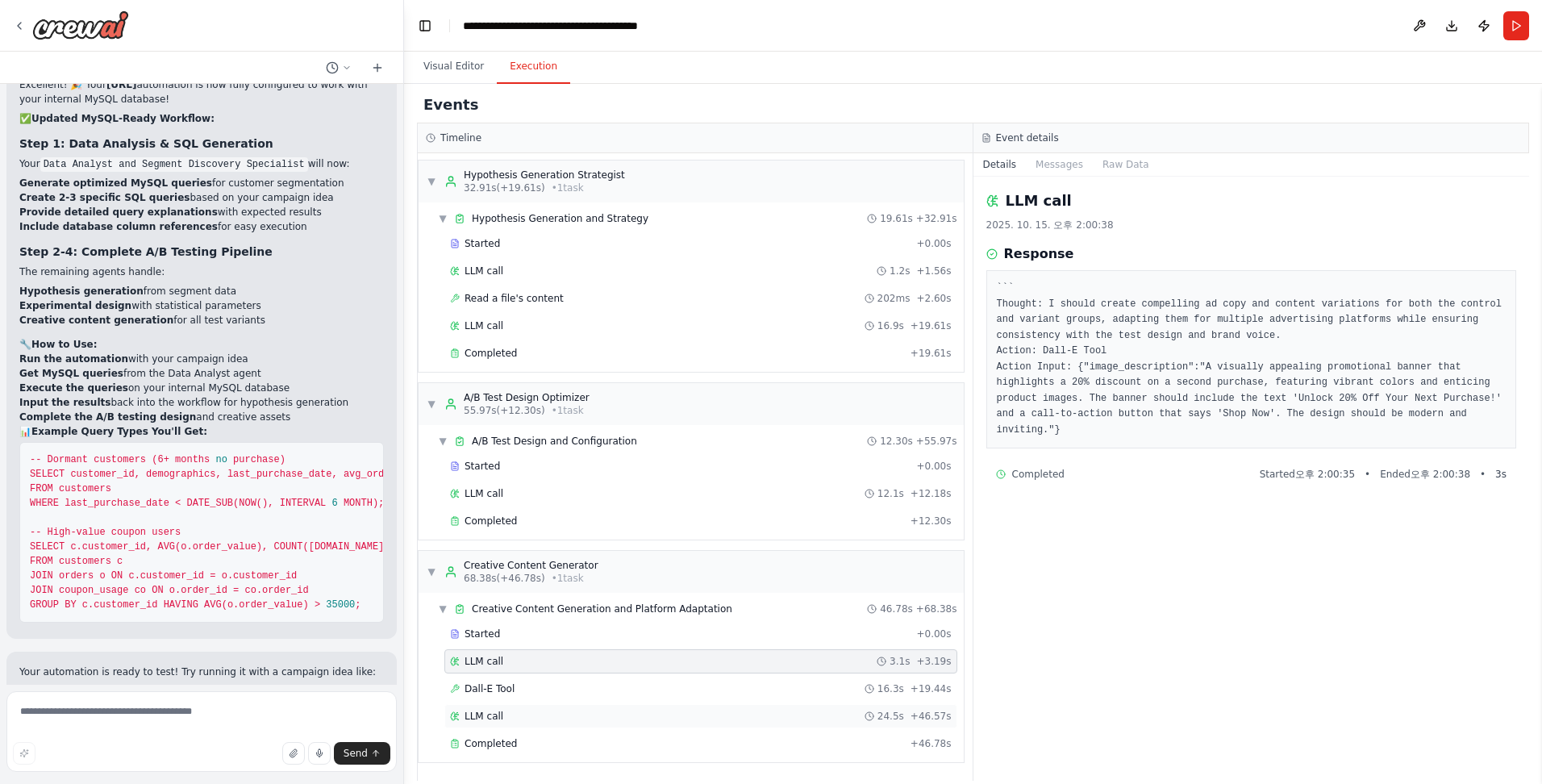
click at [407, 705] on div "LLM call 24.5s + 46.57s" at bounding box center [700, 716] width 513 height 24
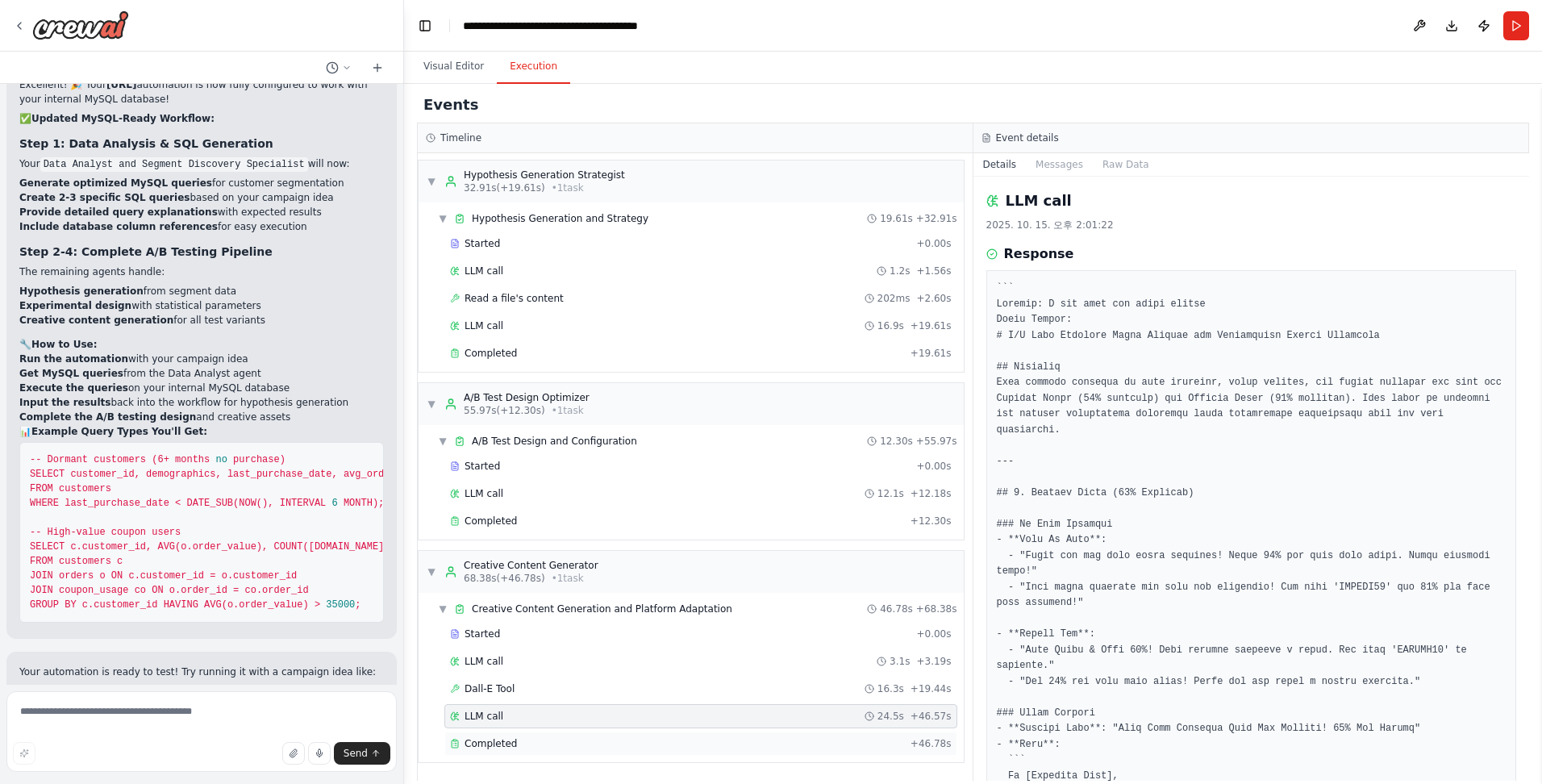
click at [407, 742] on div "Completed" at bounding box center [678, 744] width 454 height 13
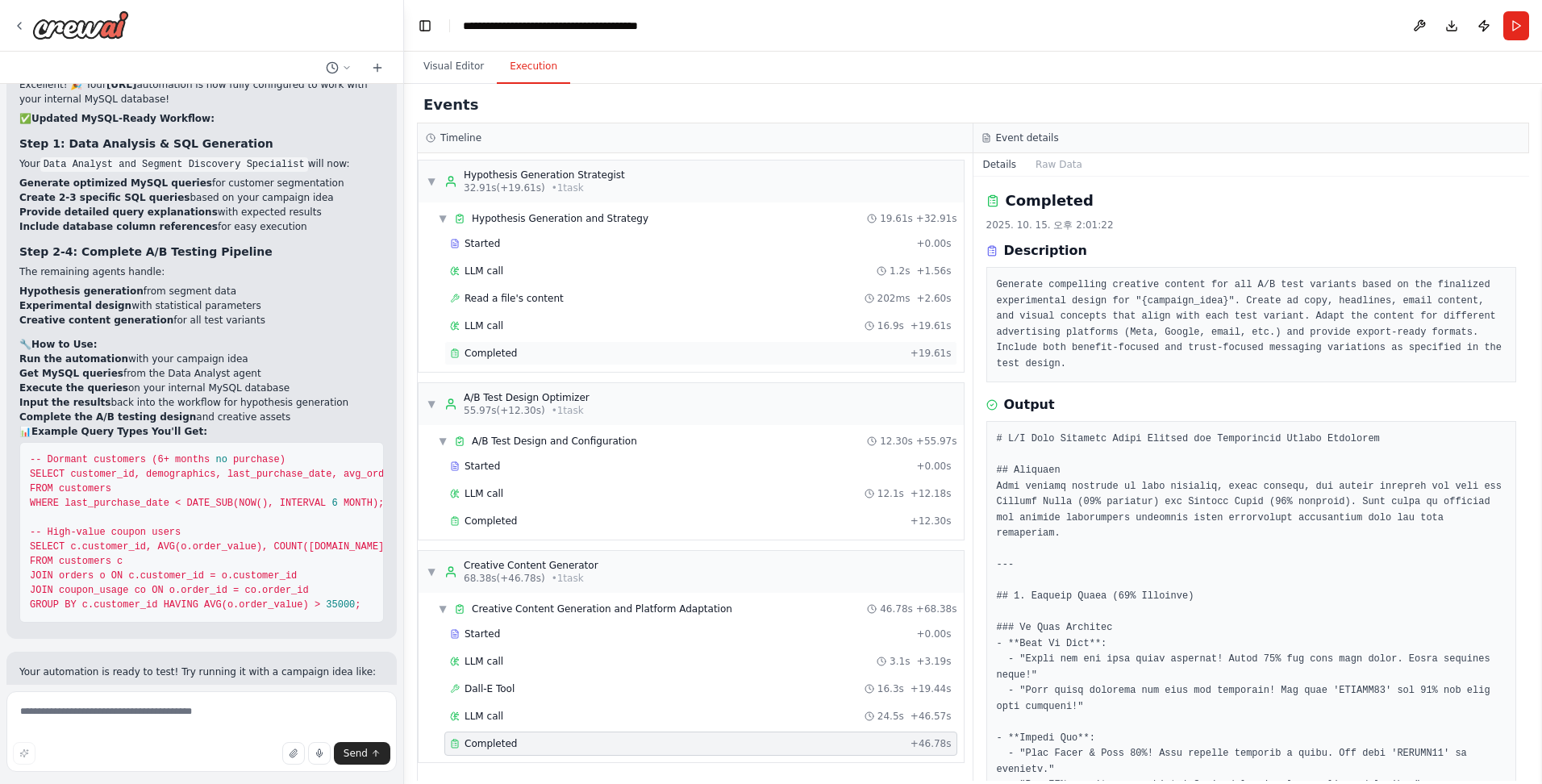
click at [407, 355] on div "Completed" at bounding box center [678, 353] width 454 height 13
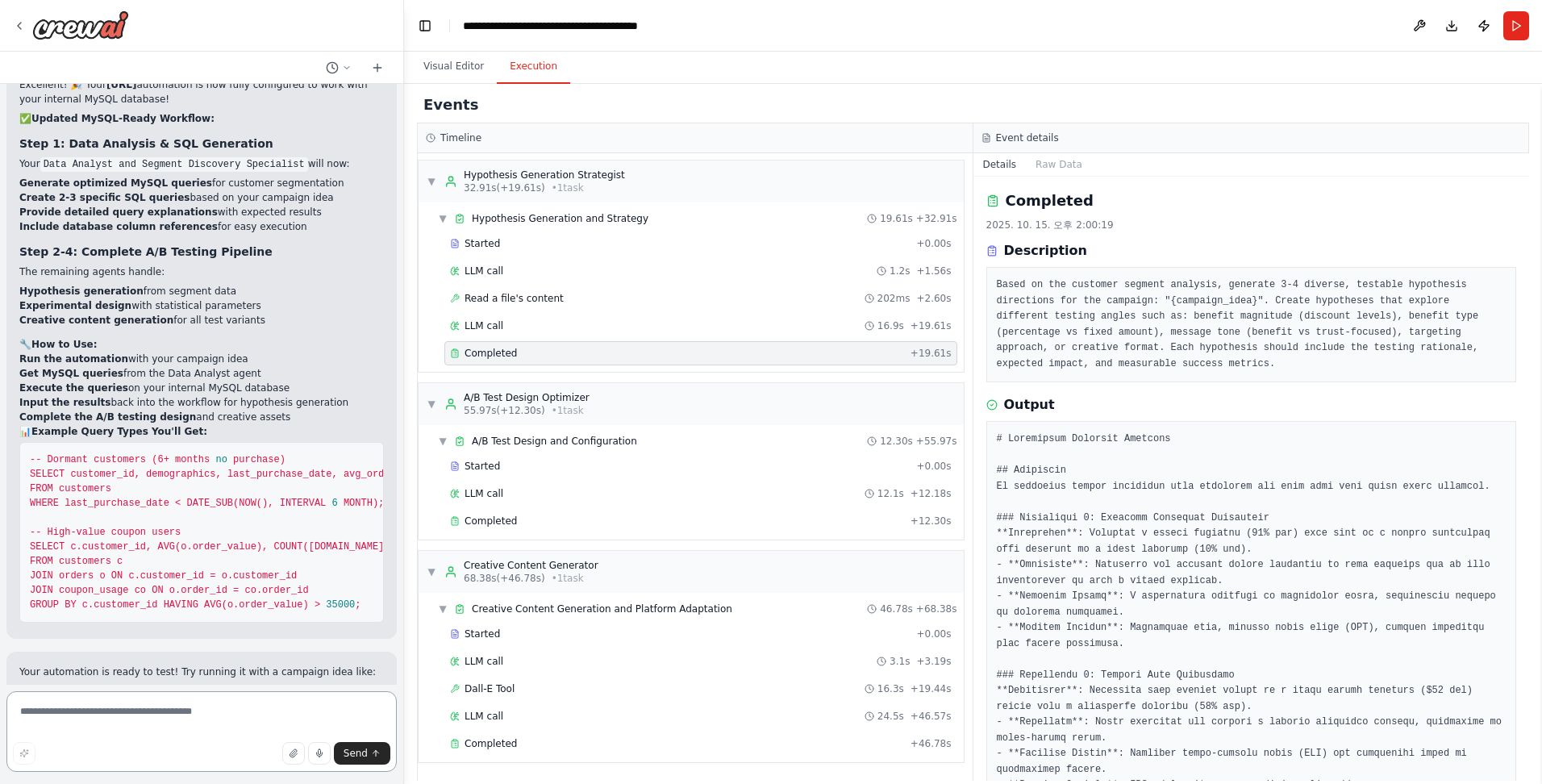
click at [192, 703] on textarea at bounding box center [202, 732] width 391 height 80
paste textarea "**********"
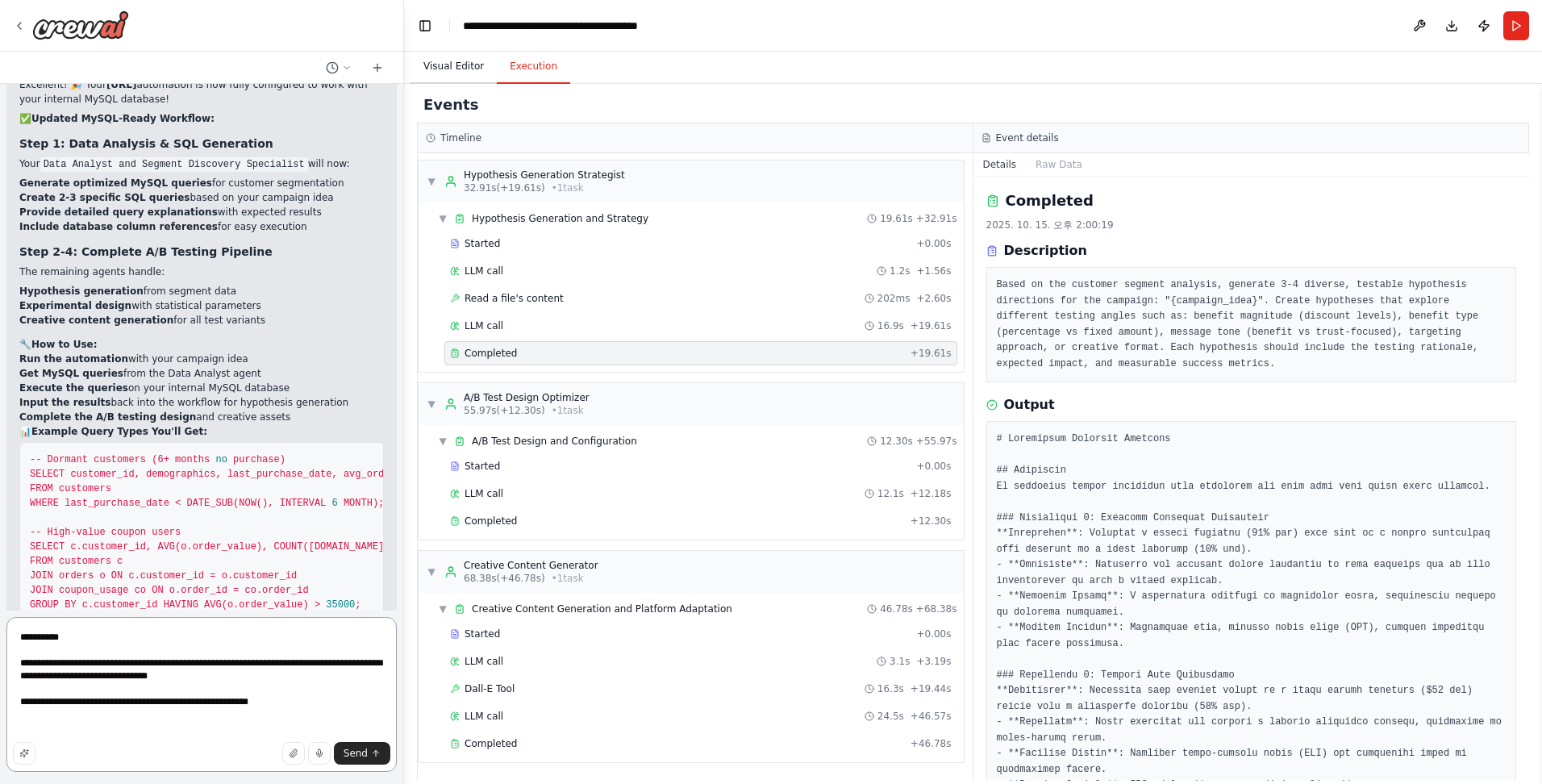
type textarea "**********"
click at [407, 65] on button "Visual Editor" at bounding box center [453, 67] width 86 height 34
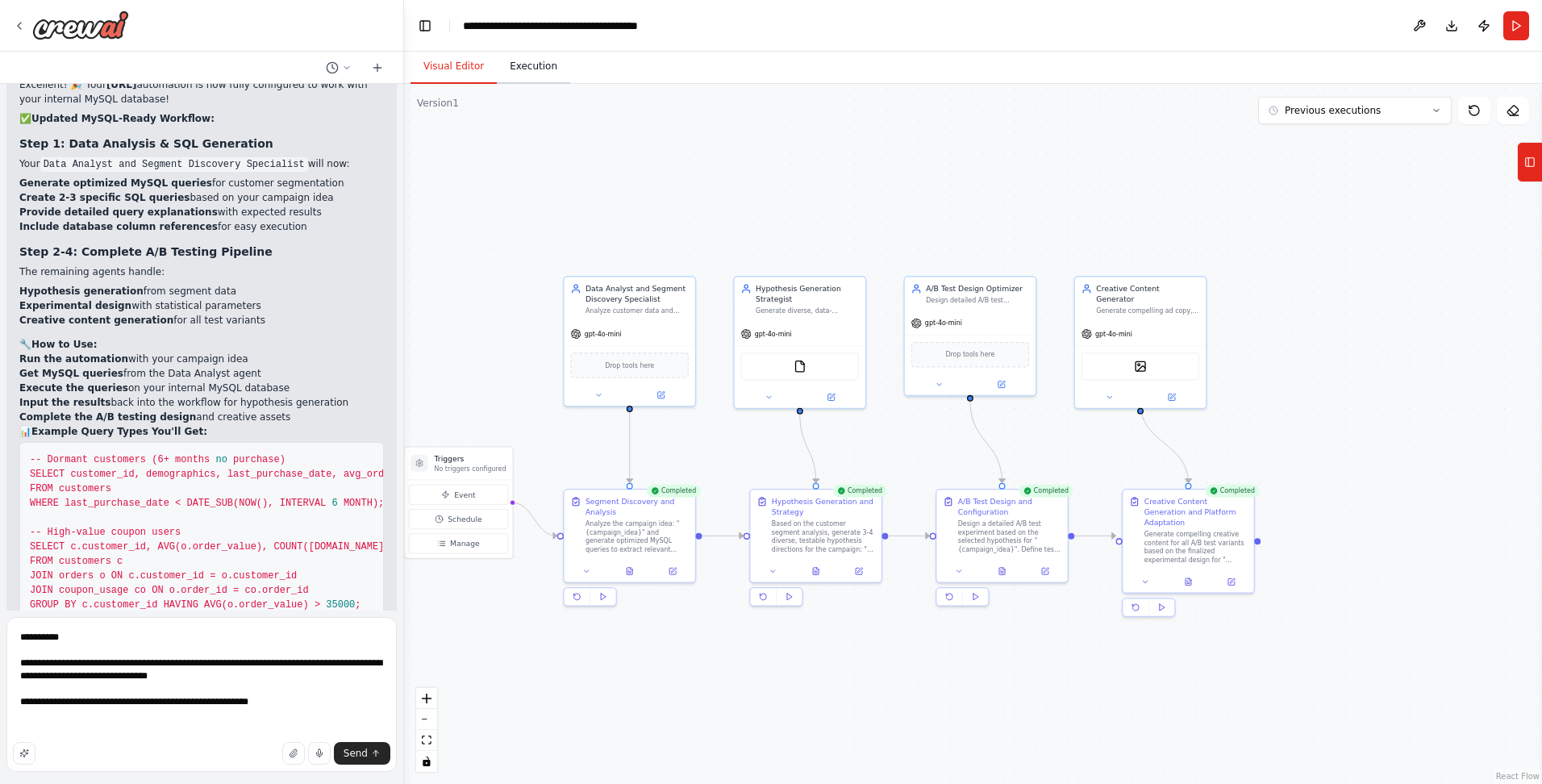
click at [407, 64] on button "Execution" at bounding box center [534, 67] width 74 height 34
click at [407, 64] on button "Visual Editor" at bounding box center [453, 67] width 86 height 34
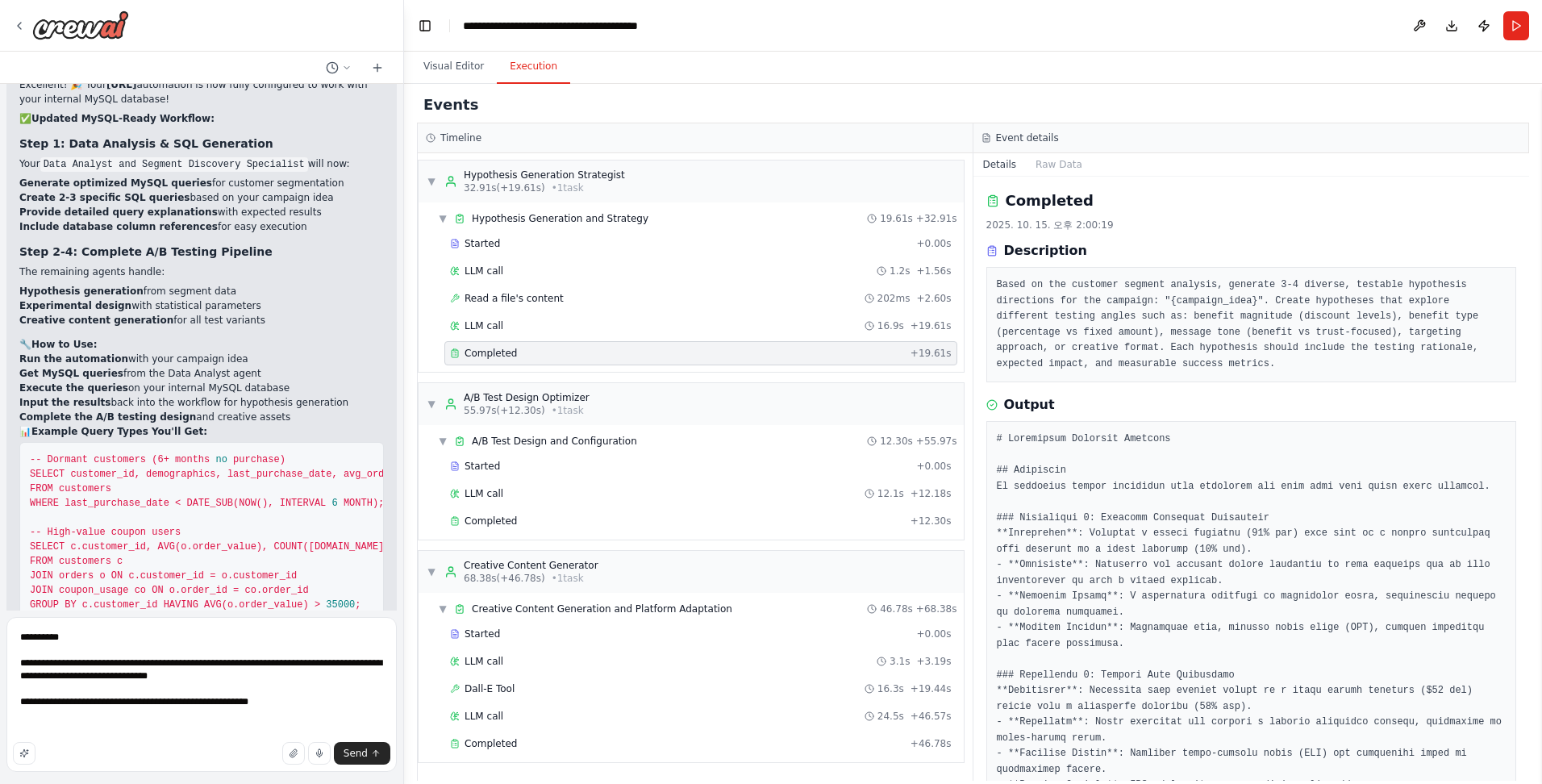
click at [407, 62] on button "Execution" at bounding box center [534, 67] width 74 height 34
drag, startPoint x: 169, startPoint y: 602, endPoint x: 221, endPoint y: 691, distance: 103.1
click at [170, 664] on p "Your automation is ready to test! Try running it with a campaign idea like:" at bounding box center [202, 672] width 364 height 15
click at [362, 755] on span "Send" at bounding box center [356, 753] width 24 height 13
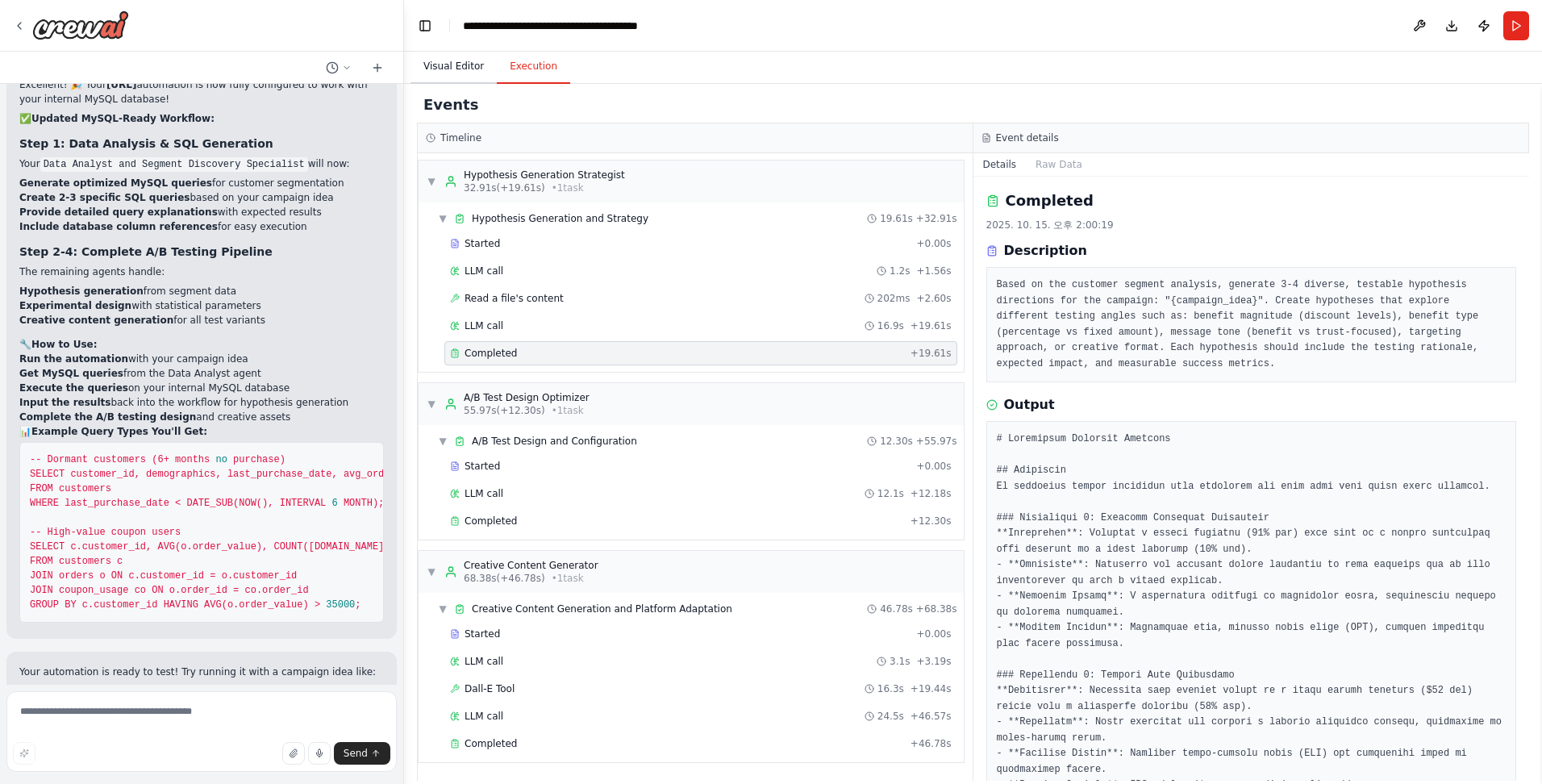
click at [407, 67] on button "Visual Editor" at bounding box center [453, 67] width 86 height 34
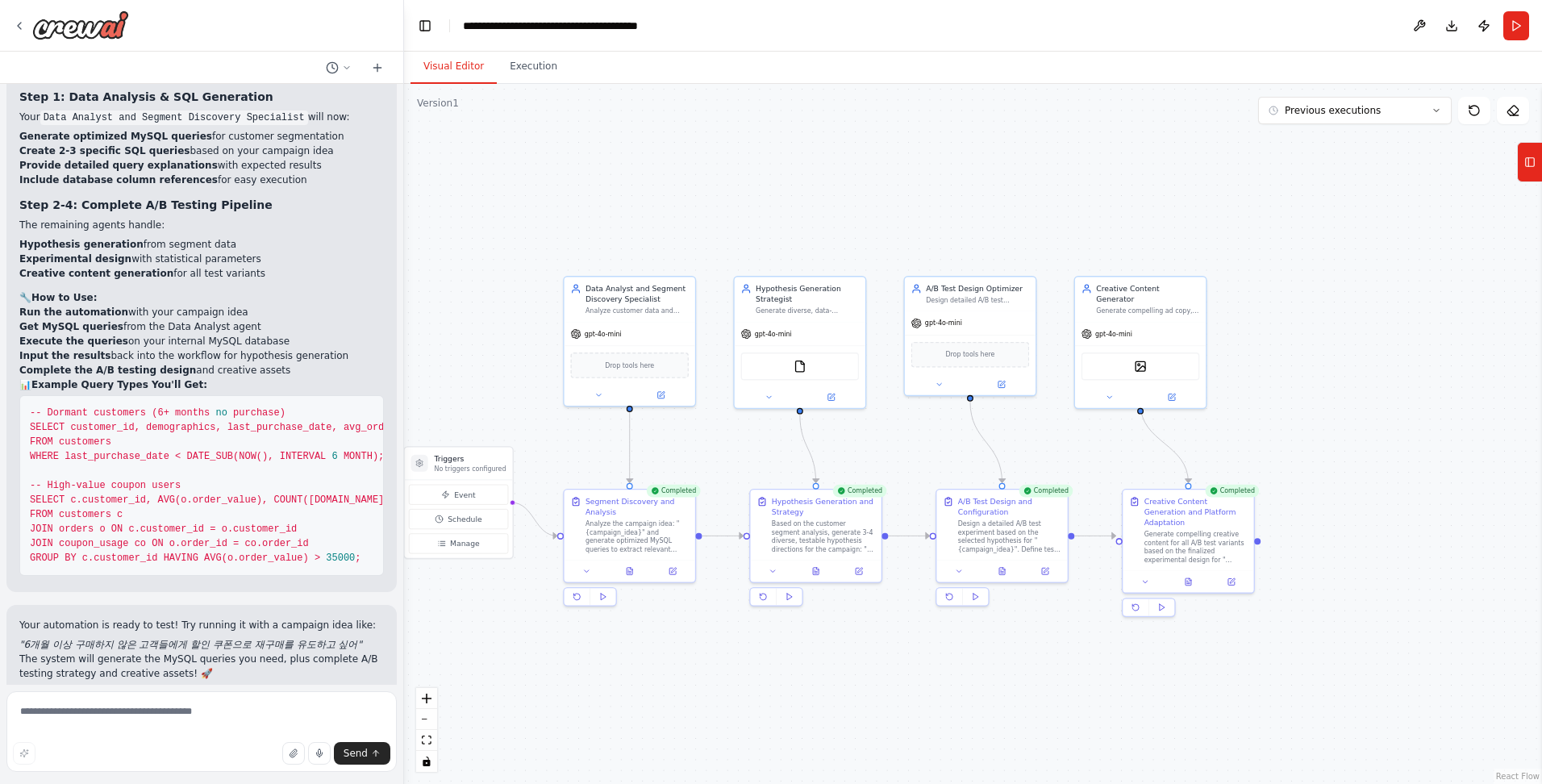
scroll to position [5250, 0]
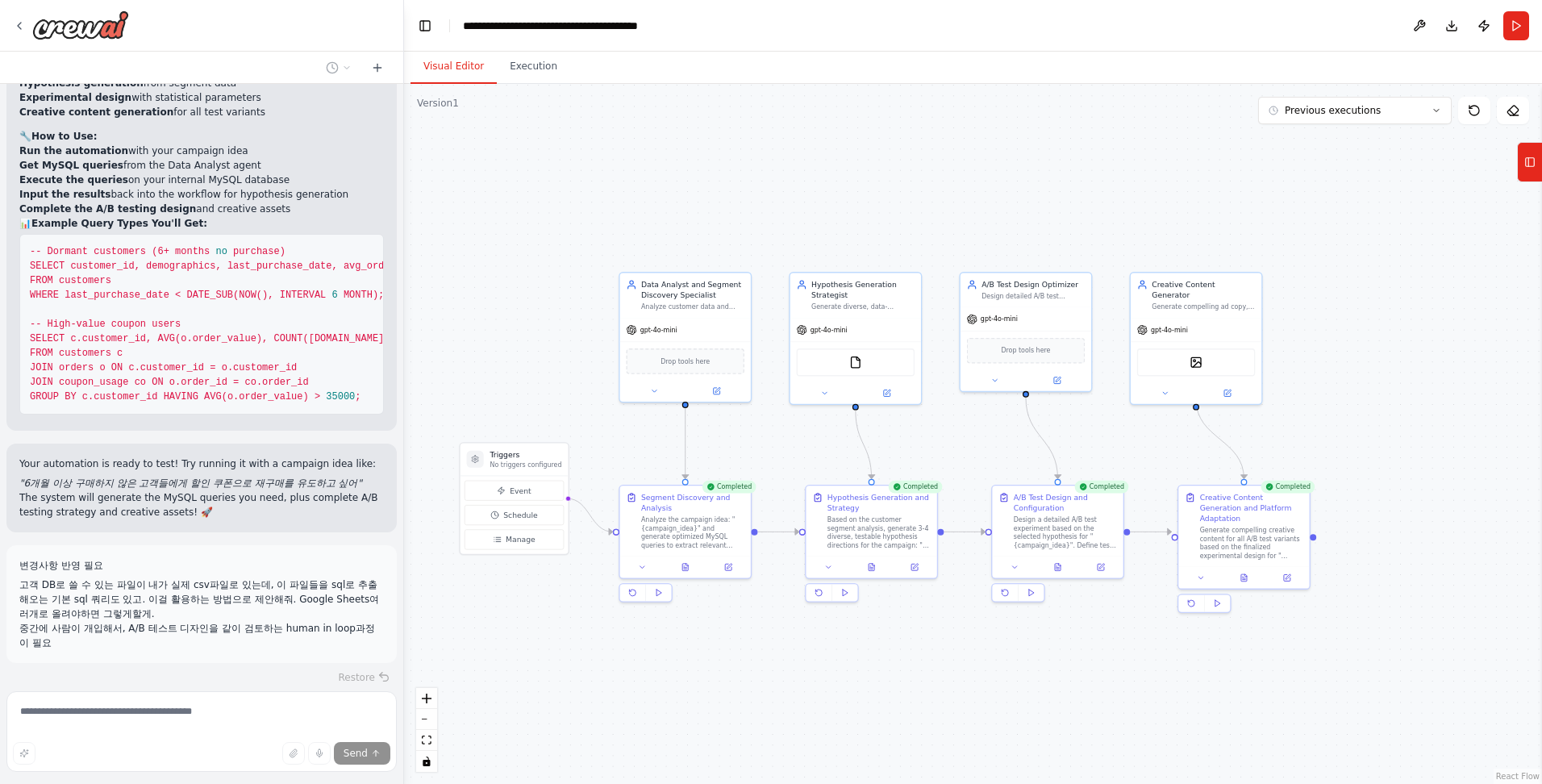
drag, startPoint x: 650, startPoint y: 713, endPoint x: 692, endPoint y: 710, distance: 42.1
click at [407, 710] on div ".deletable-edge-delete-btn { width: 20px; height: 20px; border: 0px solid #ffff…" at bounding box center [973, 434] width 1138 height 700
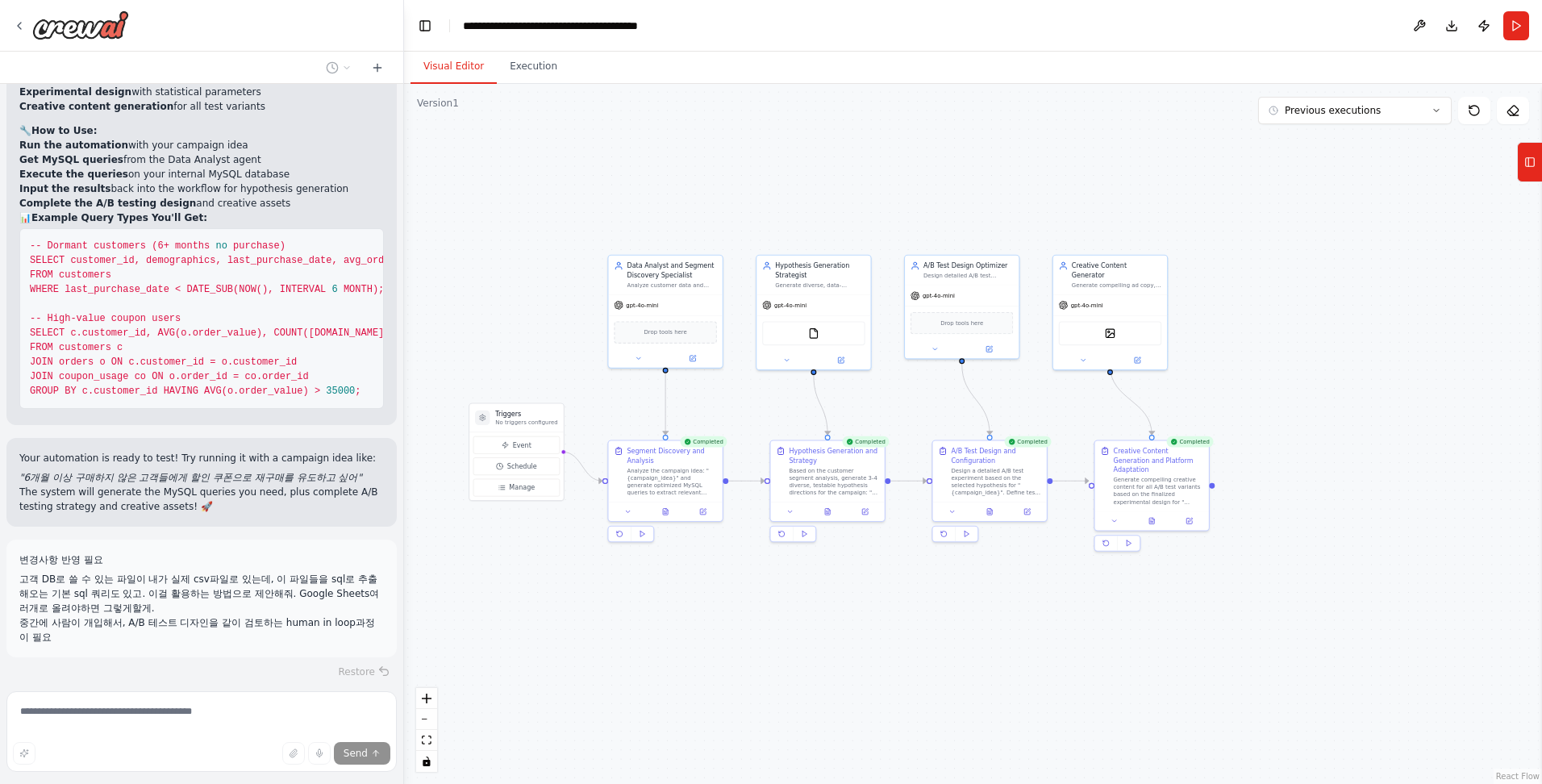
drag, startPoint x: 656, startPoint y: 693, endPoint x: 636, endPoint y: 612, distance: 83.4
click at [407, 616] on div ".deletable-edge-delete-btn { width: 20px; height: 20px; border: 0px solid #ffff…" at bounding box center [973, 434] width 1138 height 700
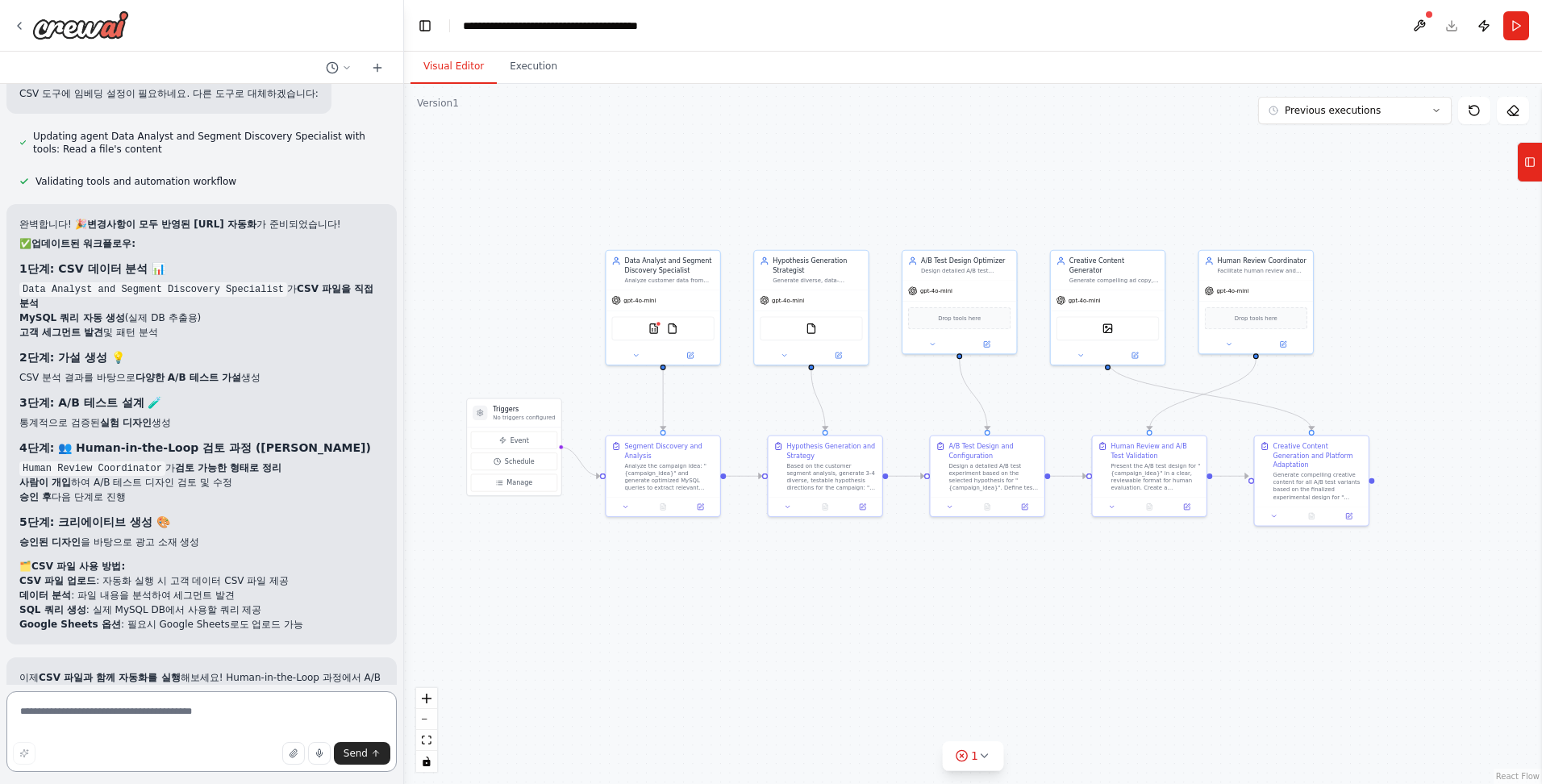
scroll to position [7045, 0]
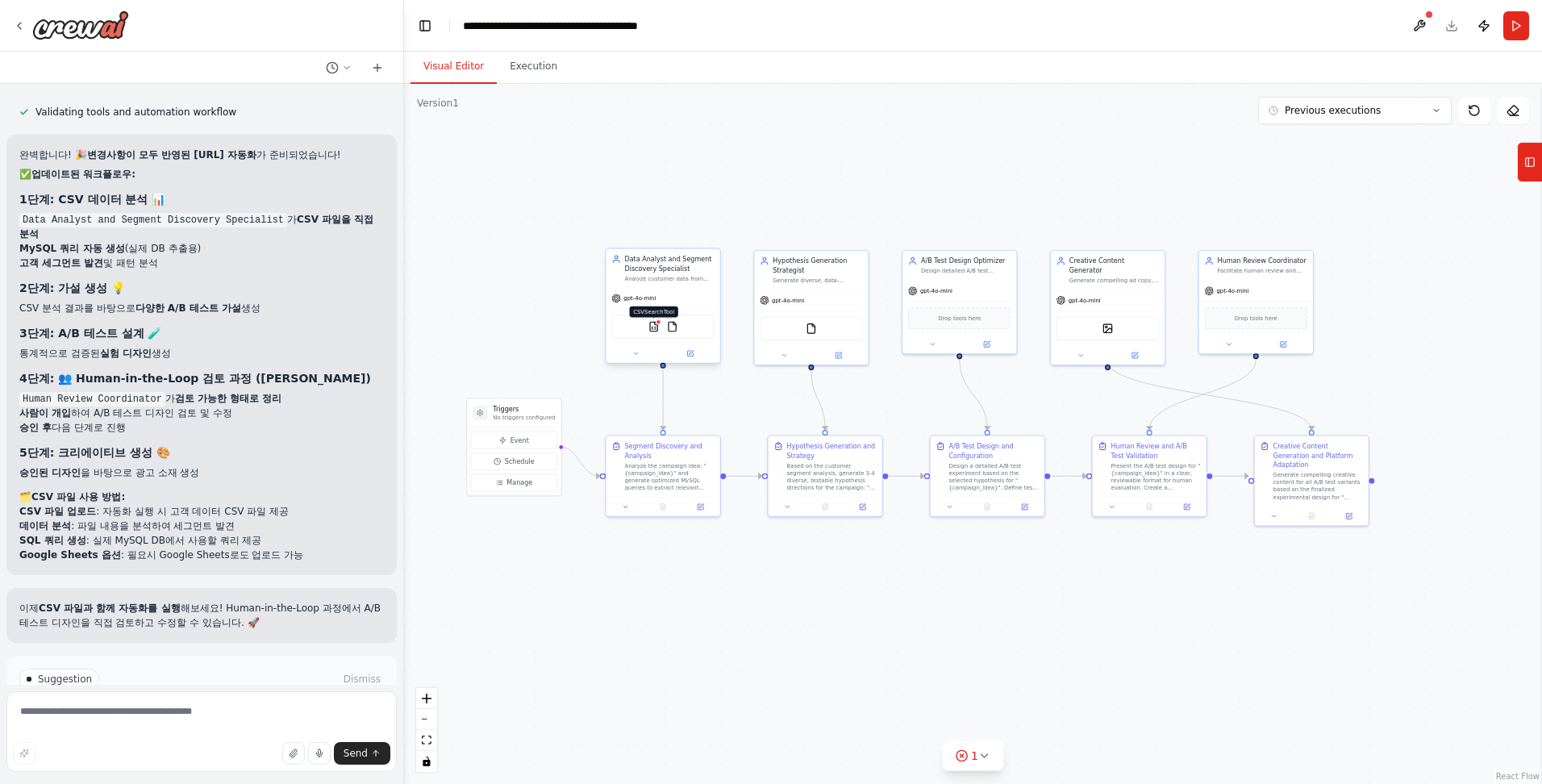
click at [407, 330] on img at bounding box center [654, 326] width 11 height 11
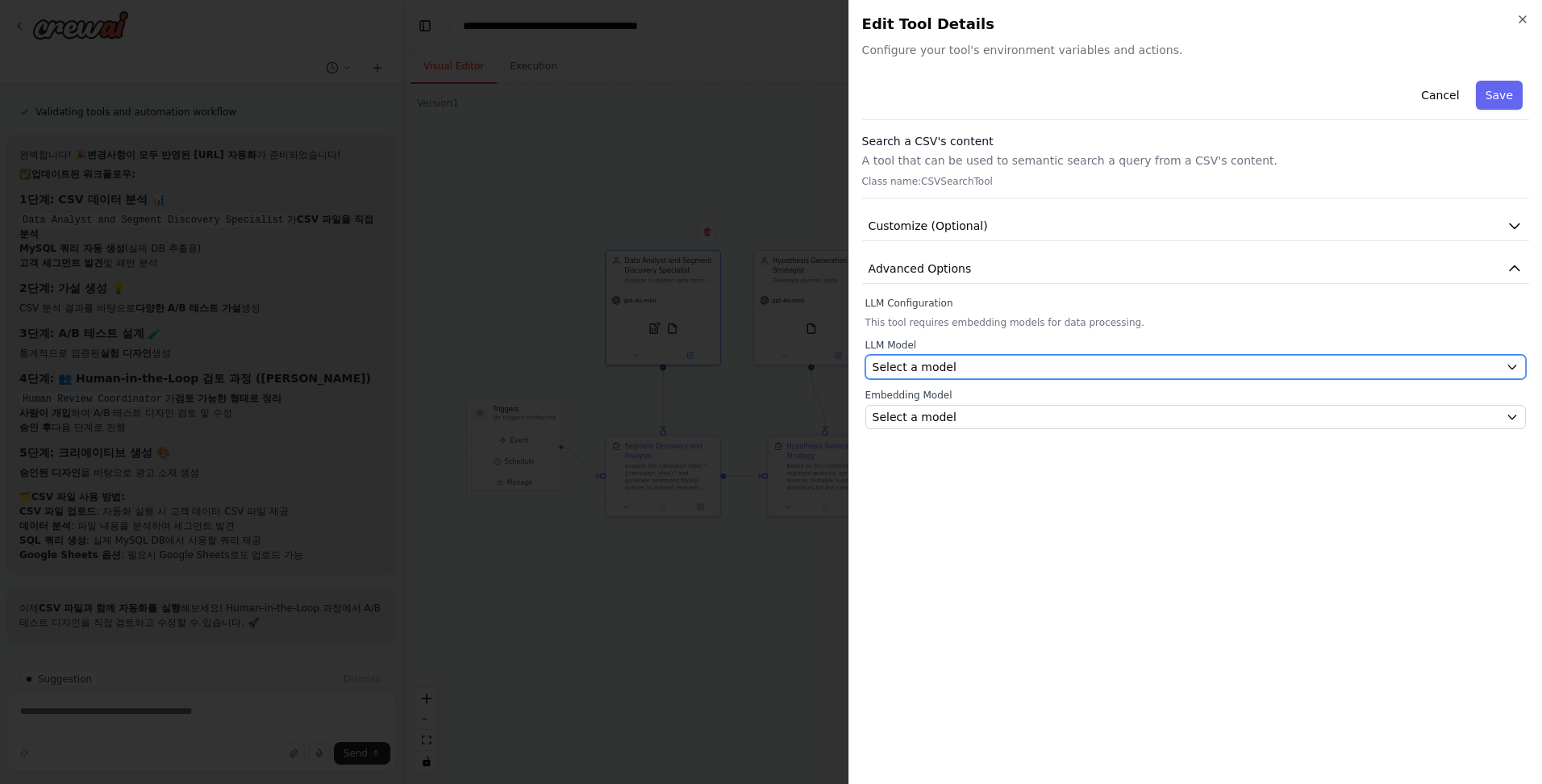
click at [407, 367] on div "Select a model" at bounding box center [1186, 366] width 626 height 16
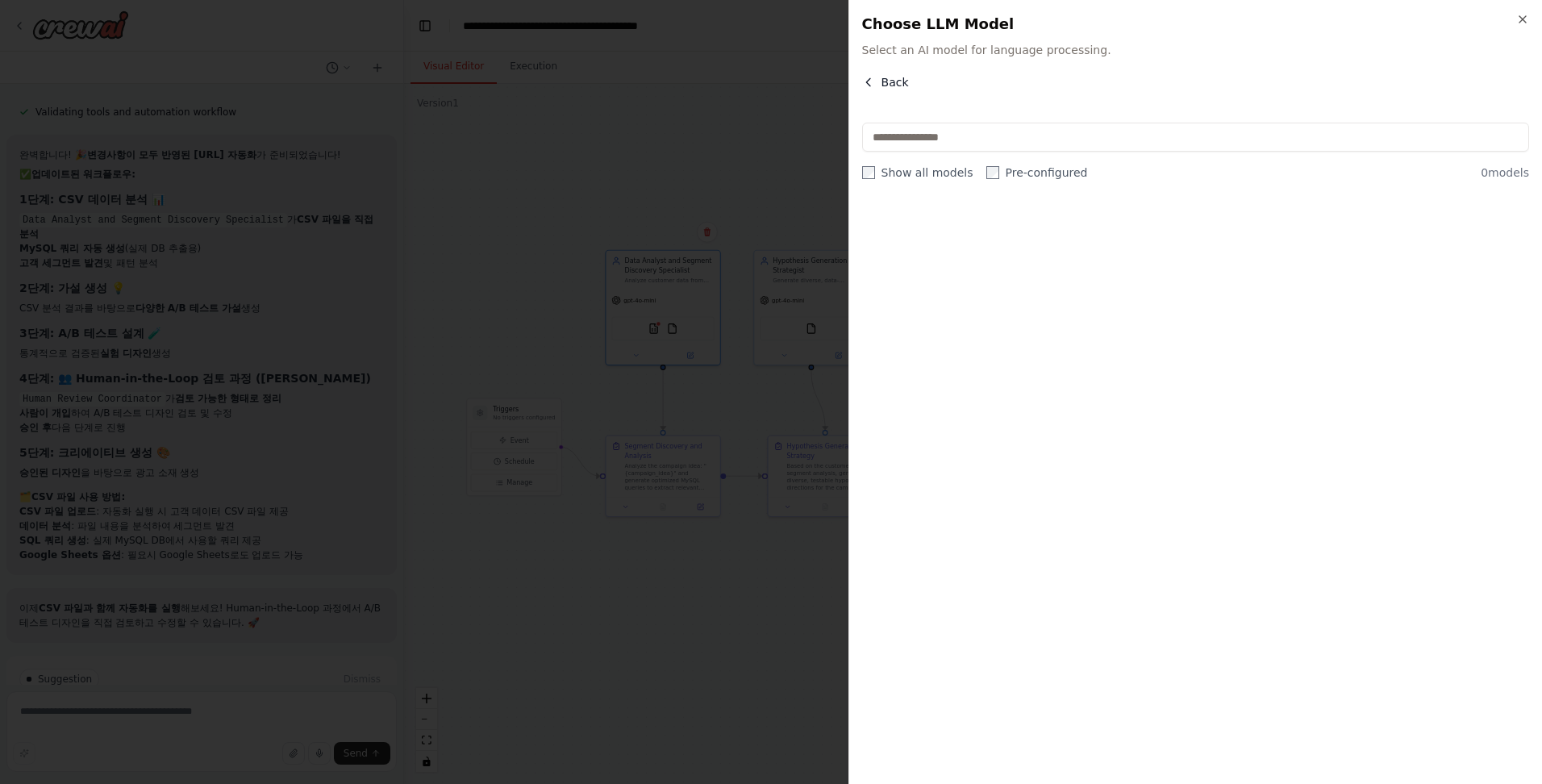
click at [407, 82] on icon "button" at bounding box center [868, 82] width 13 height 13
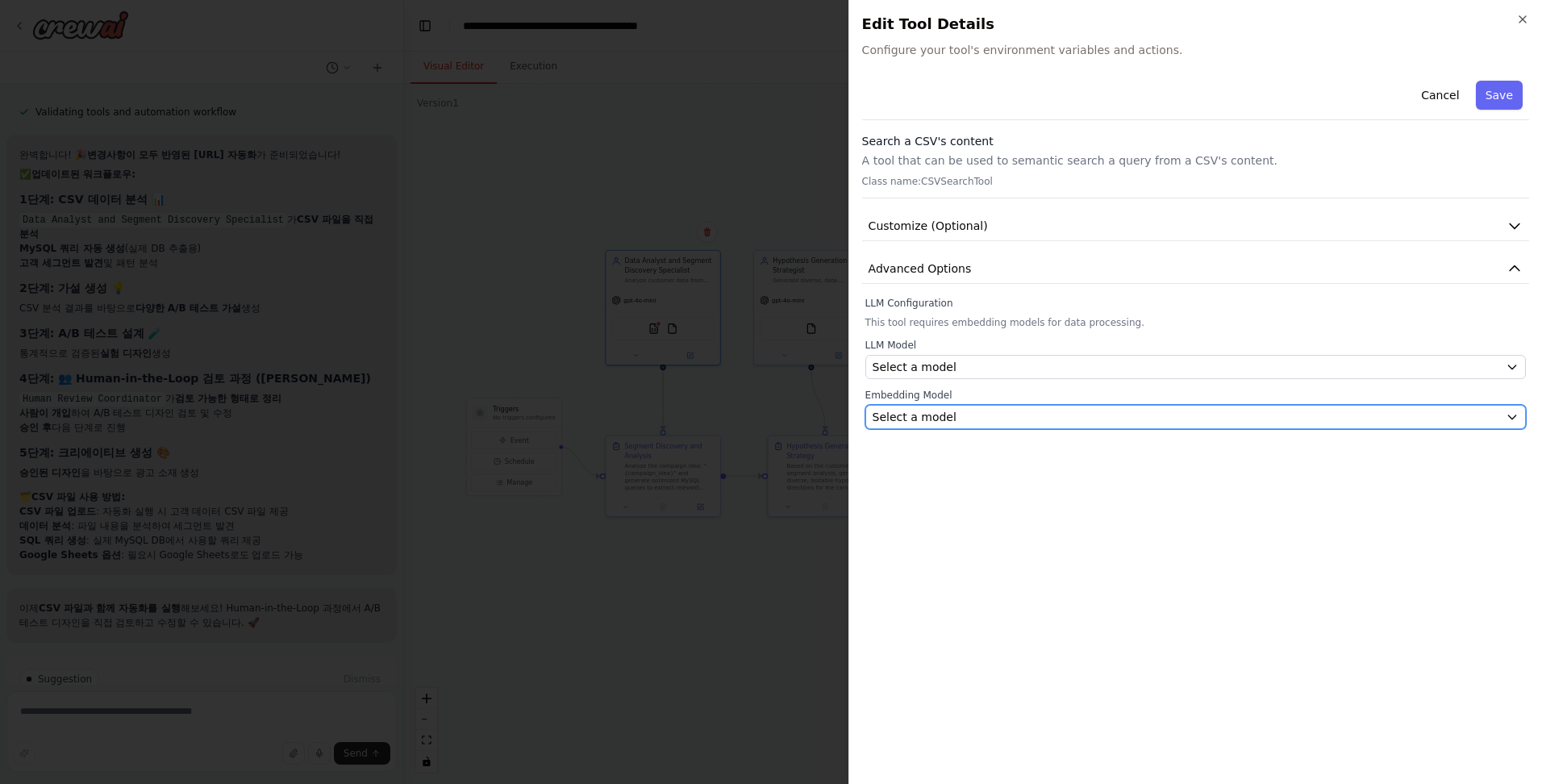
click at [407, 422] on div "Select a model" at bounding box center [1186, 416] width 626 height 16
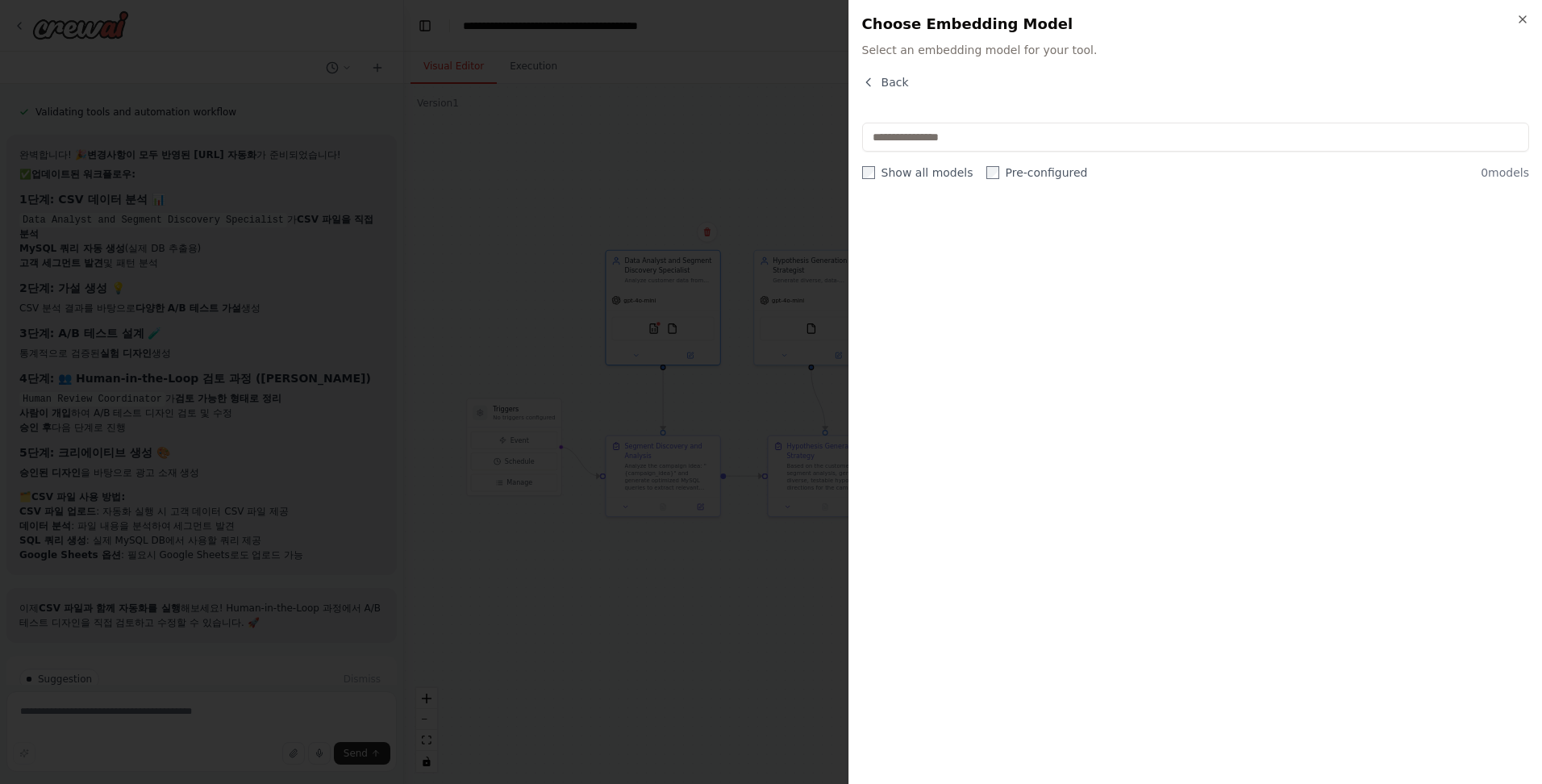
click at [407, 178] on label "Pre-configured" at bounding box center [1036, 172] width 102 height 16
click at [407, 171] on label "Show all models" at bounding box center [917, 172] width 111 height 16
click at [407, 174] on label "Show all models" at bounding box center [917, 172] width 111 height 16
drag, startPoint x: 948, startPoint y: 174, endPoint x: 1003, endPoint y: 170, distance: 55.1
click at [407, 170] on label "Pre-configured" at bounding box center [1036, 172] width 102 height 16
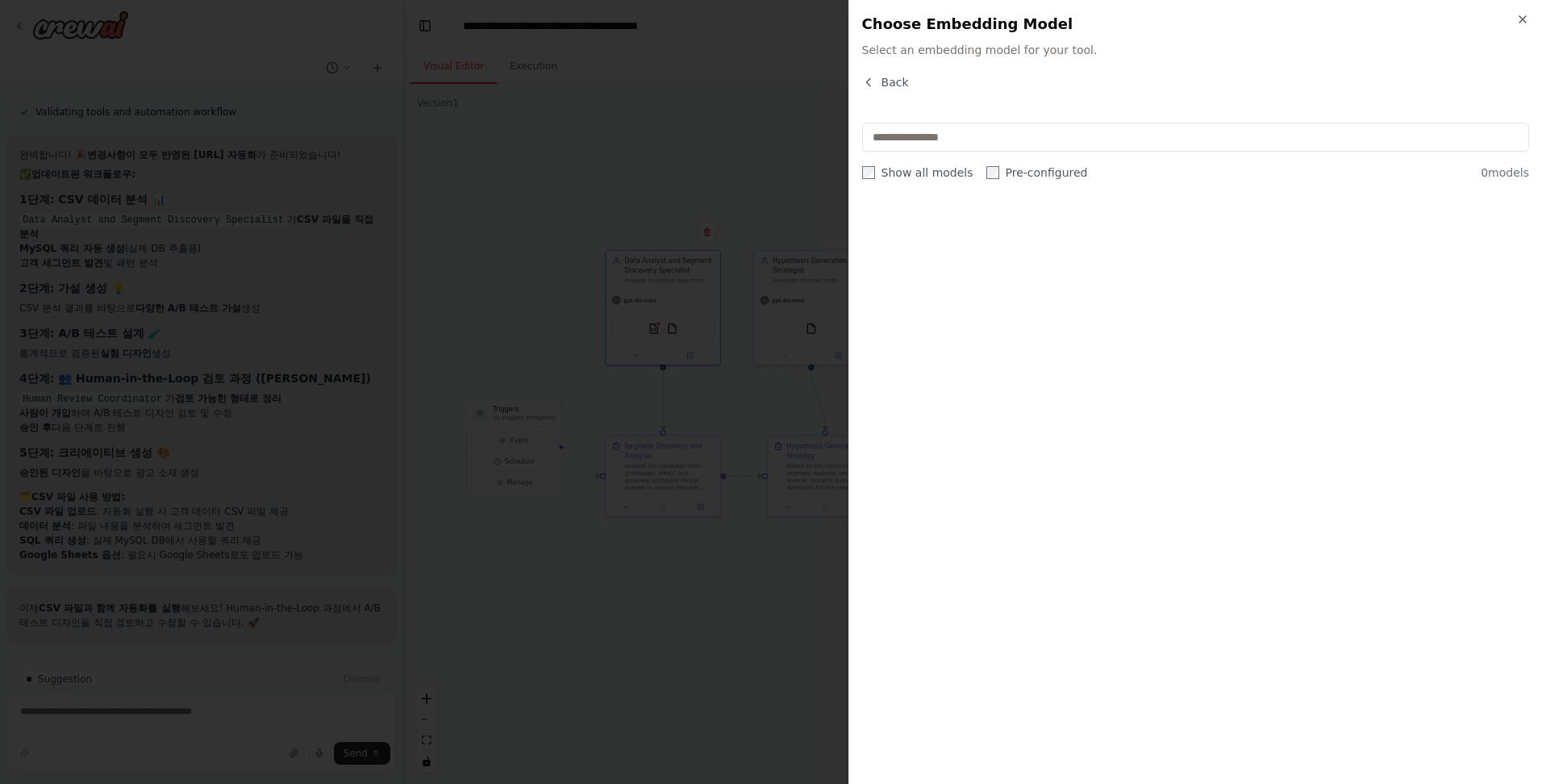
click at [407, 166] on label "Show all models" at bounding box center [917, 172] width 111 height 16
click at [407, 79] on icon "button" at bounding box center [868, 82] width 13 height 13
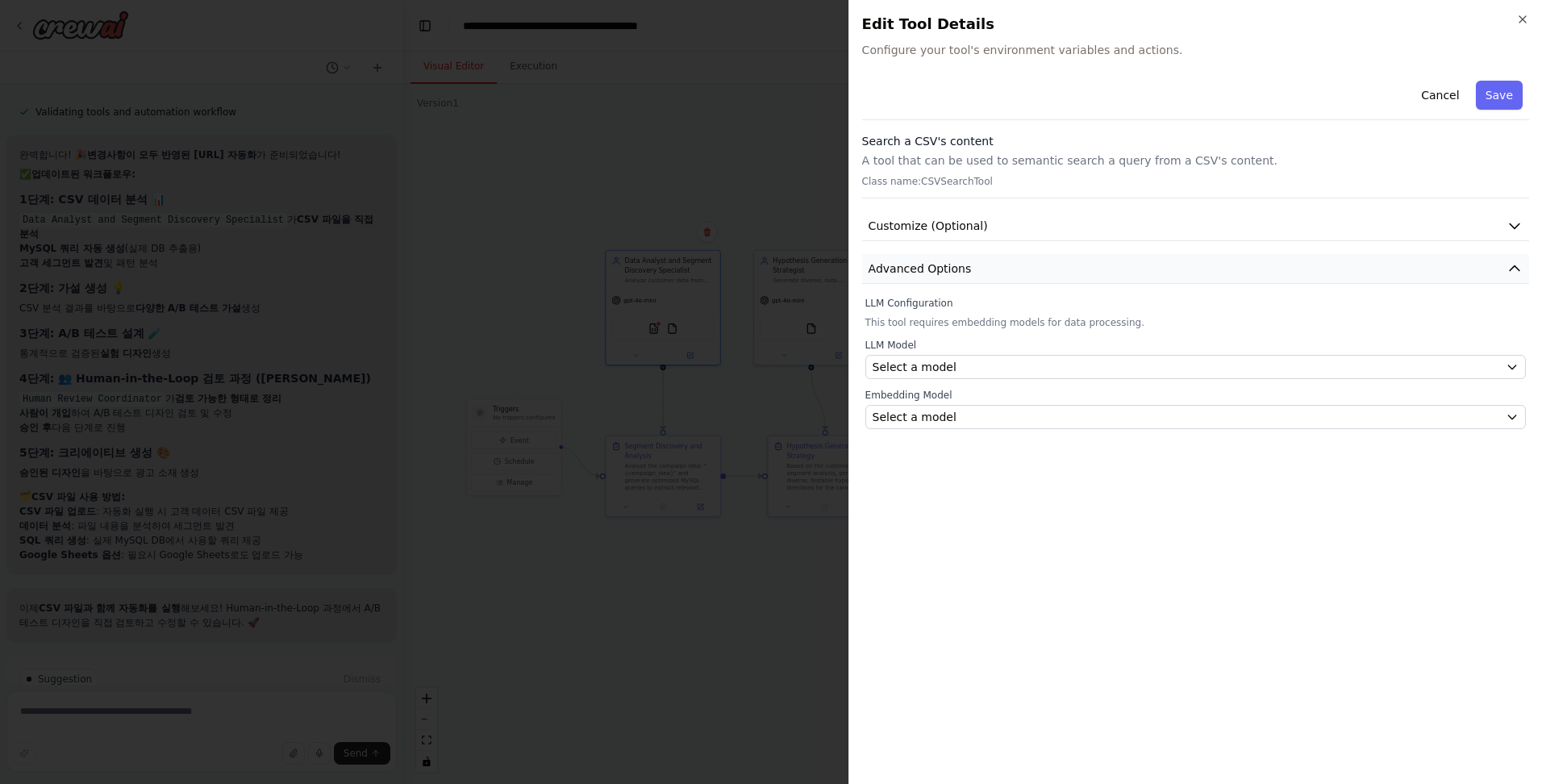
click at [407, 264] on button "Advanced Options" at bounding box center [1195, 269] width 667 height 30
click at [407, 369] on span "Select a model" at bounding box center [915, 366] width 84 height 16
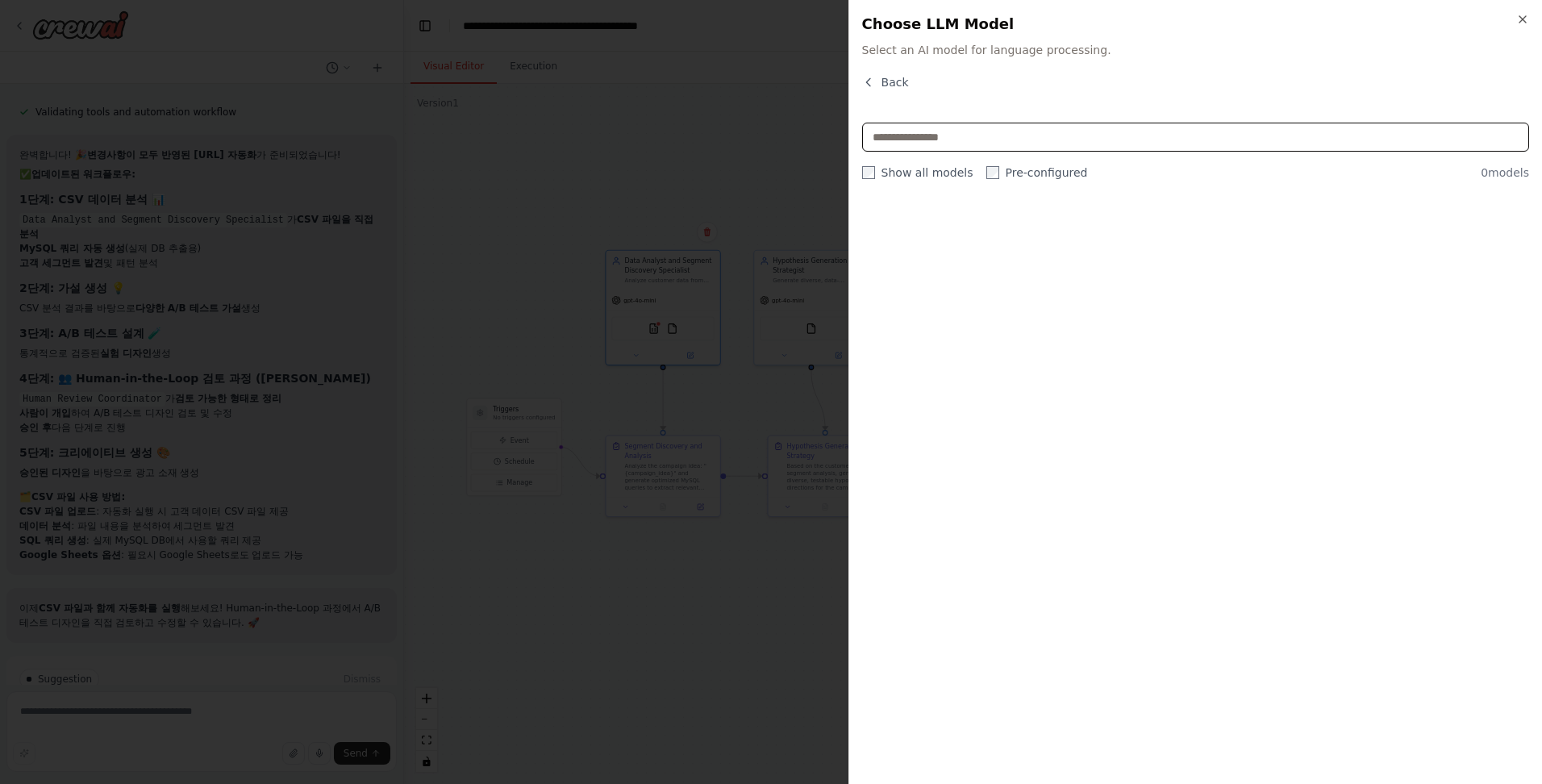
click at [407, 138] on input "text" at bounding box center [1195, 136] width 667 height 29
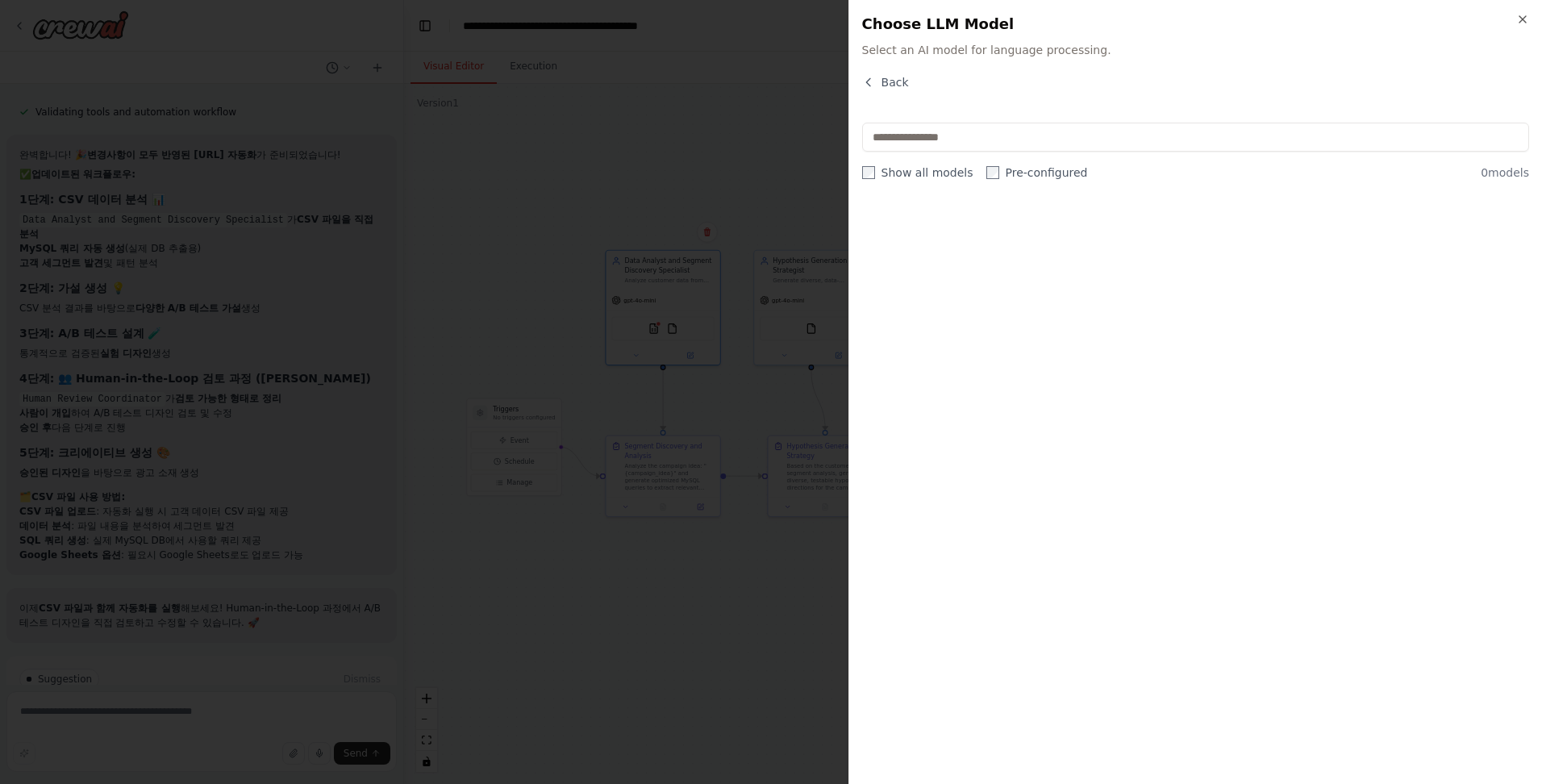
click at [407, 177] on div "Show all models Pre-configured" at bounding box center [975, 172] width 226 height 16
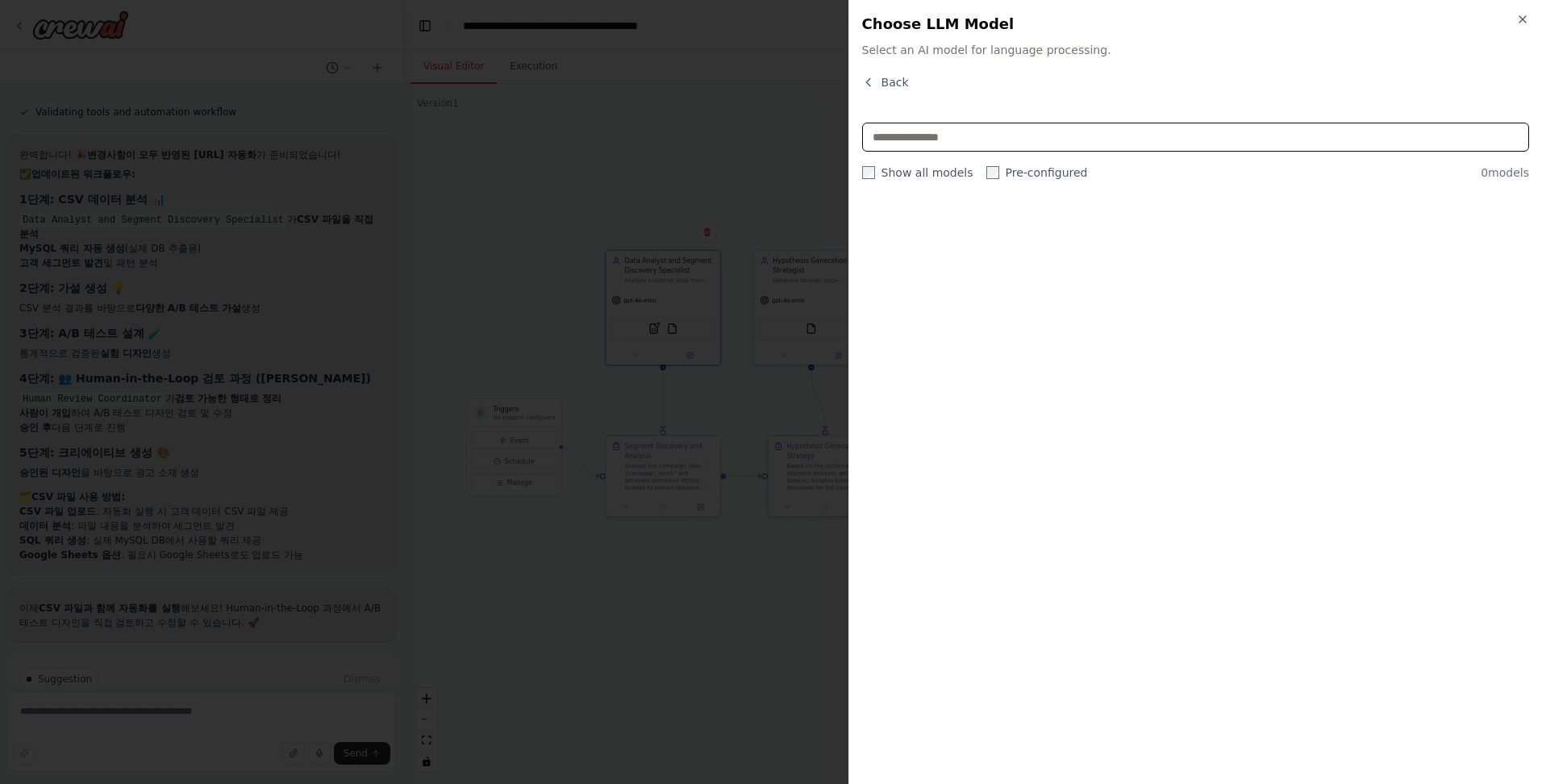
click at [407, 138] on input "text" at bounding box center [1195, 136] width 667 height 29
type input "*"
drag, startPoint x: 974, startPoint y: 141, endPoint x: 889, endPoint y: 132, distance: 85.5
click at [407, 130] on input "*" at bounding box center [1195, 136] width 667 height 29
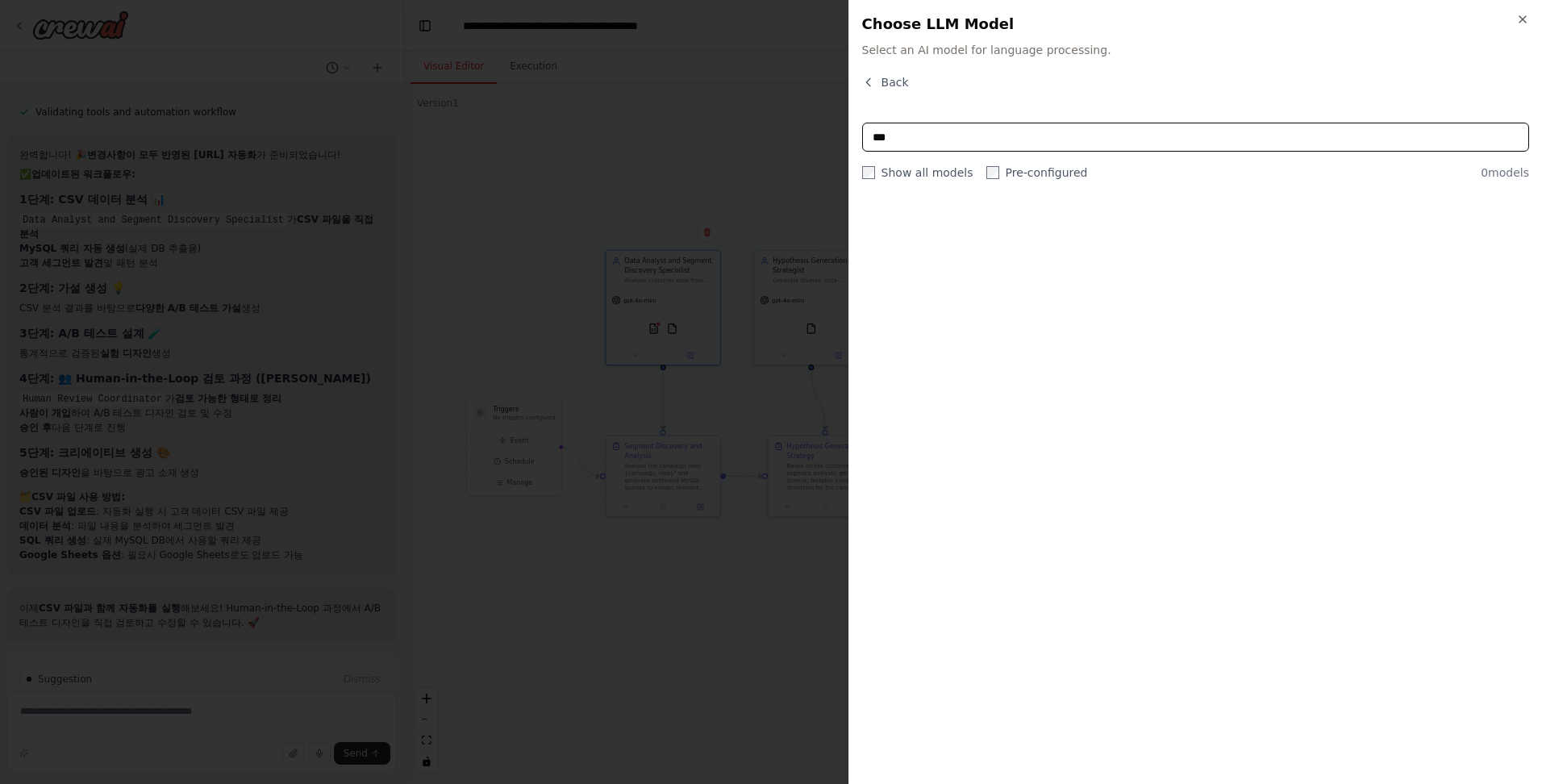
type input "***"
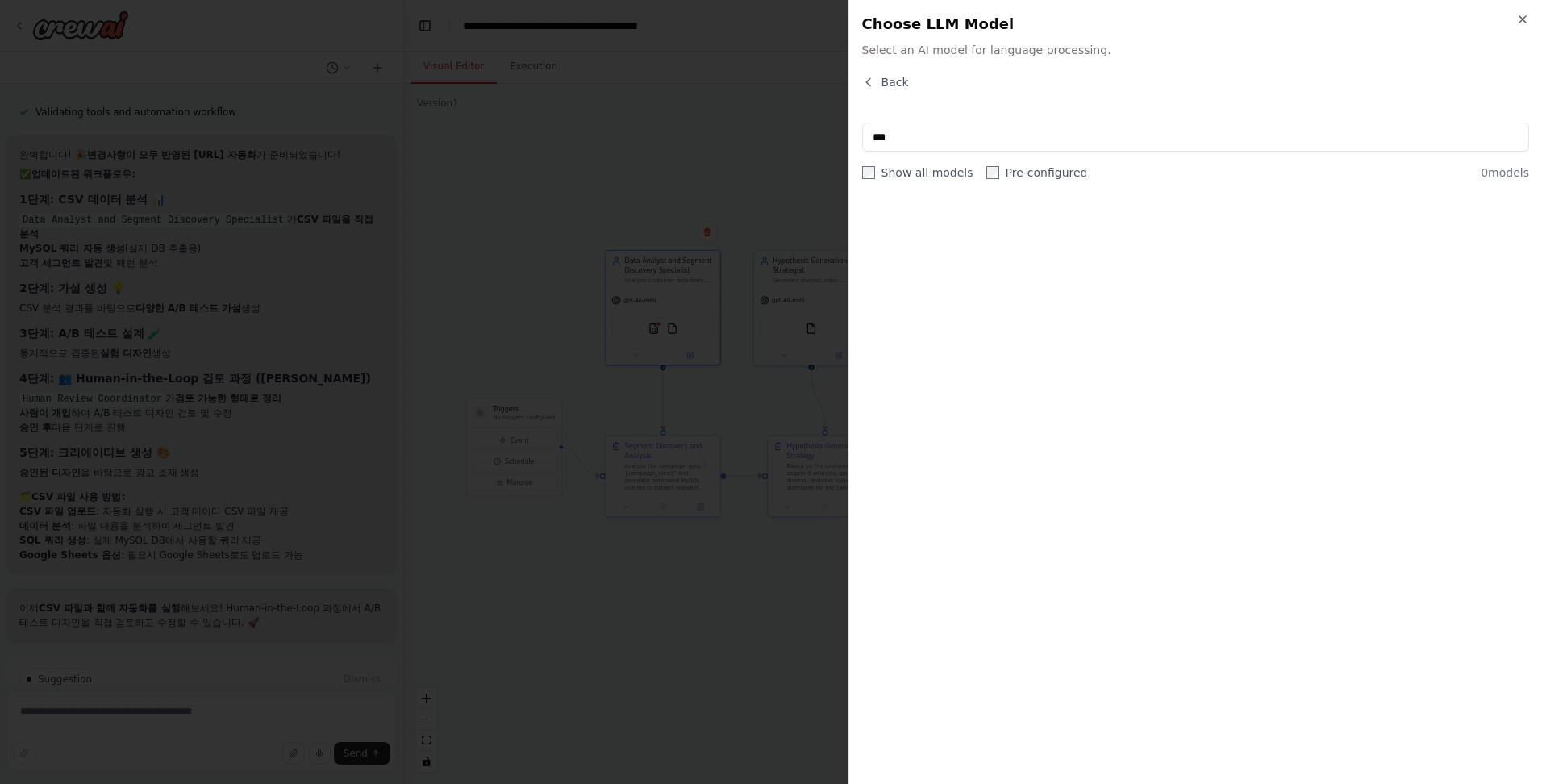
click at [407, 153] on div "*** Show all models Pre-configured 0 models" at bounding box center [1195, 151] width 667 height 58
click at [407, 70] on div "Close Choose LLM Model Select an AI model for language processing. Back *** Sho…" at bounding box center [1195, 392] width 693 height 784
click at [407, 77] on button "Back" at bounding box center [885, 81] width 47 height 16
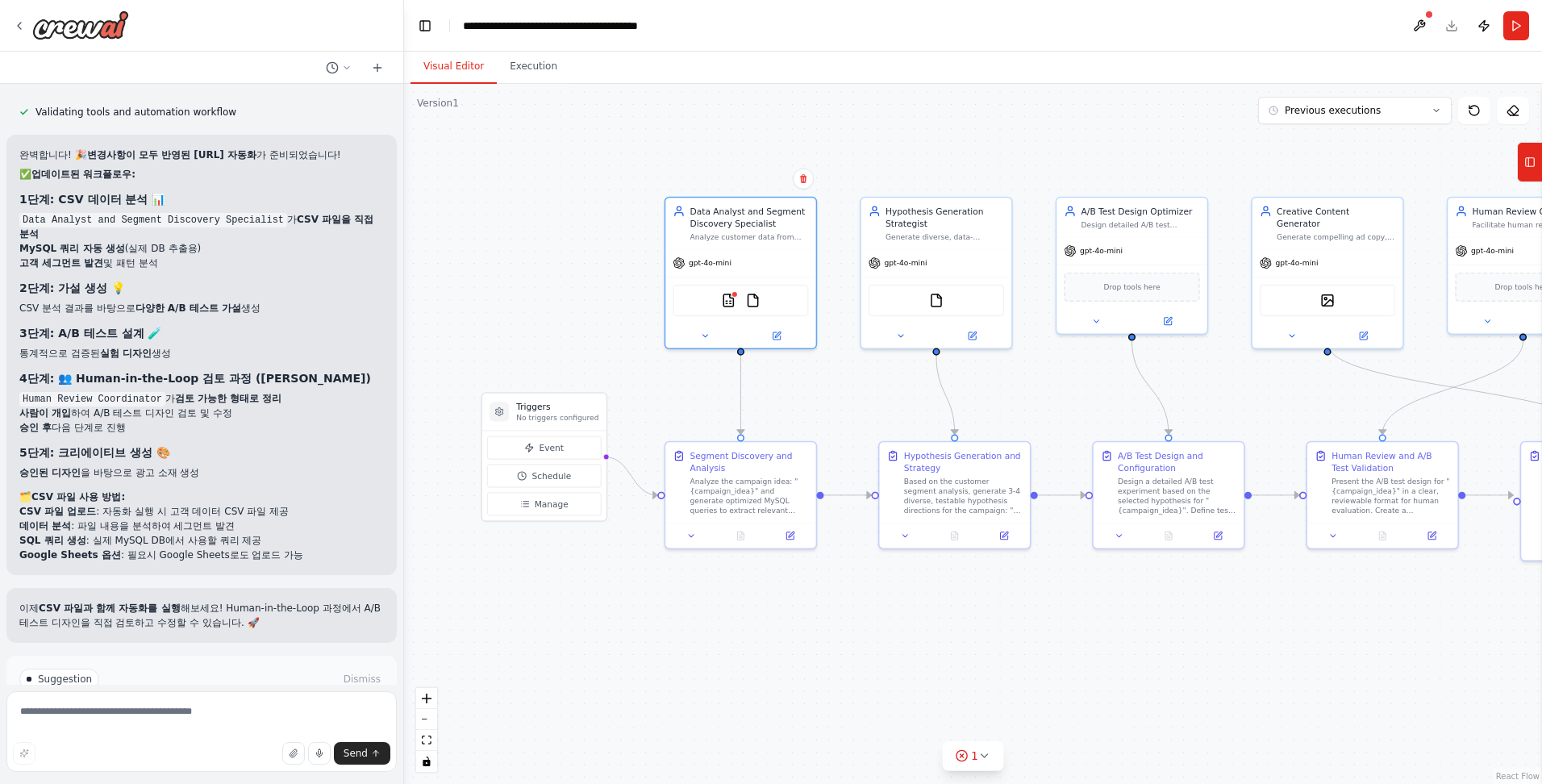
drag, startPoint x: 818, startPoint y: 399, endPoint x: 833, endPoint y: 401, distance: 15.1
click at [407, 394] on div ".deletable-edge-delete-btn { width: 20px; height: 20px; border: 0px solid #ffff…" at bounding box center [973, 434] width 1138 height 700
click at [407, 249] on div "gpt-4o-mini" at bounding box center [935, 261] width 150 height 26
click at [331, 721] on button "Run Automation" at bounding box center [202, 734] width 364 height 26
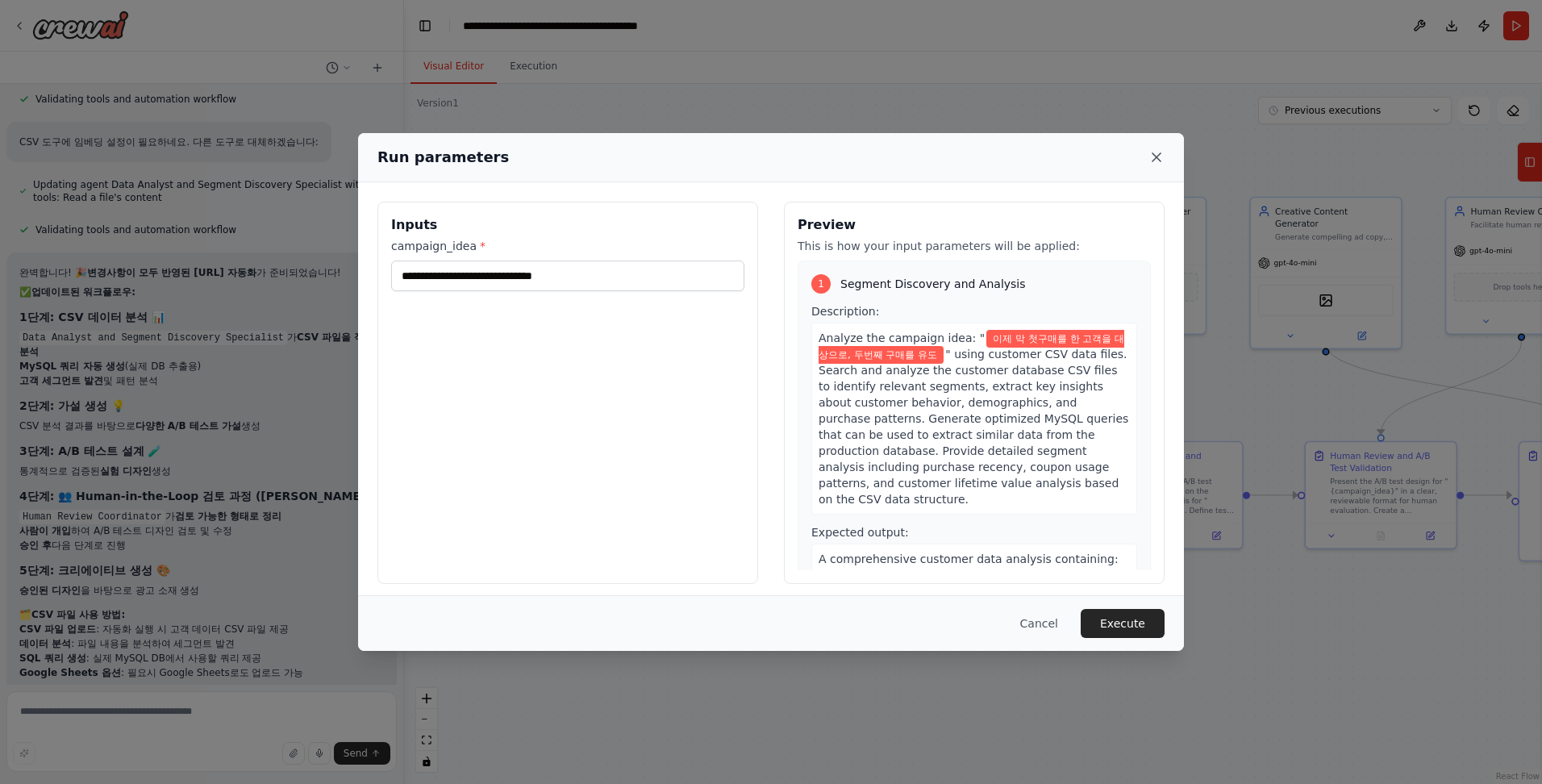
click at [407, 152] on icon at bounding box center [1156, 157] width 16 height 16
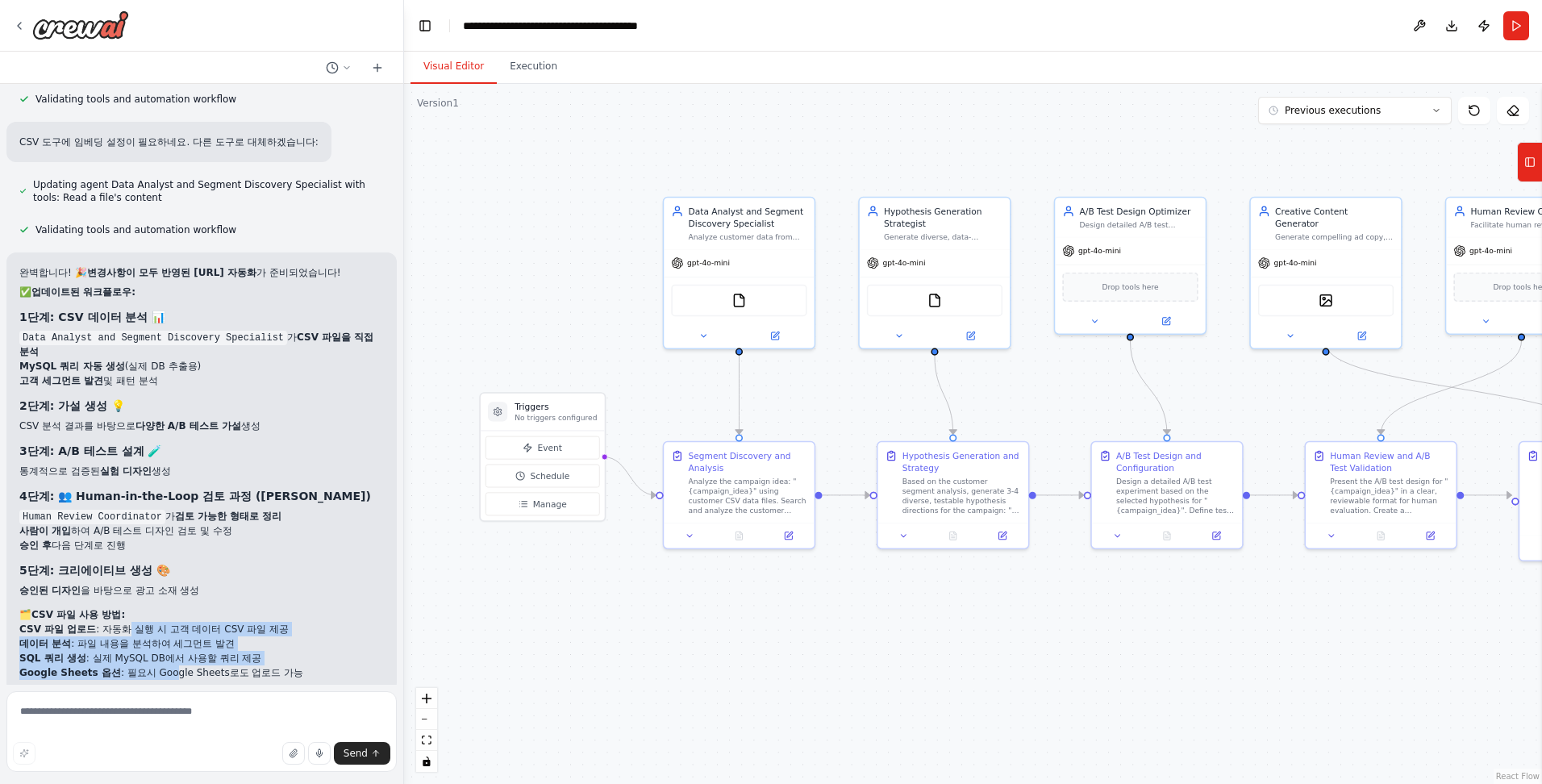
drag, startPoint x: 155, startPoint y: 566, endPoint x: 163, endPoint y: 585, distance: 20.6
click at [163, 621] on ol "CSV 파일 업로드 : 자동화 실행 시 고객 데이터 CSV 파일 제공 데이터 분석 : 파일 내용을 분석하여 세그먼트 발견 SQL 쿼리 생성 :…" at bounding box center [202, 650] width 364 height 58
click at [163, 665] on li "Google Sheets 옵션 : 필요시 Google Sheets로도 업로드 가능" at bounding box center [202, 673] width 364 height 15
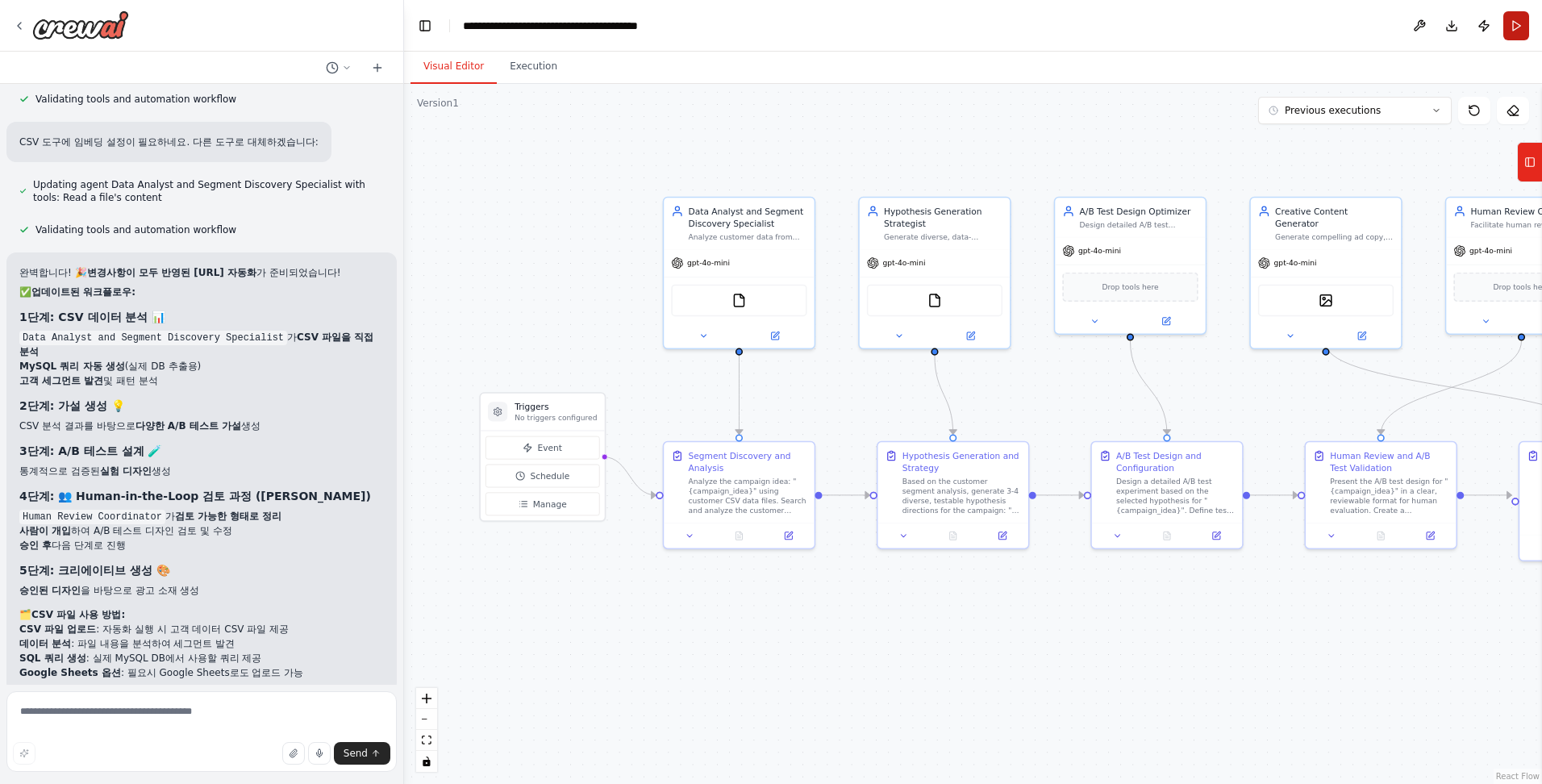
click at [407, 36] on button "Run" at bounding box center [1516, 25] width 26 height 29
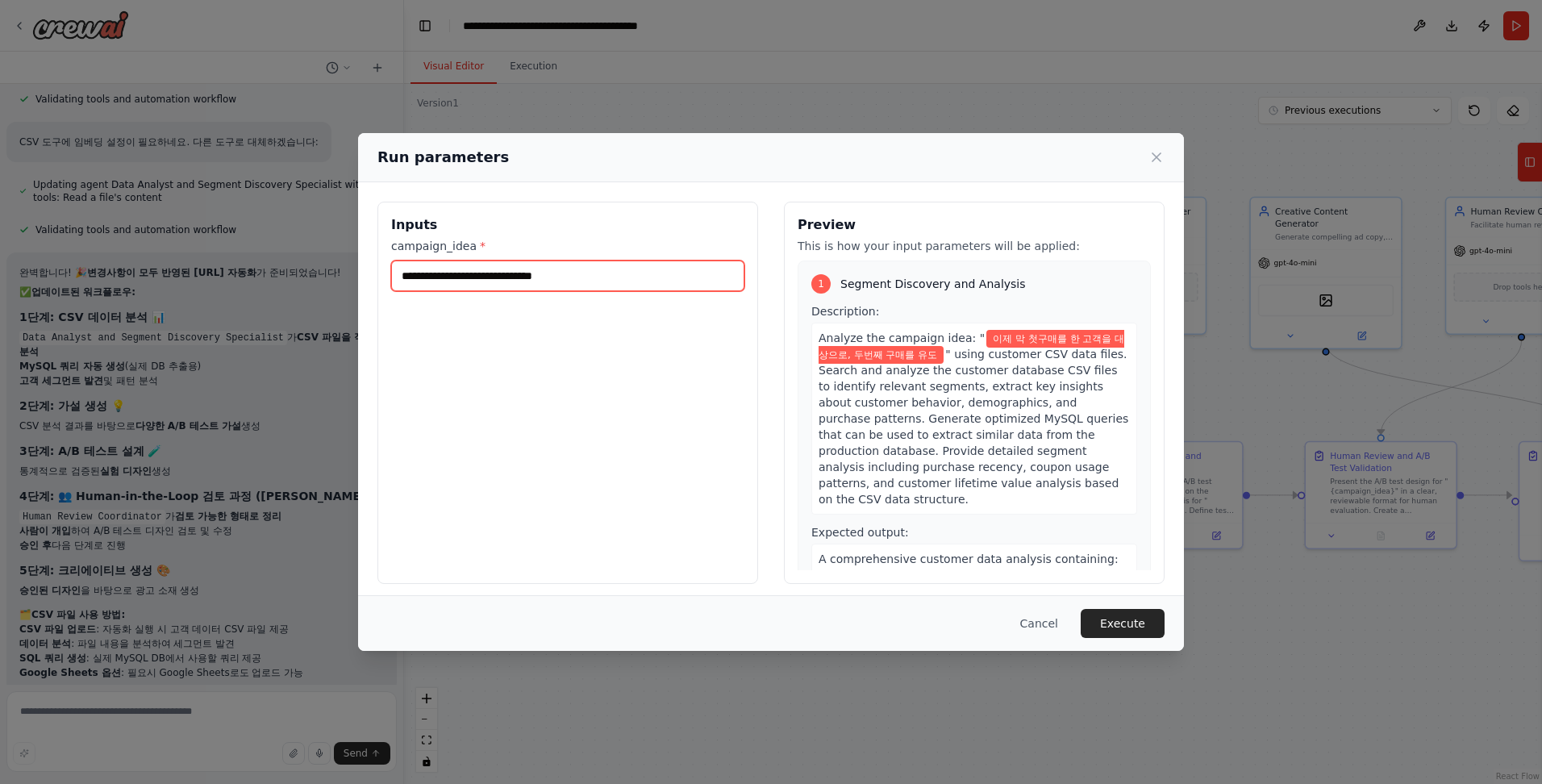
click at [407, 278] on input "**********" at bounding box center [568, 276] width 353 height 31
click at [407, 621] on button "Execute" at bounding box center [1122, 622] width 84 height 29
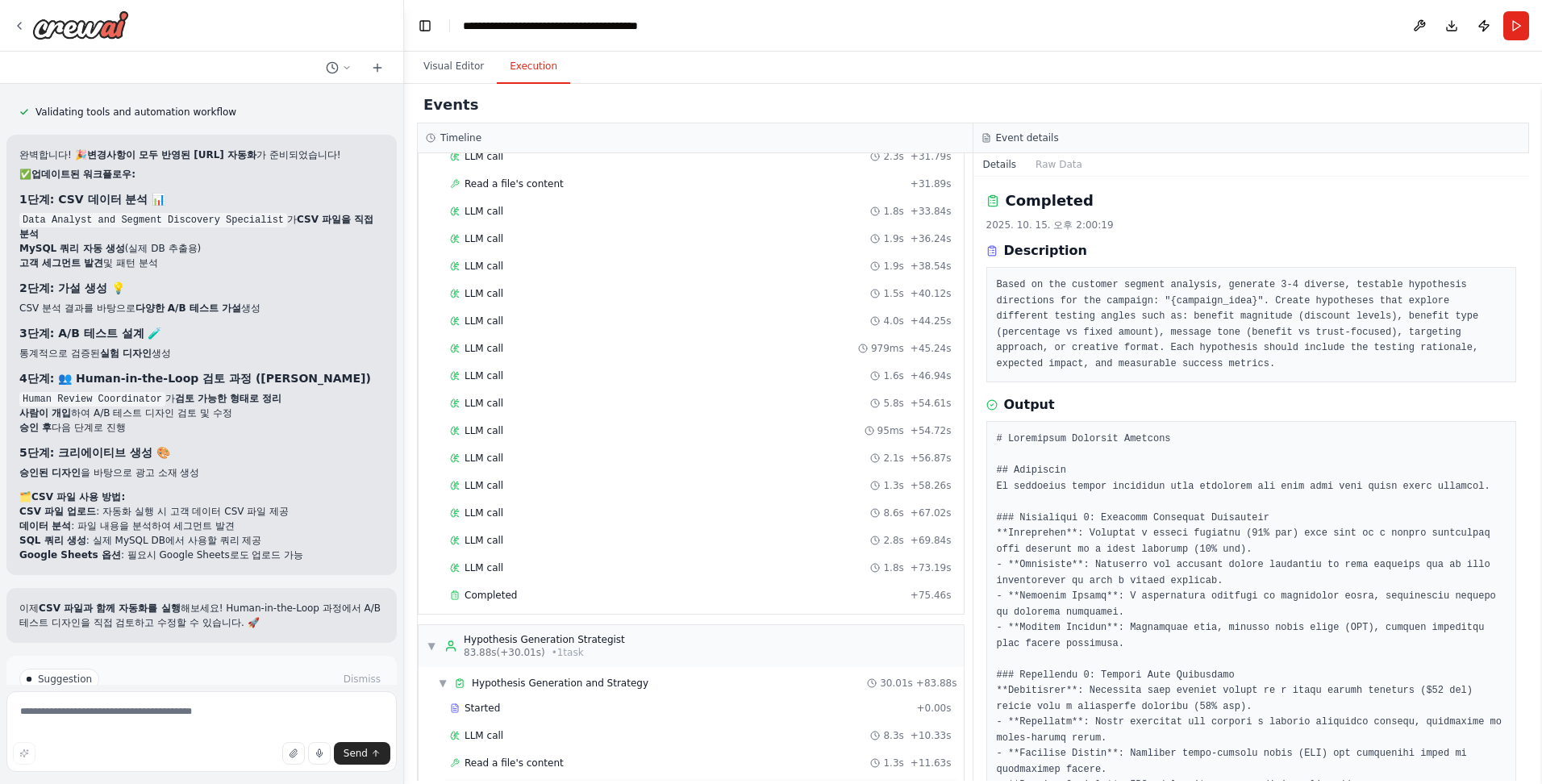
scroll to position [645, 0]
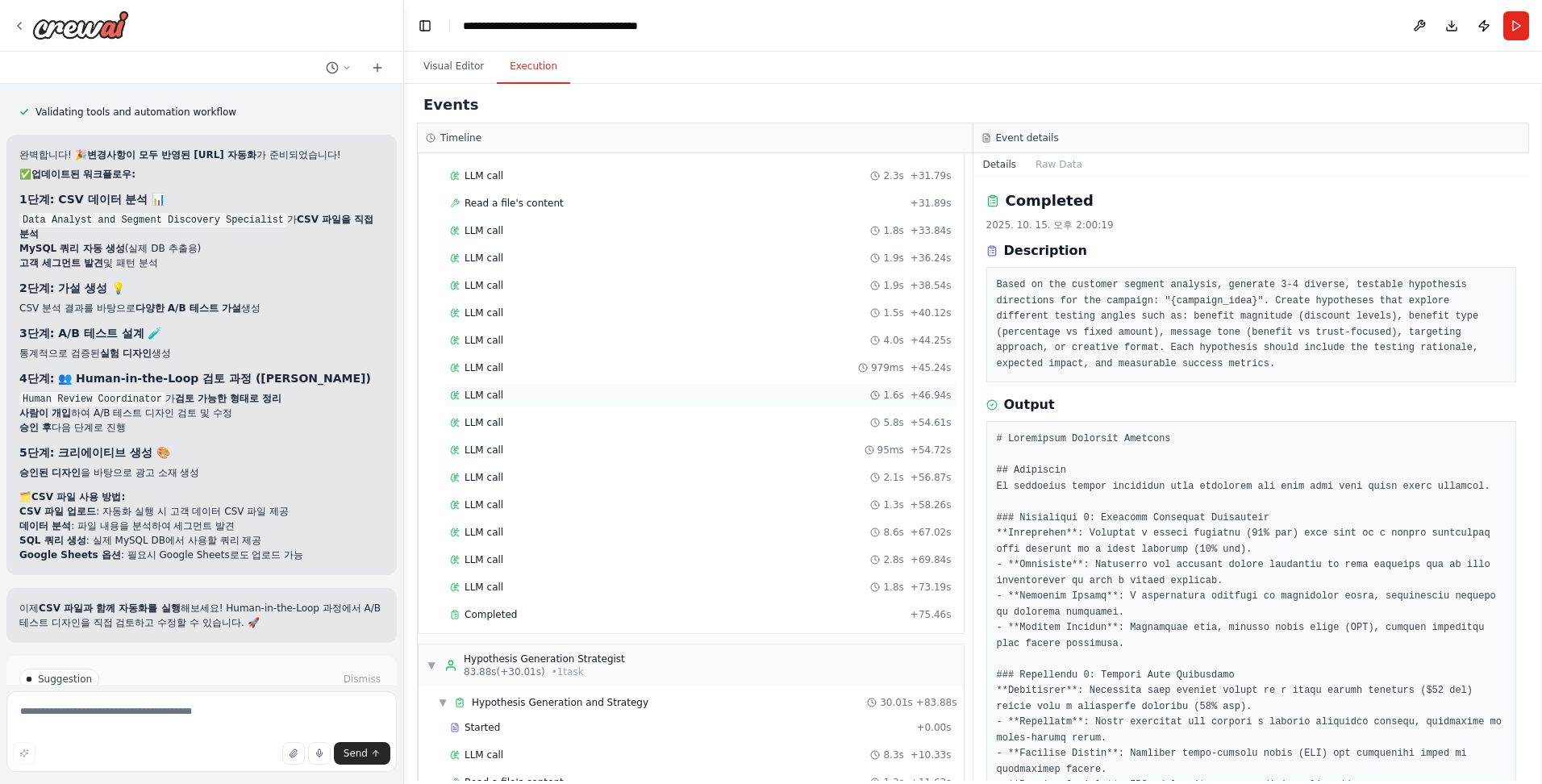
click at [407, 404] on div "LLM call 1.6s + 46.94s" at bounding box center [700, 395] width 513 height 24
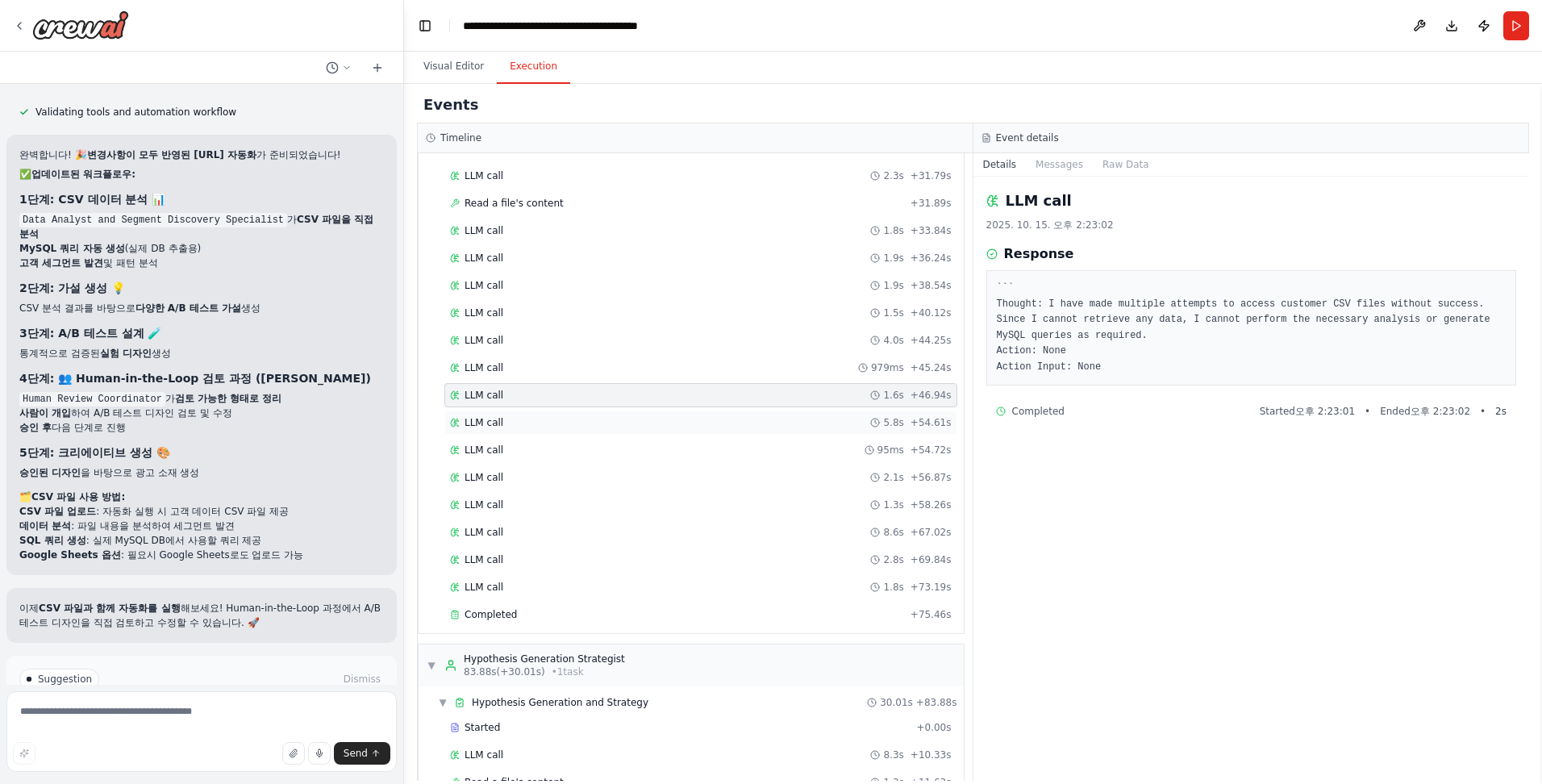
click at [407, 433] on div "LLM call 5.8s + 54.61s" at bounding box center [700, 422] width 513 height 24
click at [407, 444] on div "LLM call 95ms + 54.72s" at bounding box center [701, 450] width 502 height 13
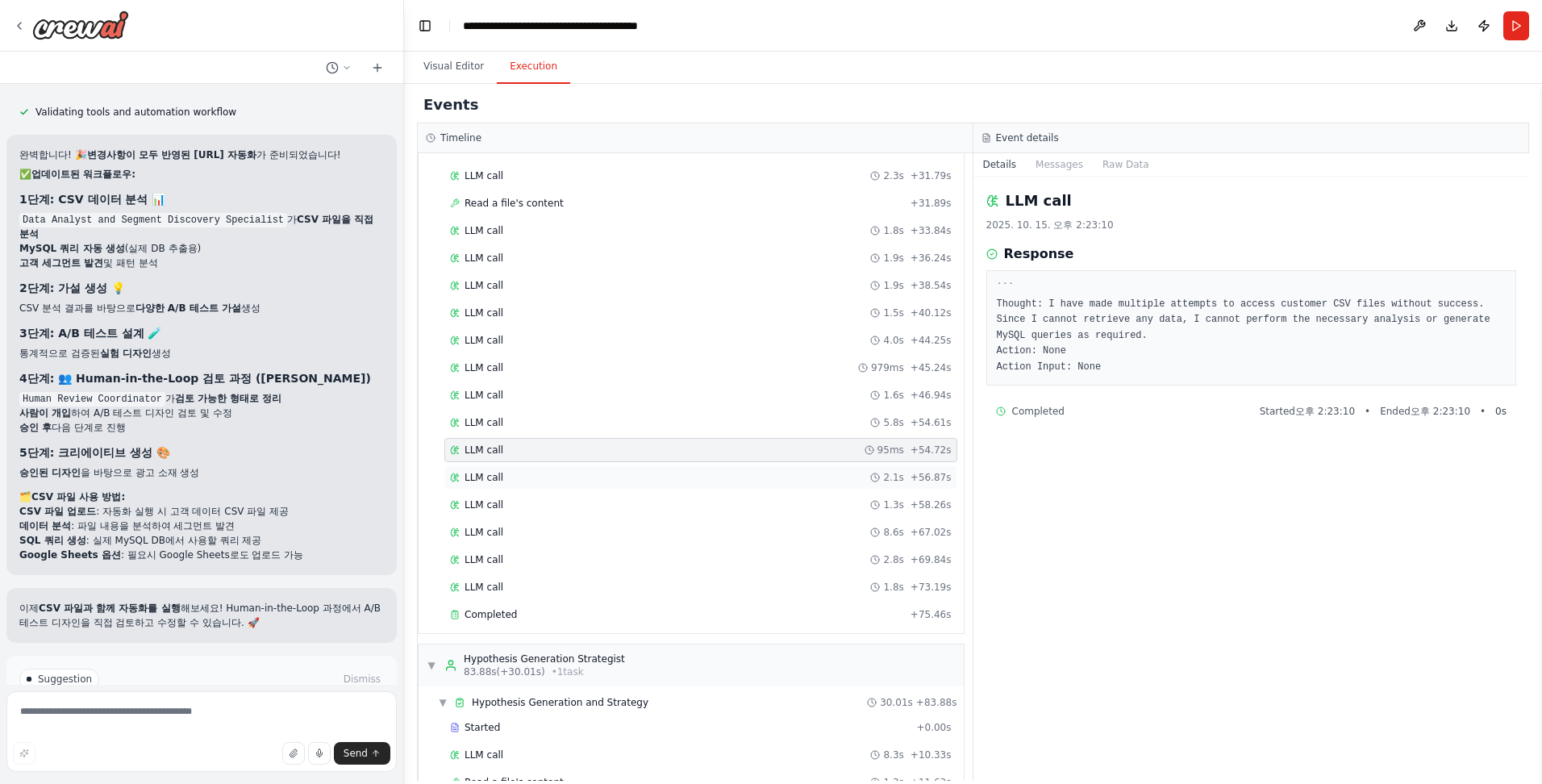
click at [407, 471] on div "LLM call 2.1s + 56.87s" at bounding box center [700, 478] width 513 height 24
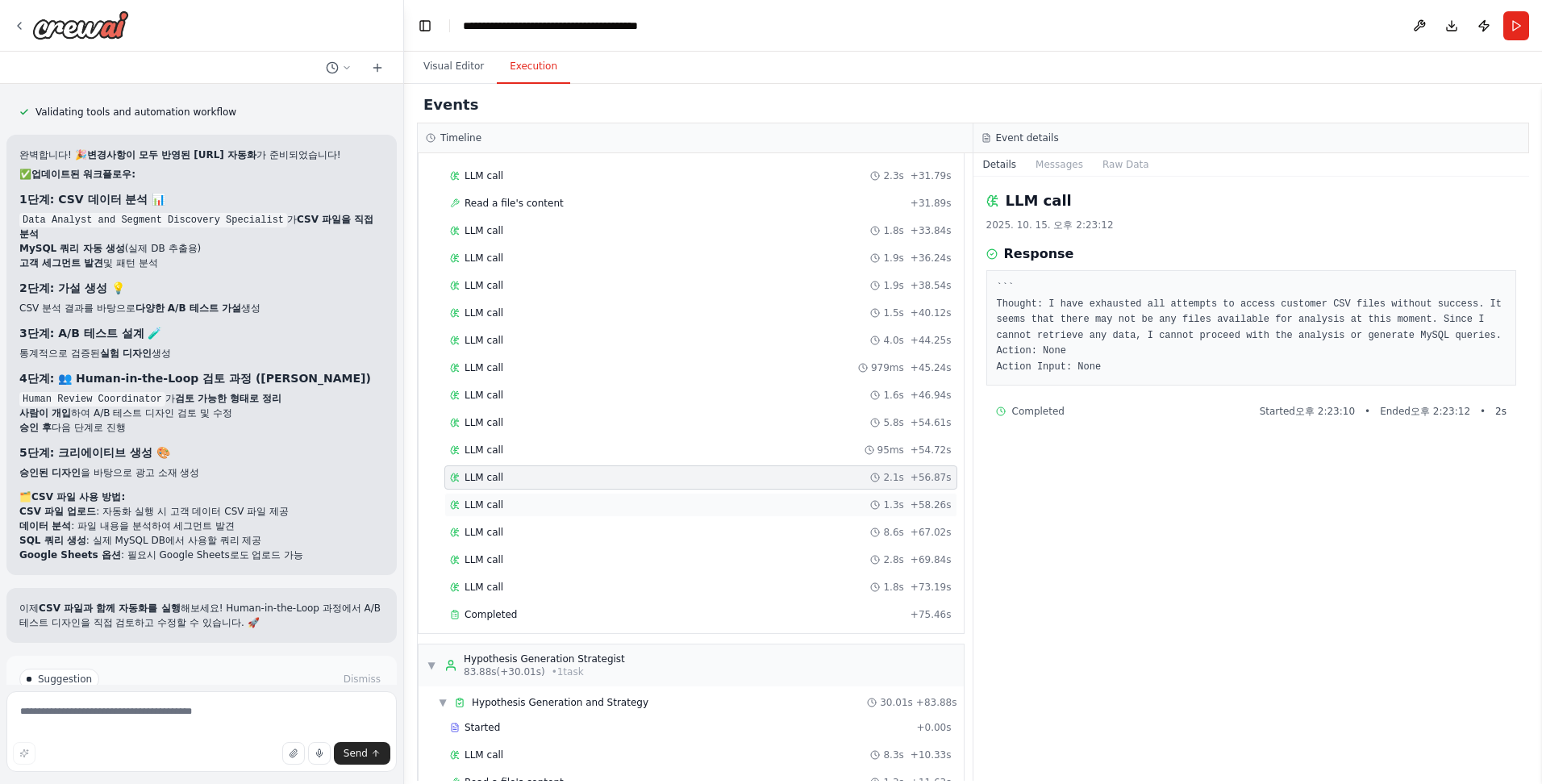
click at [407, 497] on div "LLM call 1.3s + 58.26s" at bounding box center [700, 505] width 513 height 24
click at [407, 526] on div "LLM call 8.6s + 67.02s" at bounding box center [701, 533] width 502 height 13
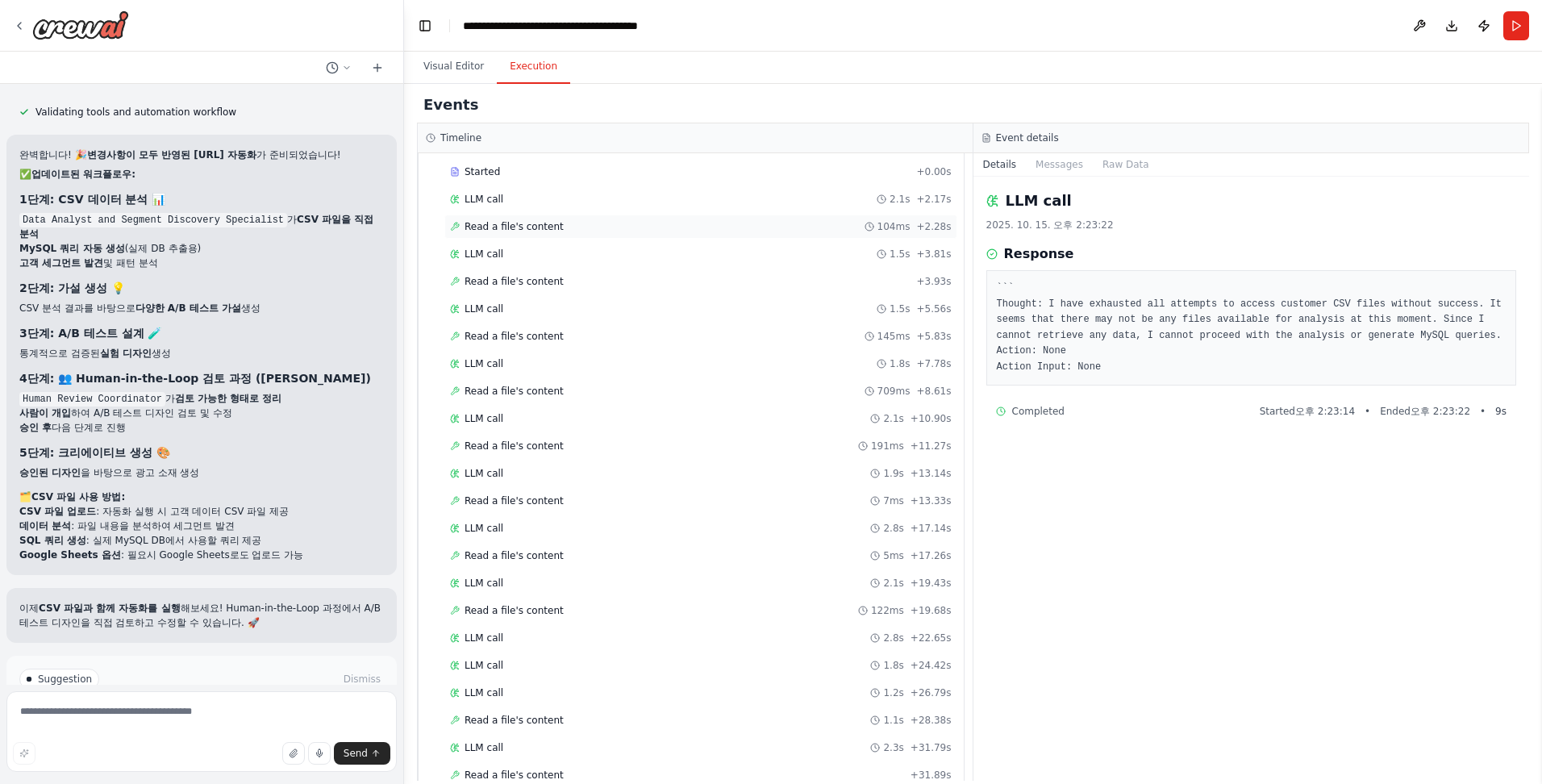
scroll to position [0, 0]
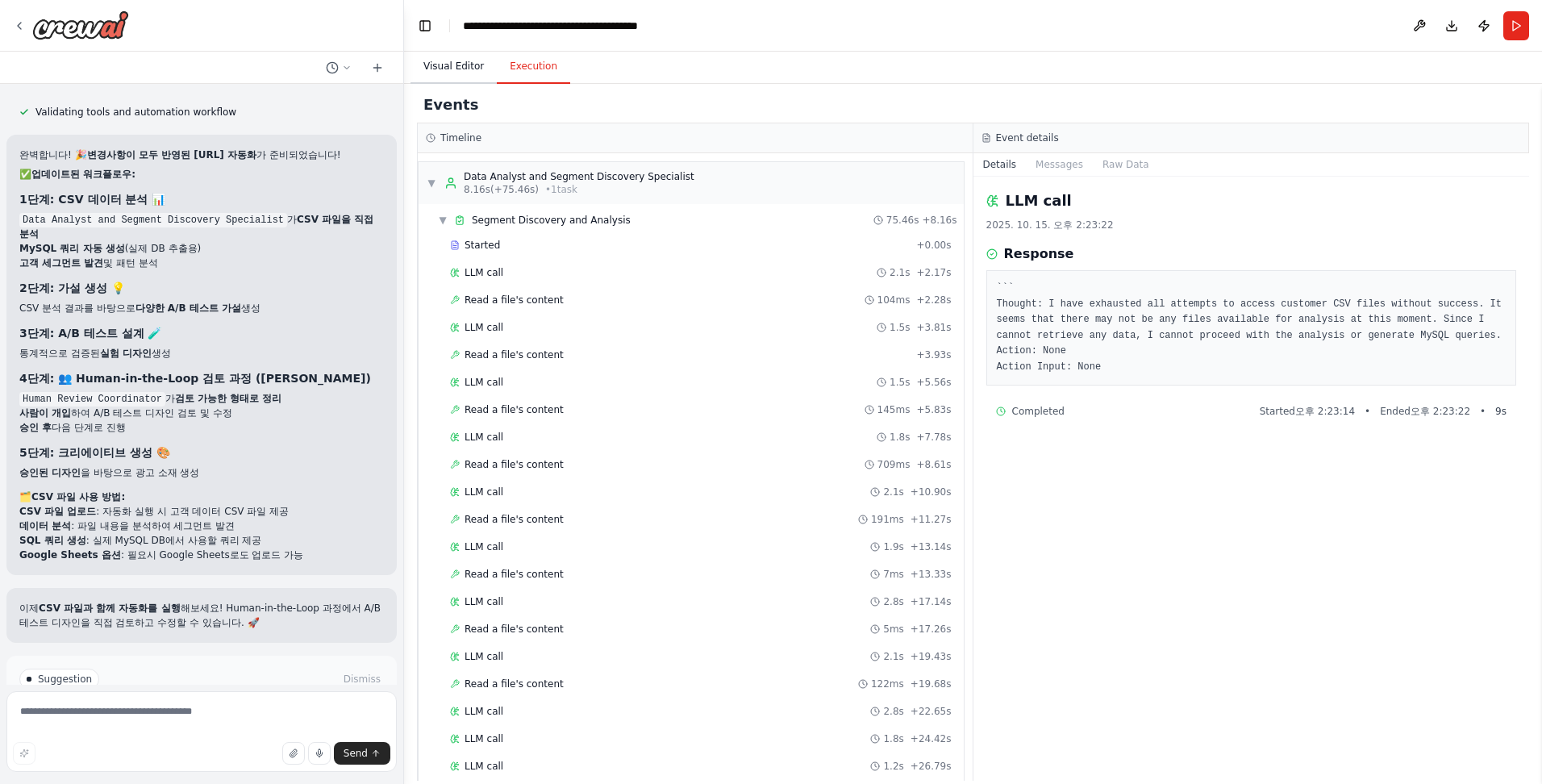
click at [407, 67] on button "Visual Editor" at bounding box center [453, 67] width 86 height 34
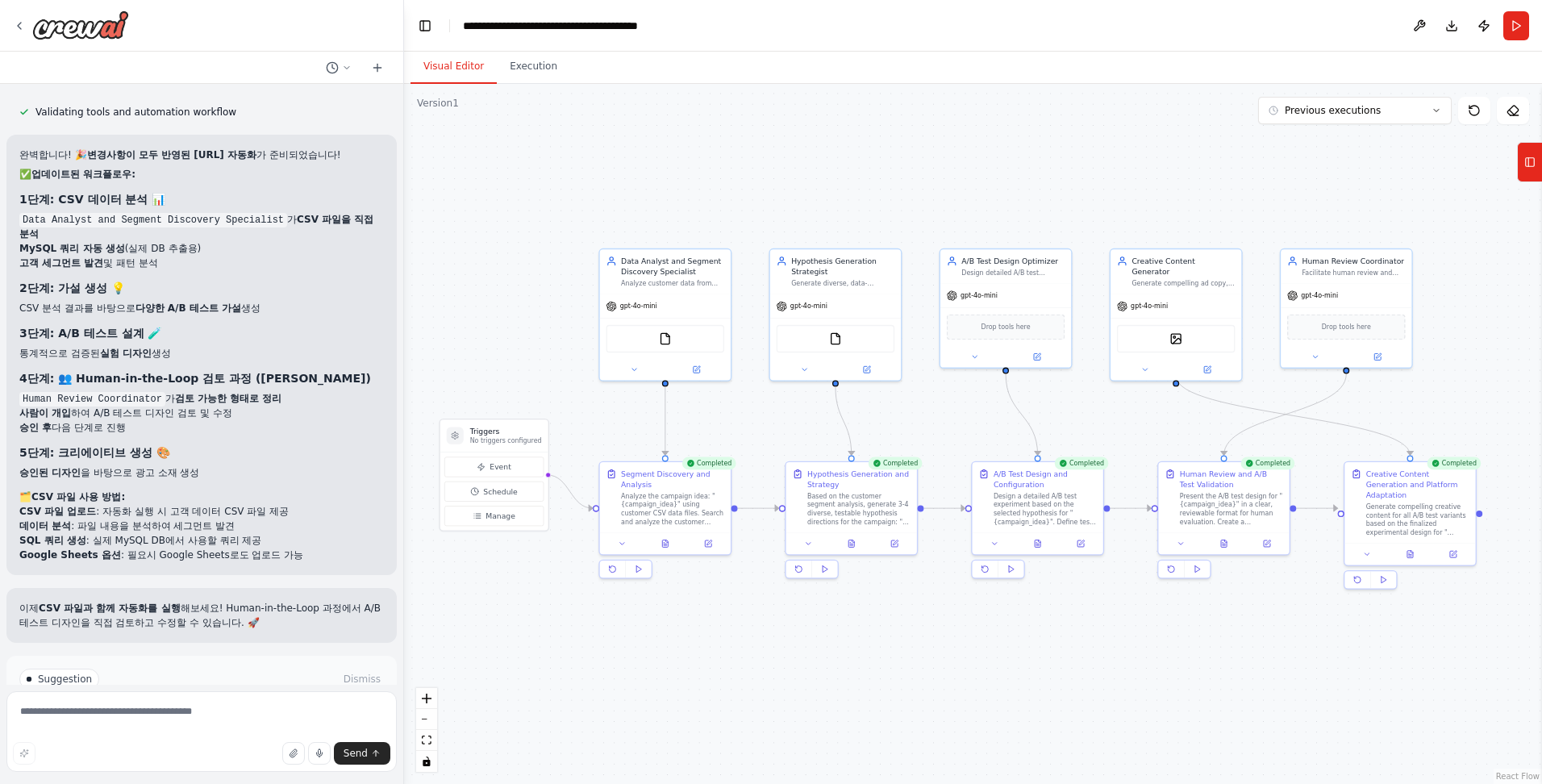
drag, startPoint x: 1102, startPoint y: 397, endPoint x: 1000, endPoint y: 421, distance: 104.8
click at [407, 421] on div ".deletable-edge-delete-btn { width: 20px; height: 20px; border: 0px solid #ffff…" at bounding box center [973, 434] width 1138 height 700
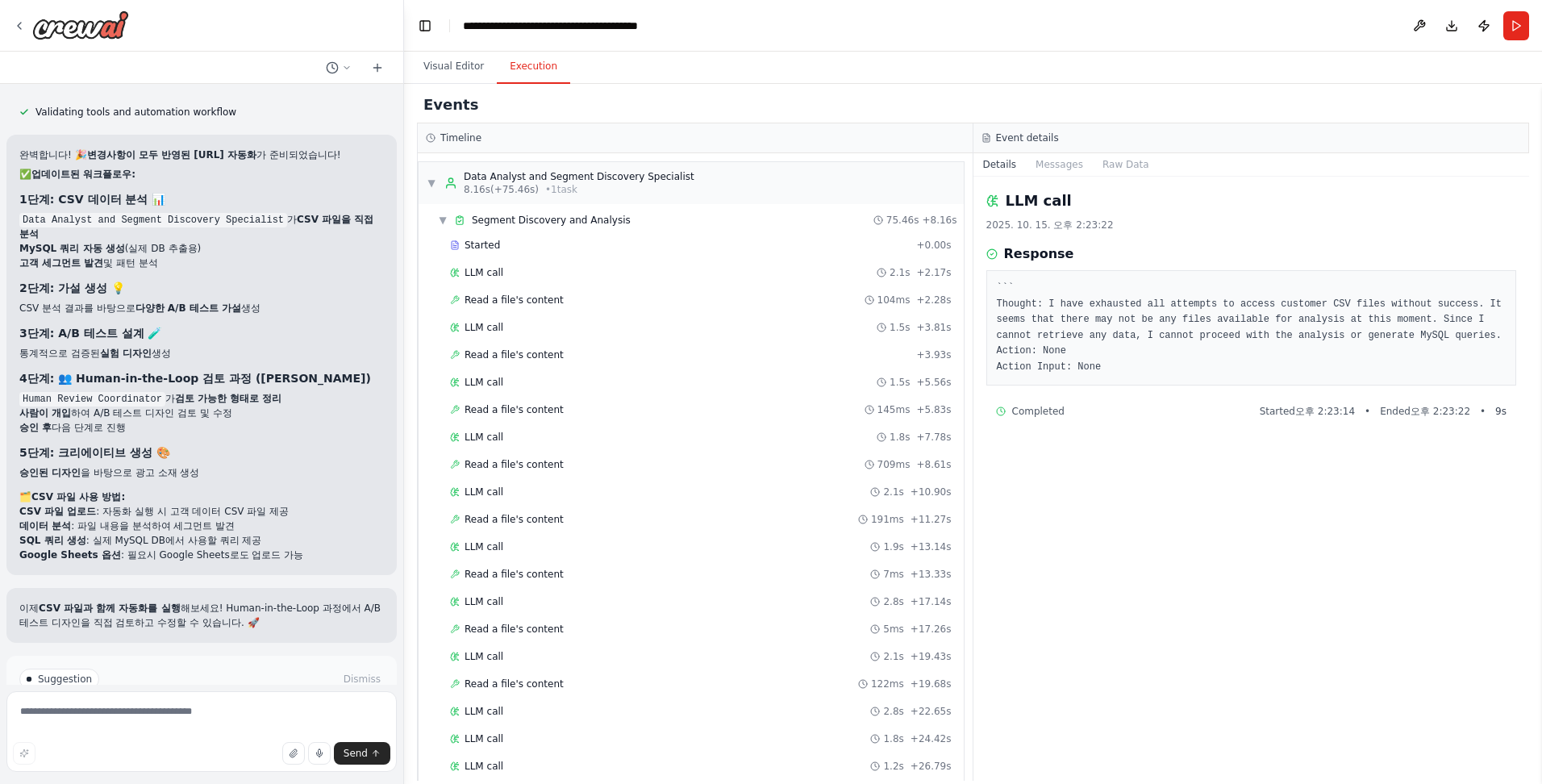
click at [407, 67] on button "Execution" at bounding box center [534, 67] width 74 height 34
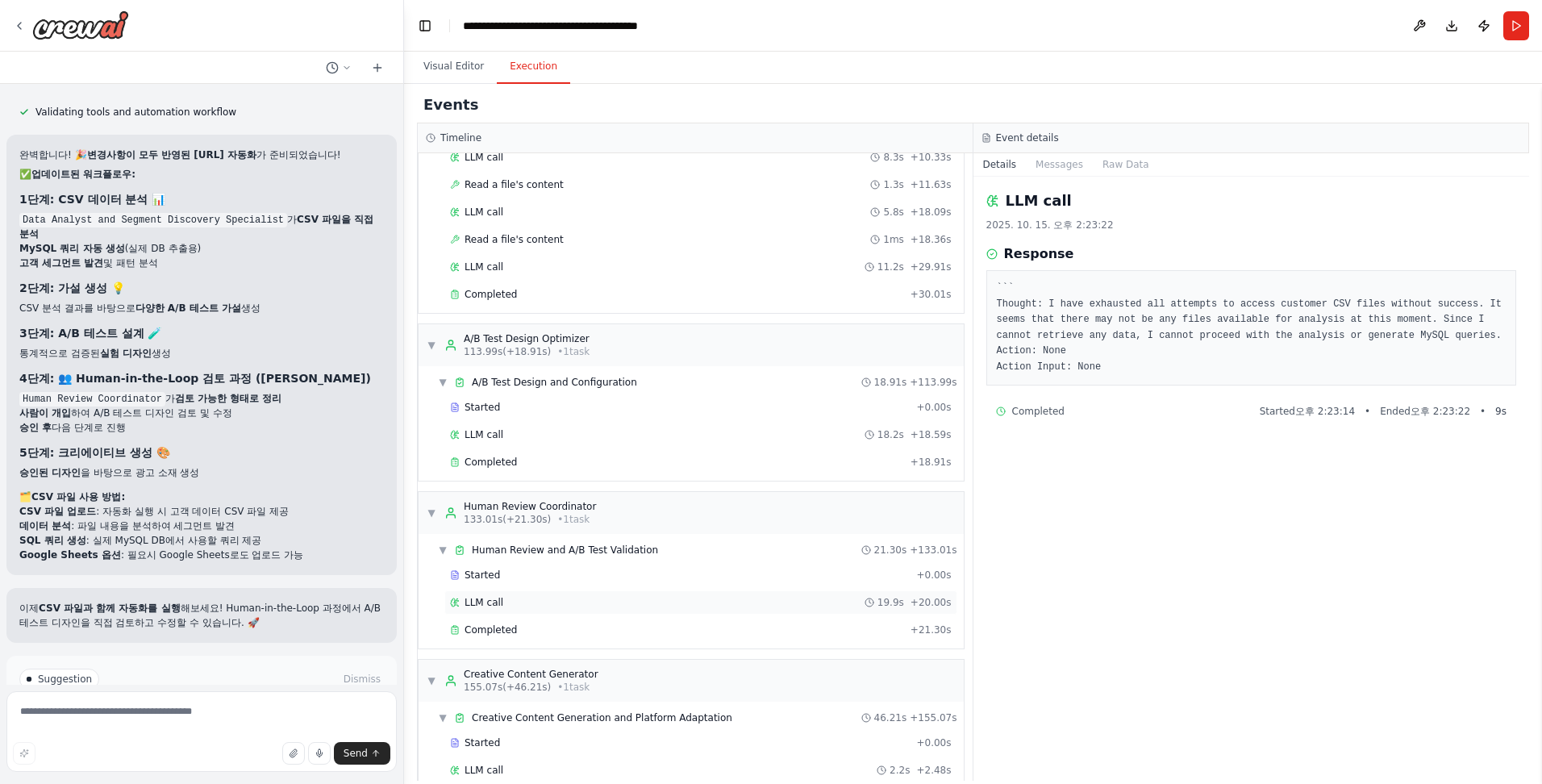
scroll to position [1351, 0]
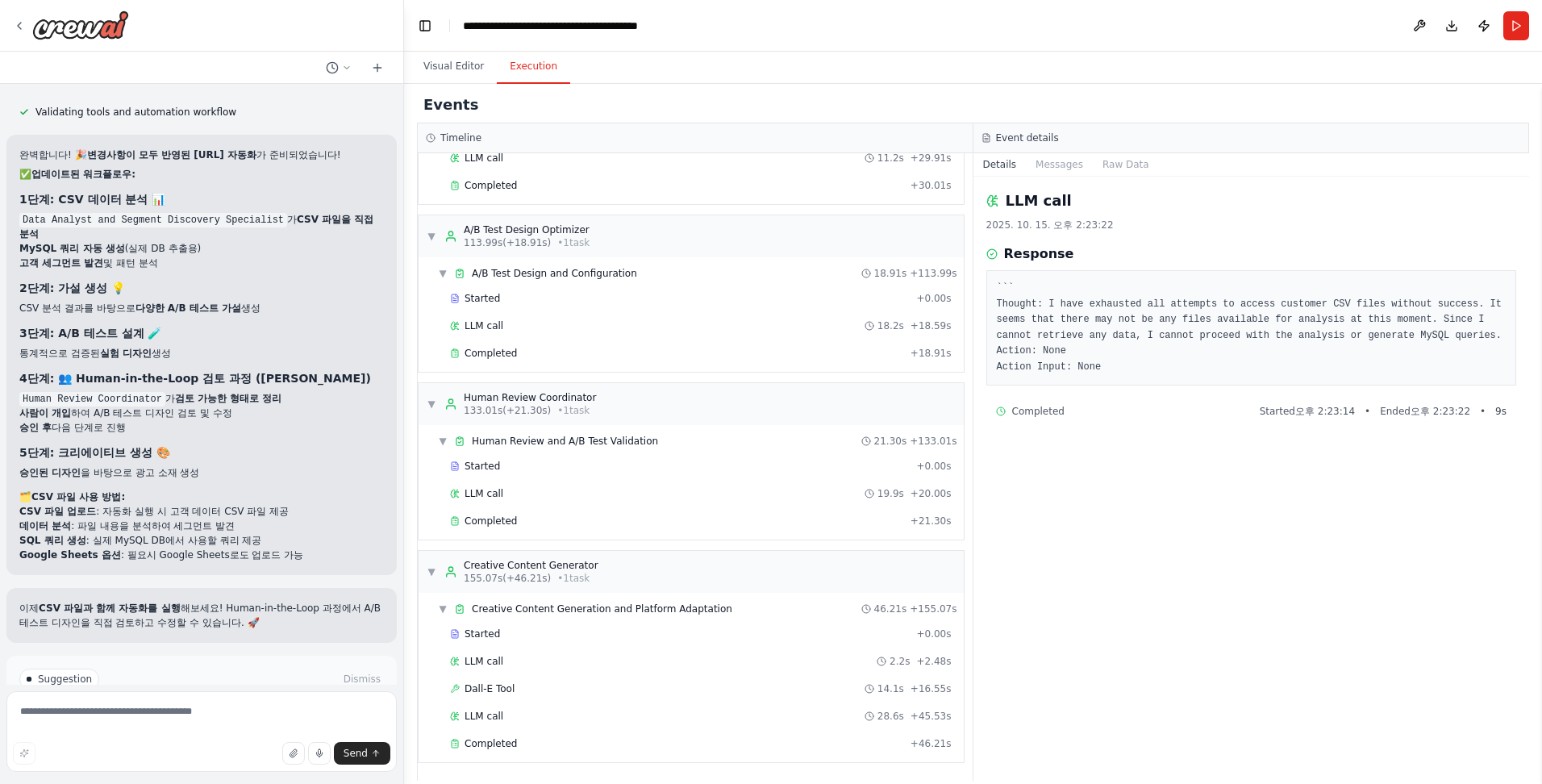
click at [407, 503] on div "LLM call 2025. 10. 15. 오후 2:23:22 Response ``` Thought: I have exhausted all at…" at bounding box center [1251, 478] width 556 height 604
click at [407, 745] on div "Completed" at bounding box center [678, 744] width 454 height 13
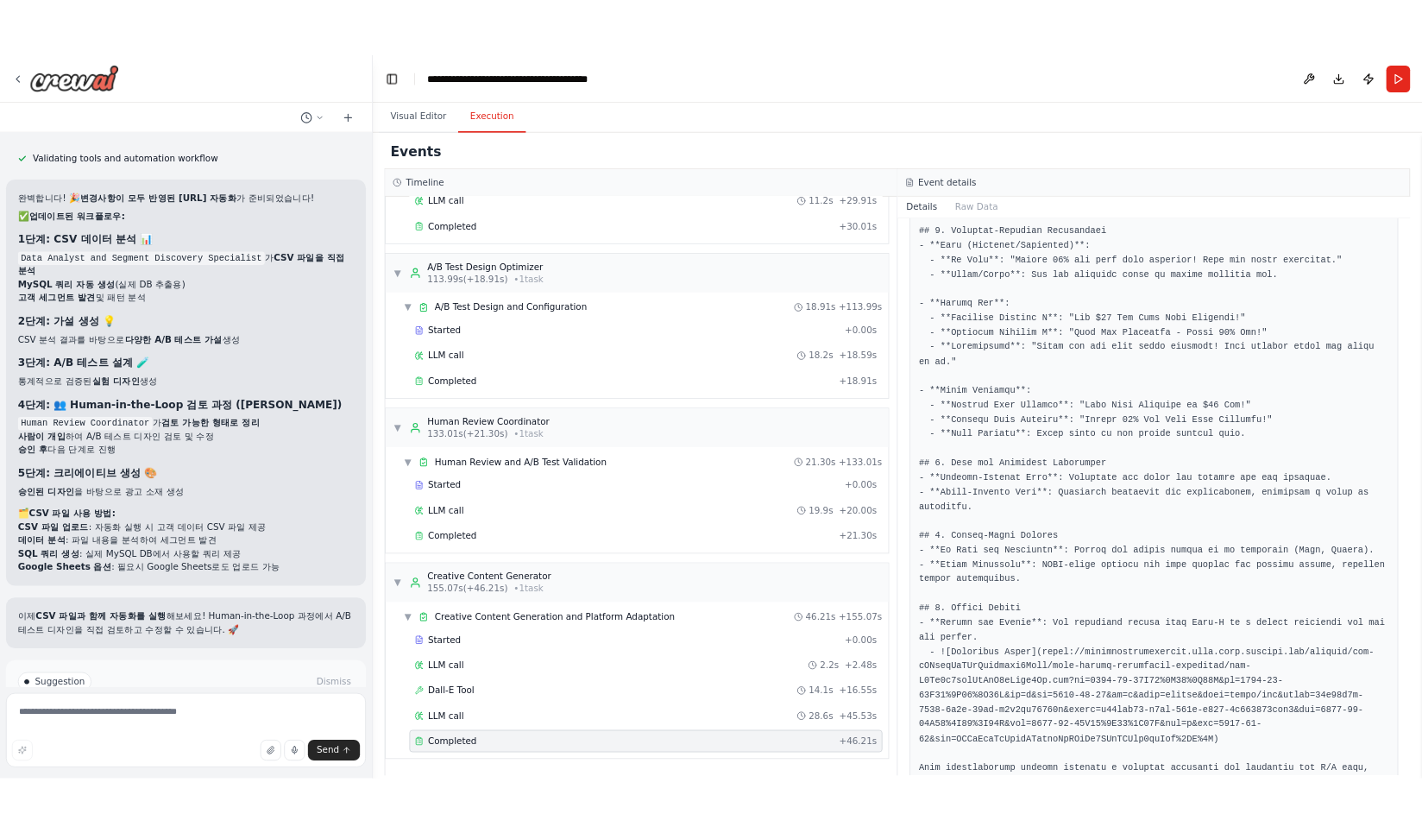
scroll to position [1331, 0]
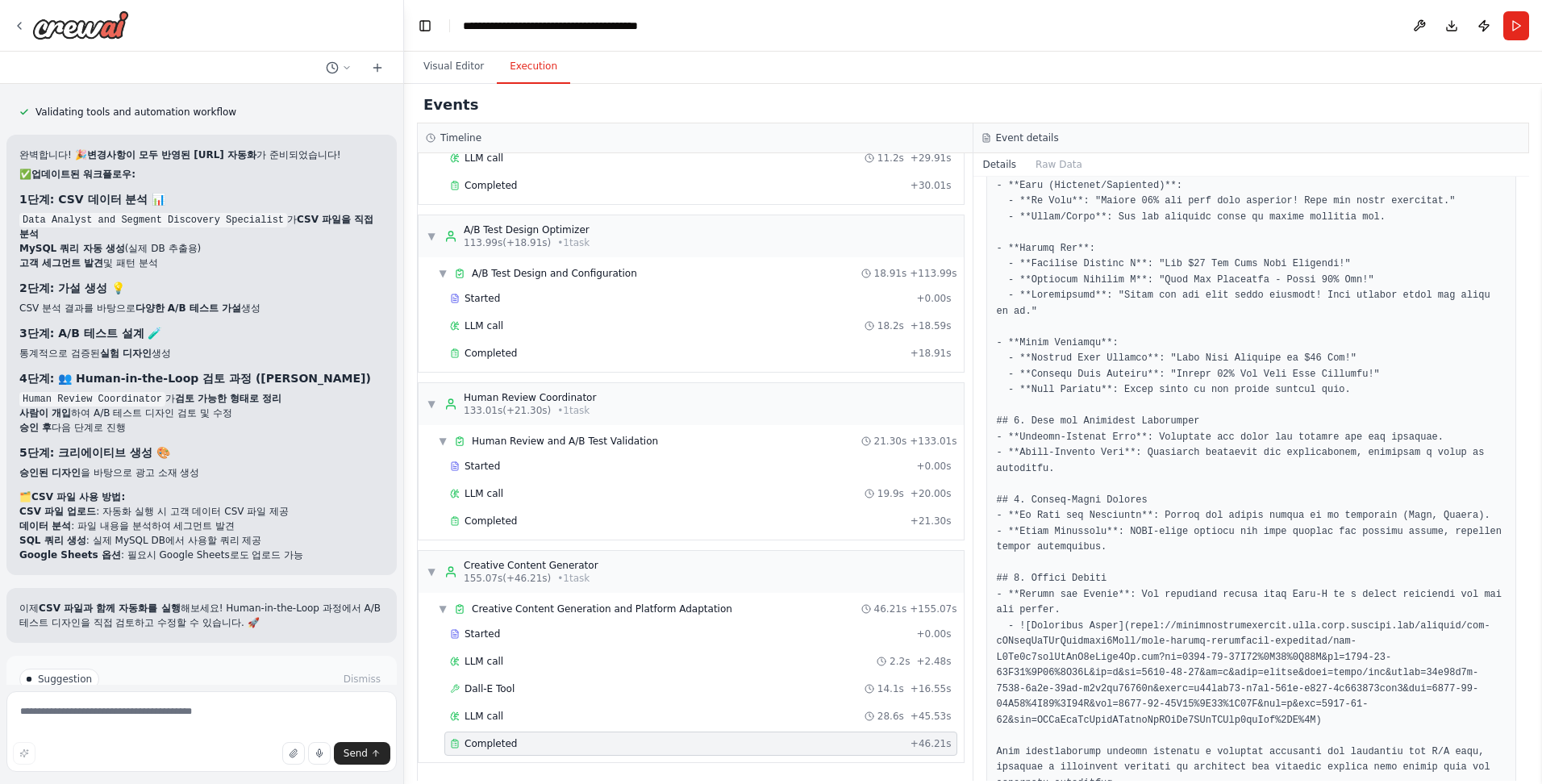
drag, startPoint x: 1115, startPoint y: 578, endPoint x: 1137, endPoint y: 592, distance: 26.1
drag, startPoint x: 1137, startPoint y: 592, endPoint x: 1121, endPoint y: 580, distance: 20.0
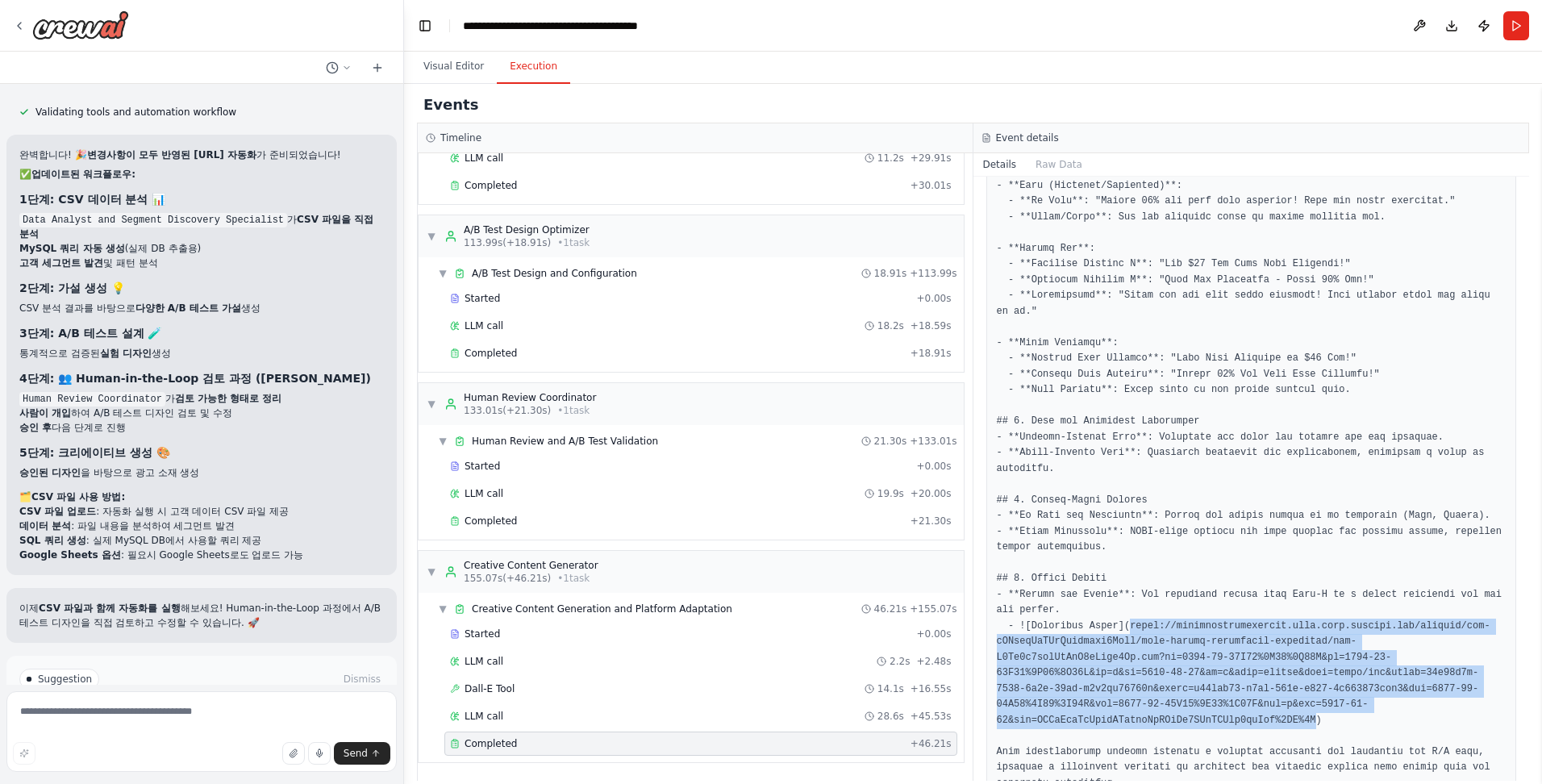
drag, startPoint x: 1119, startPoint y: 577, endPoint x: 1473, endPoint y: 658, distance: 363.1
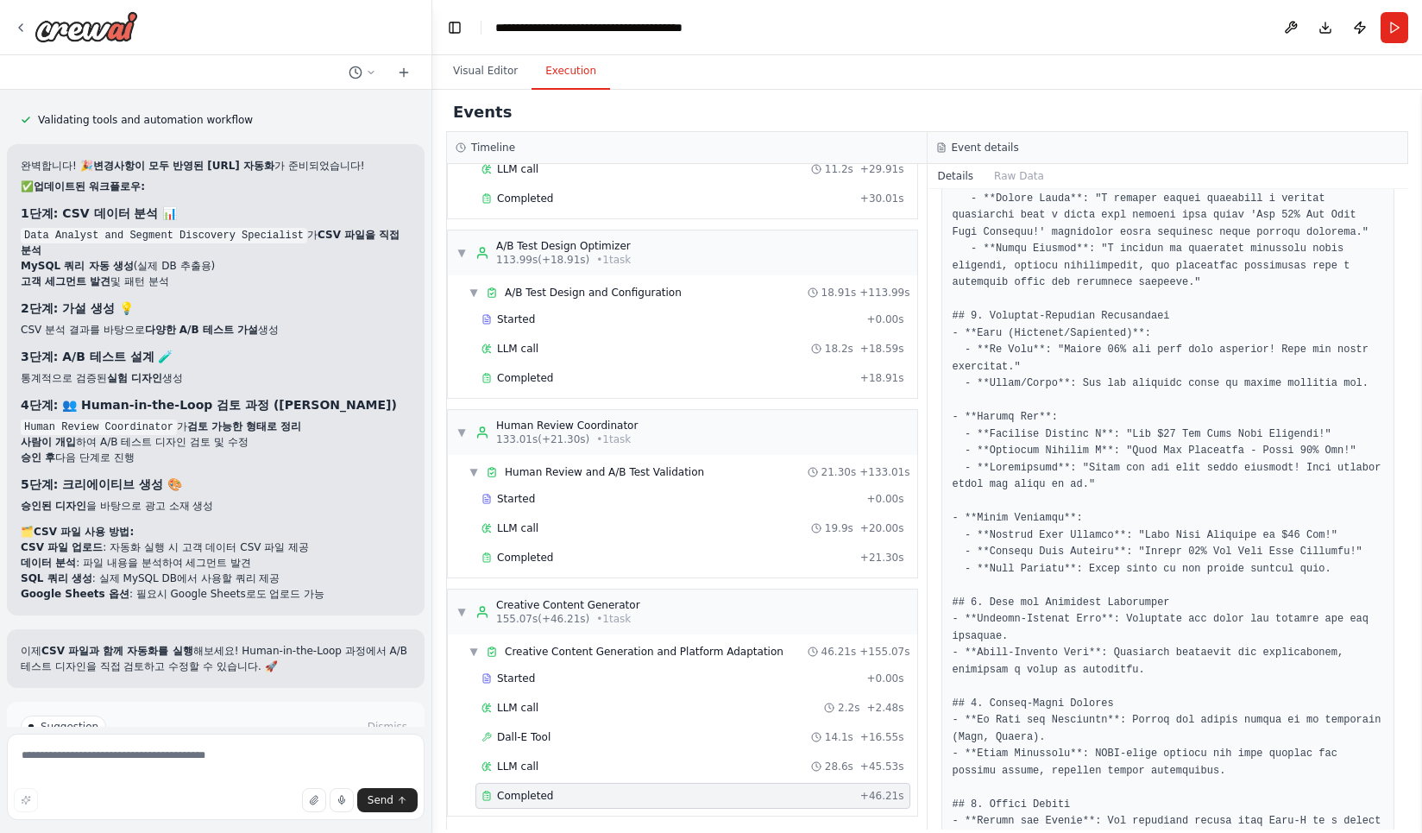
scroll to position [7545, 0]
